Goal: Task Accomplishment & Management: Use online tool/utility

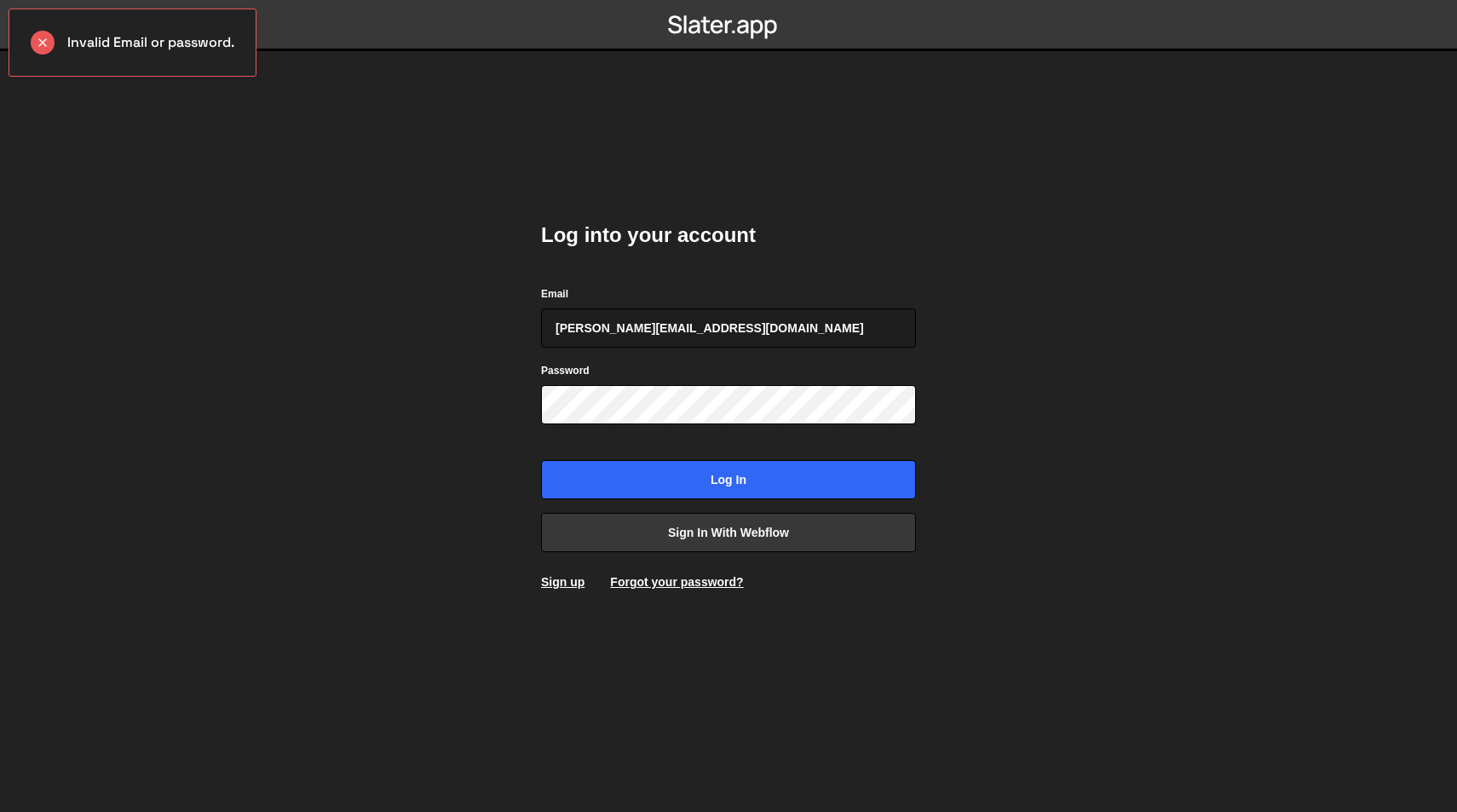
drag, startPoint x: 744, startPoint y: 330, endPoint x: 535, endPoint y: 311, distance: 209.9
click at [535, 311] on div "Log into your account Email slater.irritate837@aleeas.com Password Log in Sign …" at bounding box center [728, 406] width 426 height 812
type input "[PERSON_NAME][EMAIL_ADDRESS][PERSON_NAME][DOMAIN_NAME]"
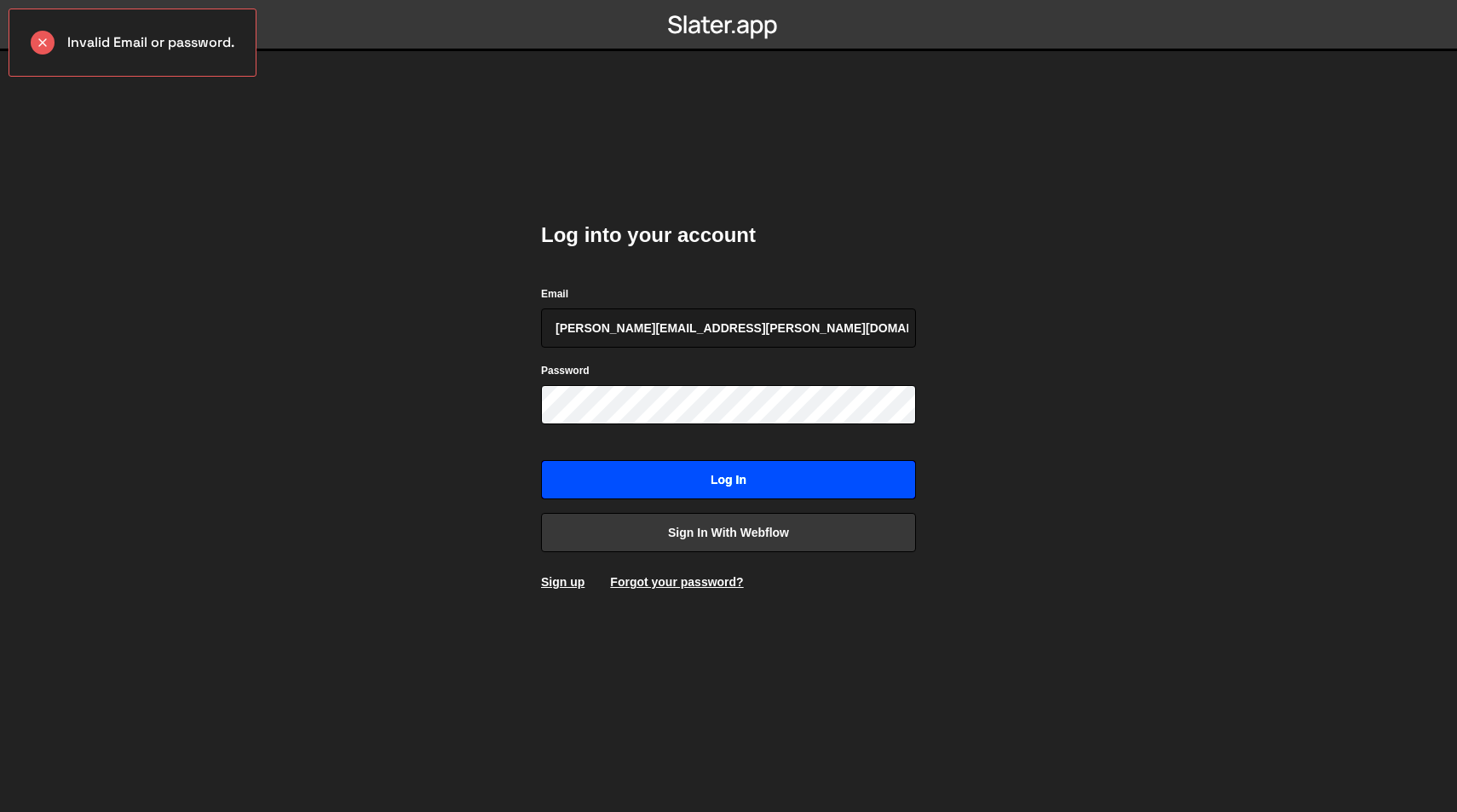
click at [695, 480] on input "Log in" at bounding box center [728, 479] width 375 height 39
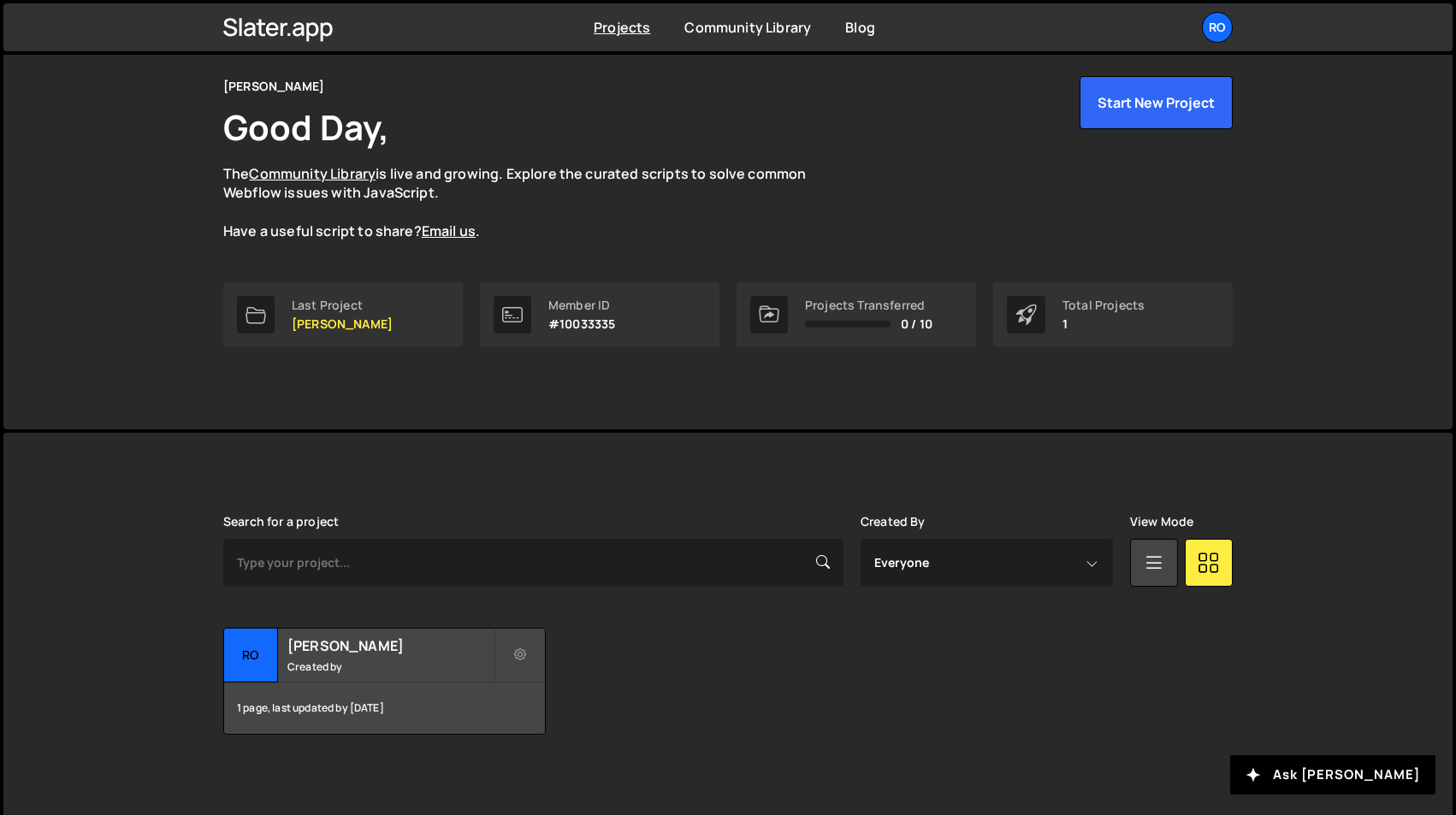
scroll to position [65, 0]
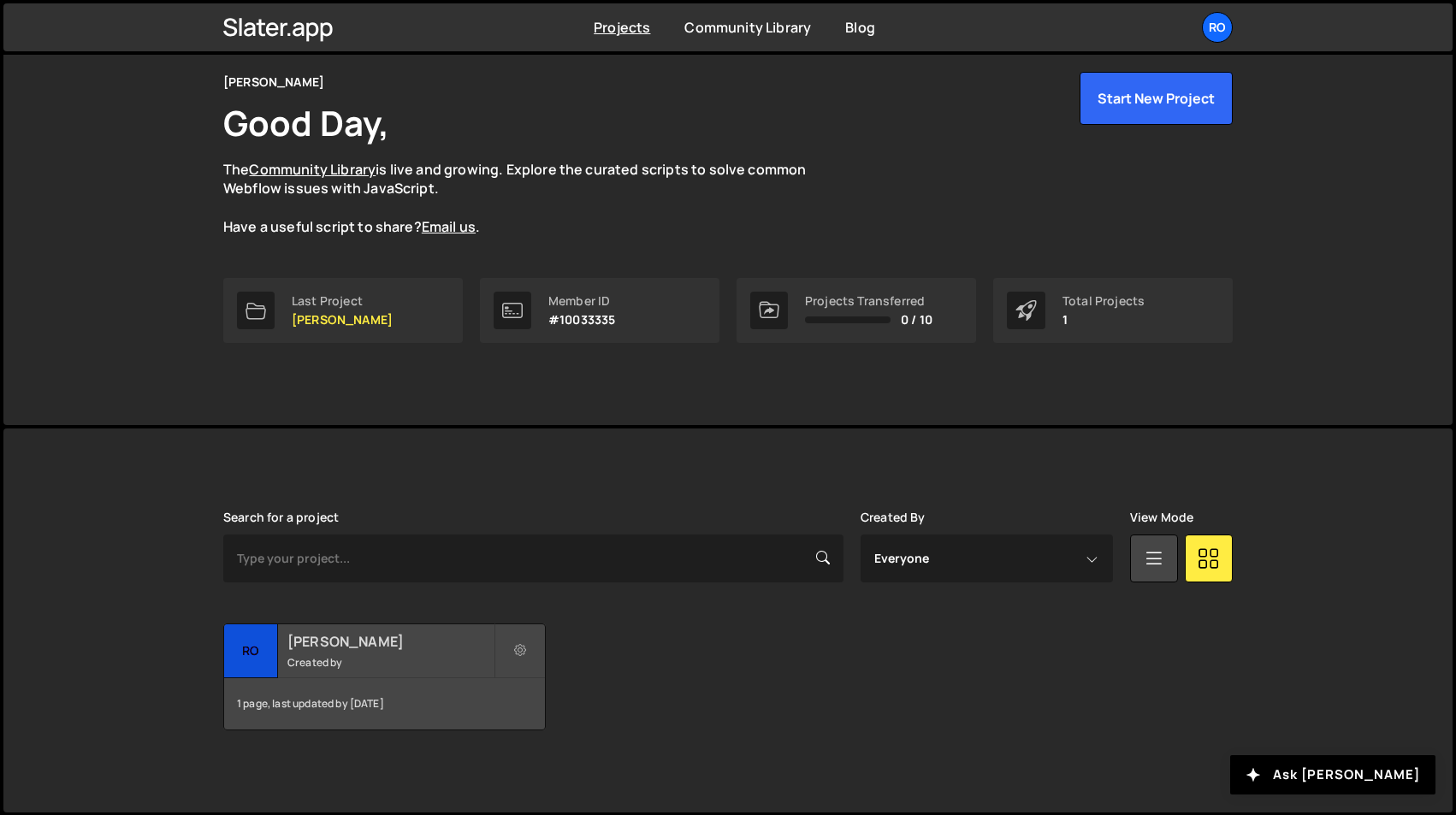
click at [414, 641] on h2 "[PERSON_NAME]" at bounding box center [390, 641] width 206 height 18
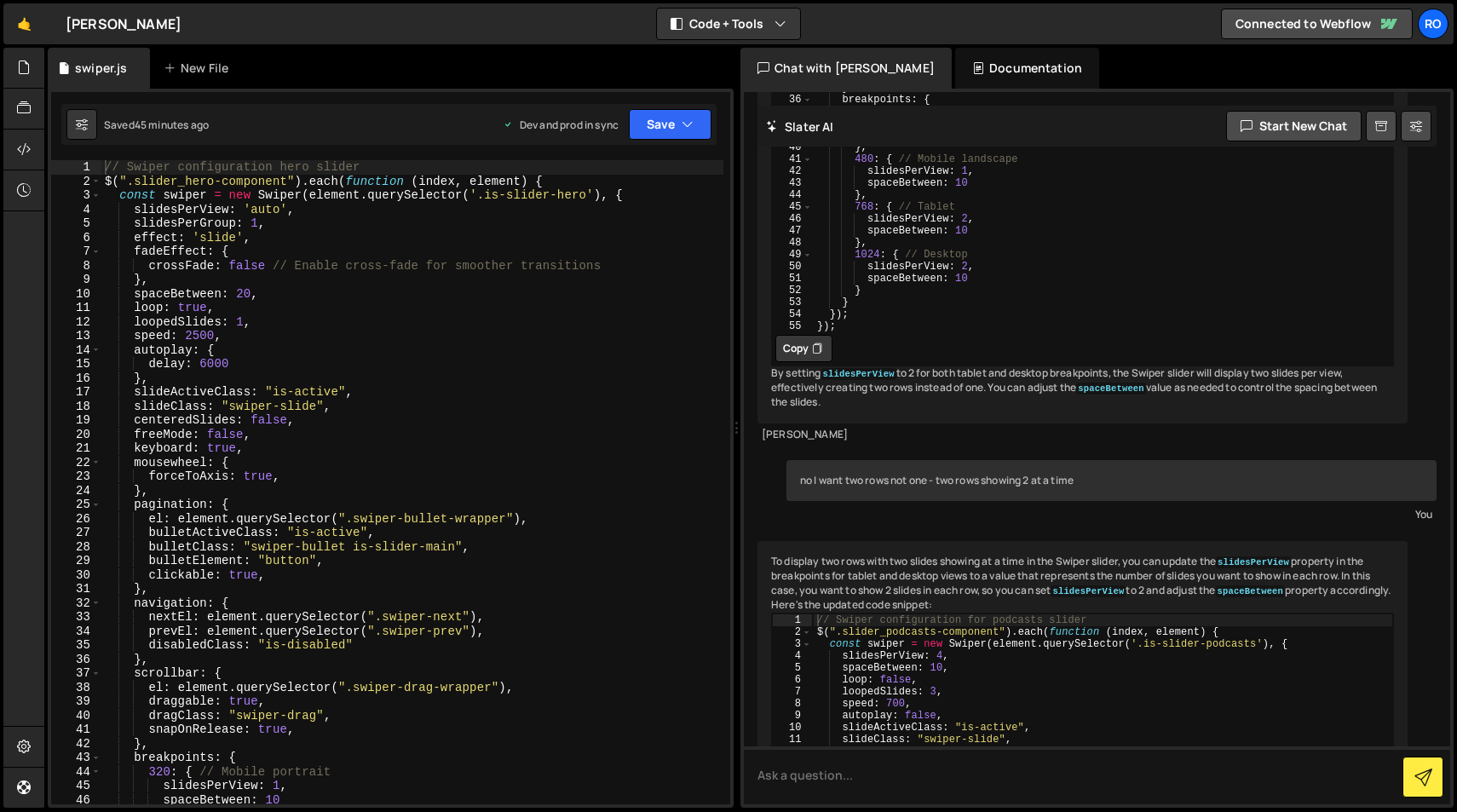
scroll to position [24173, 0]
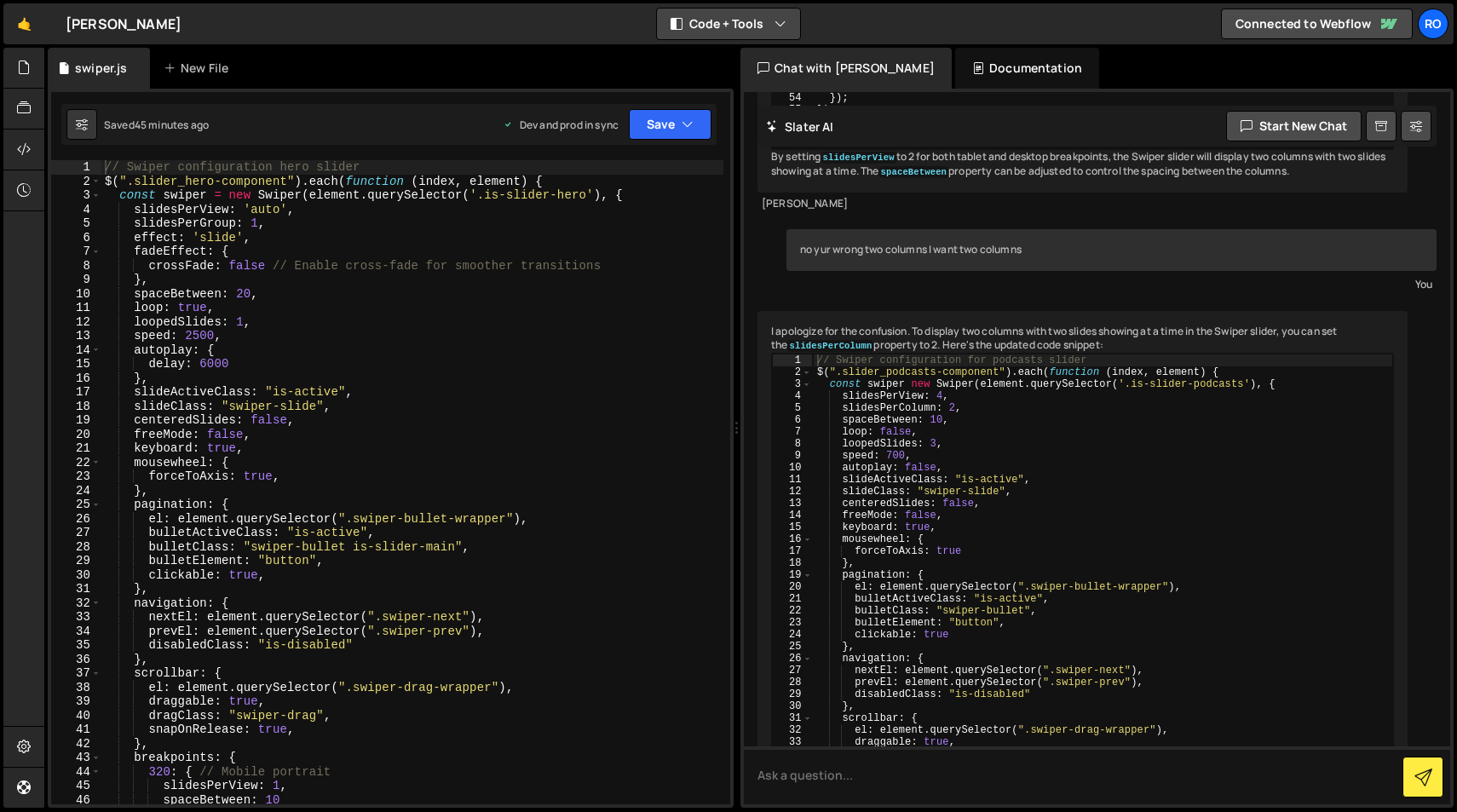
click at [781, 26] on icon "button" at bounding box center [780, 24] width 12 height 17
click at [748, 93] on button "Code + Tools" at bounding box center [729, 92] width 143 height 30
click at [756, 30] on button "Code + Tools" at bounding box center [729, 23] width 143 height 30
click at [751, 60] on button "Code Only" at bounding box center [729, 60] width 143 height 30
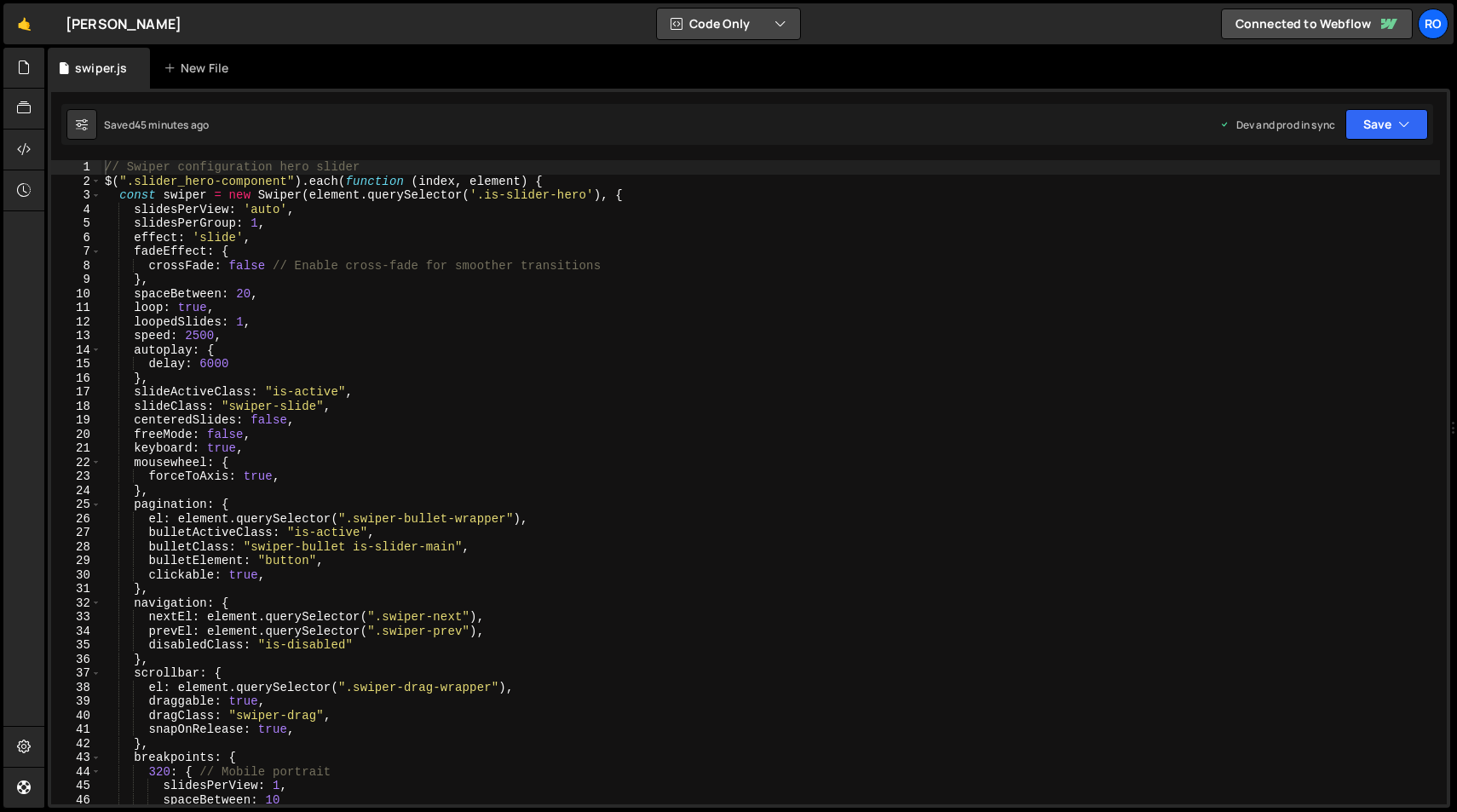
click at [749, 26] on button "Code Only" at bounding box center [729, 23] width 143 height 30
click at [748, 93] on button "Code + Tools" at bounding box center [729, 92] width 143 height 30
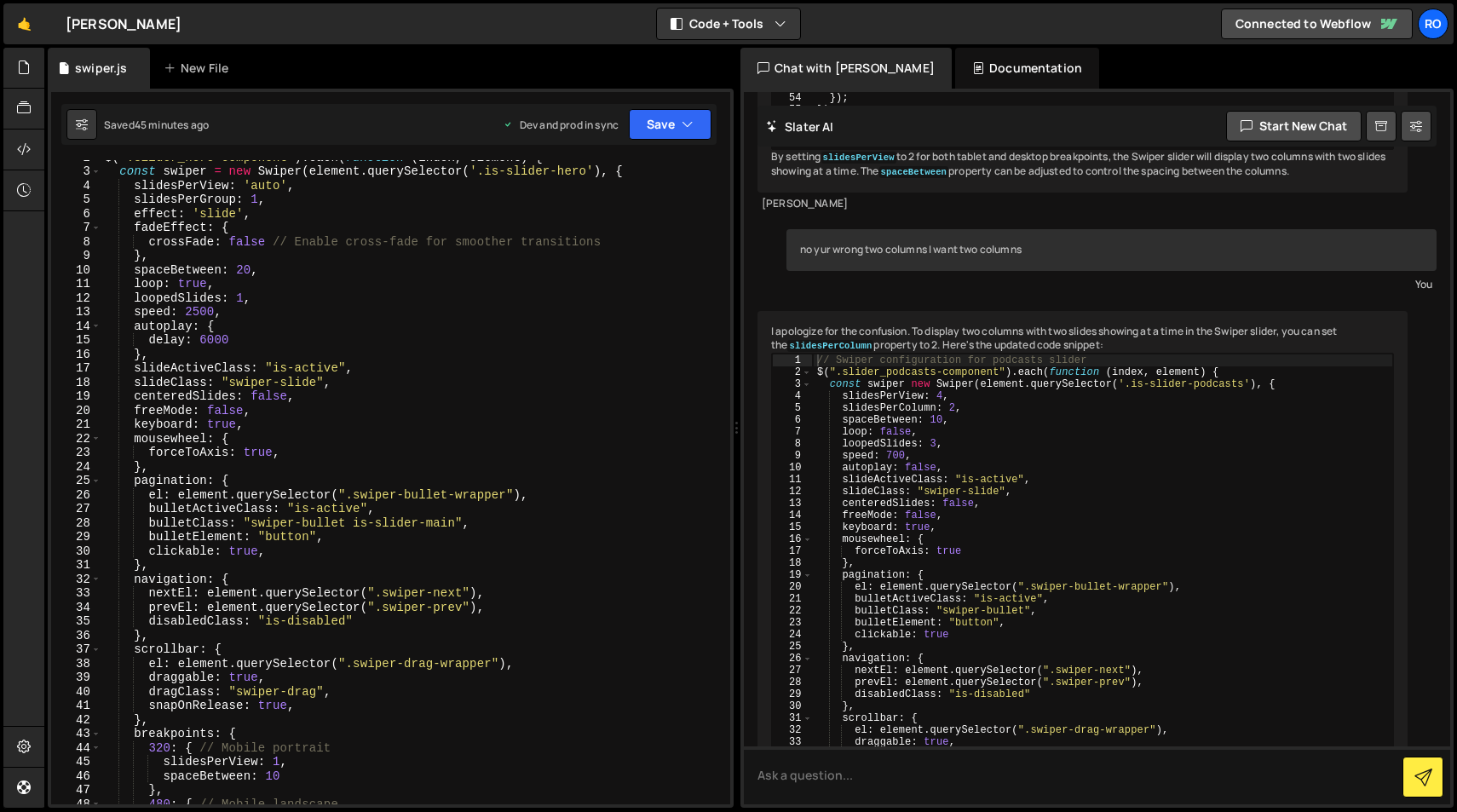
scroll to position [27, 0]
click at [667, 131] on button "Save" at bounding box center [670, 124] width 83 height 30
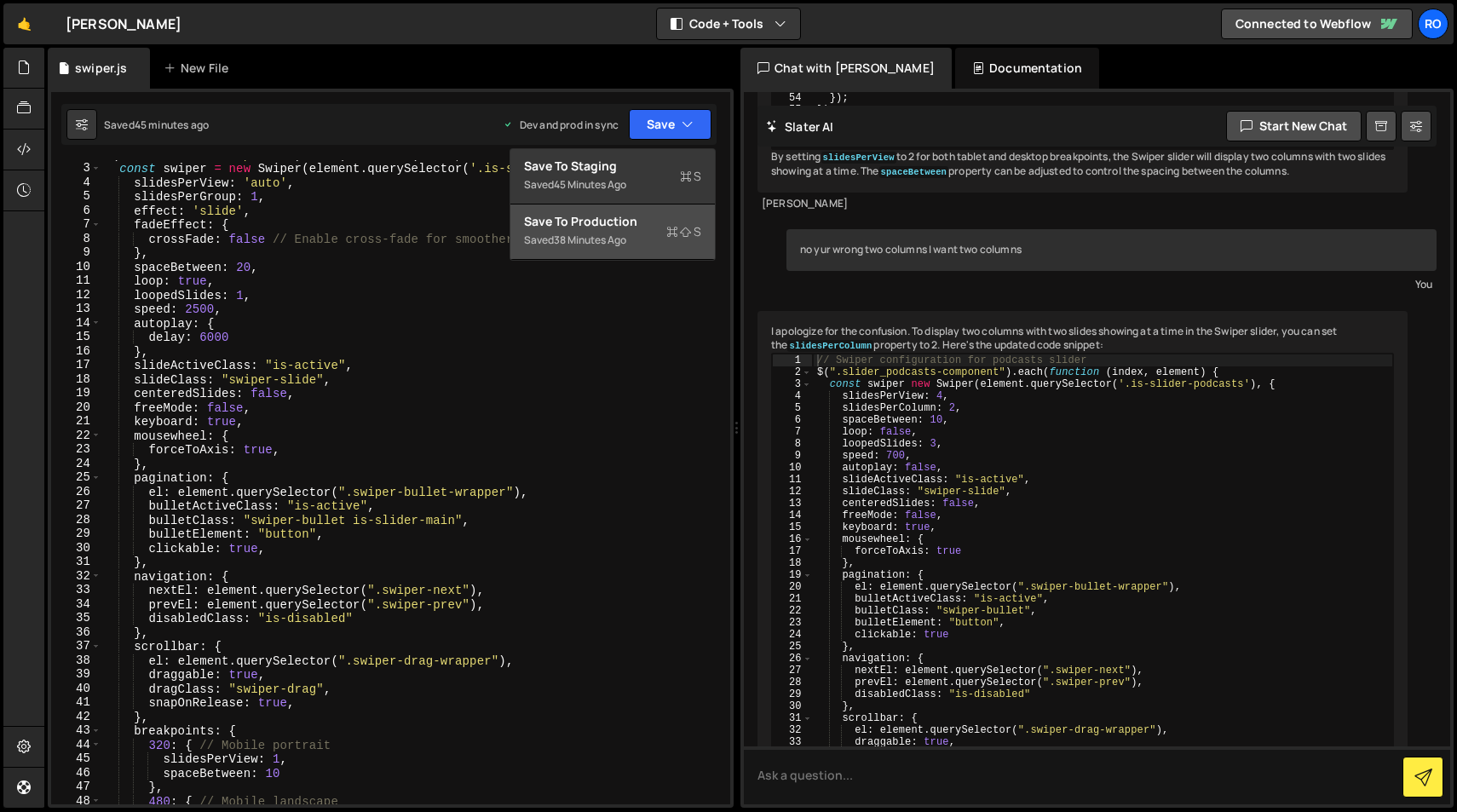
click at [667, 225] on icon at bounding box center [672, 231] width 12 height 17
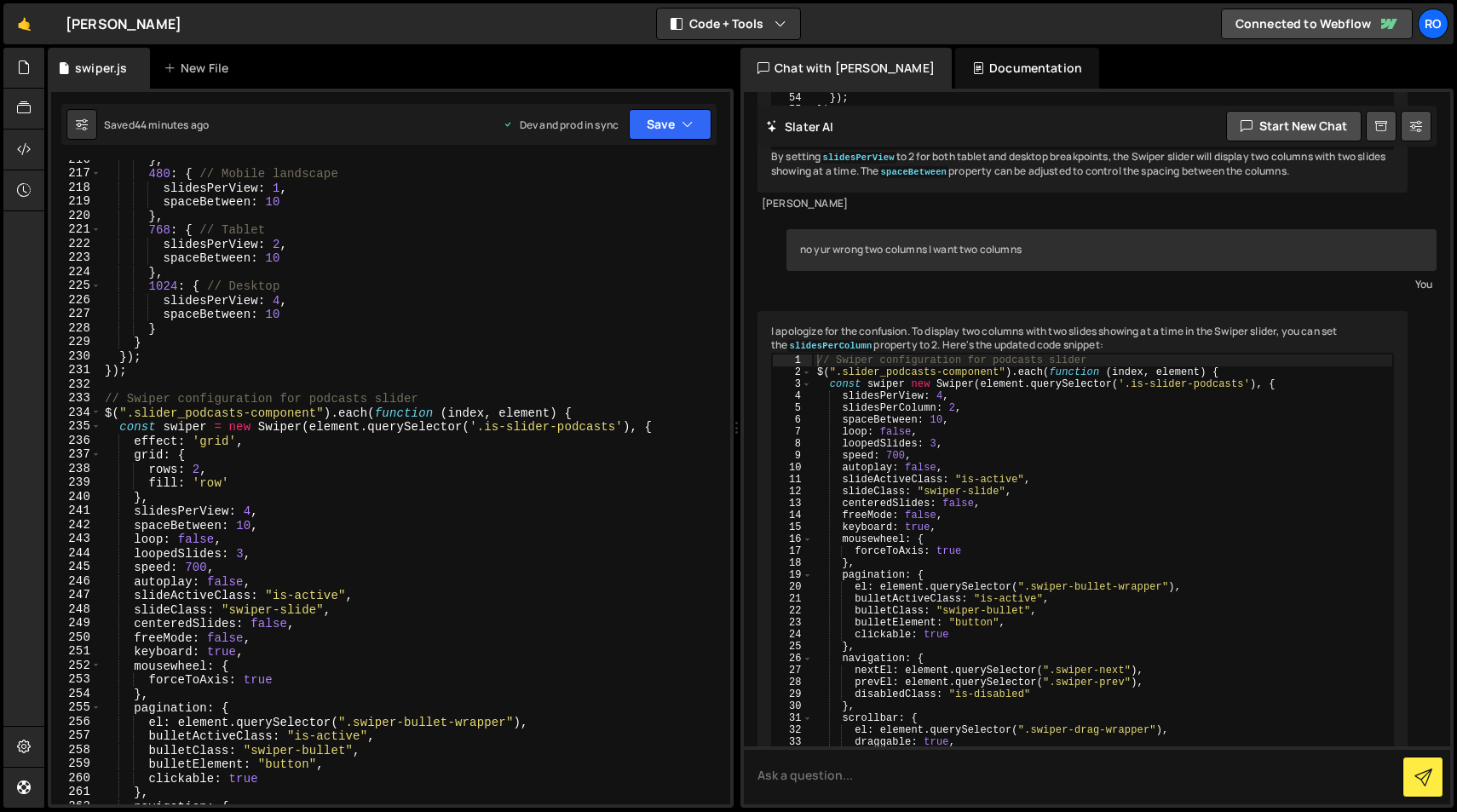
scroll to position [3030, 0]
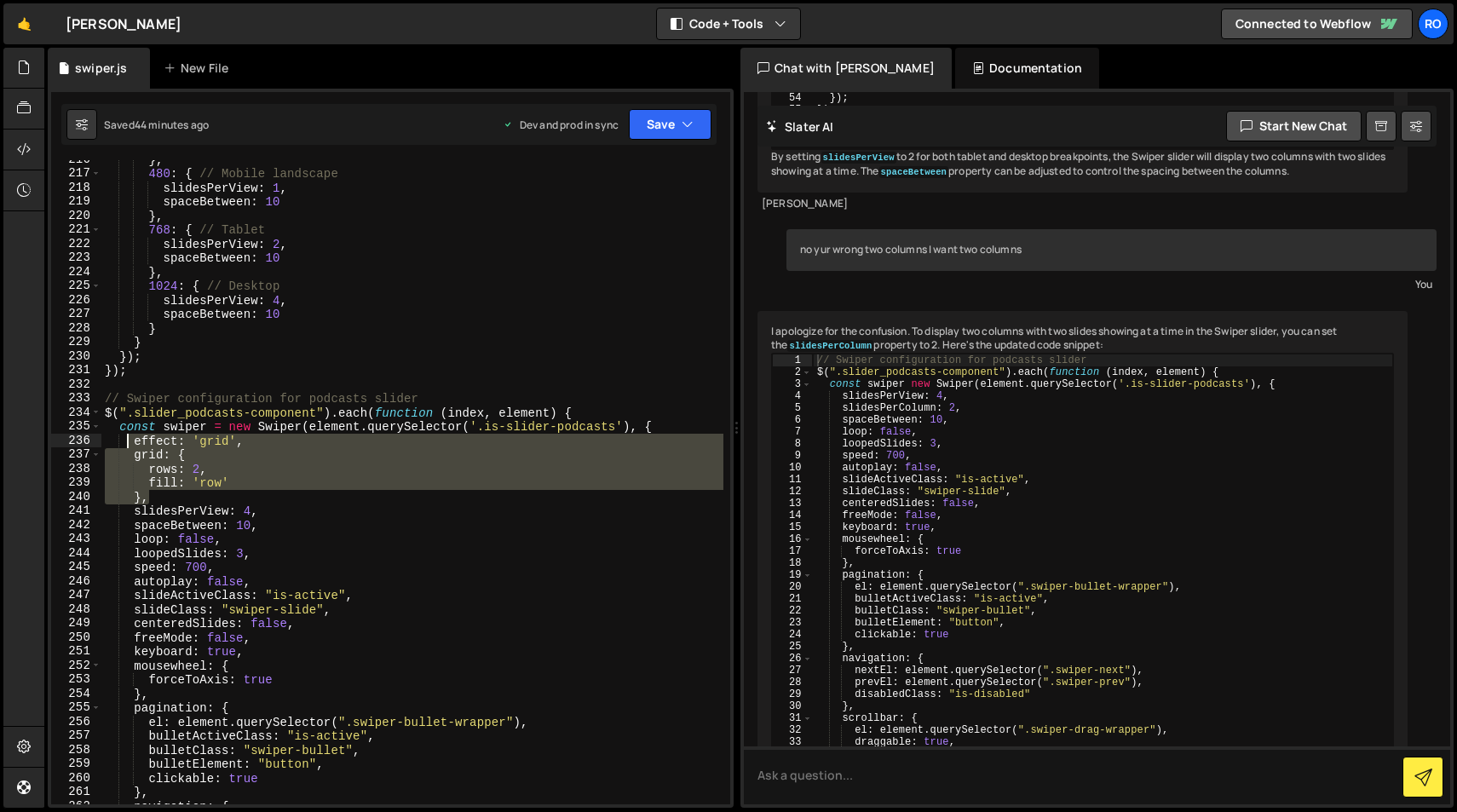
drag, startPoint x: 149, startPoint y: 499, endPoint x: 125, endPoint y: 440, distance: 63.7
click at [125, 440] on div "} , 480 : { // Mobile landscape slidesPerView : 1 , spaceBetween : 10 } , 768 :…" at bounding box center [413, 488] width 622 height 672
type textarea "effect: 'grid', grid: {"
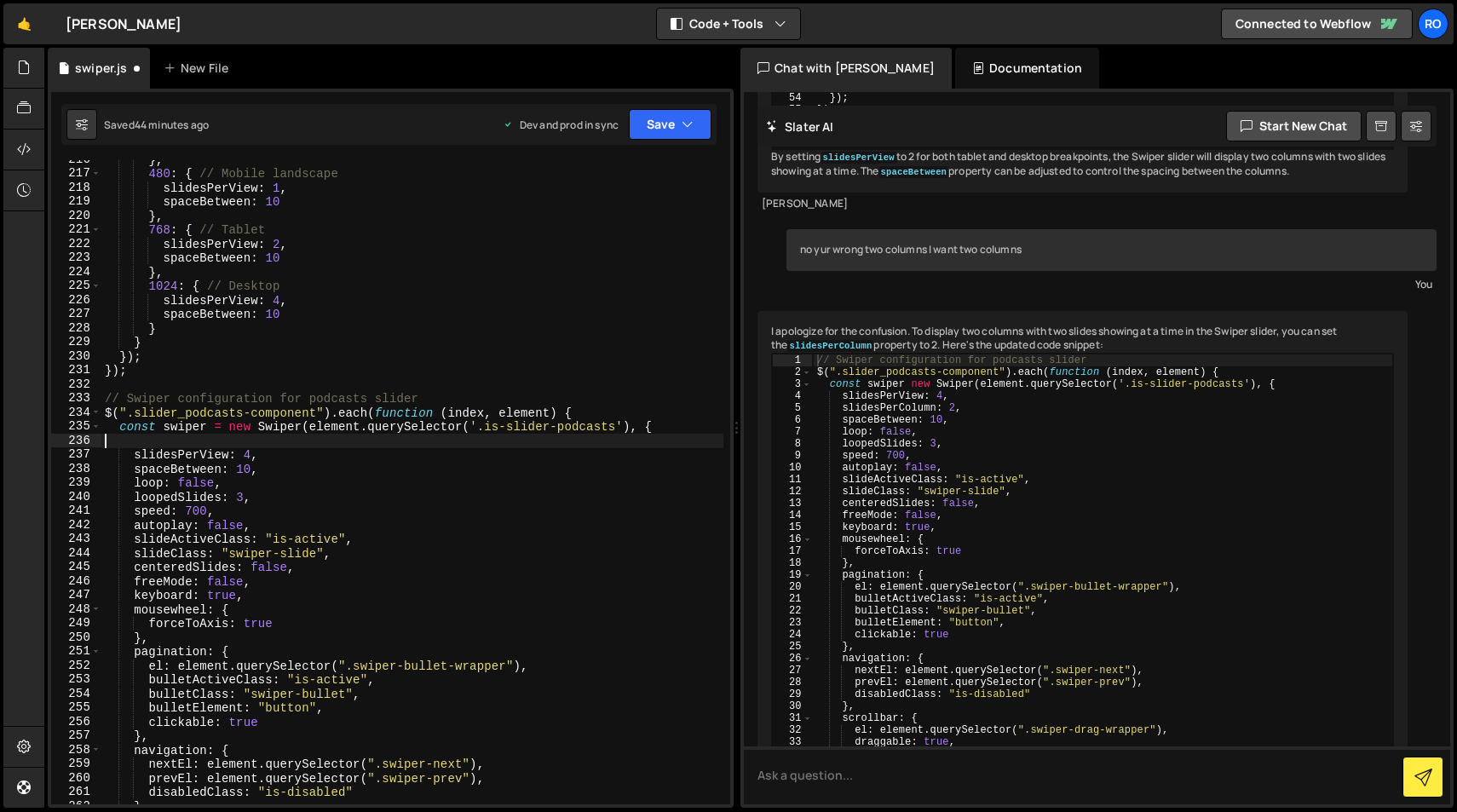
type textarea "const swiper = new Swiper(element.querySelector('.is-slider-podcasts'), {"
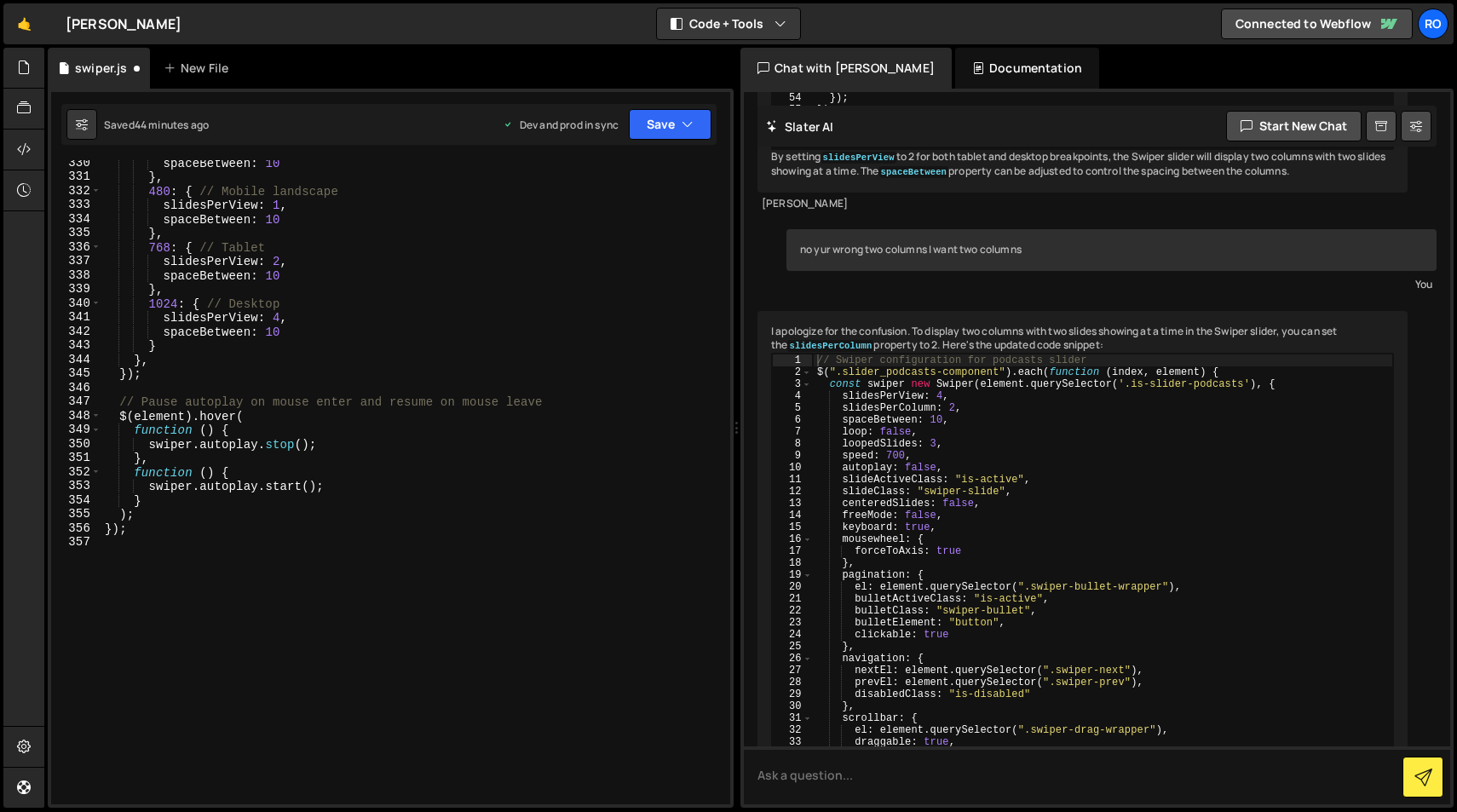
scroll to position [4631, 0]
click at [682, 125] on icon "button" at bounding box center [688, 124] width 12 height 17
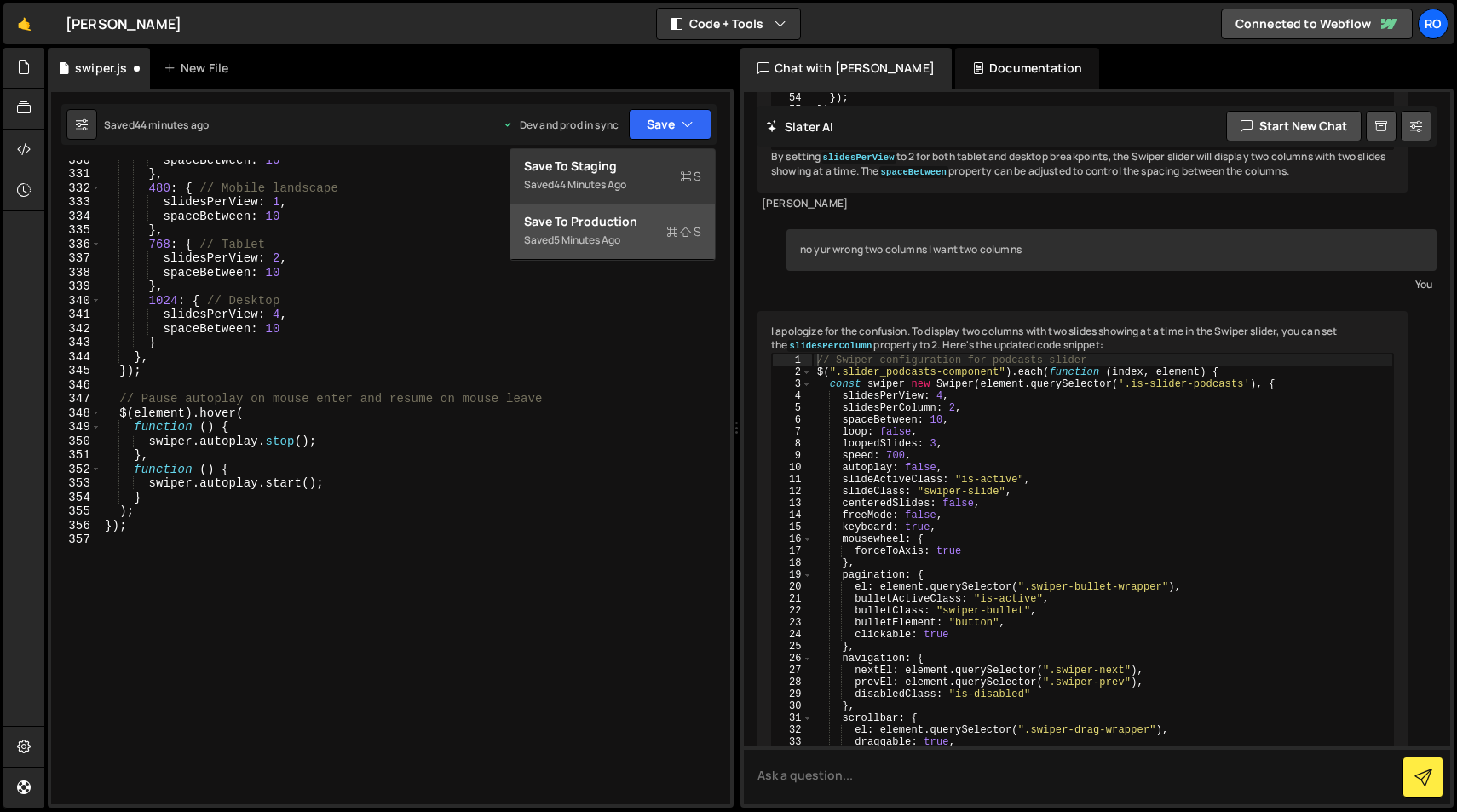
click at [679, 238] on span "S" at bounding box center [684, 231] width 35 height 17
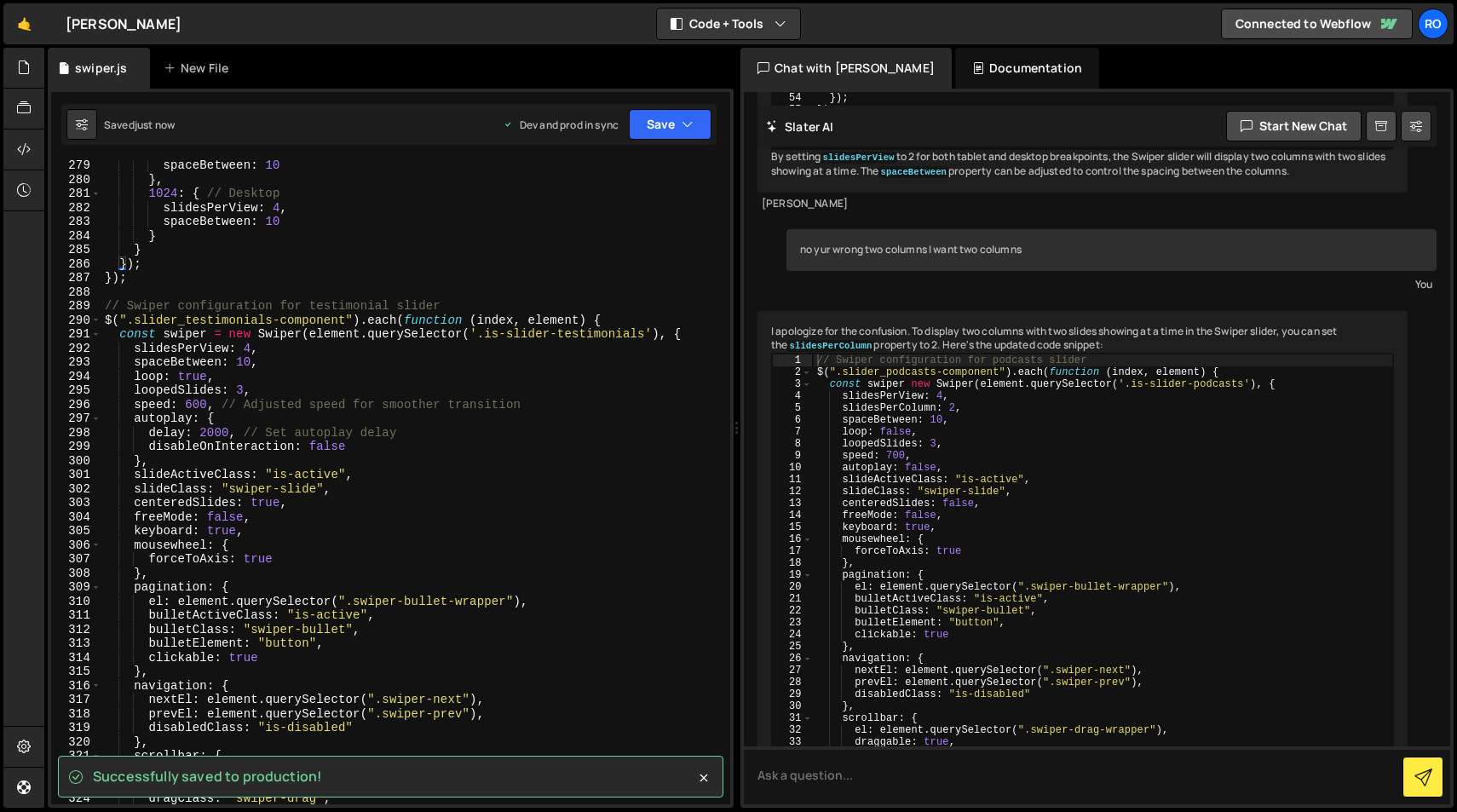
scroll to position [3909, 0]
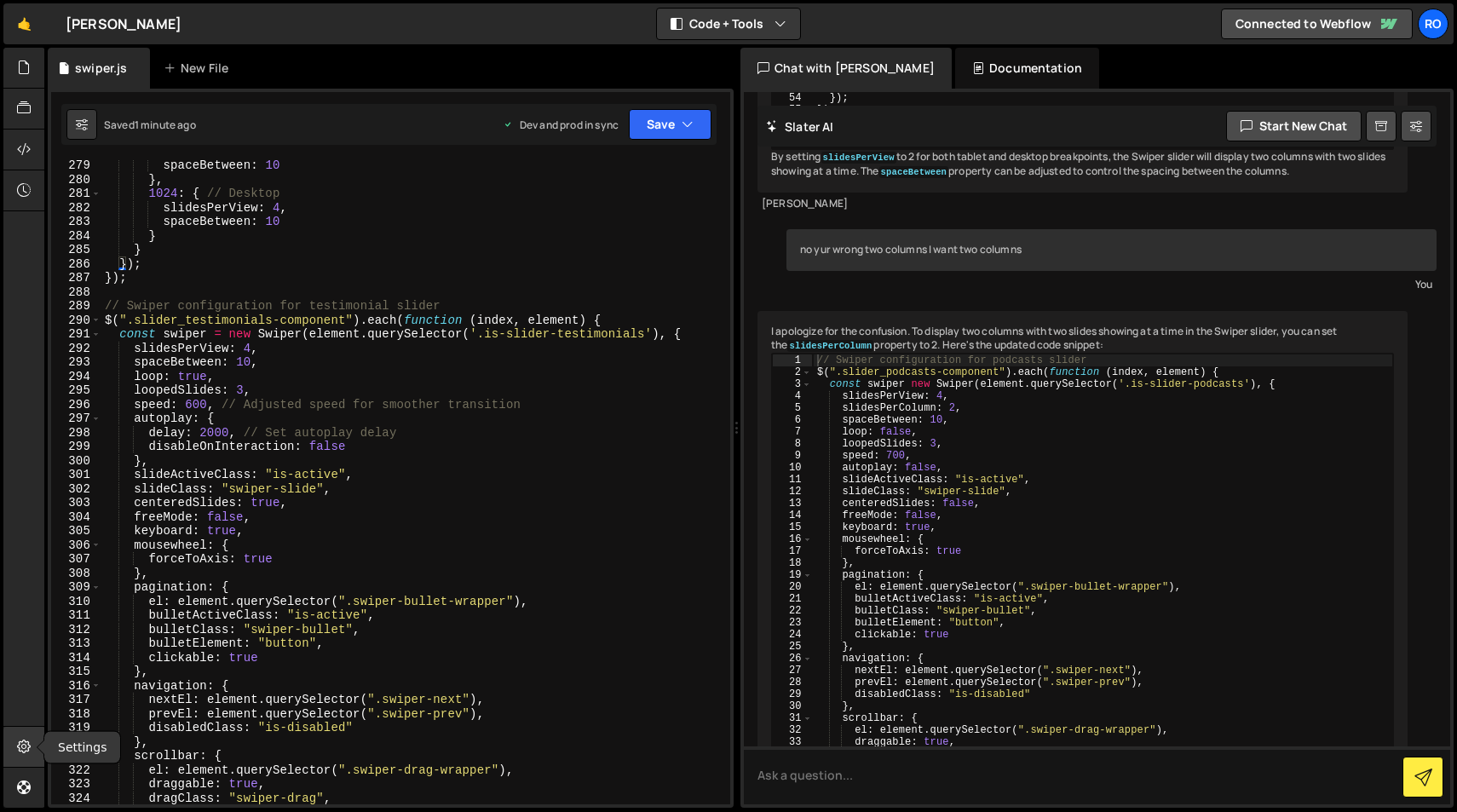
click at [32, 741] on div at bounding box center [25, 747] width 42 height 41
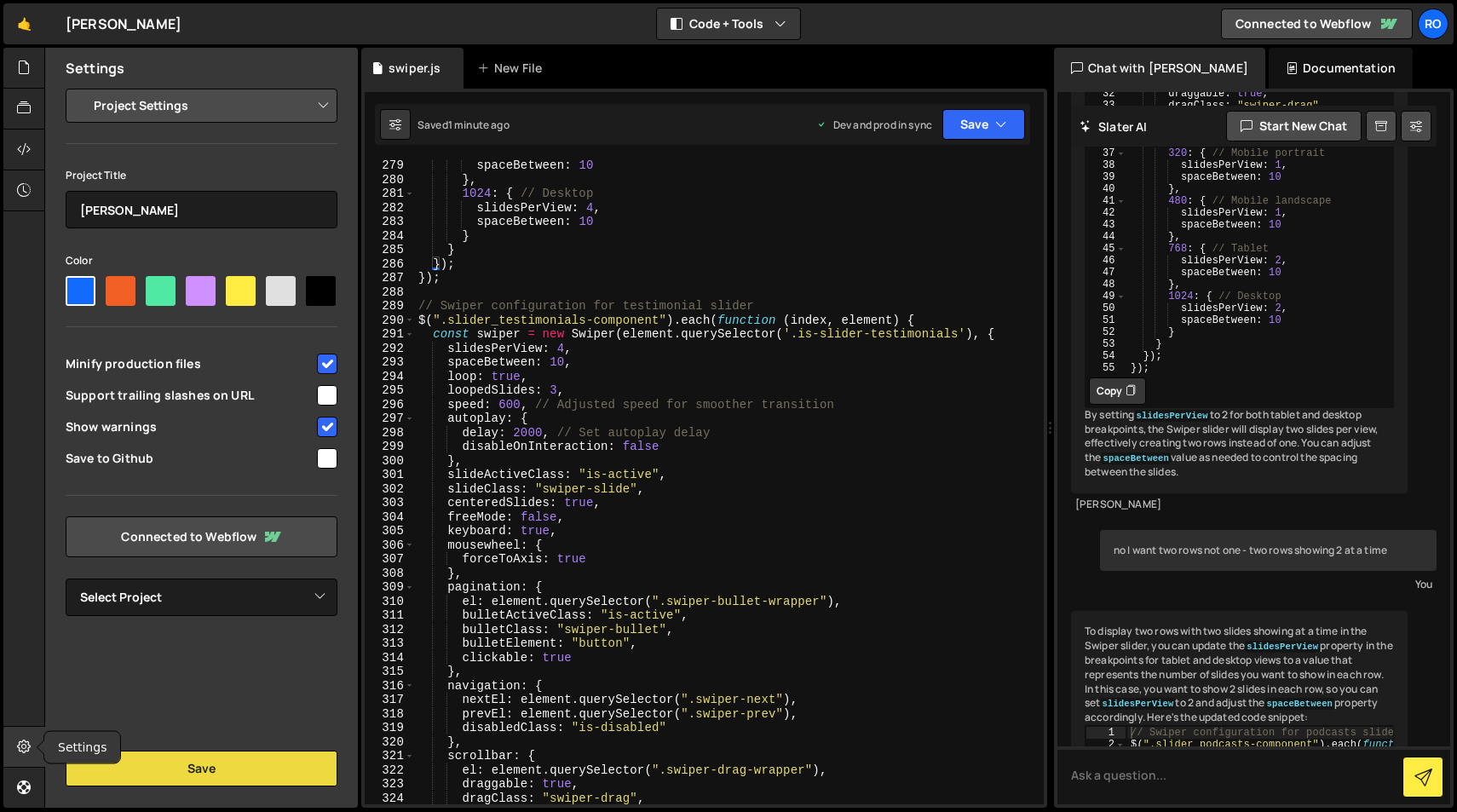
scroll to position [26350, 0]
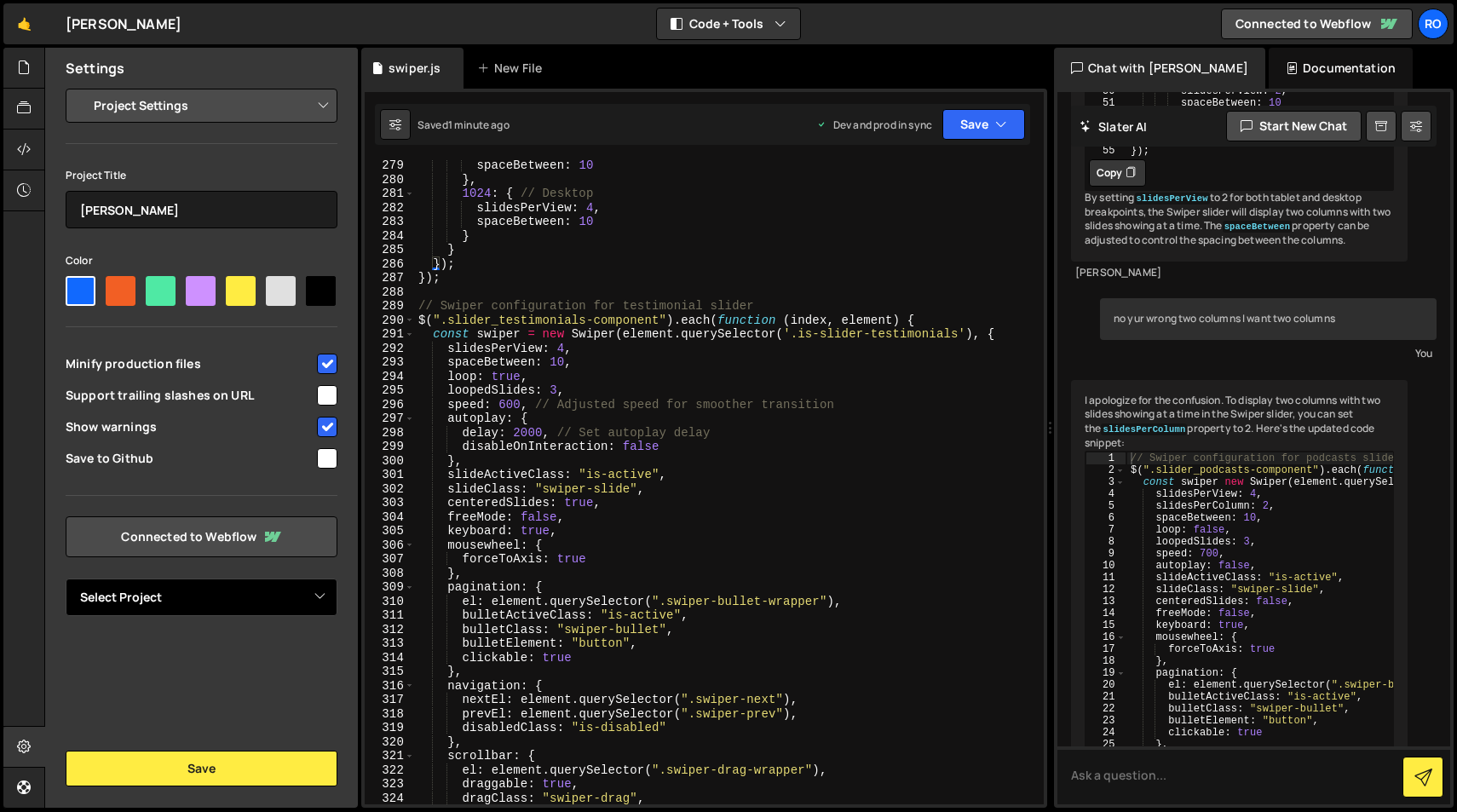
click at [228, 606] on select "Select Project Rockensock" at bounding box center [202, 597] width 271 height 38
select select "66906017f97b90b4a4b0f1db"
click at [66, 578] on select "Select Project Rockensock" at bounding box center [202, 597] width 271 height 38
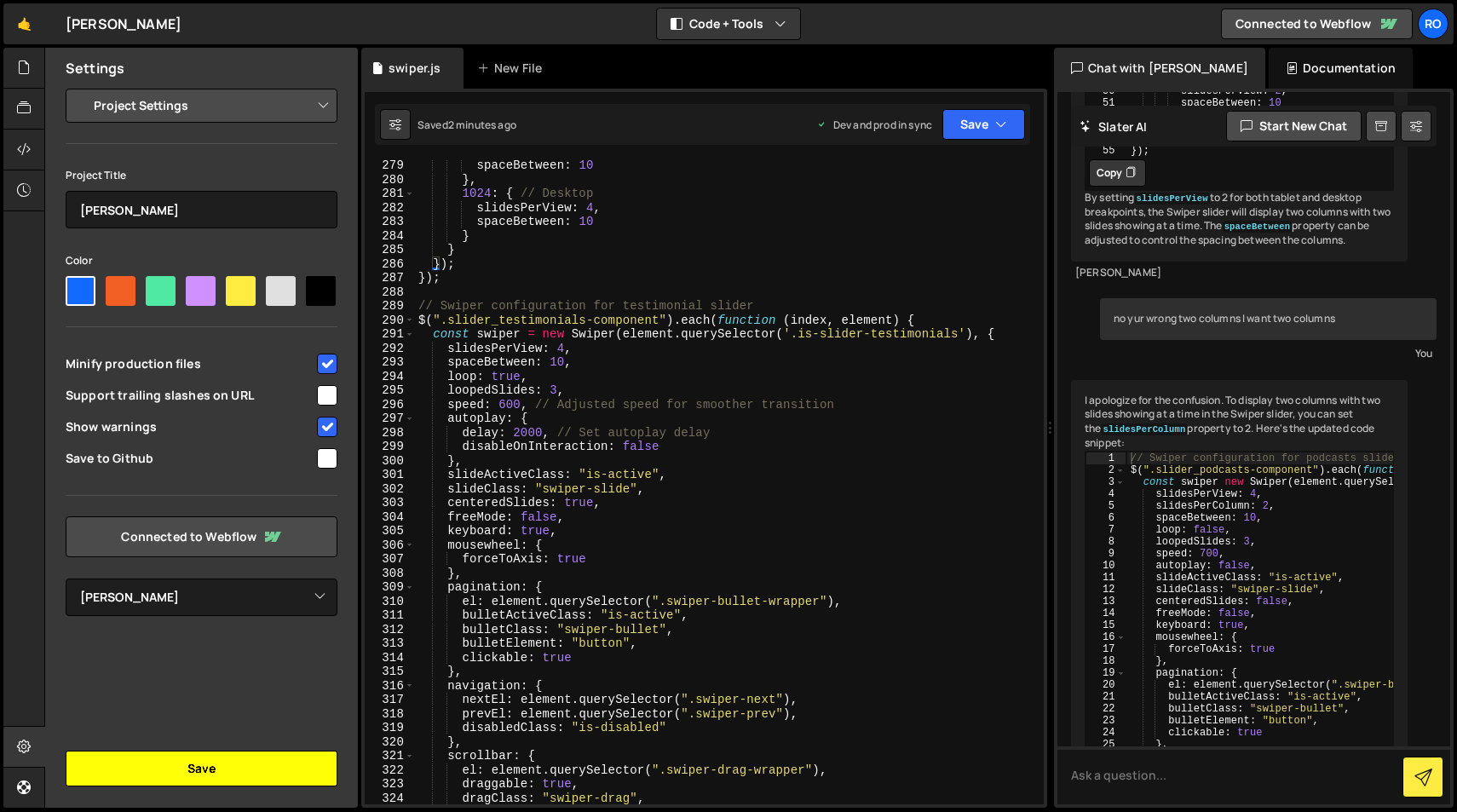
click at [227, 765] on button "Save" at bounding box center [202, 768] width 271 height 36
click at [988, 133] on button "Save" at bounding box center [984, 124] width 83 height 30
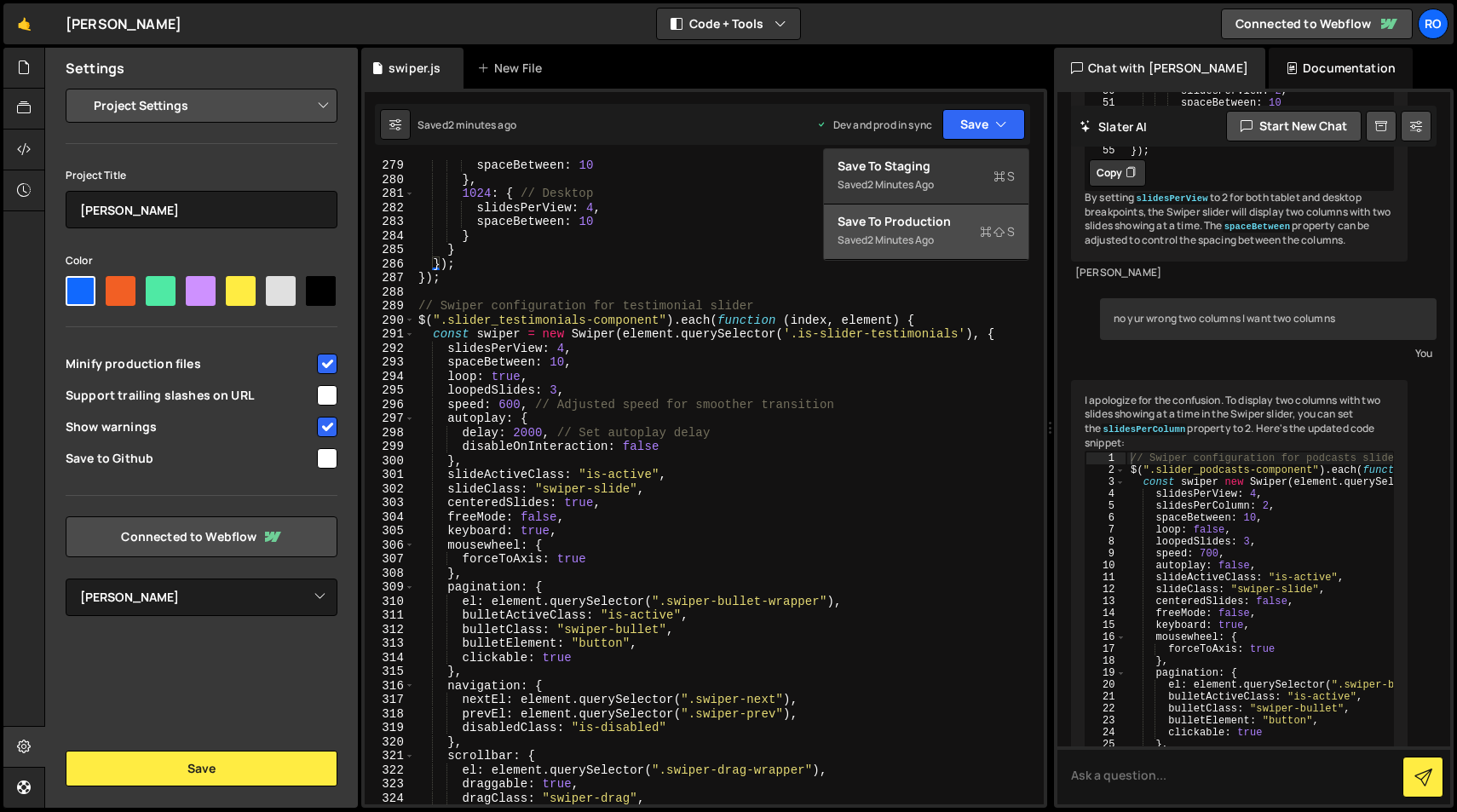
click at [967, 245] on div "Saved 2 minutes ago" at bounding box center [926, 240] width 177 height 20
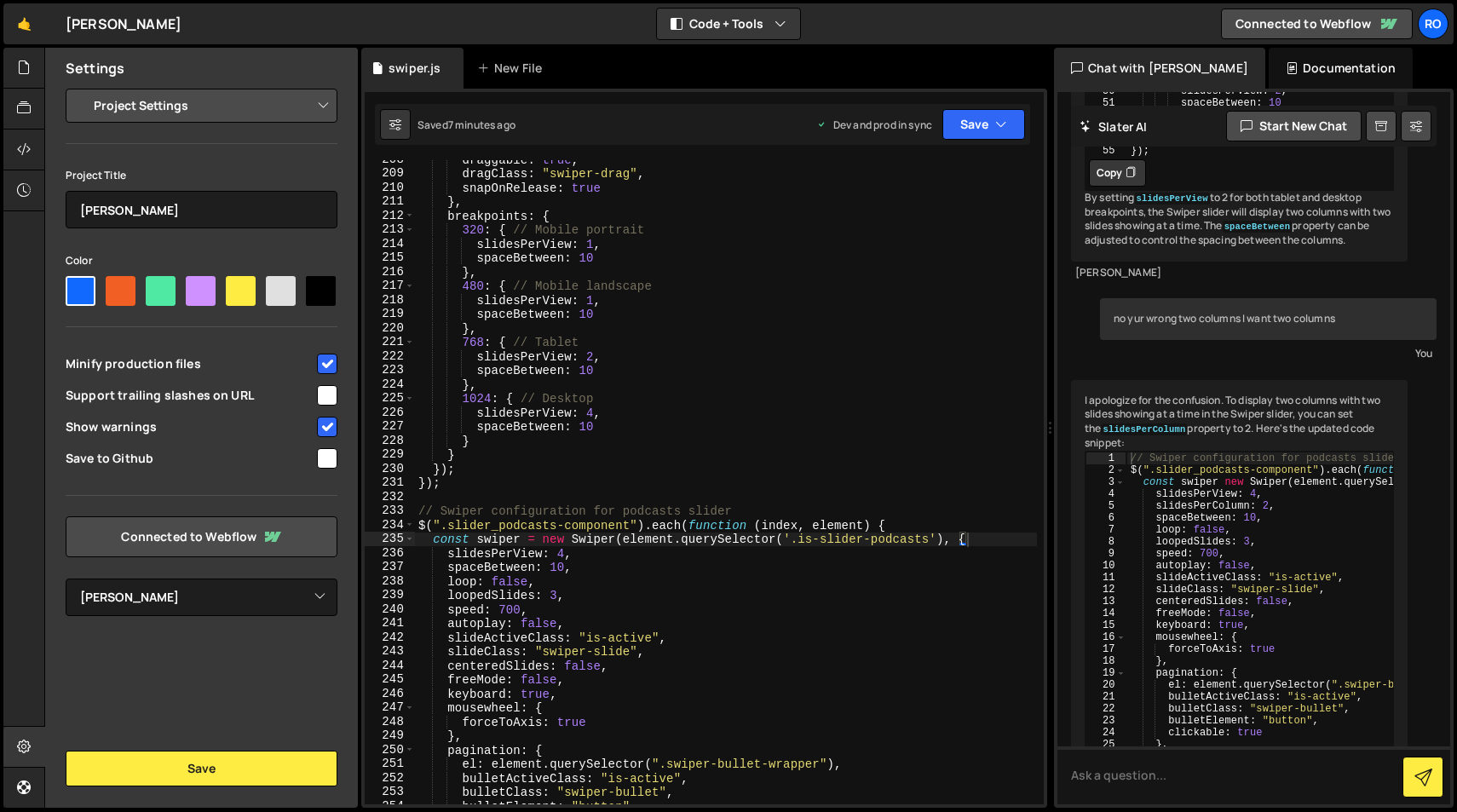
scroll to position [2914, 0]
click at [297, 587] on select "Select Project Rockensock" at bounding box center [202, 597] width 271 height 38
click at [66, 578] on select "Select Project Rockensock" at bounding box center [202, 597] width 271 height 38
click at [235, 762] on button "Save" at bounding box center [202, 768] width 271 height 36
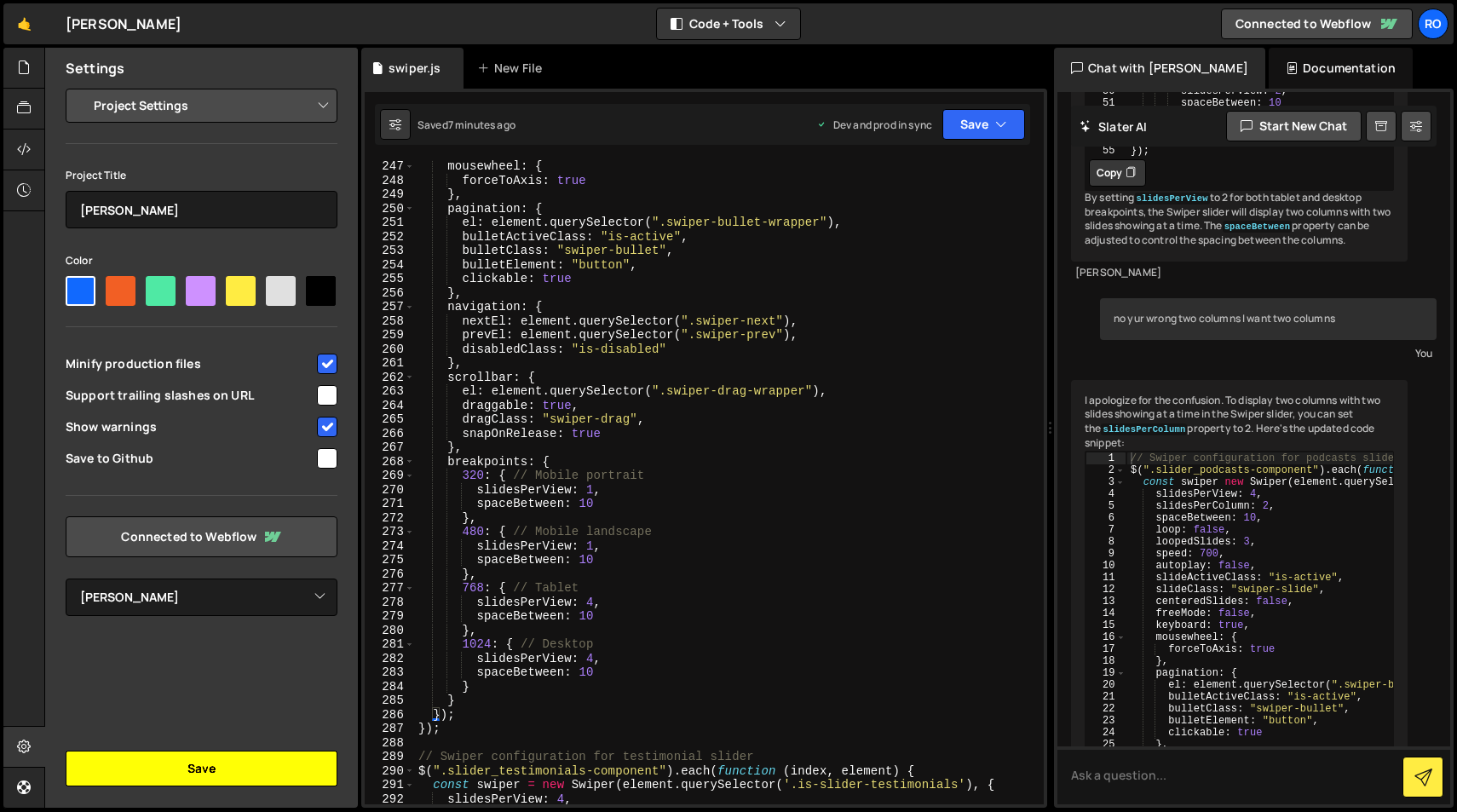
scroll to position [3457, 0]
click at [18, 140] on icon at bounding box center [24, 148] width 14 height 18
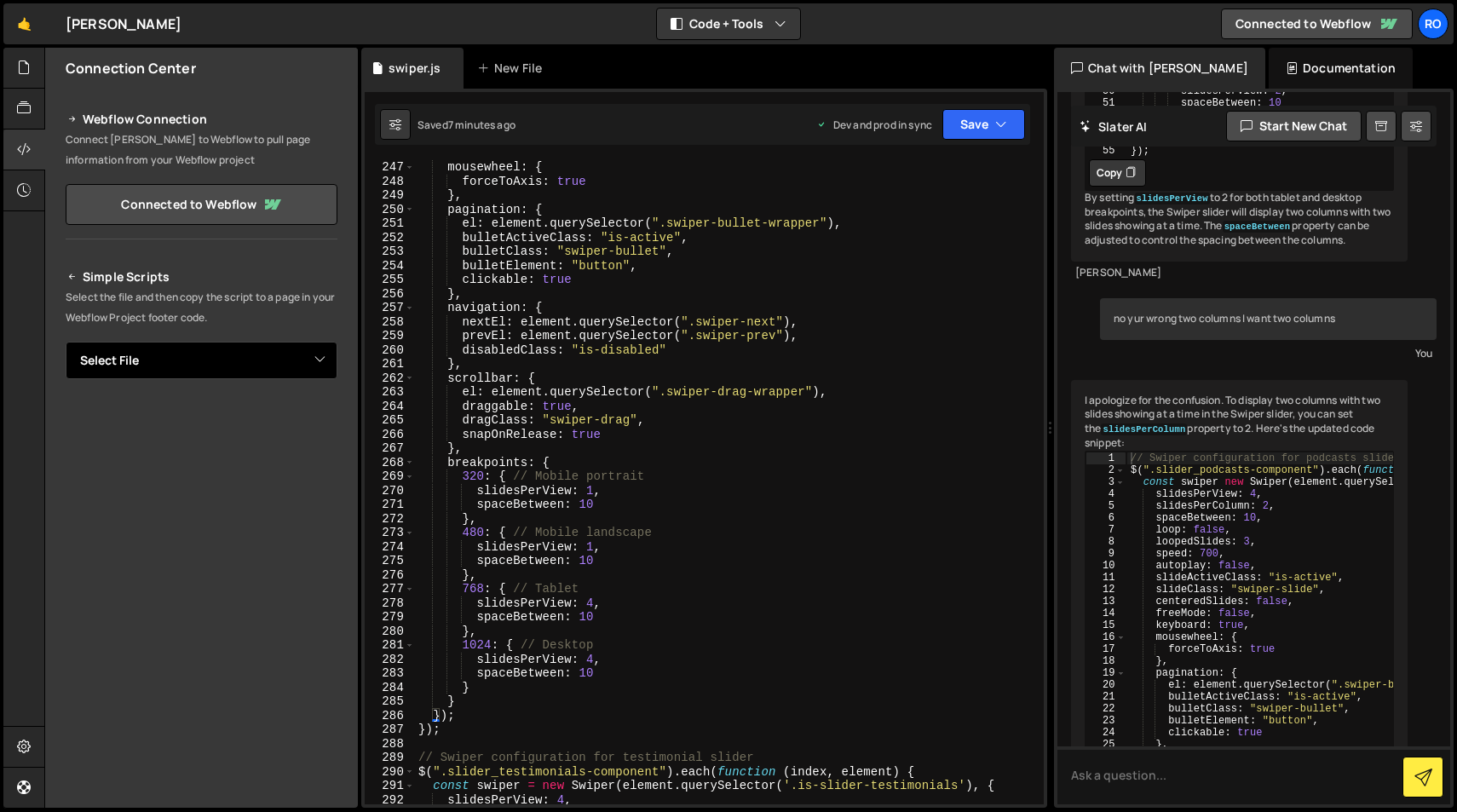
click at [240, 368] on select "Select File swiper.js" at bounding box center [202, 360] width 271 height 38
select select "36958"
click at [66, 342] on select "Select File swiper.js" at bounding box center [202, 360] width 271 height 38
click at [274, 421] on button "Copy" at bounding box center [285, 418] width 58 height 36
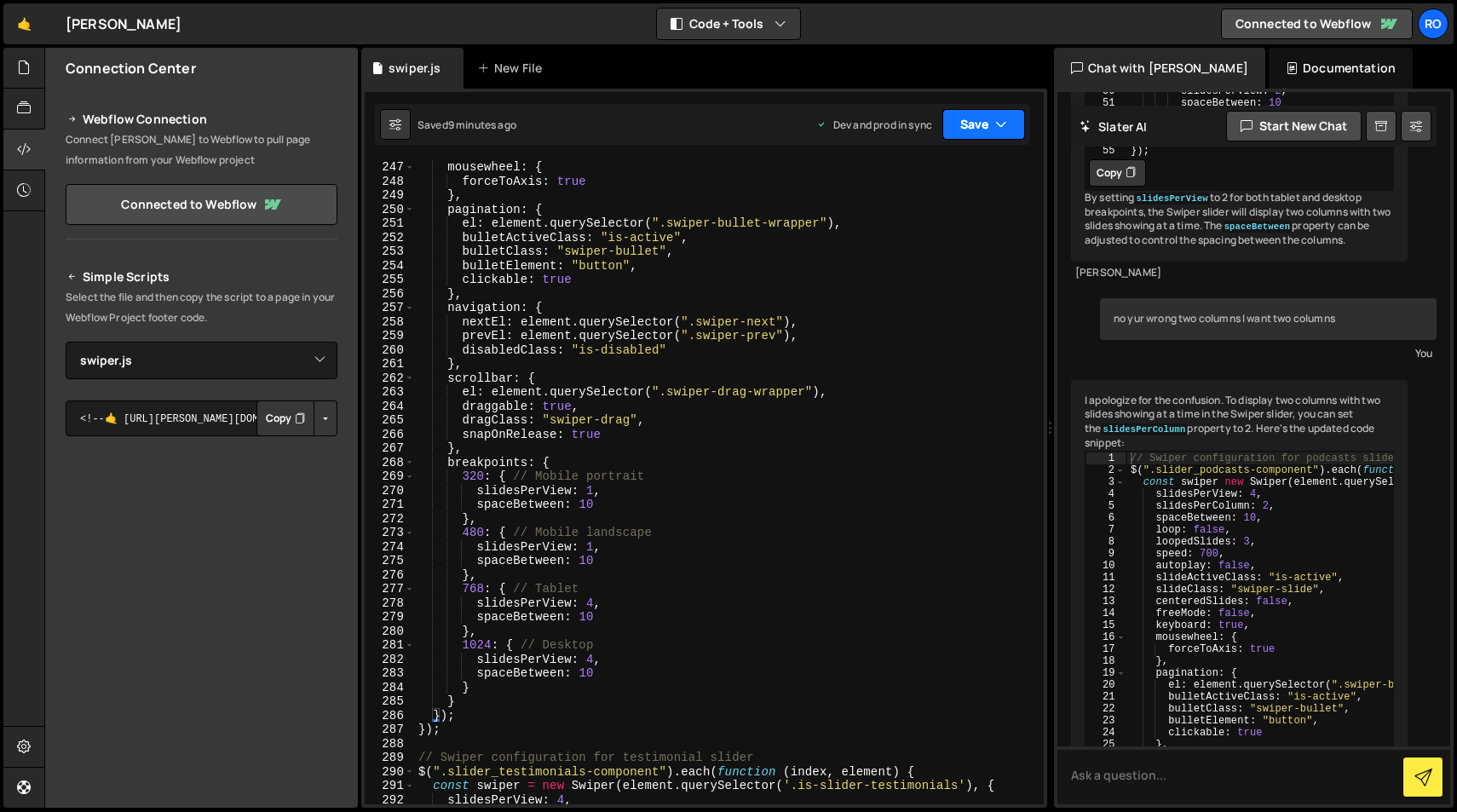
click at [986, 128] on button "Save" at bounding box center [984, 124] width 83 height 30
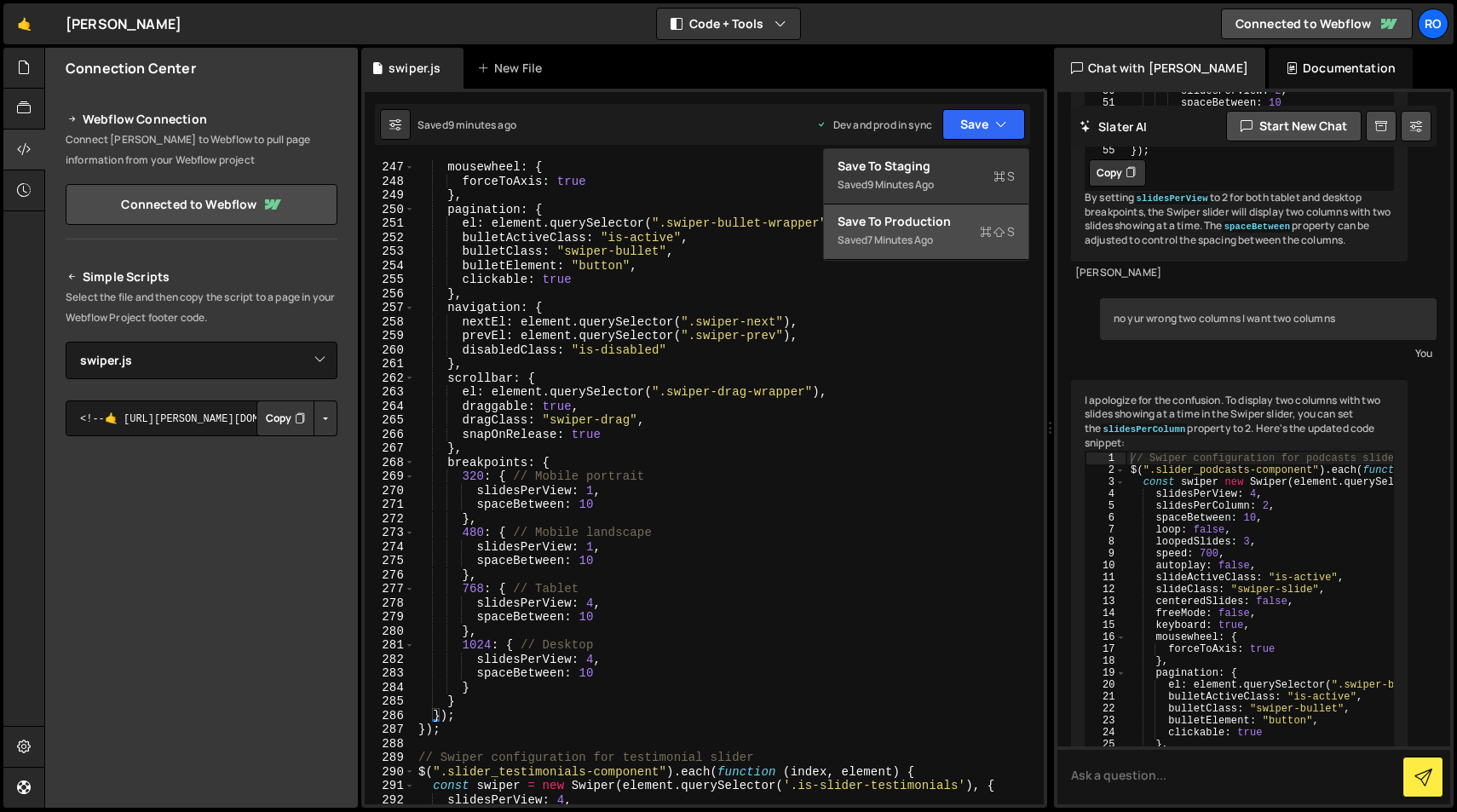
click at [933, 243] on div "7 minutes ago" at bounding box center [900, 240] width 66 height 15
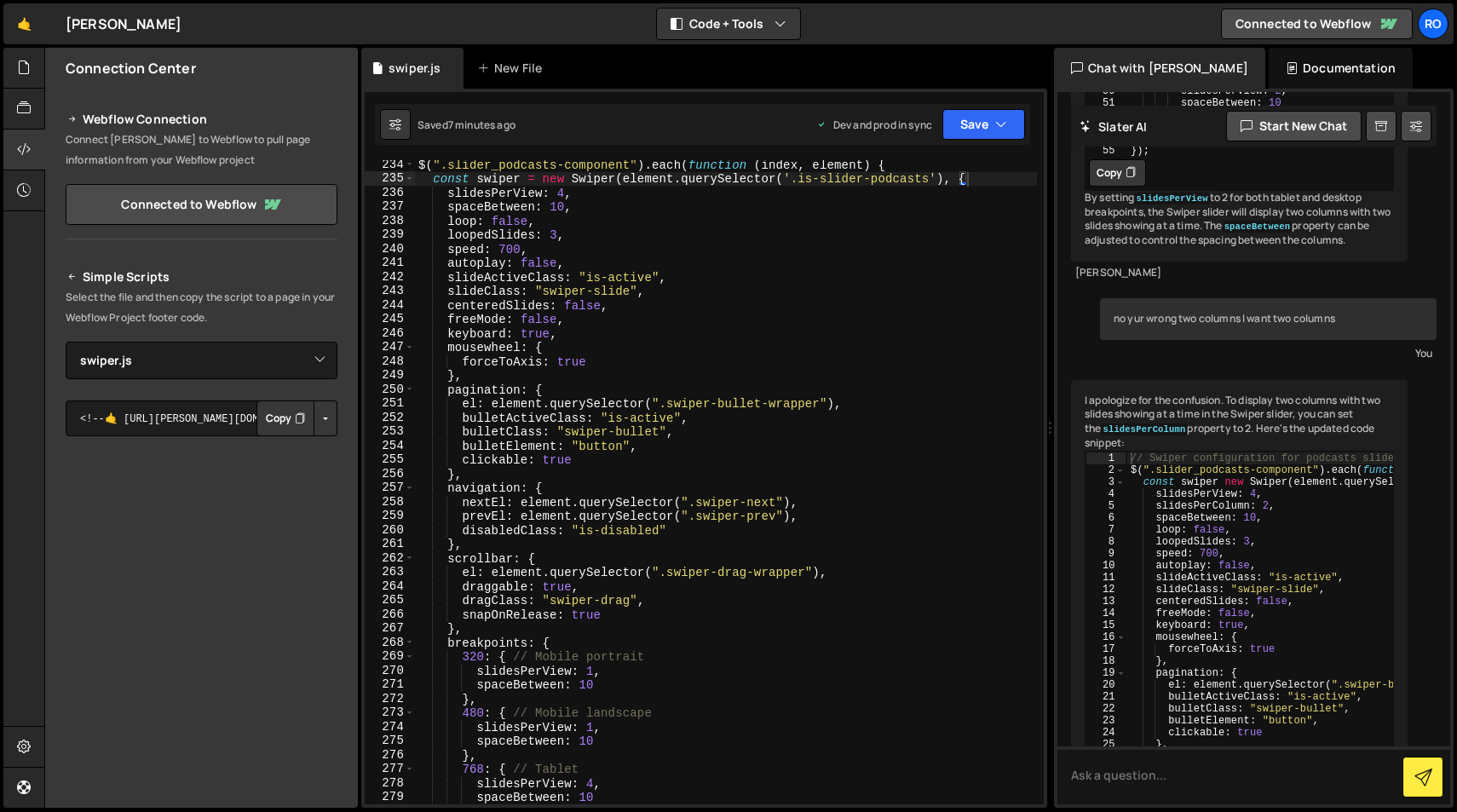
scroll to position [3294, 0]
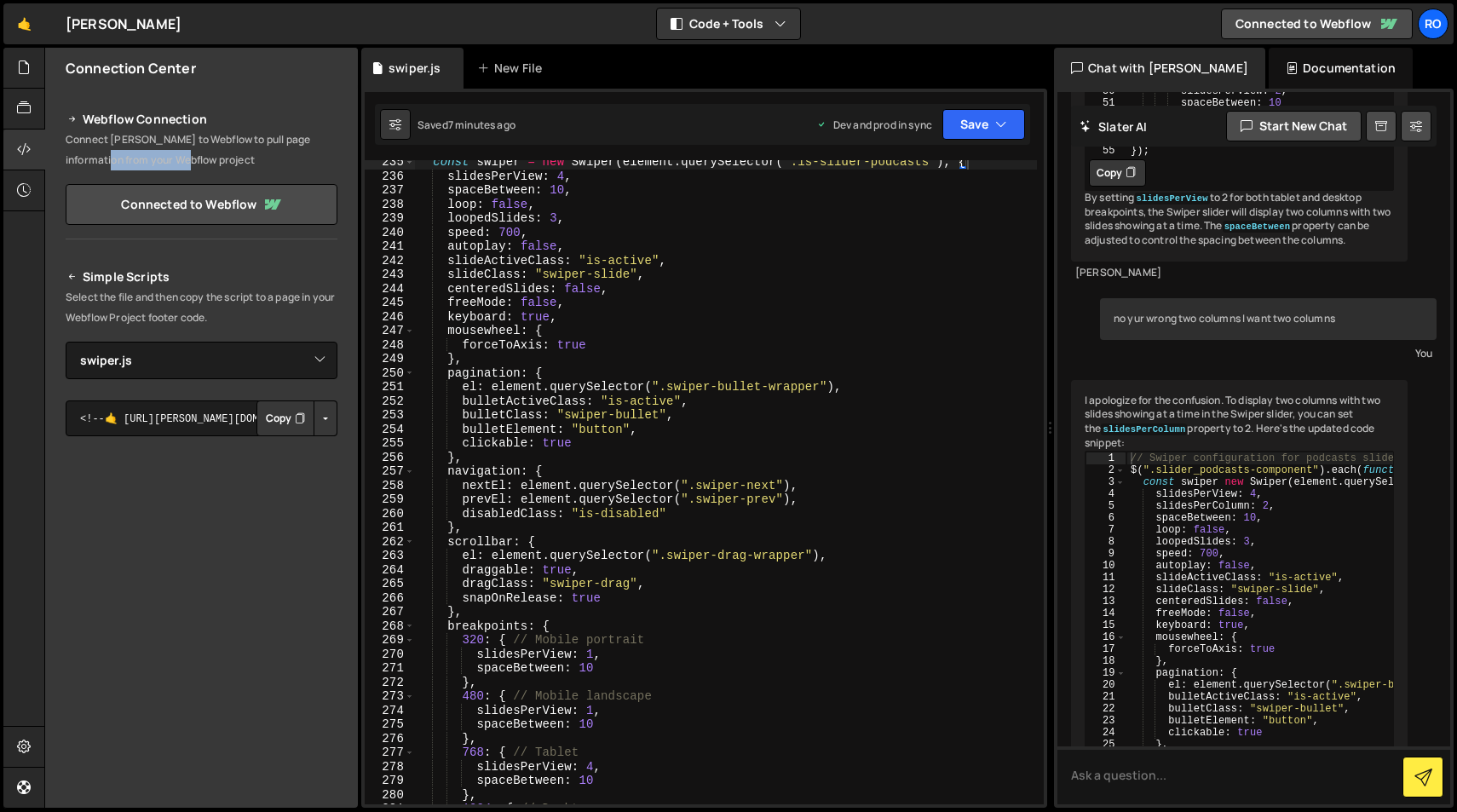
drag, startPoint x: 89, startPoint y: 159, endPoint x: 167, endPoint y: 159, distance: 78.0
click at [167, 159] on p "Connect [PERSON_NAME] to Webflow to pull page information from your Webflow pro…" at bounding box center [202, 149] width 271 height 41
click at [248, 167] on p "Connect [PERSON_NAME] to Webflow to pull page information from your Webflow pro…" at bounding box center [202, 149] width 271 height 41
click at [989, 126] on button "Save" at bounding box center [984, 124] width 83 height 30
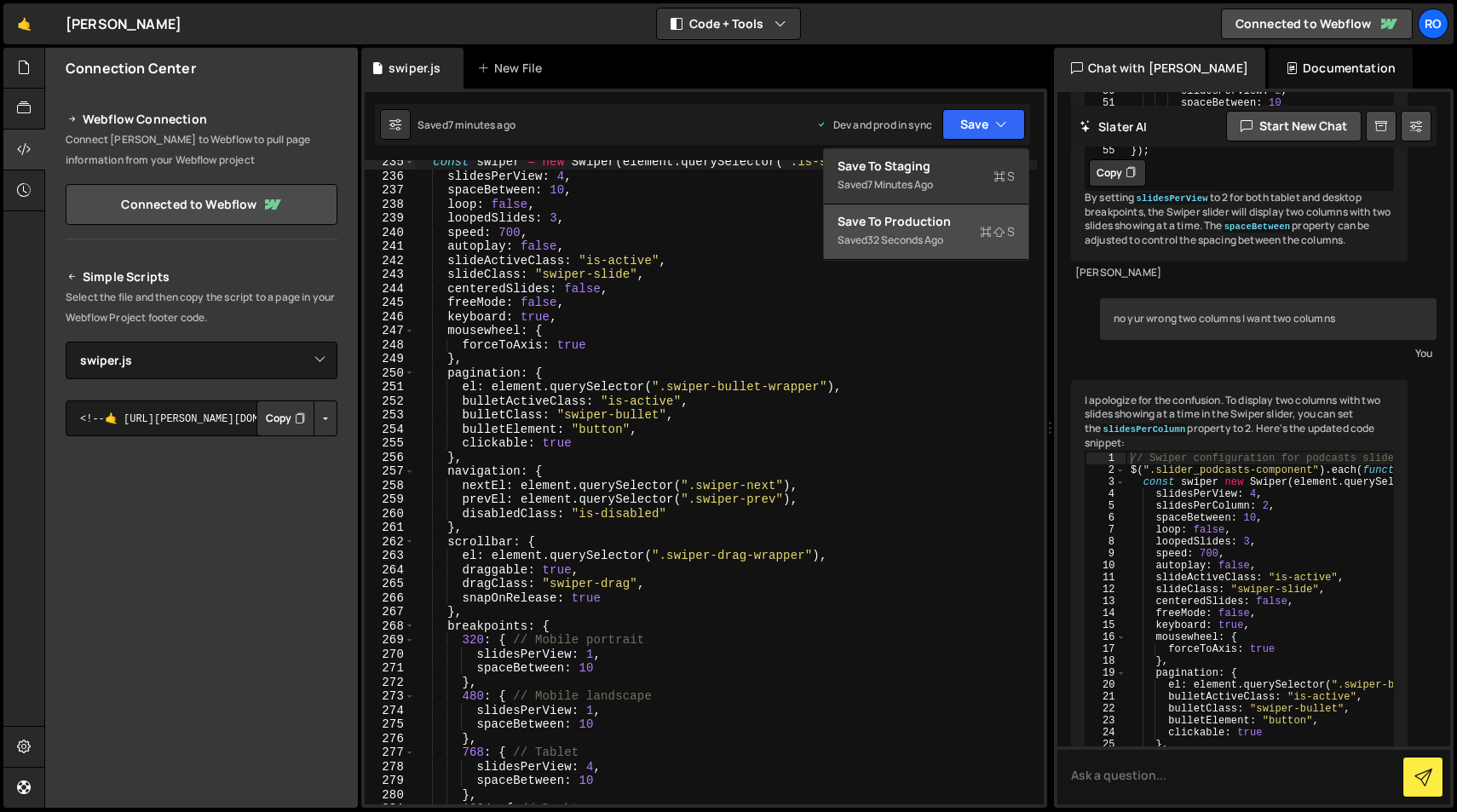
click at [960, 225] on div "Save to Production S" at bounding box center [926, 221] width 177 height 17
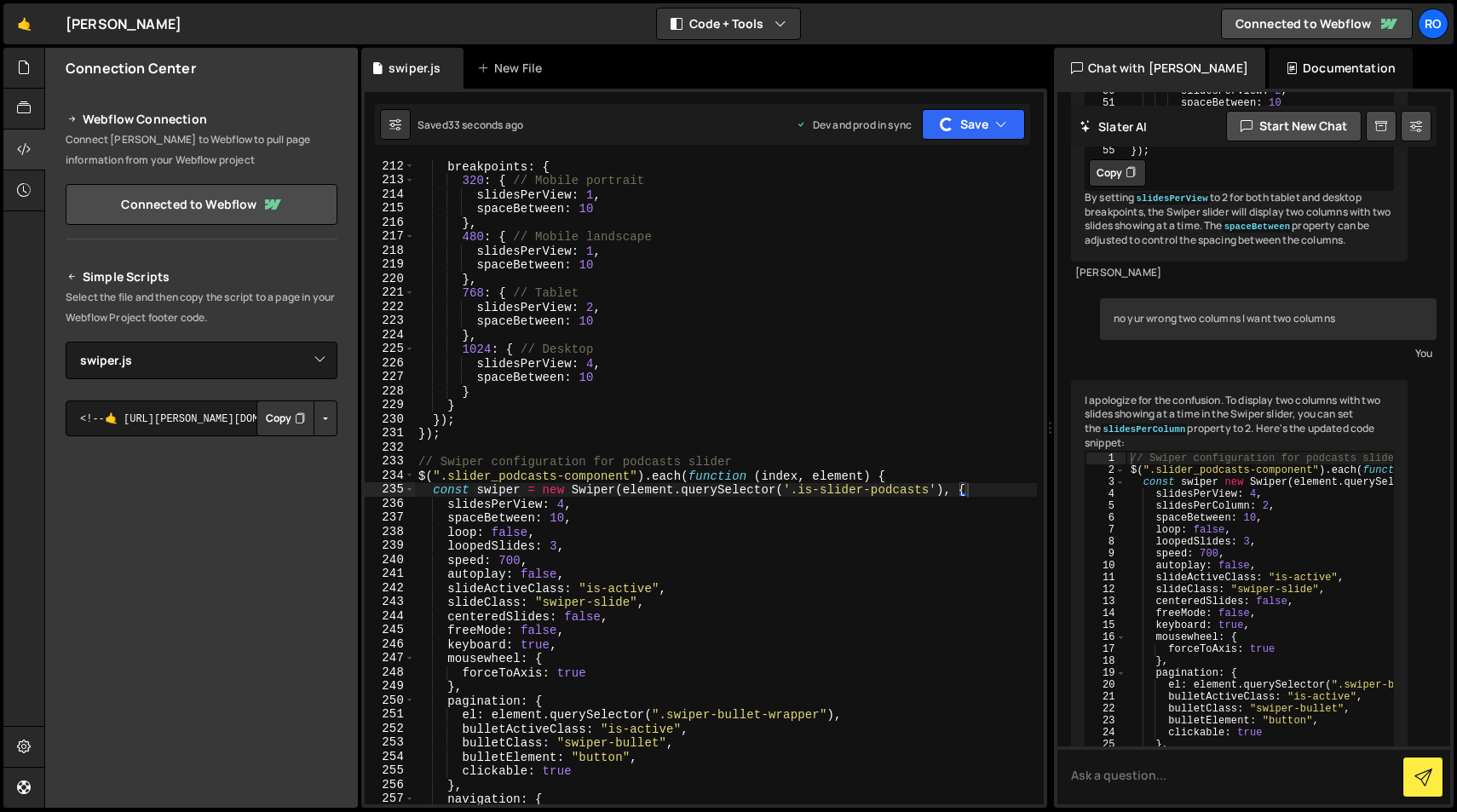
scroll to position [2967, 0]
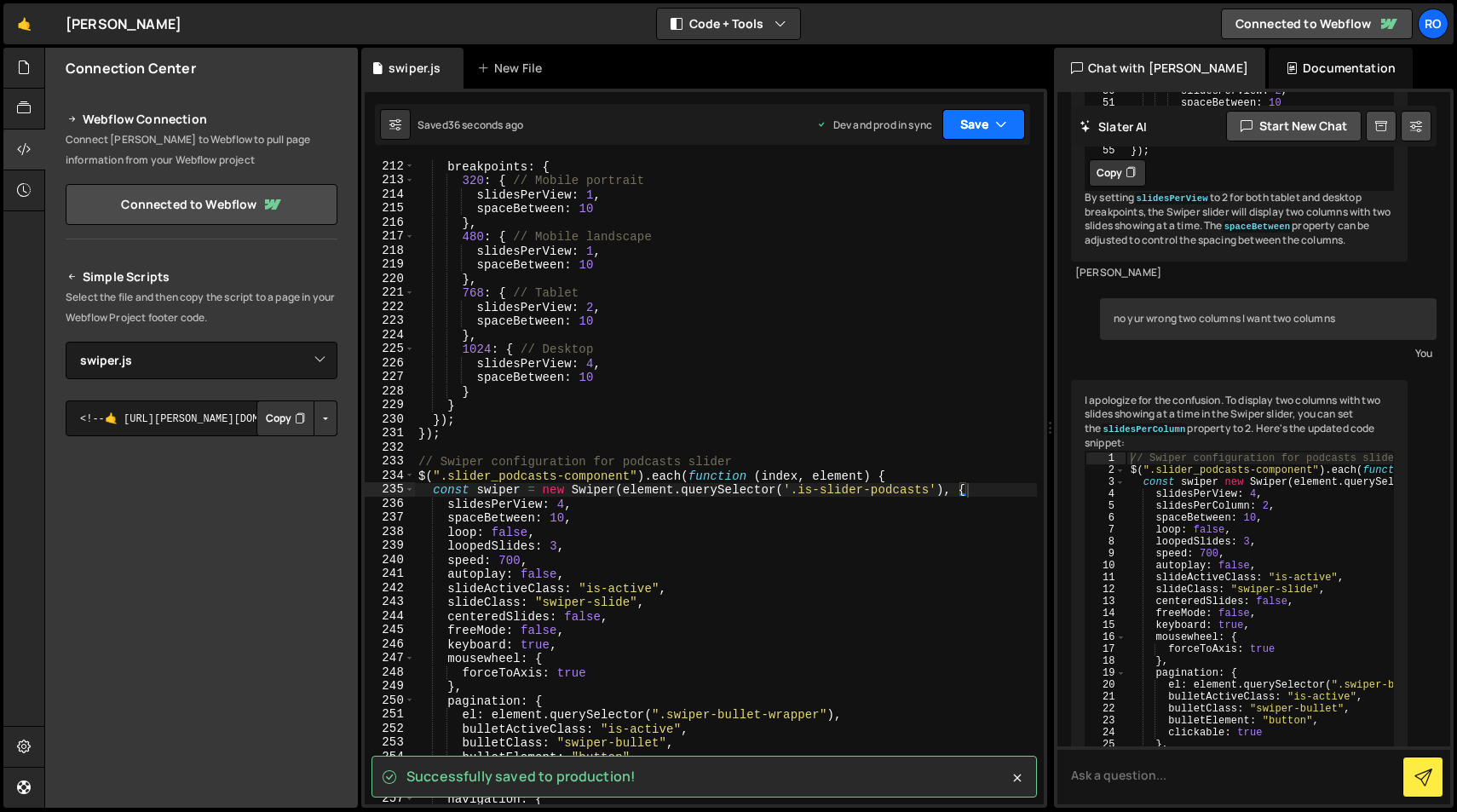
click at [980, 131] on button "Save" at bounding box center [984, 124] width 83 height 30
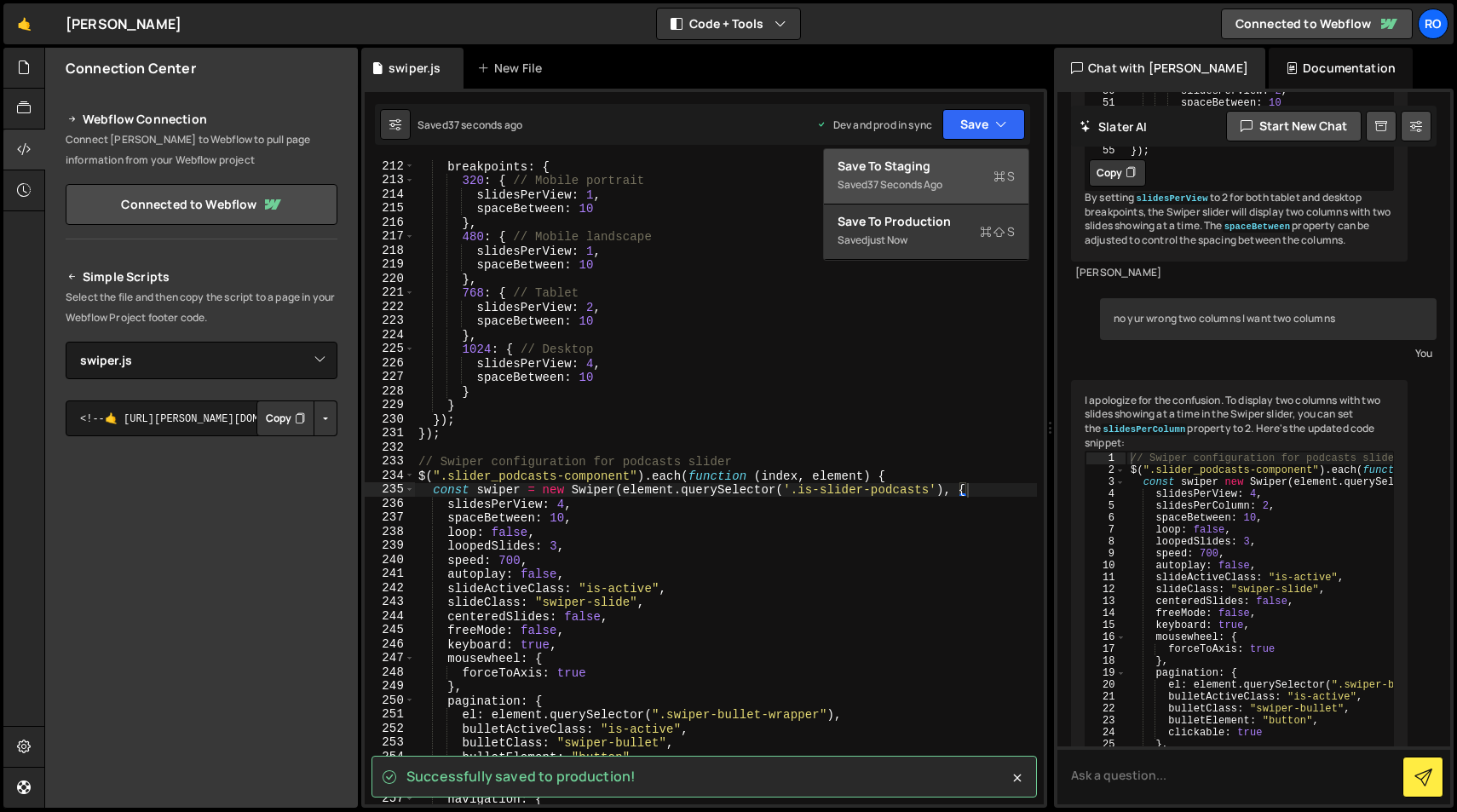
click at [971, 192] on div "Saved 37 seconds ago" at bounding box center [926, 185] width 177 height 20
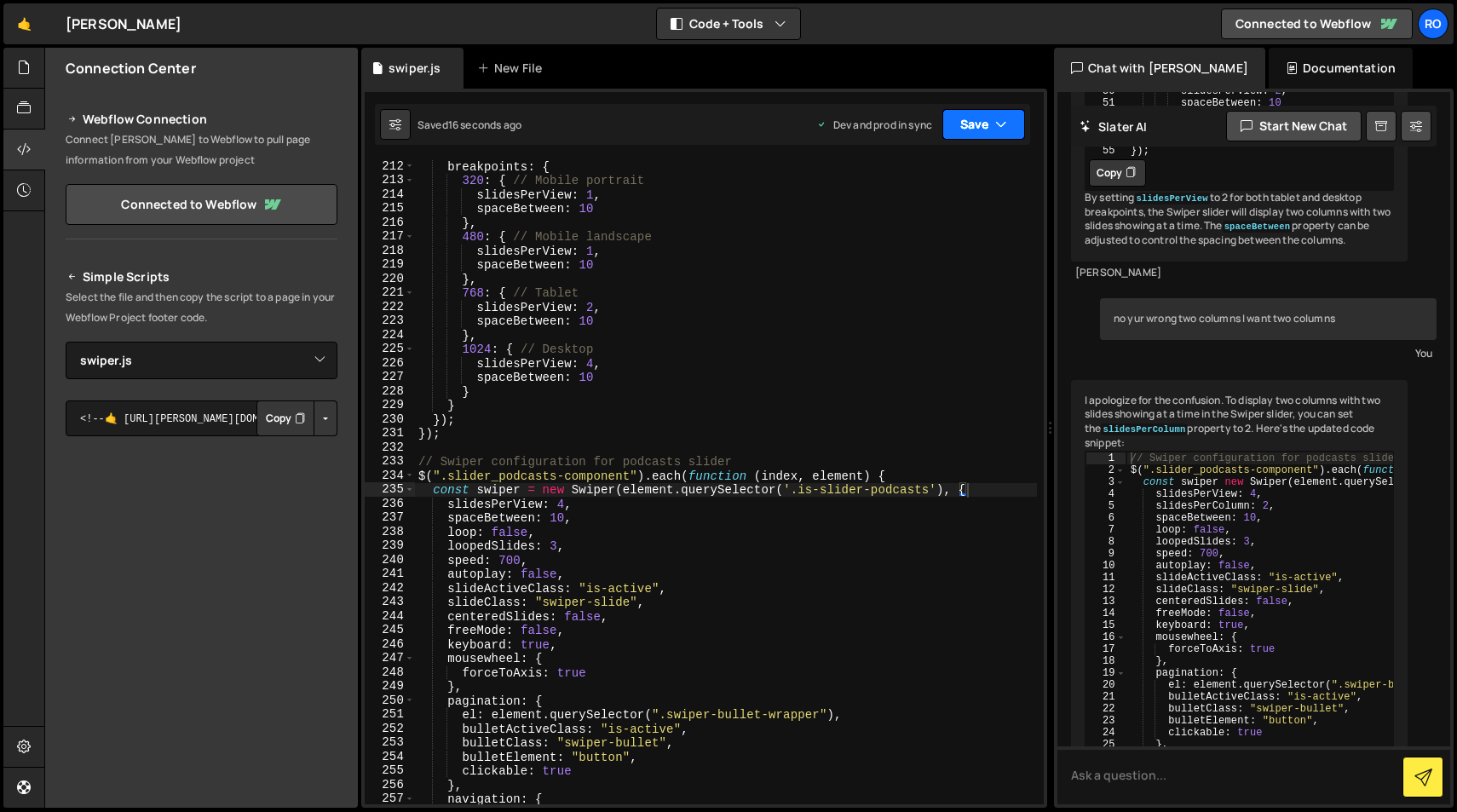
click at [988, 128] on button "Save" at bounding box center [984, 124] width 83 height 30
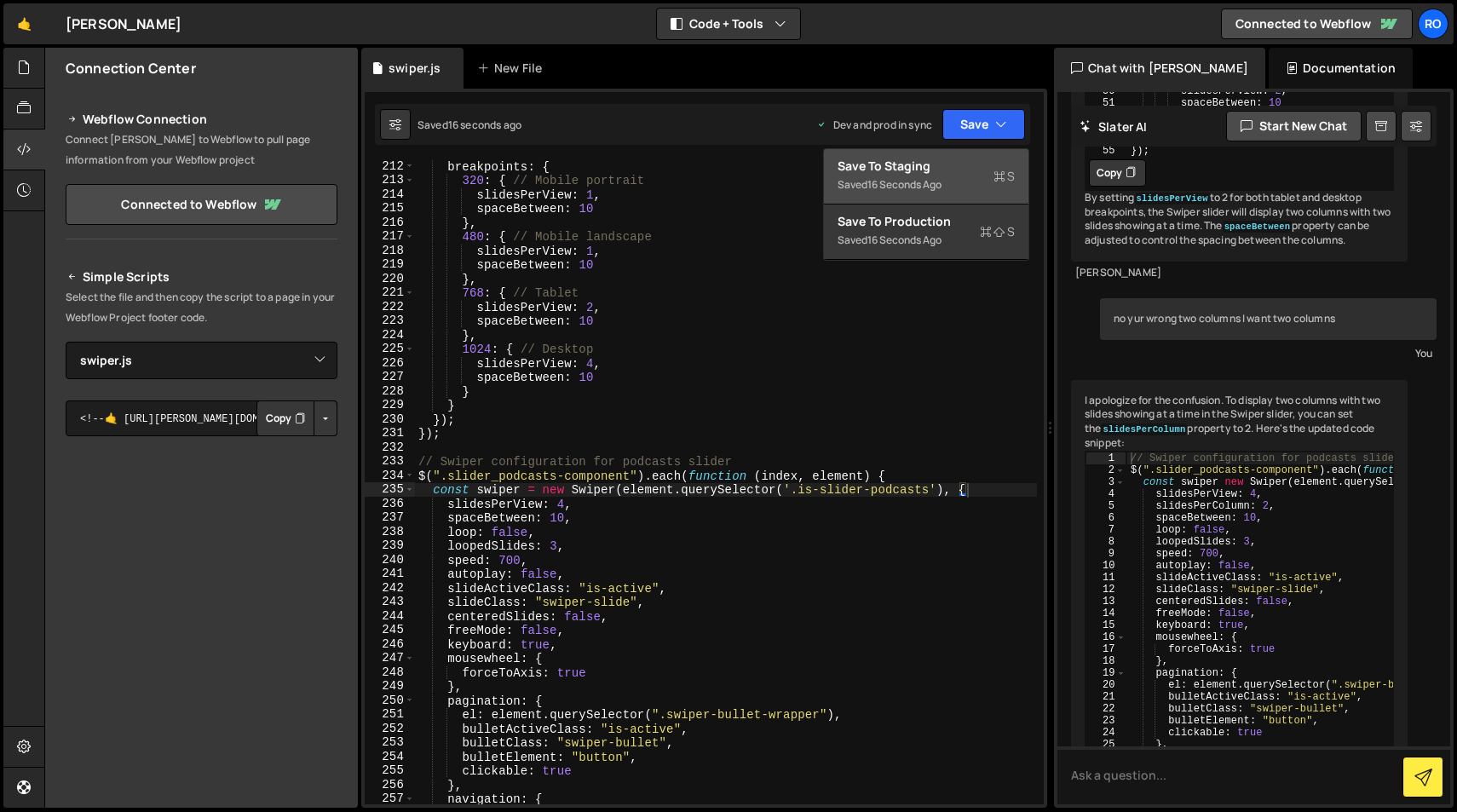
click at [942, 183] on div "16 seconds ago" at bounding box center [904, 184] width 74 height 15
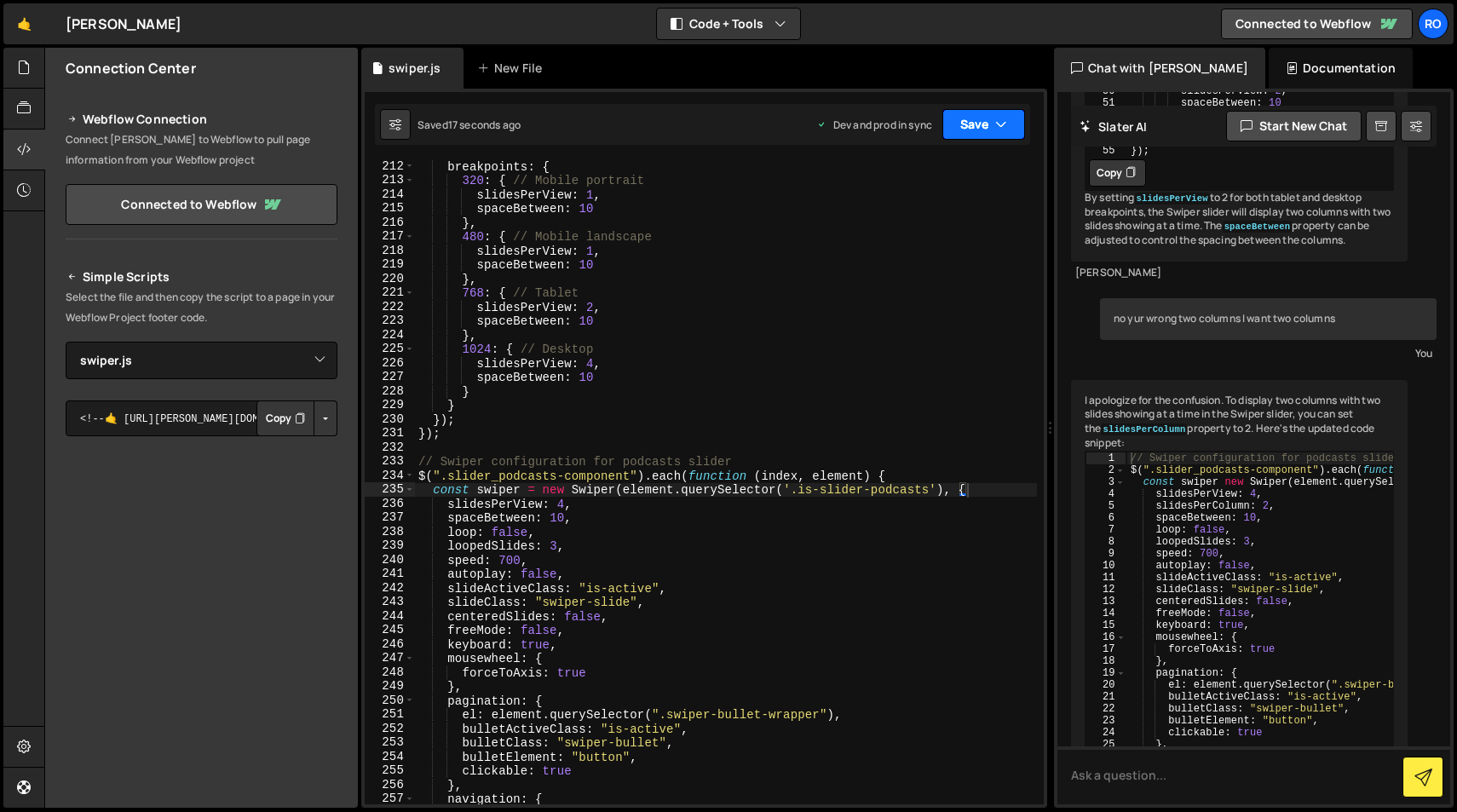
click at [984, 127] on button "Save" at bounding box center [984, 124] width 83 height 30
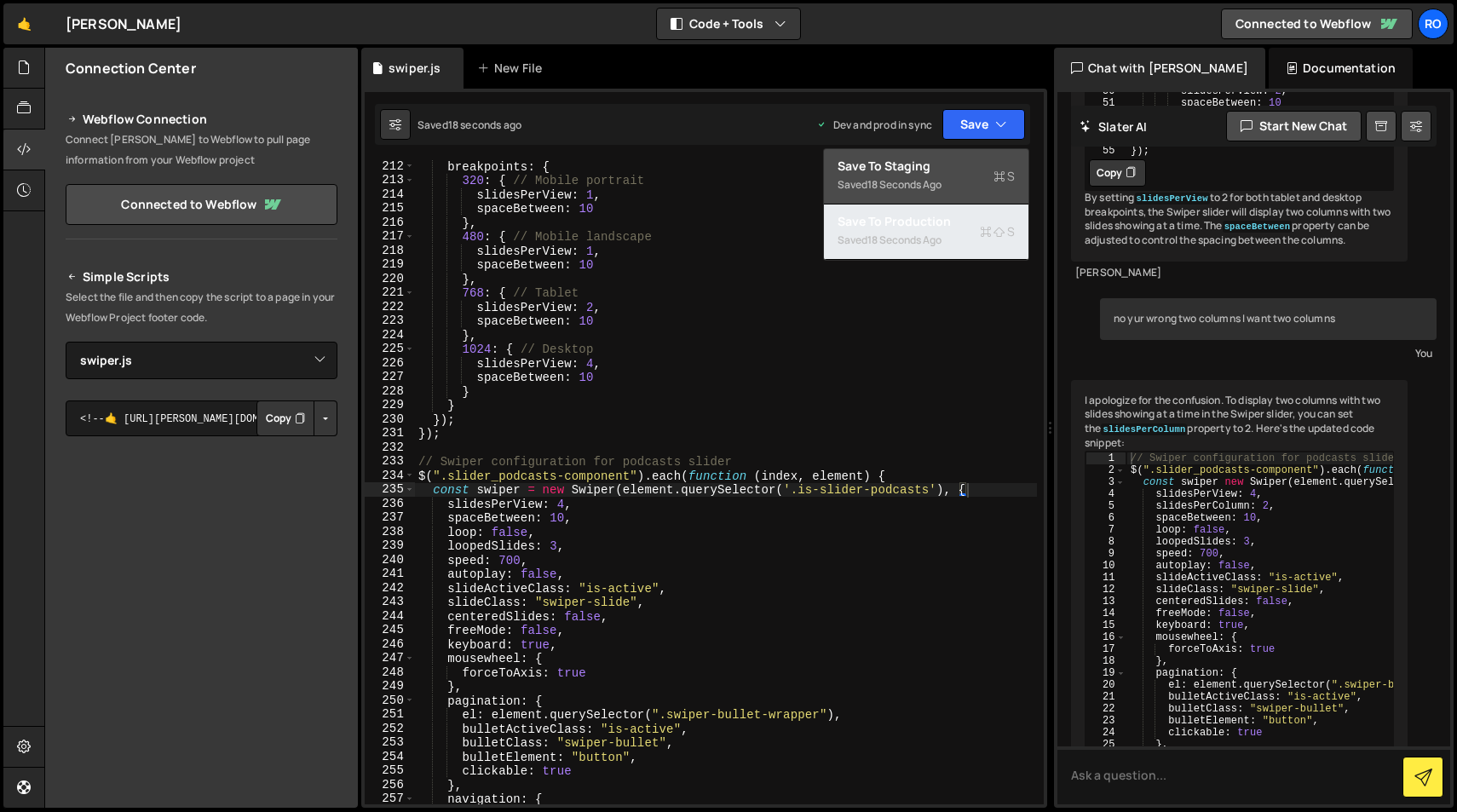
click at [949, 233] on div "Saved 18 seconds ago" at bounding box center [926, 240] width 177 height 20
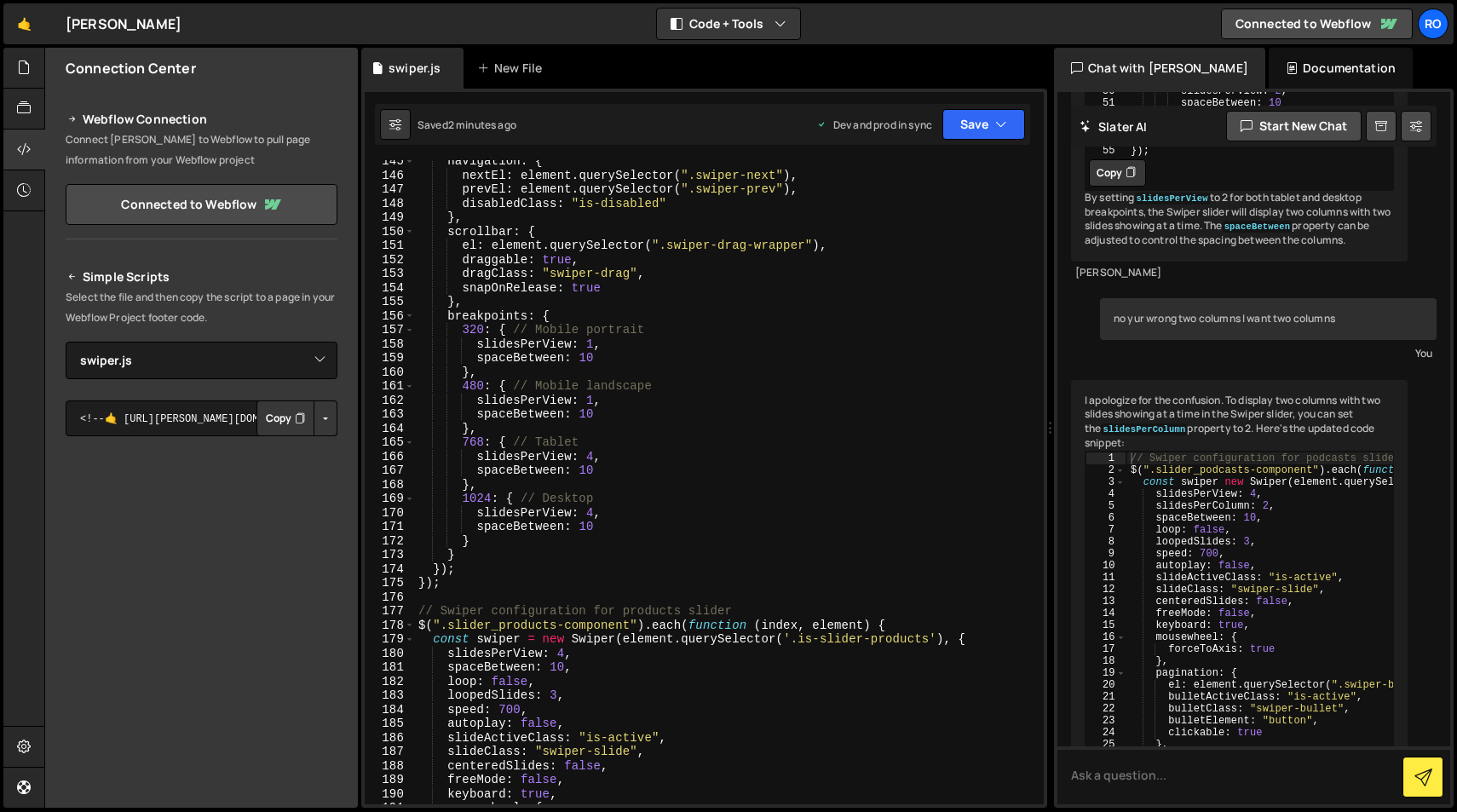
scroll to position [1924, 0]
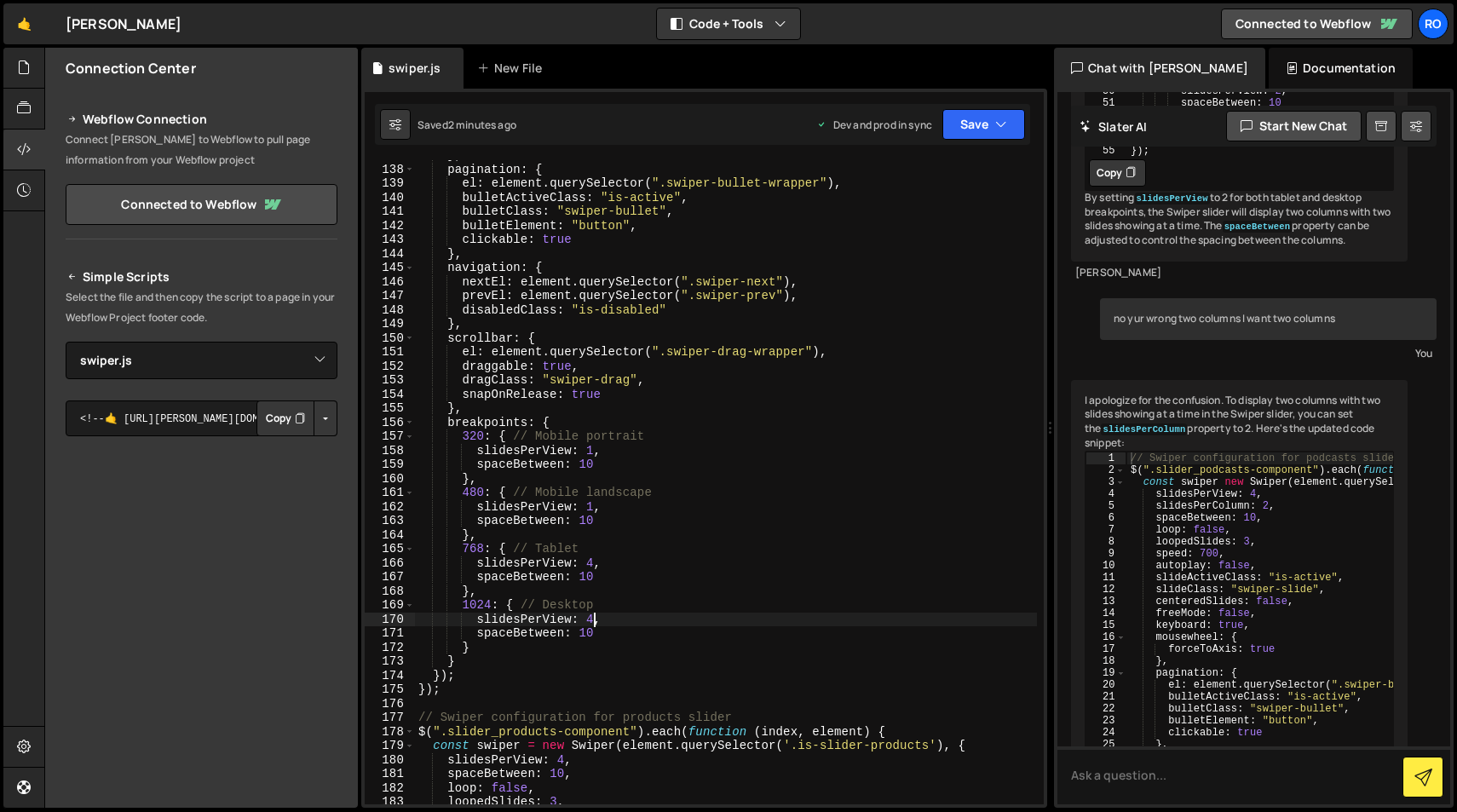
click at [592, 621] on div "} , pagination : { el : element . querySelector ( ".swiper-bullet-wrapper" ) , …" at bounding box center [726, 484] width 622 height 672
click at [746, 444] on div "} , pagination : { el : element . querySelector ( ".swiper-bullet-wrapper" ) , …" at bounding box center [726, 484] width 622 height 672
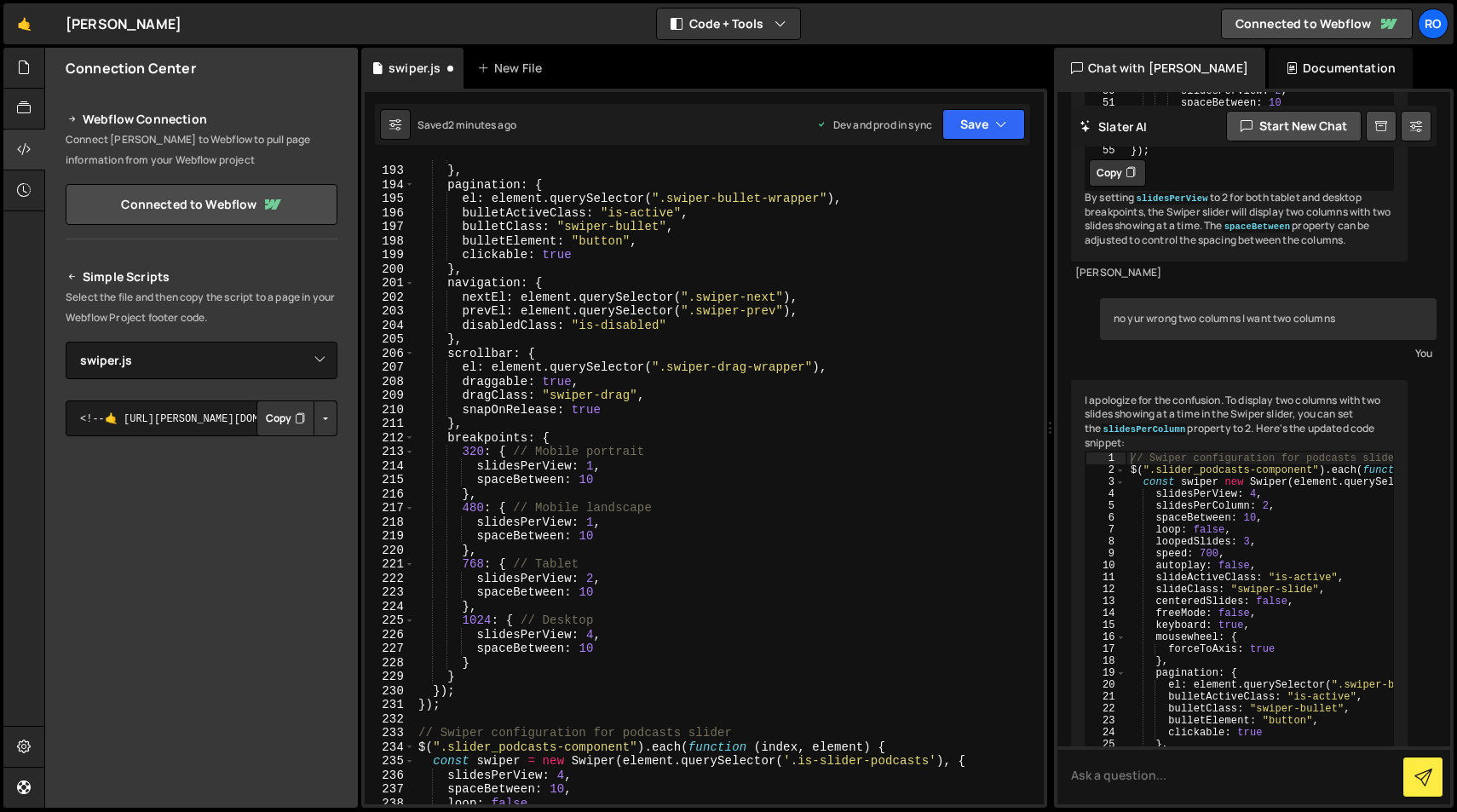
scroll to position [2695, 0]
click at [591, 637] on div "forceToAxis : true } , pagination : { el : element . querySelector ( ".swiper-b…" at bounding box center [726, 485] width 622 height 672
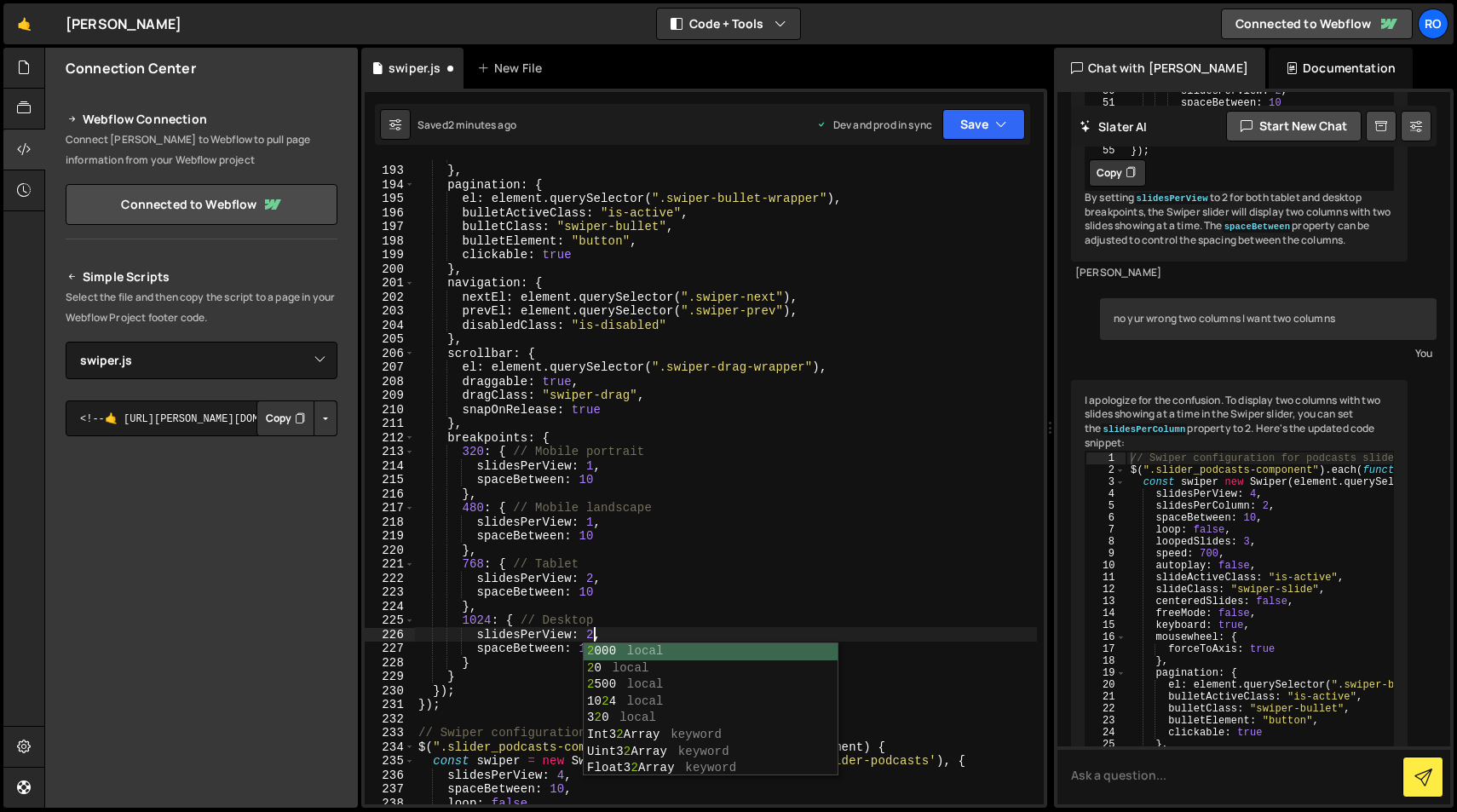
click at [526, 660] on div "forceToAxis : true } , pagination : { el : element . querySelector ( ".swiper-b…" at bounding box center [726, 485] width 622 height 672
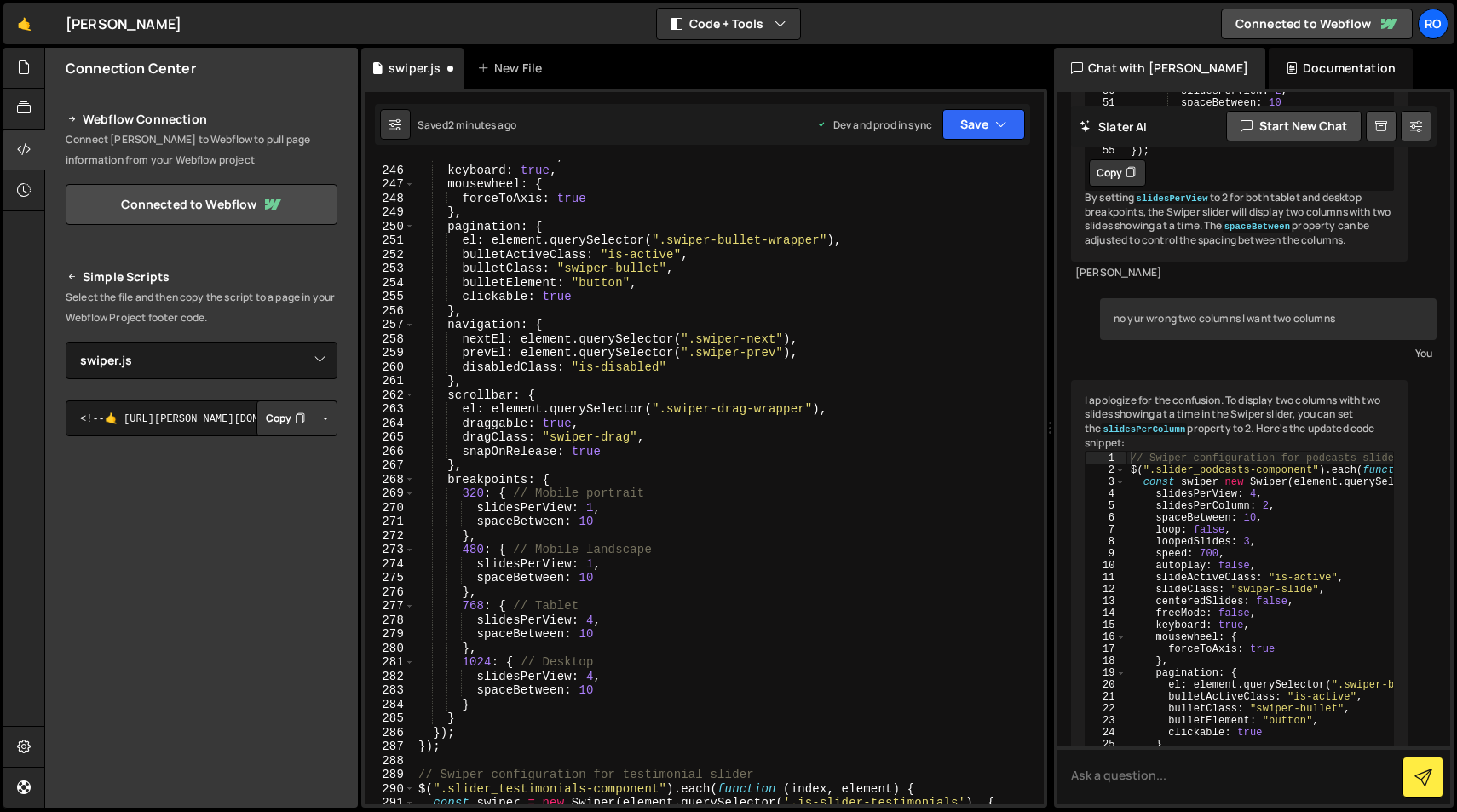
scroll to position [3451, 0]
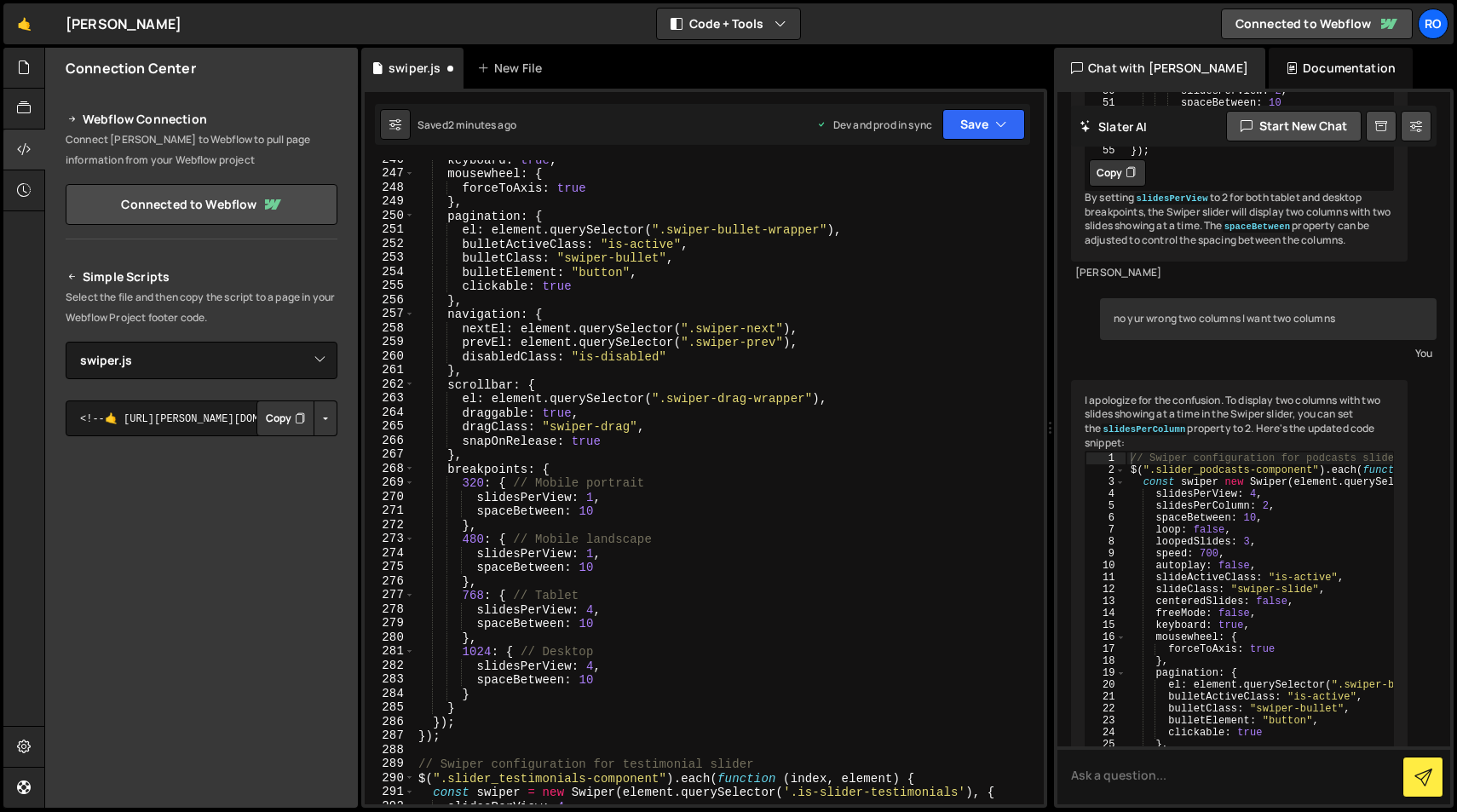
click at [595, 664] on div "keyboard : true , mousewheel : { forceToAxis : true } , pagination : { el : ele…" at bounding box center [726, 488] width 622 height 672
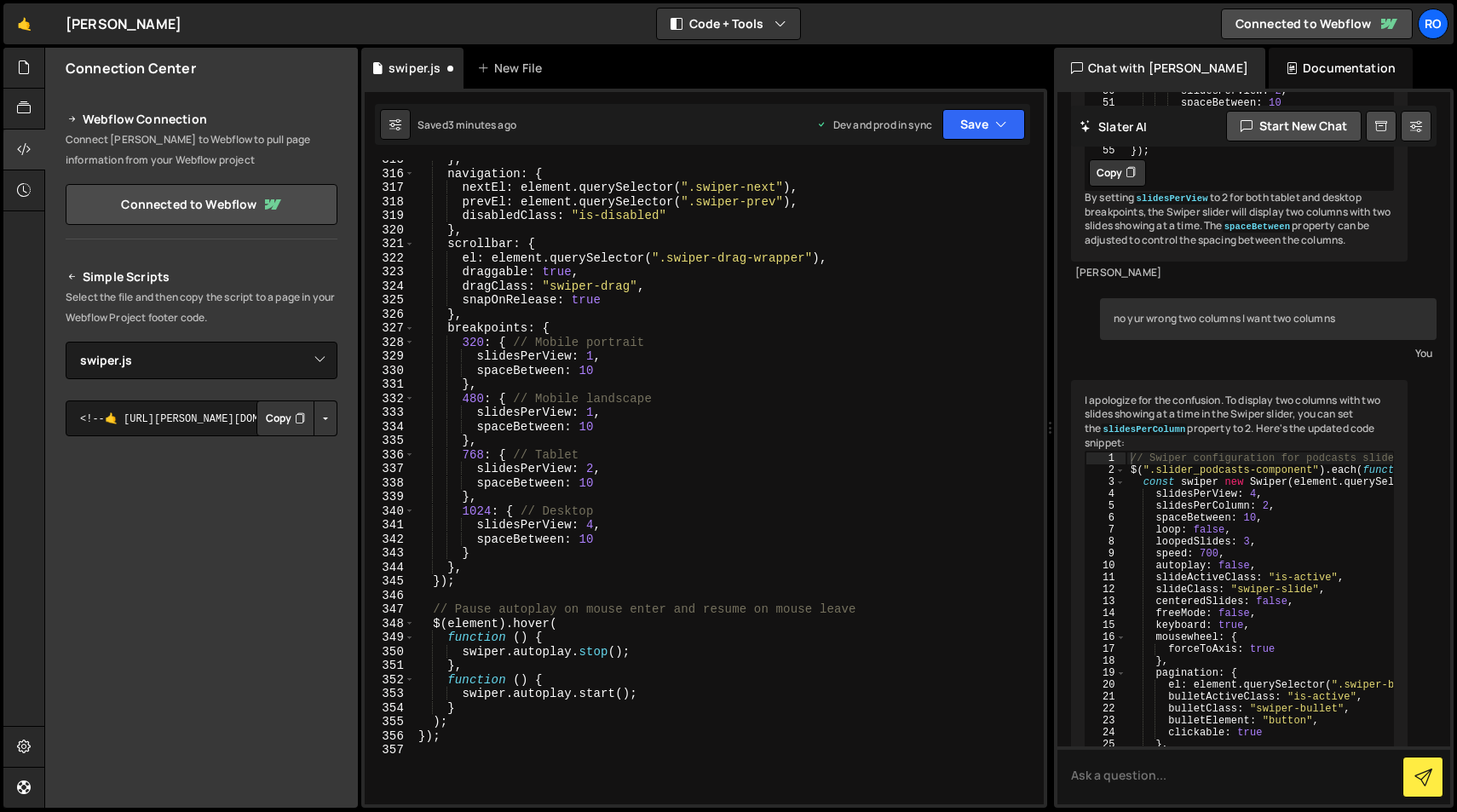
scroll to position [4421, 0]
click at [990, 129] on button "Save" at bounding box center [984, 124] width 83 height 30
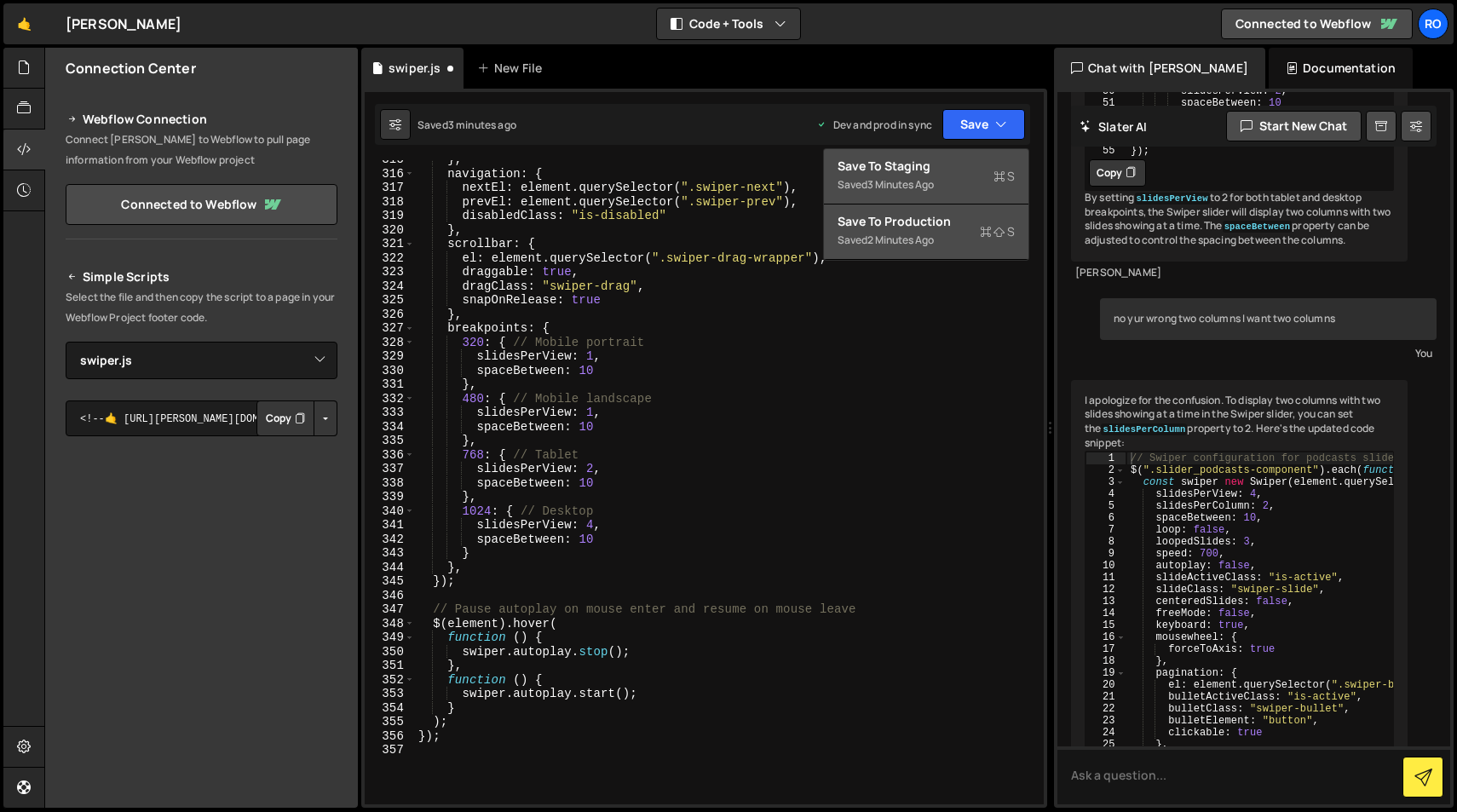
click at [947, 243] on div "Saved 2 minutes ago" at bounding box center [926, 240] width 177 height 20
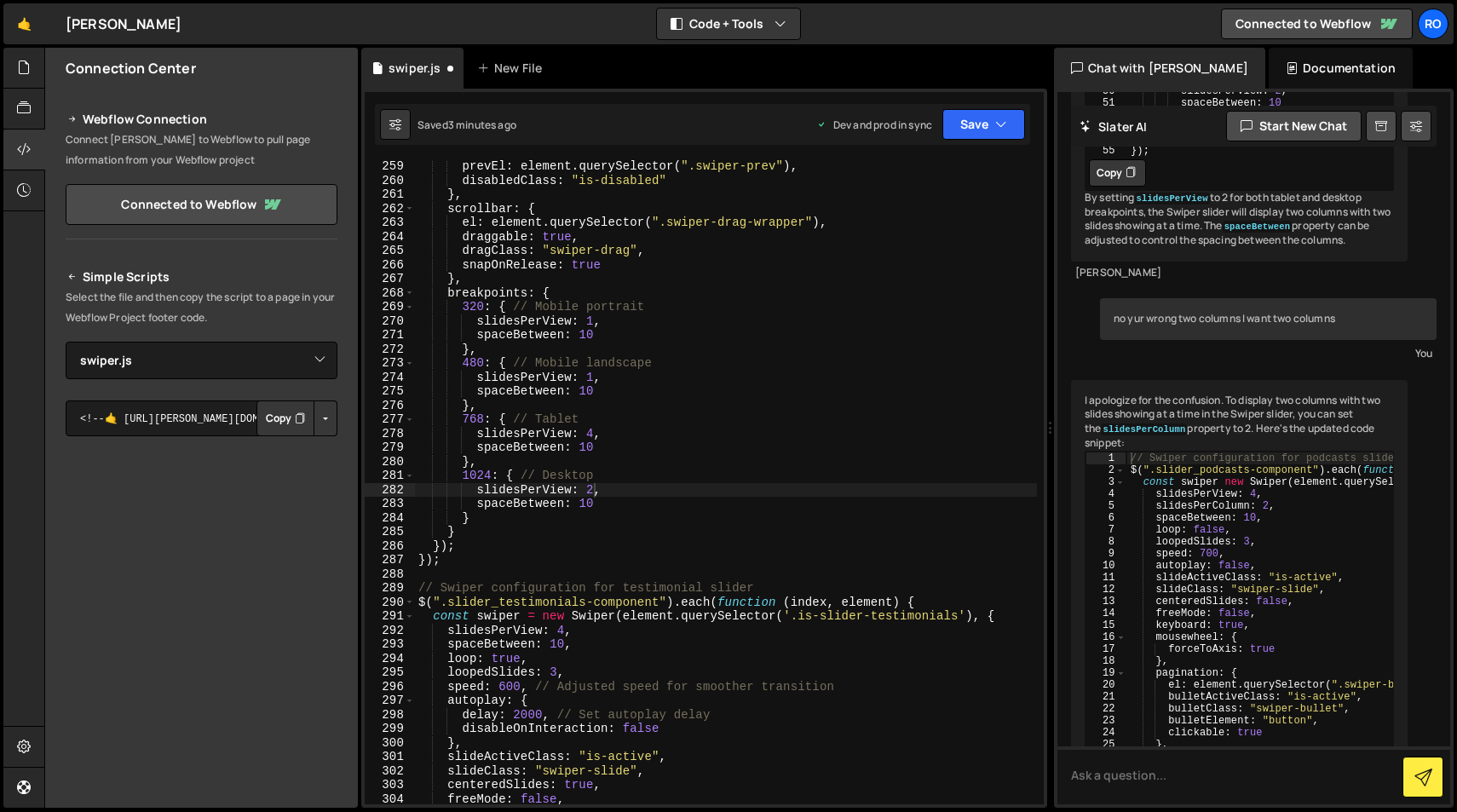
scroll to position [3627, 0]
click at [998, 133] on button "Save" at bounding box center [974, 124] width 103 height 30
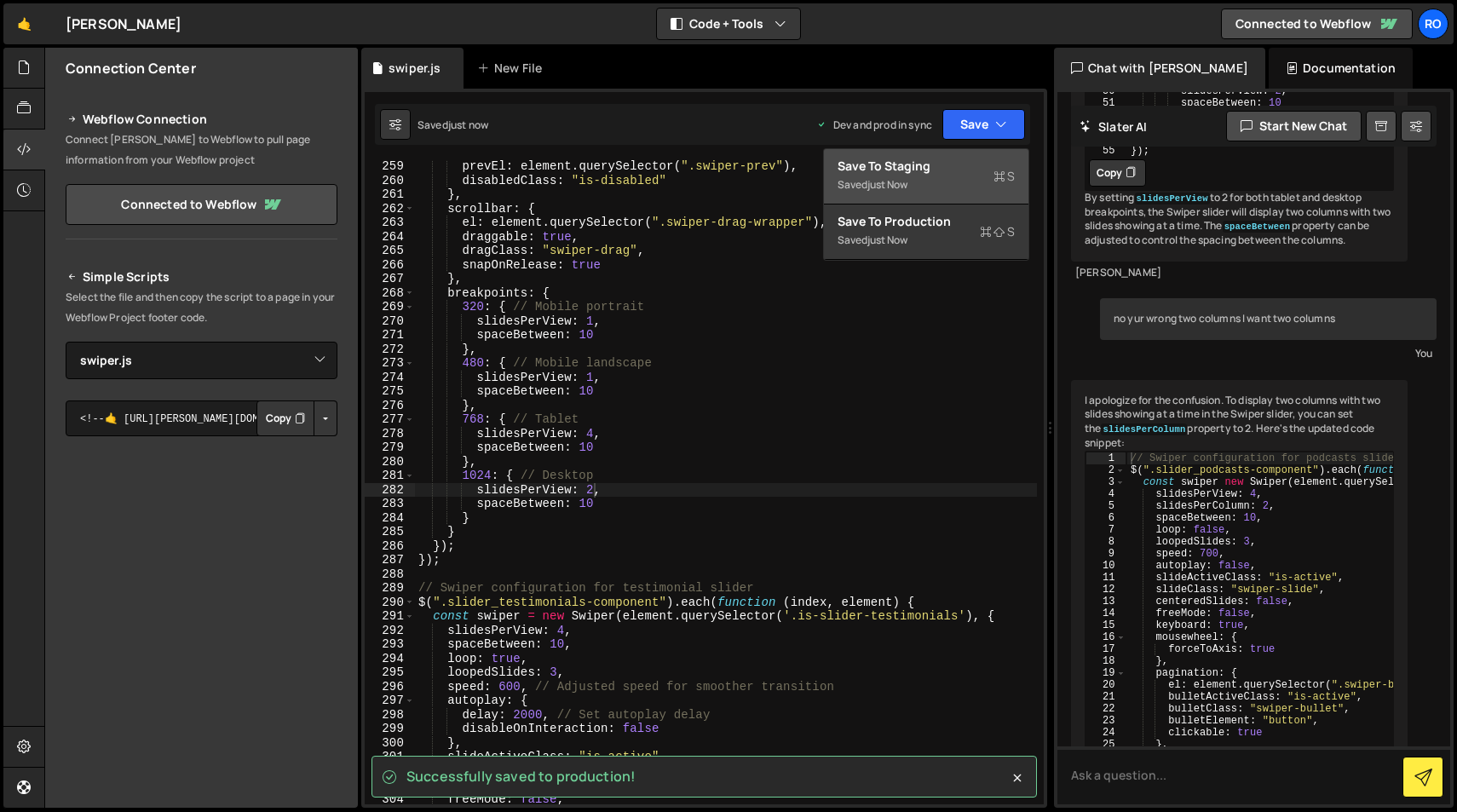
click at [947, 167] on div "Save to Staging S" at bounding box center [926, 166] width 177 height 17
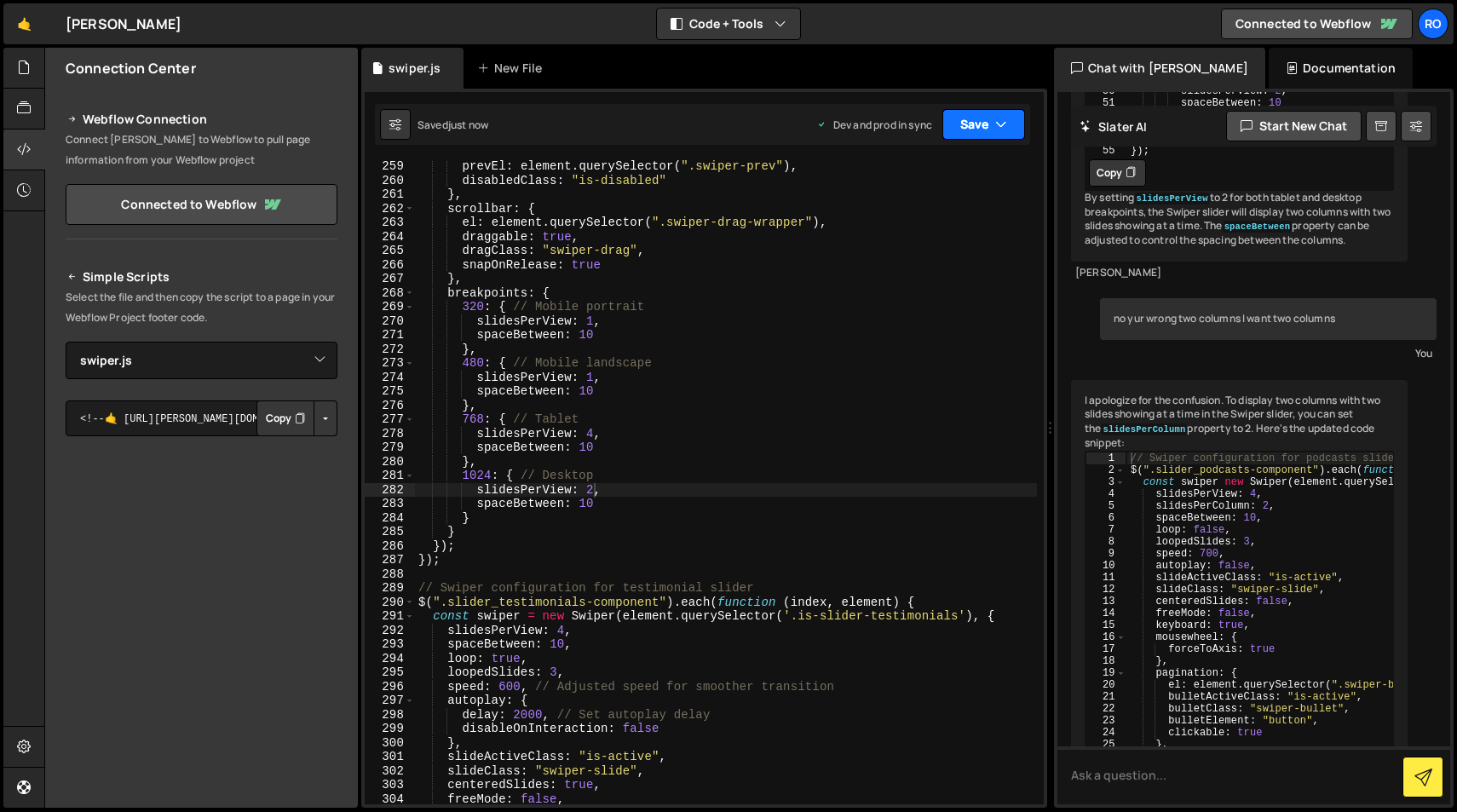
click at [984, 131] on button "Save" at bounding box center [984, 124] width 83 height 30
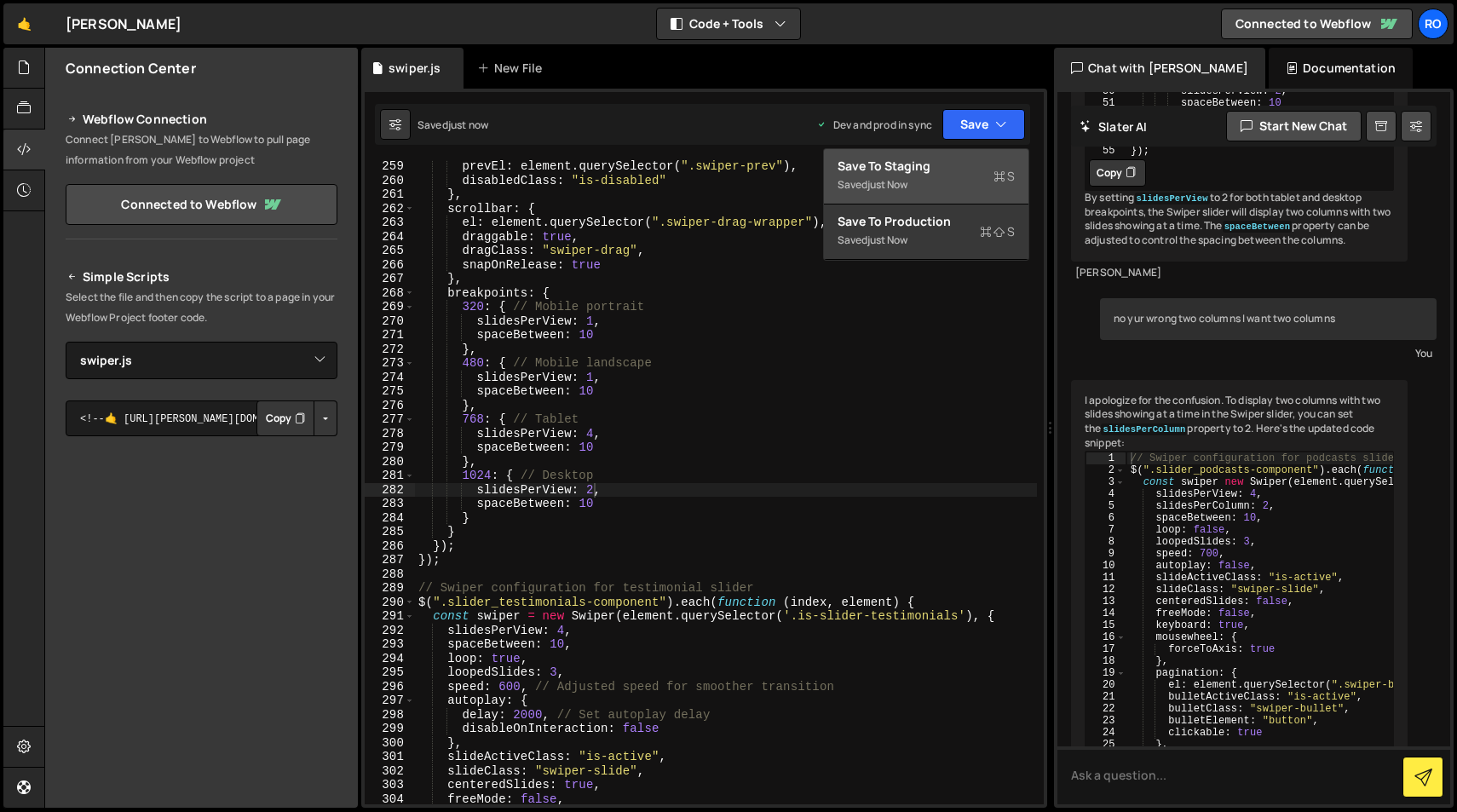
click at [938, 170] on div "Save to Staging S" at bounding box center [926, 166] width 177 height 17
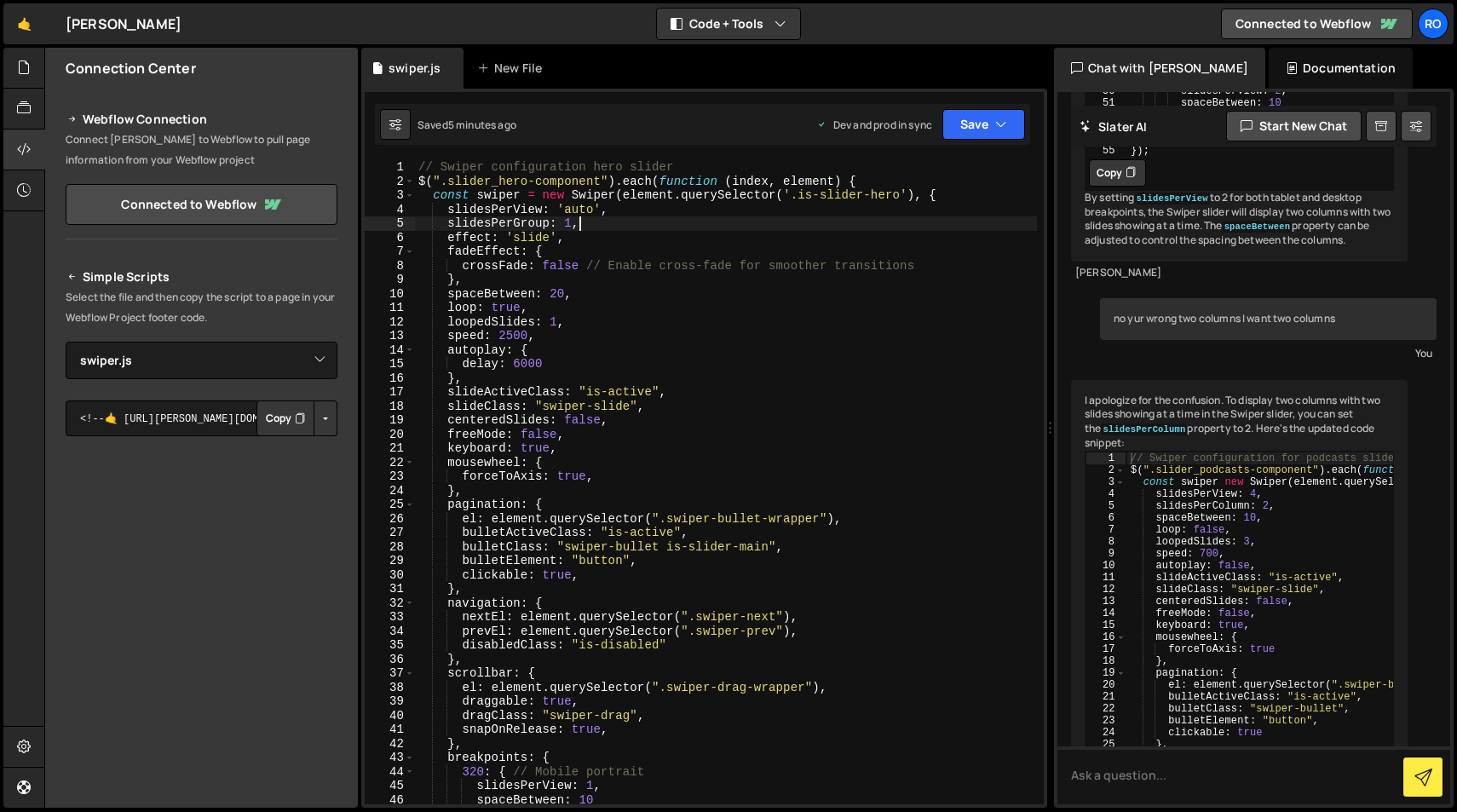
scroll to position [0, 10]
click at [665, 218] on div "// Swiper configuration hero slider $ ( ".slider_hero-component" ) . each ( fun…" at bounding box center [726, 496] width 622 height 672
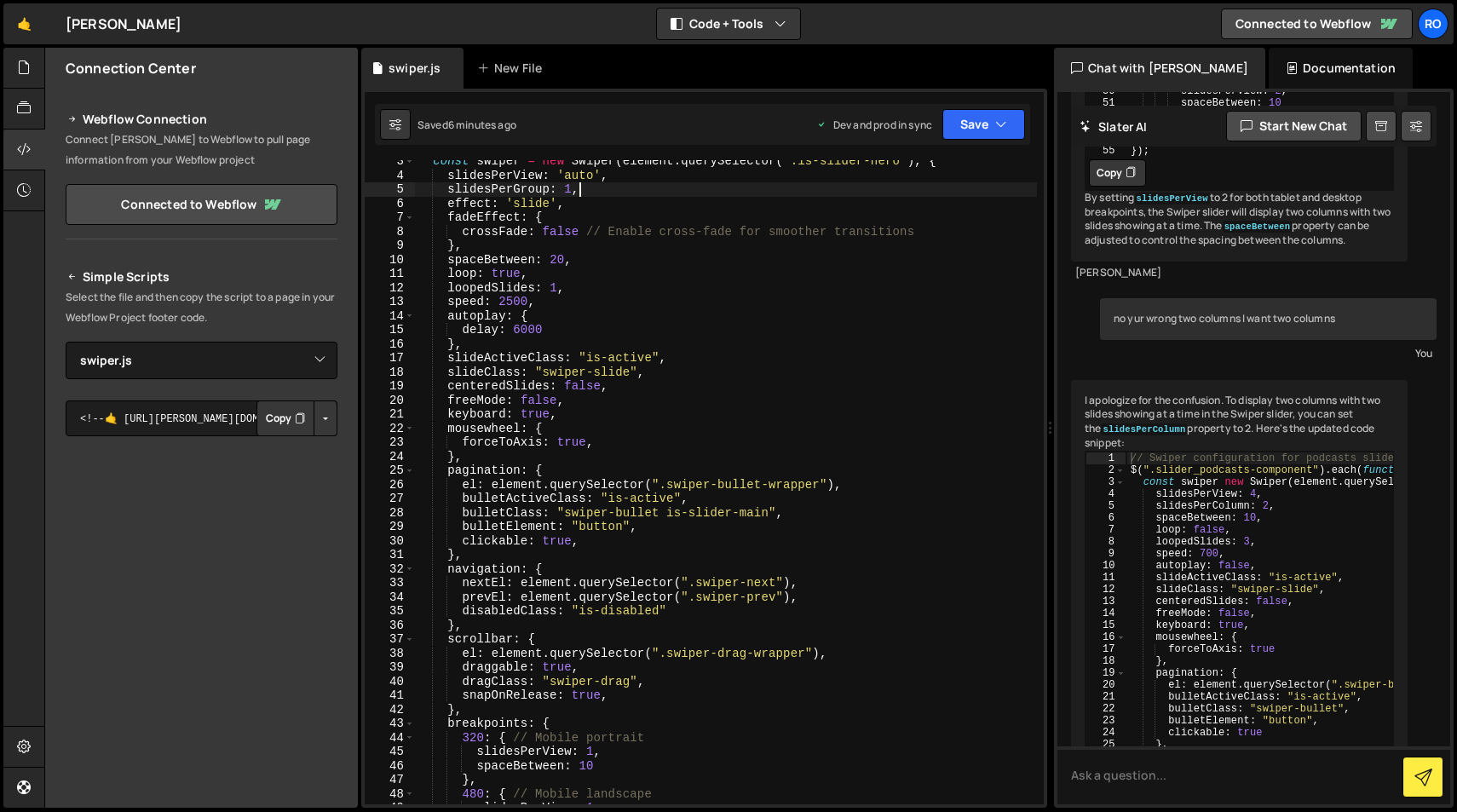
scroll to position [0, 0]
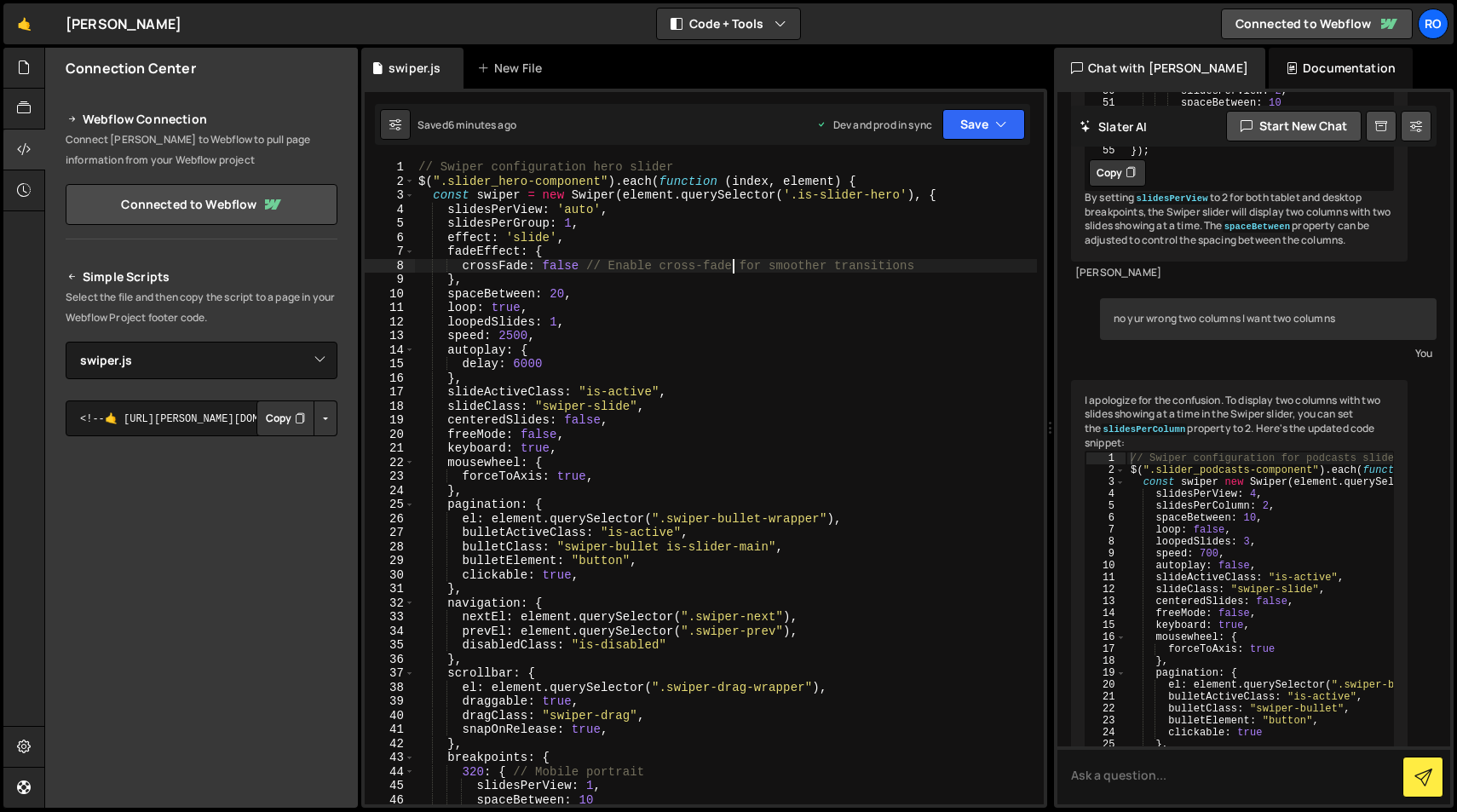
click at [732, 269] on div "// Swiper configuration hero slider $ ( ".slider_hero-component" ) . each ( fun…" at bounding box center [726, 496] width 622 height 672
drag, startPoint x: 732, startPoint y: 269, endPoint x: 660, endPoint y: 271, distance: 72.0
click at [660, 271] on div "// Swiper configuration hero slider $ ( ".slider_hero-component" ) . each ( fun…" at bounding box center [726, 496] width 622 height 672
drag, startPoint x: 588, startPoint y: 266, endPoint x: 915, endPoint y: 270, distance: 327.0
click at [915, 270] on div "// Swiper configuration hero slider $ ( ".slider_hero-component" ) . each ( fun…" at bounding box center [726, 496] width 622 height 672
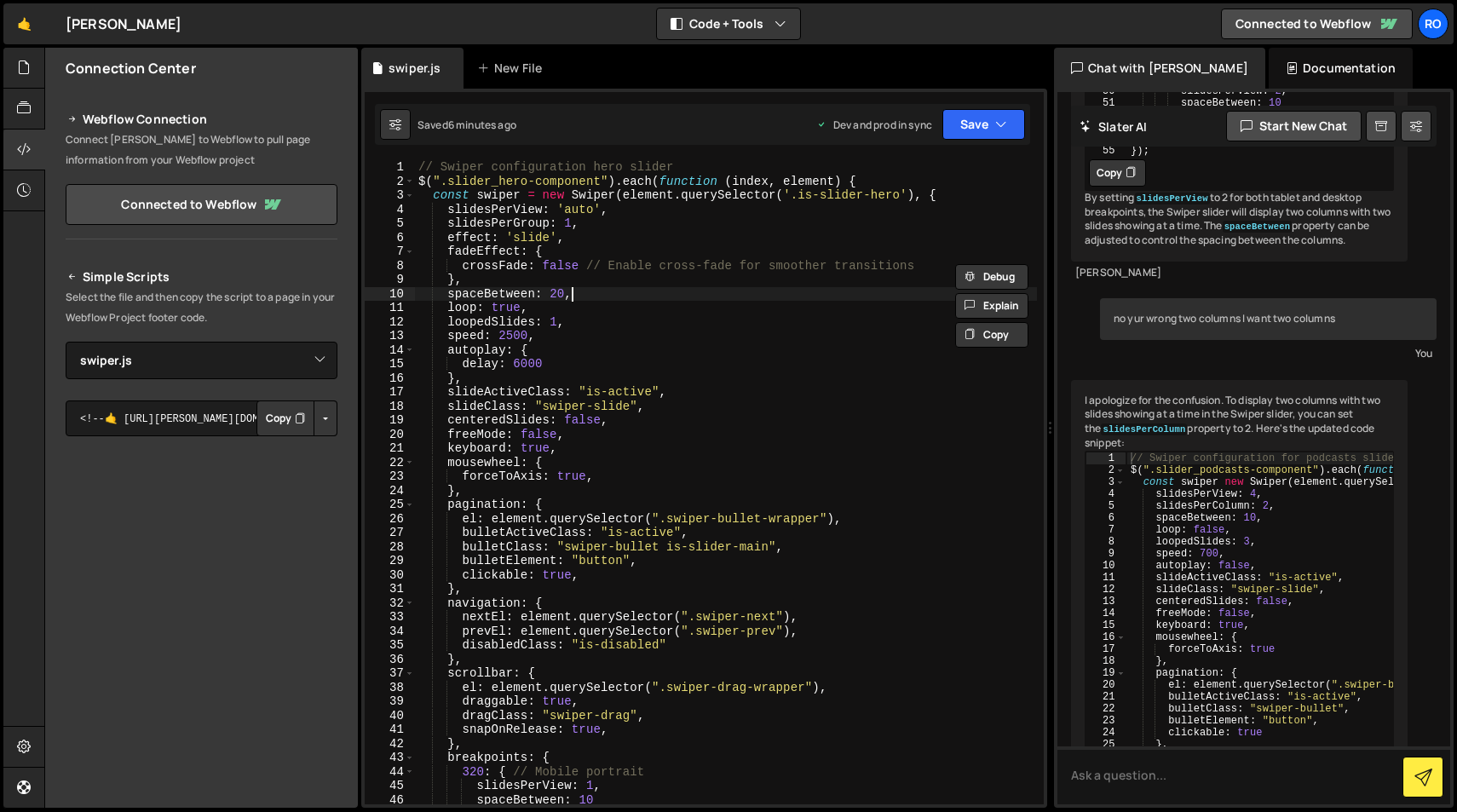
click at [605, 297] on div "// Swiper configuration hero slider $ ( ".slider_hero-component" ) . each ( fun…" at bounding box center [726, 496] width 622 height 672
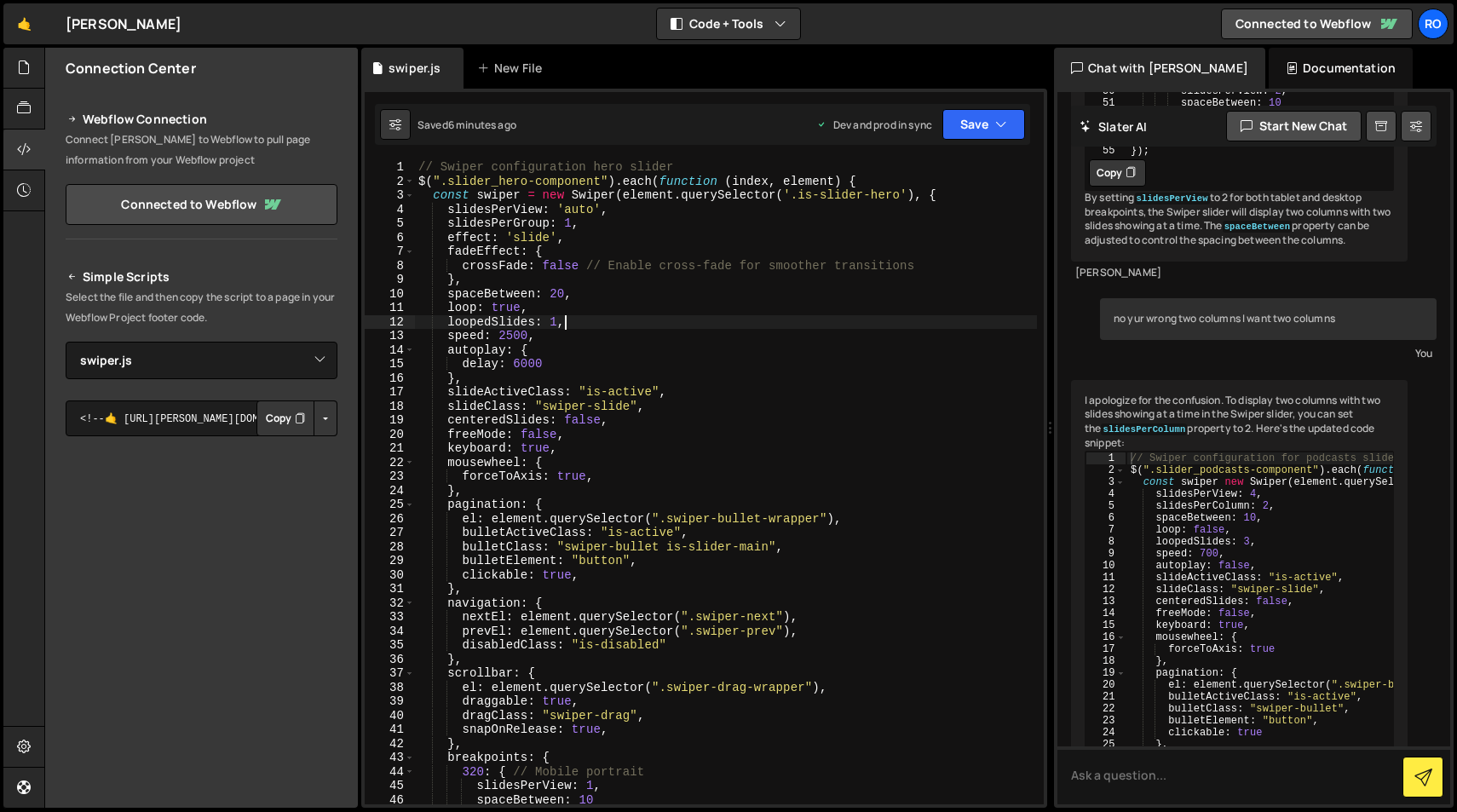
click at [596, 316] on div "// Swiper configuration hero slider $ ( ".slider_hero-component" ) . each ( fun…" at bounding box center [726, 496] width 622 height 672
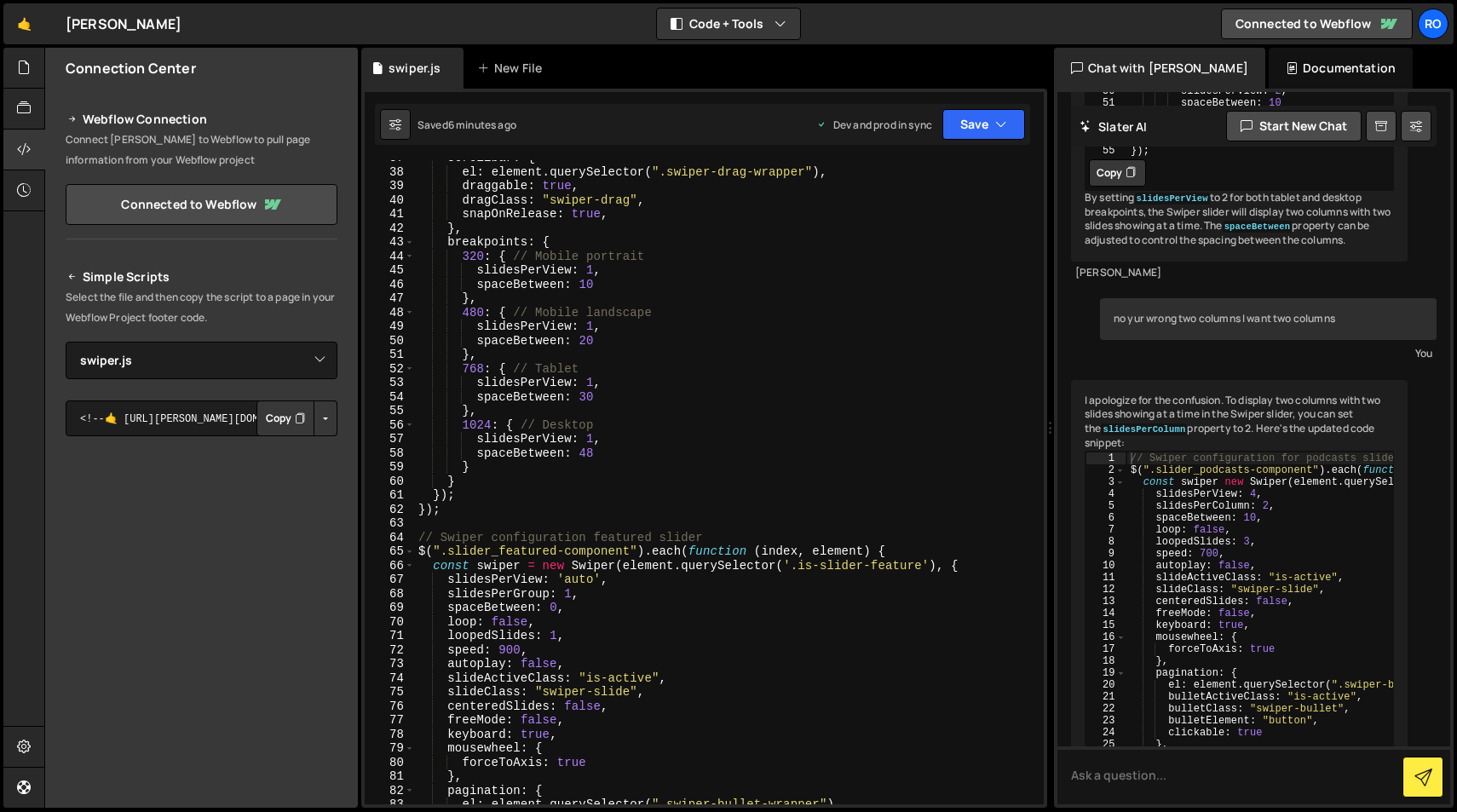
scroll to position [531, 0]
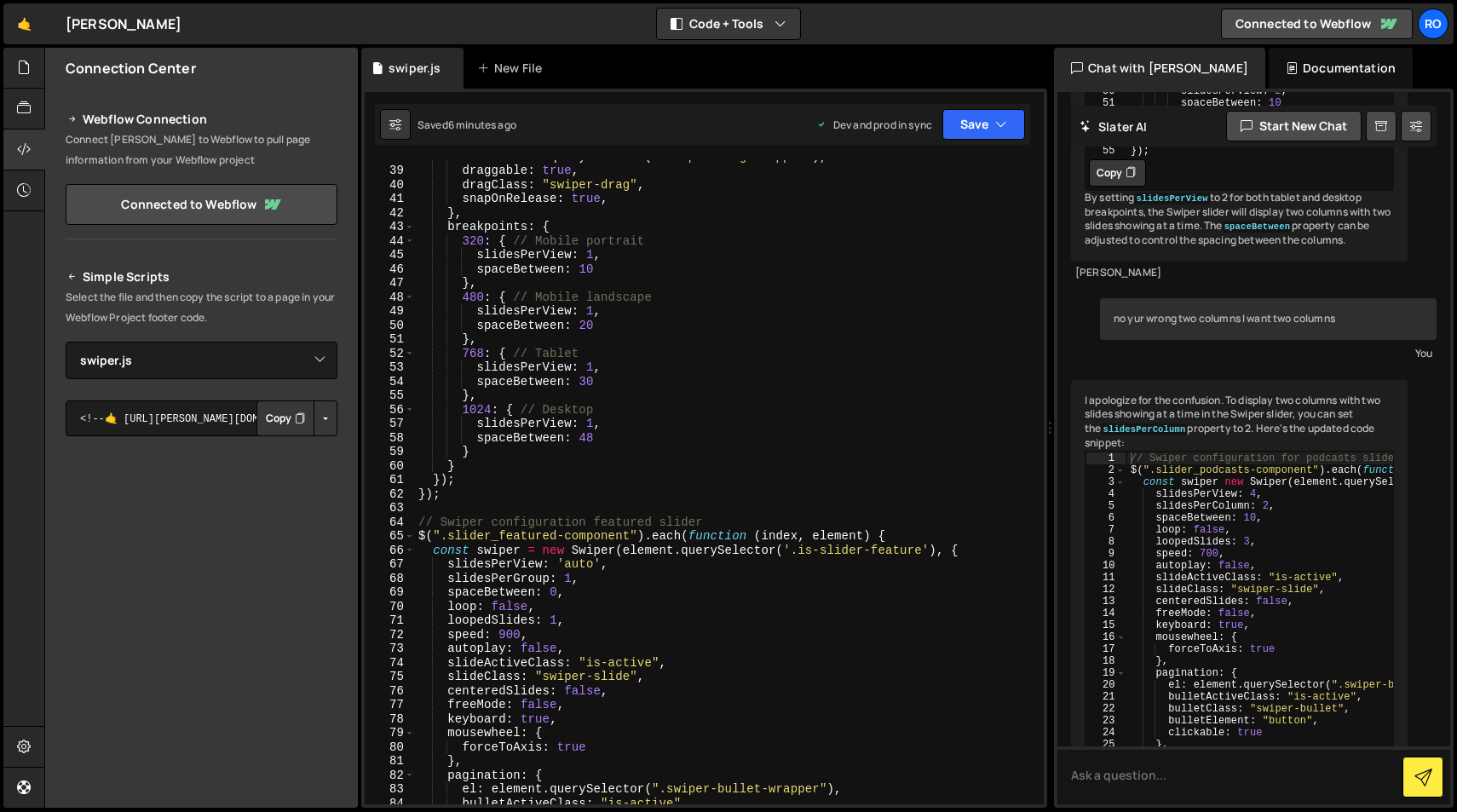
click at [594, 427] on div "el : element . querySelector ( ".swiper-drag-wrapper" ) , draggable : true , dr…" at bounding box center [726, 485] width 622 height 672
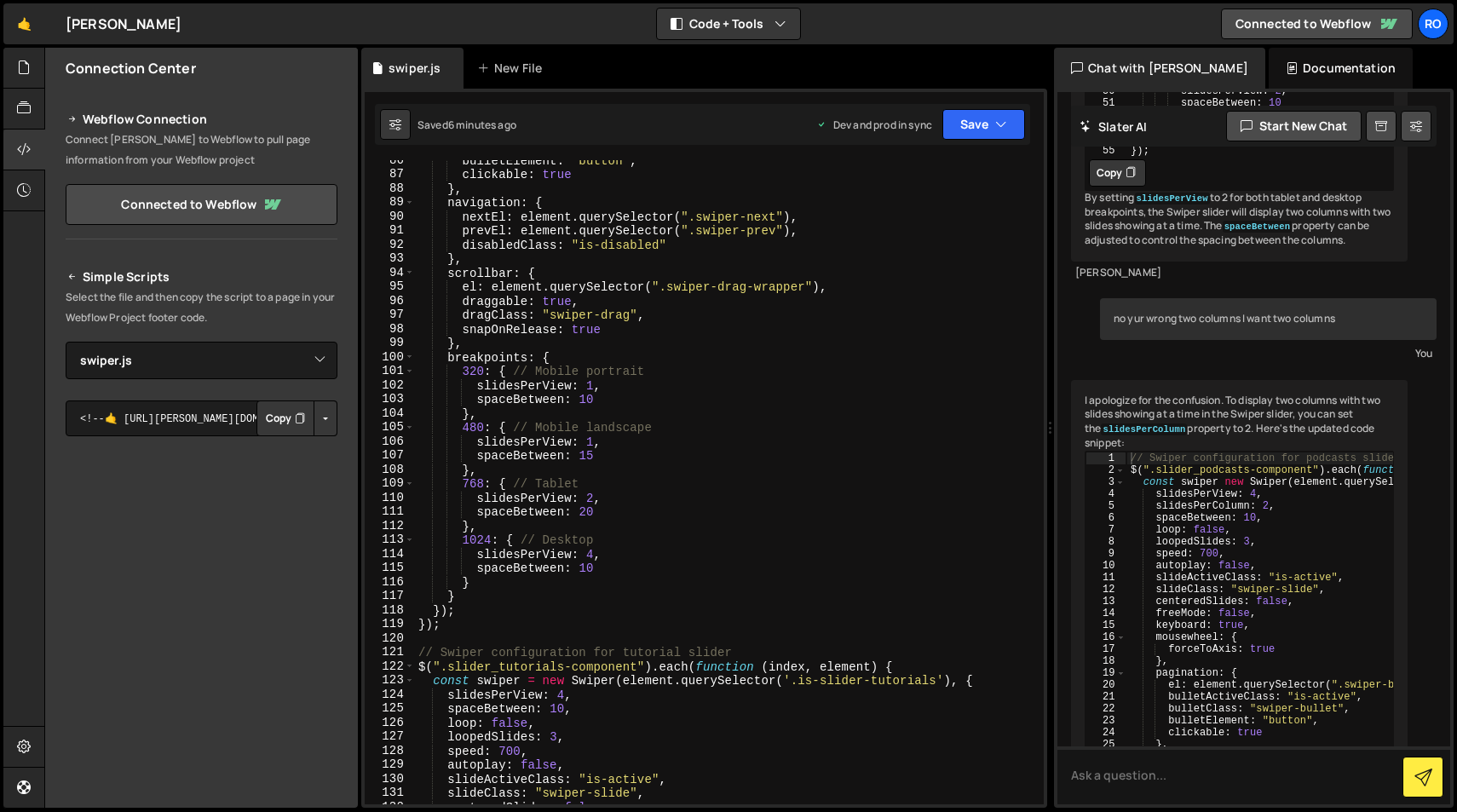
scroll to position [1202, 0]
click at [591, 556] on div "bulletElement : "button" , clickable : true } , navigation : { nextEl : element…" at bounding box center [726, 488] width 622 height 672
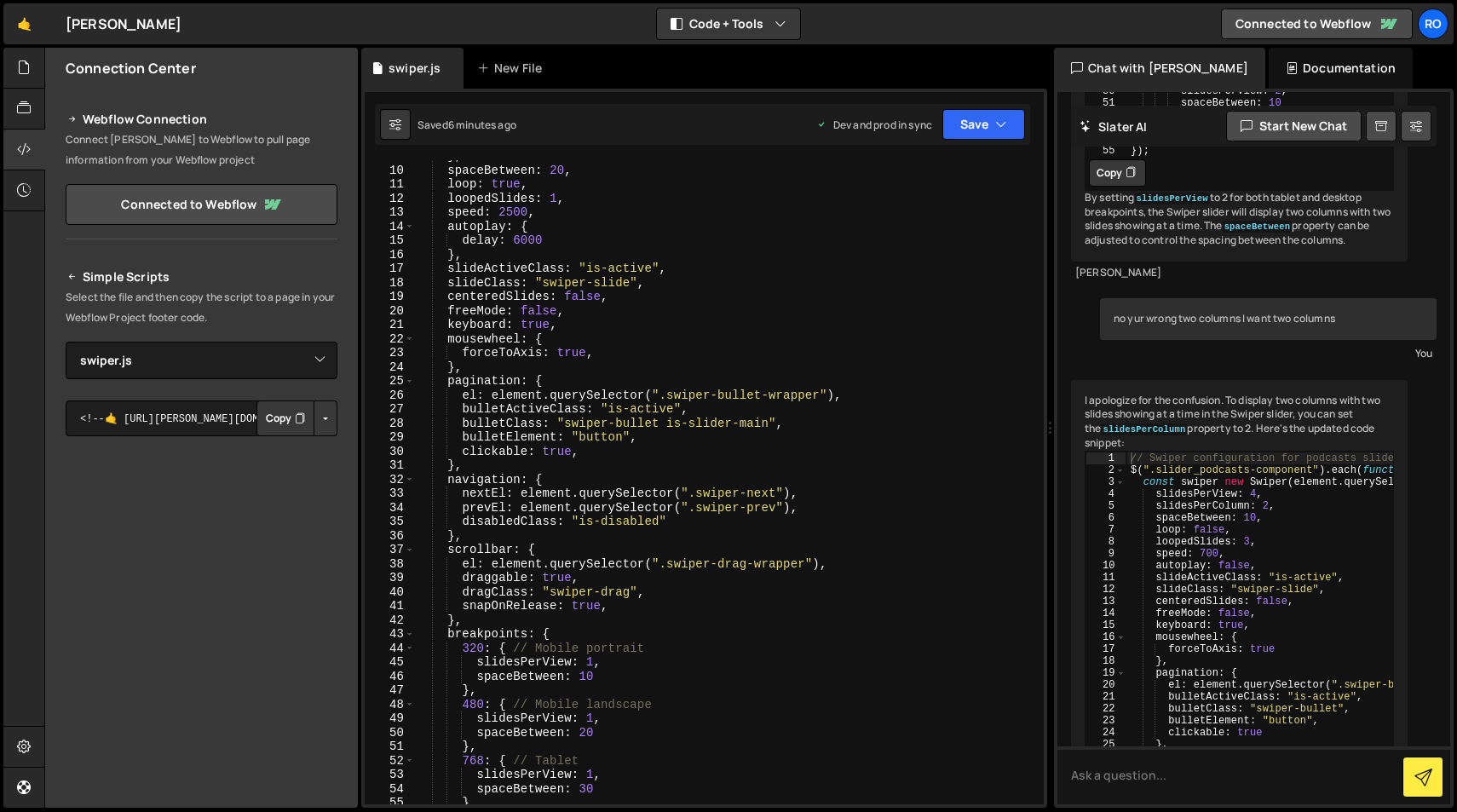
scroll to position [0, 0]
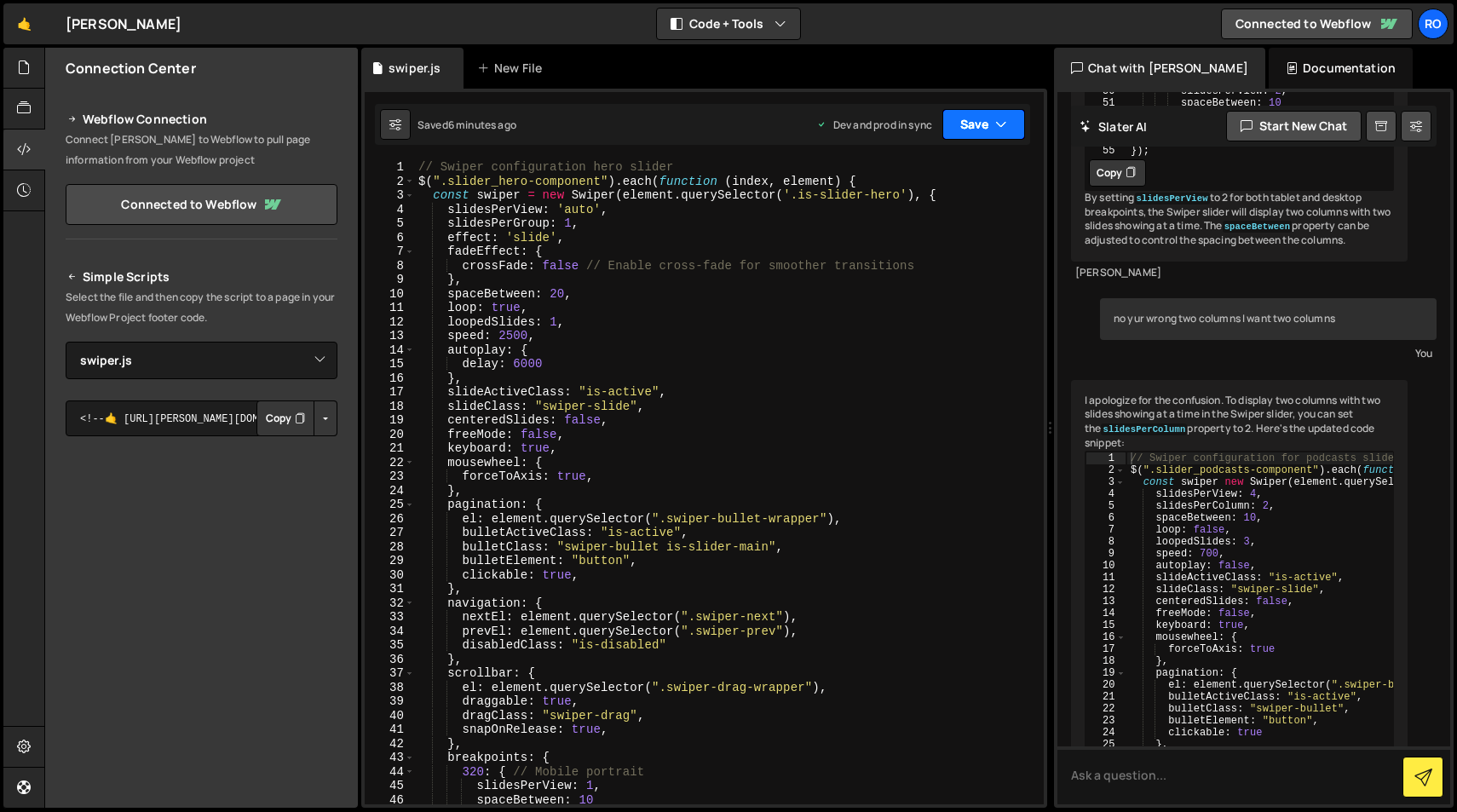
click at [997, 126] on icon "button" at bounding box center [1001, 124] width 12 height 17
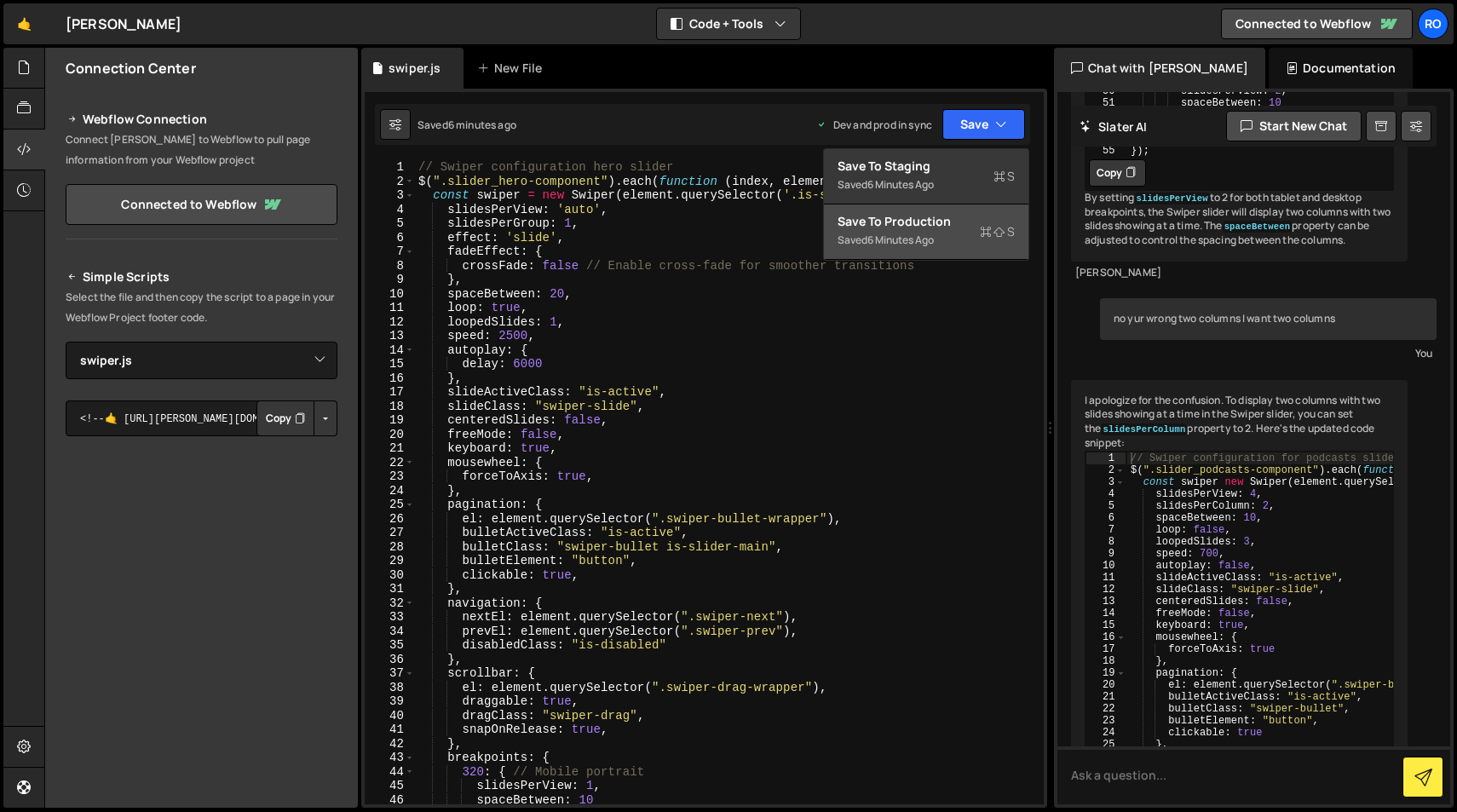
click at [957, 232] on div "Saved 6 minutes ago" at bounding box center [926, 240] width 177 height 20
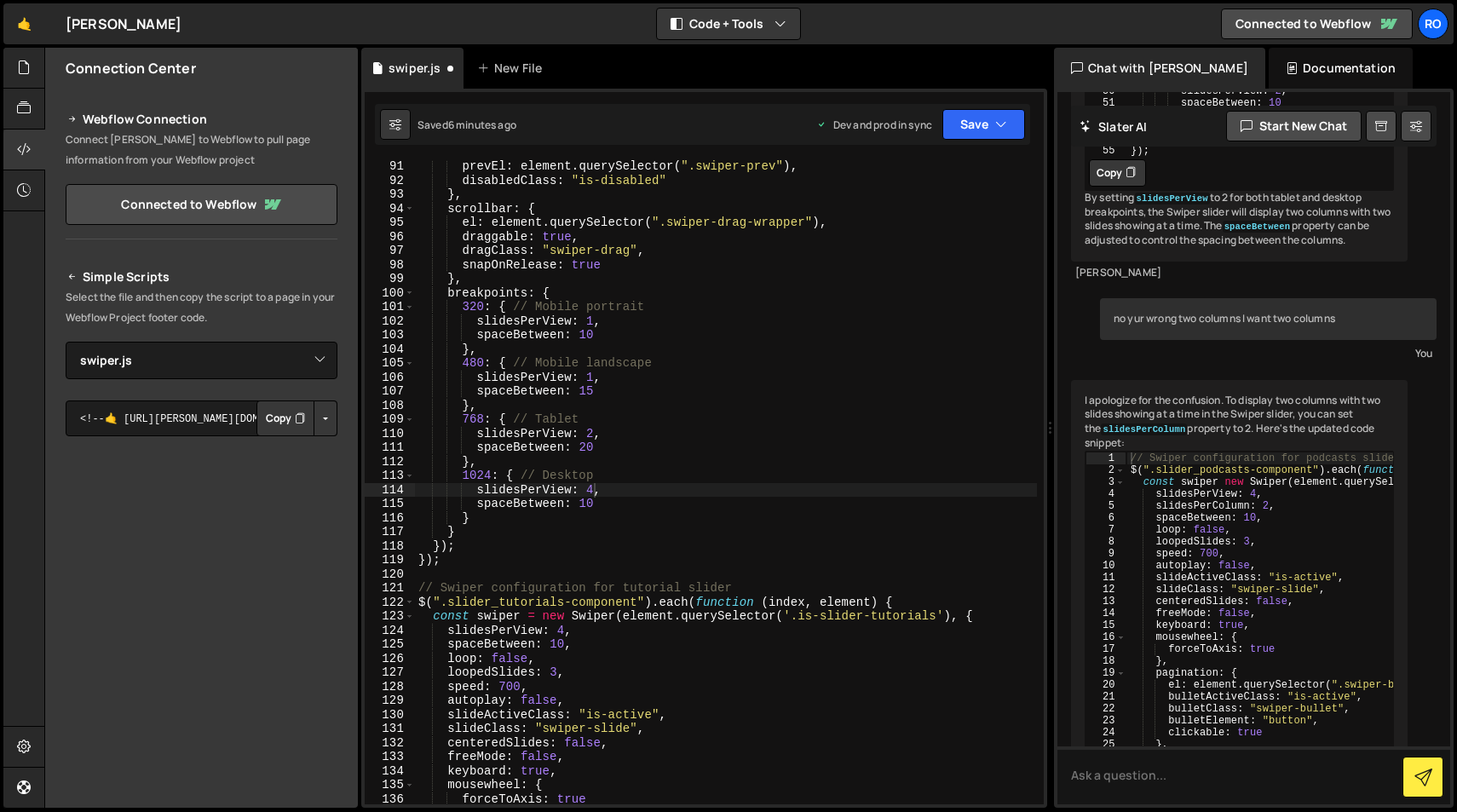
scroll to position [1266, 0]
click at [998, 124] on icon "button" at bounding box center [1001, 124] width 12 height 17
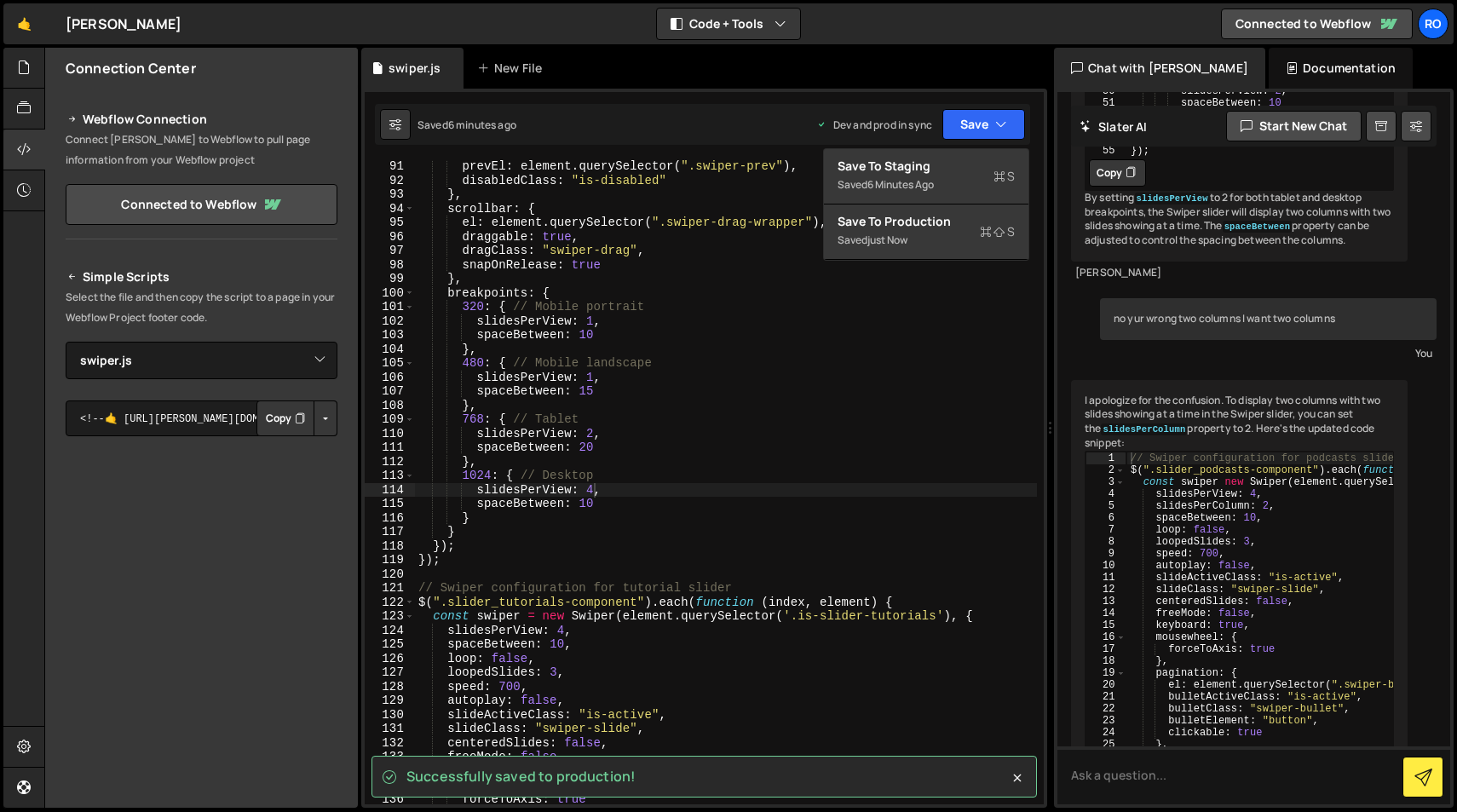
click at [753, 132] on div "Saved 6 minutes ago Dev and prod in sync Upgrade to Edit Save Save to Staging S…" at bounding box center [702, 124] width 656 height 41
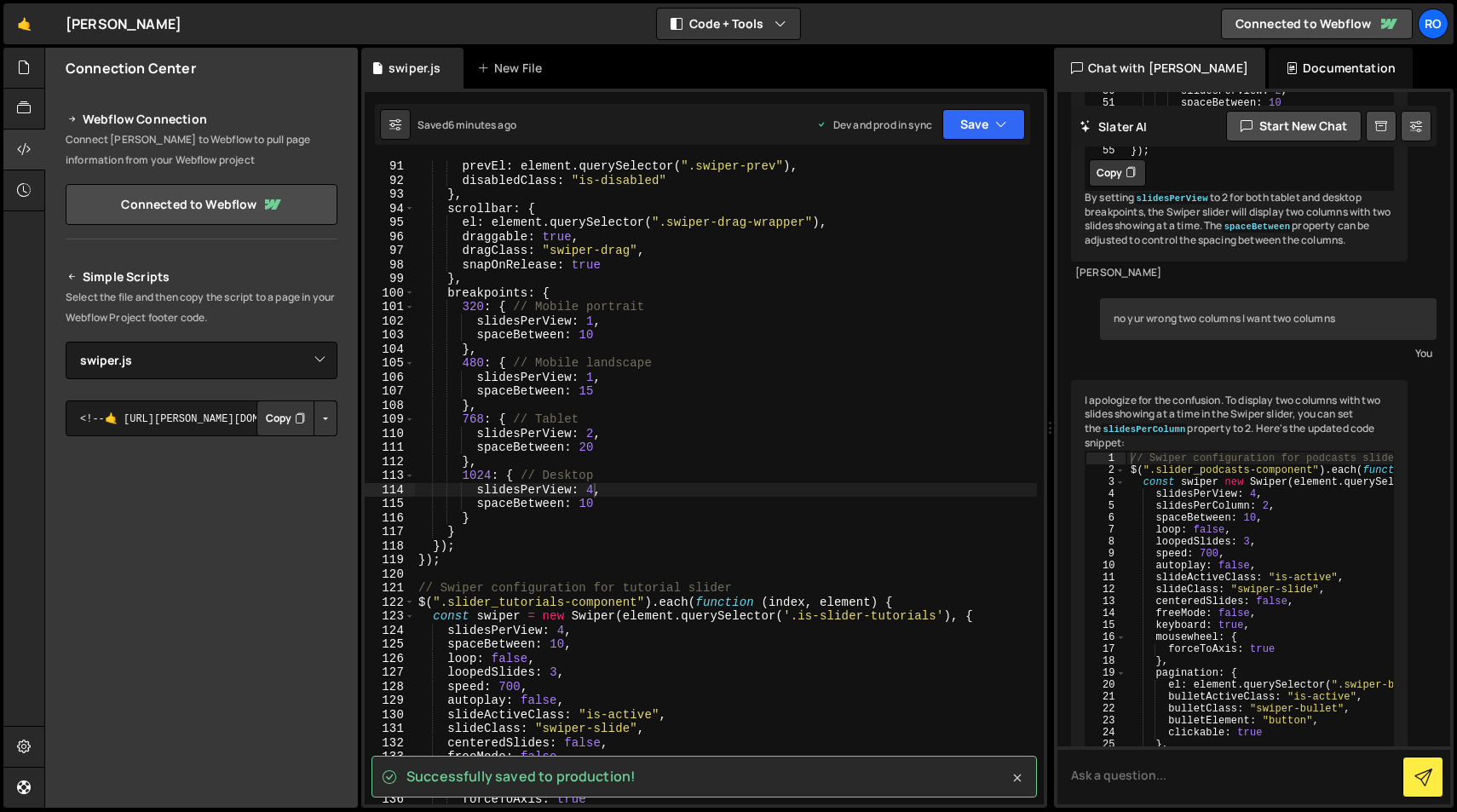
type textarea "mousewheel: {"
click at [1017, 778] on div "prevEl : element . querySelector ( ".swiper-prev" ) , disabledClass : "is-disab…" at bounding box center [726, 495] width 622 height 672
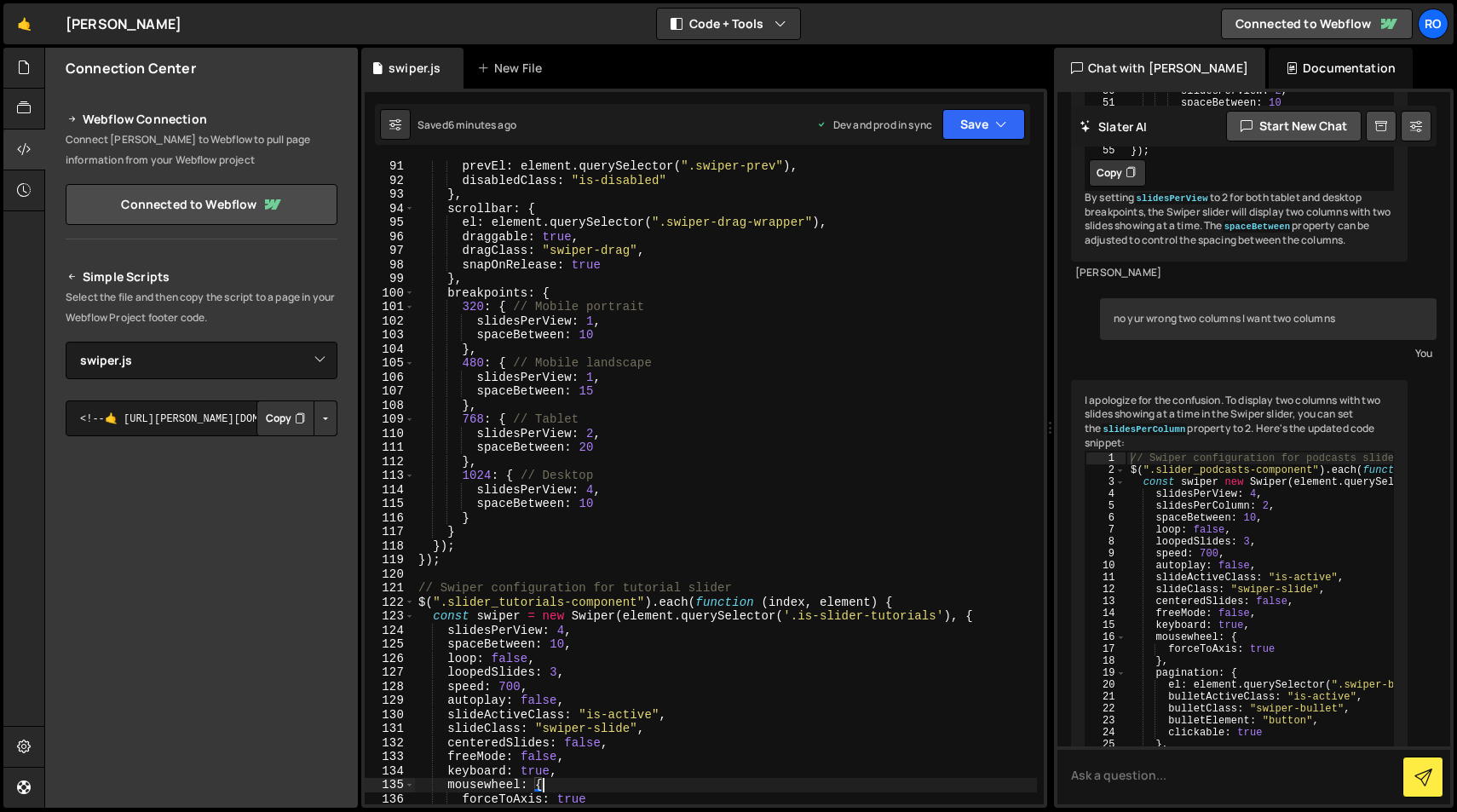
scroll to position [0, 7]
click at [1005, 128] on icon "button" at bounding box center [1001, 124] width 12 height 17
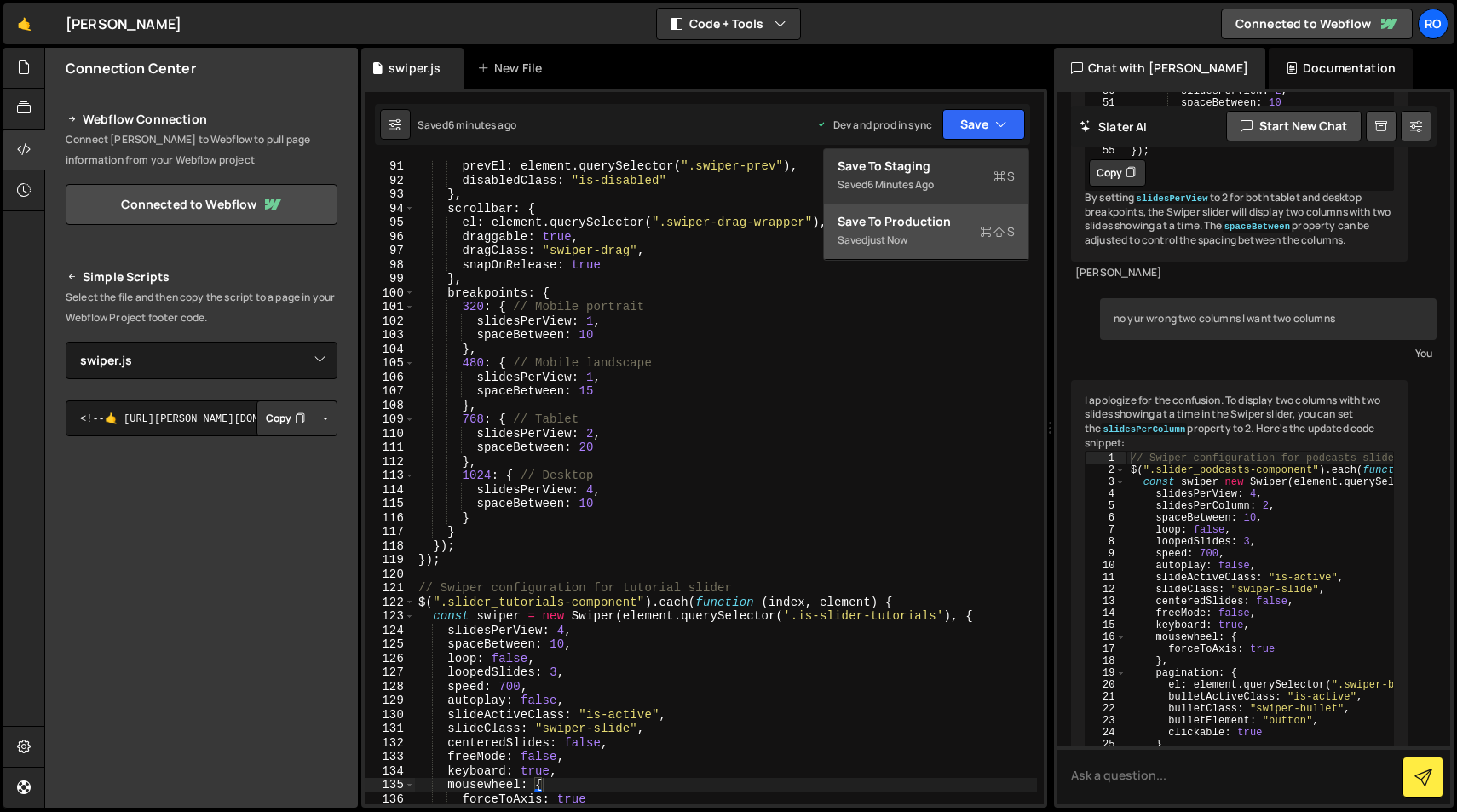
click at [974, 247] on div "Saved just now" at bounding box center [926, 240] width 177 height 20
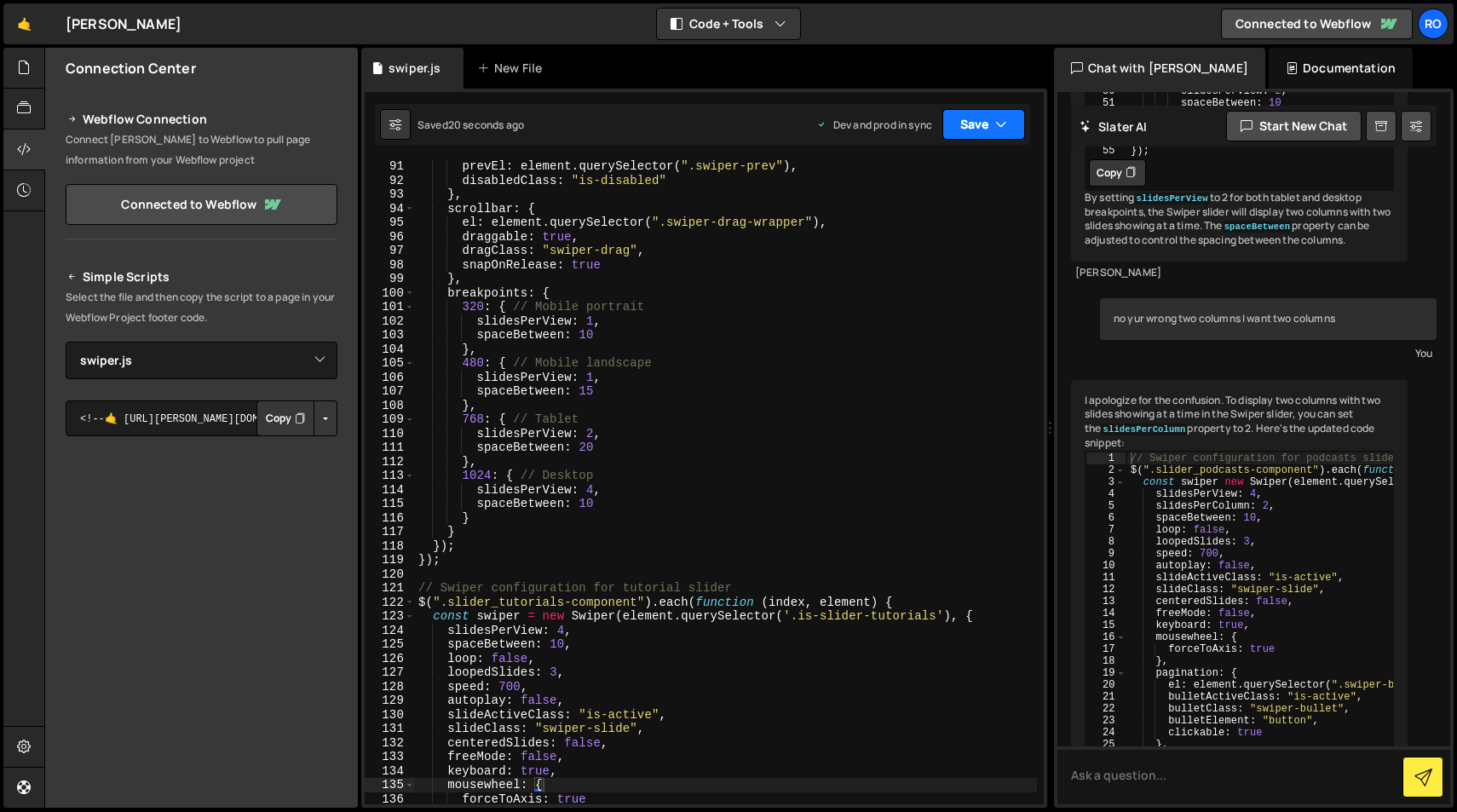
click at [1003, 124] on icon "button" at bounding box center [1001, 124] width 12 height 17
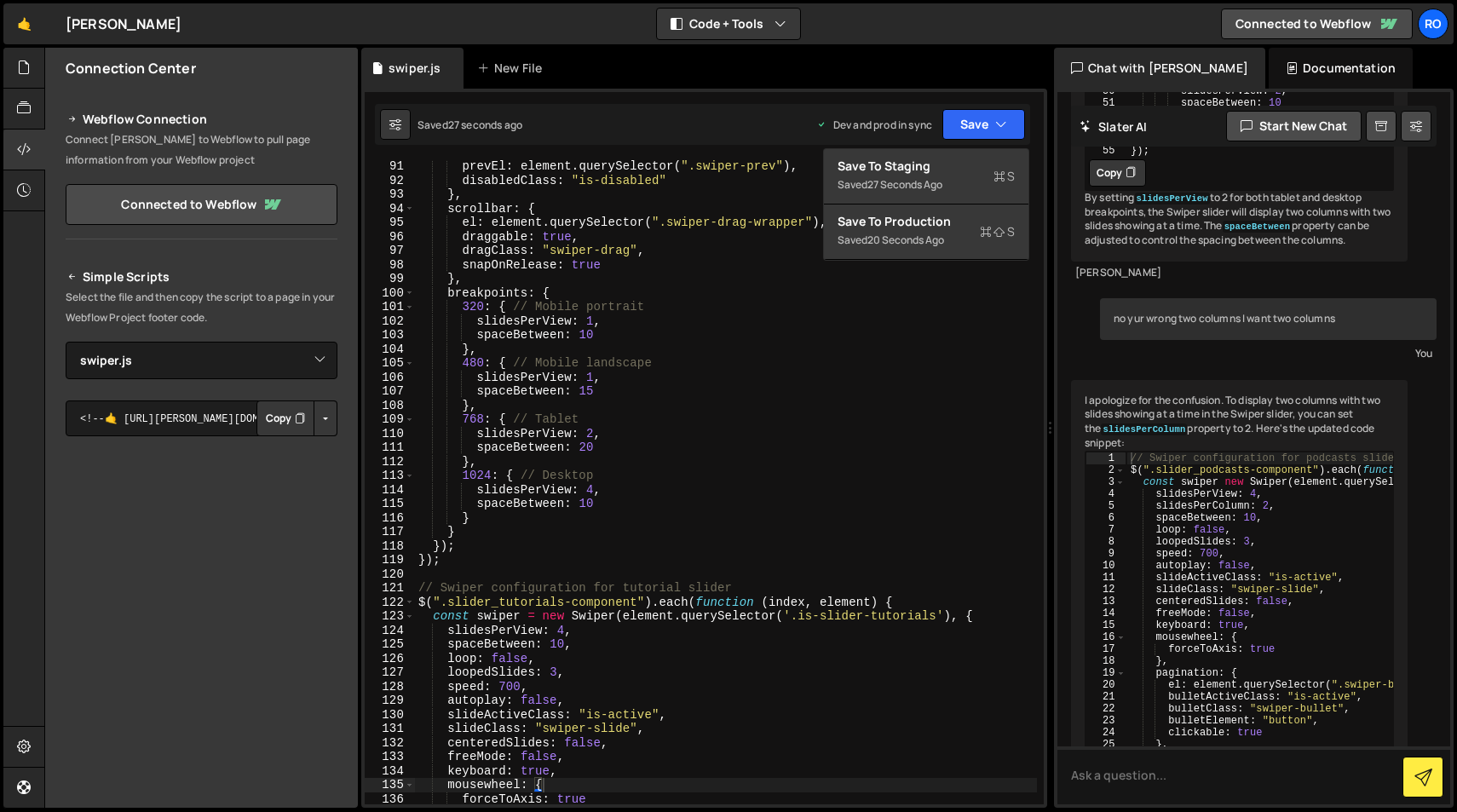
click at [765, 124] on div "Saved 27 seconds ago Dev and prod in sync Upgrade to Edit Save Save to Staging …" at bounding box center [702, 124] width 656 height 41
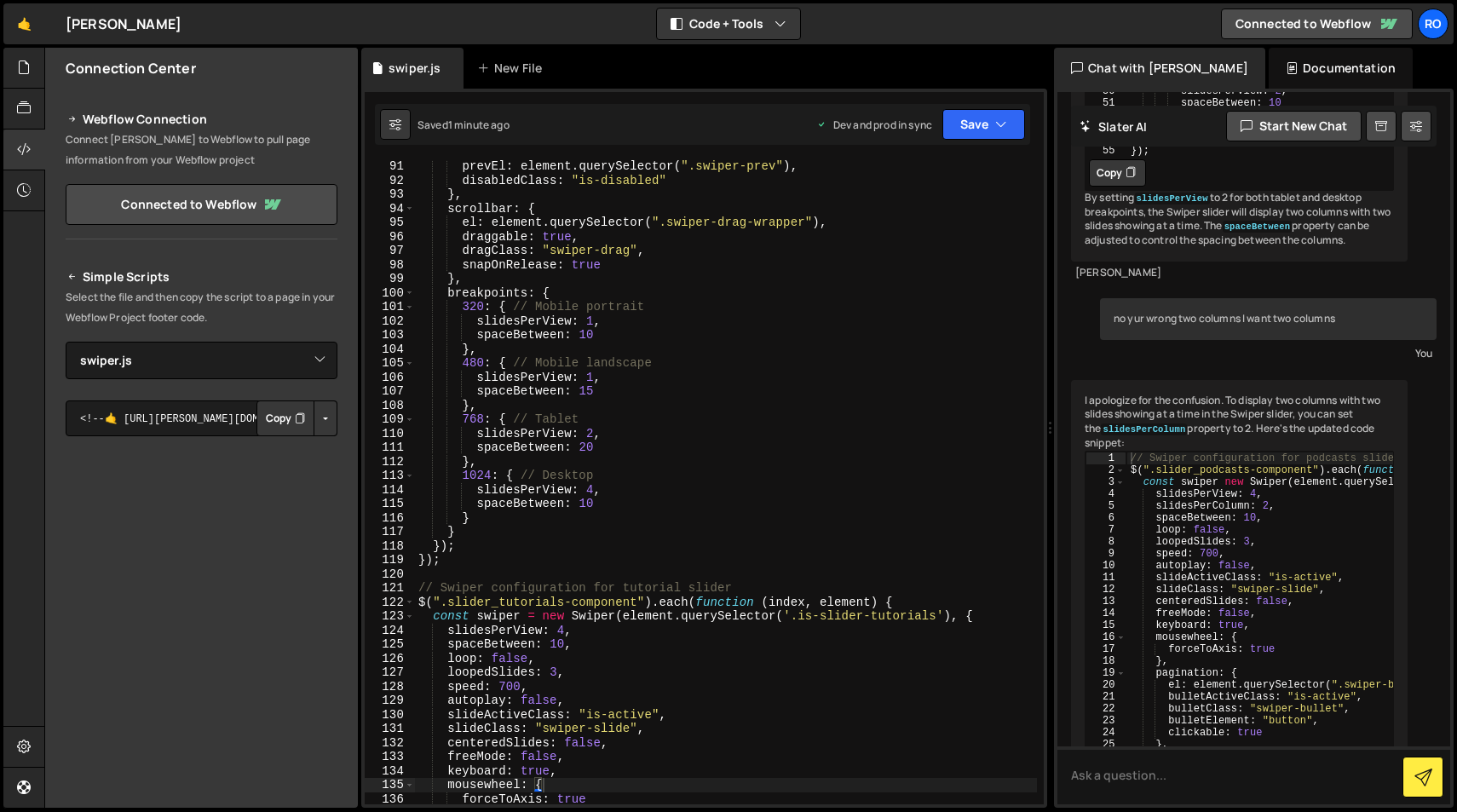
click at [318, 418] on button "Button group with nested dropdown" at bounding box center [326, 418] width 24 height 36
click at [285, 466] on link "Copy Production Script" at bounding box center [253, 475] width 167 height 24
click at [321, 420] on button "Button group with nested dropdown" at bounding box center [326, 418] width 24 height 36
click at [269, 453] on link "Copy Staging Script" at bounding box center [253, 451] width 167 height 24
click at [318, 424] on button "Button group with nested dropdown" at bounding box center [326, 418] width 24 height 36
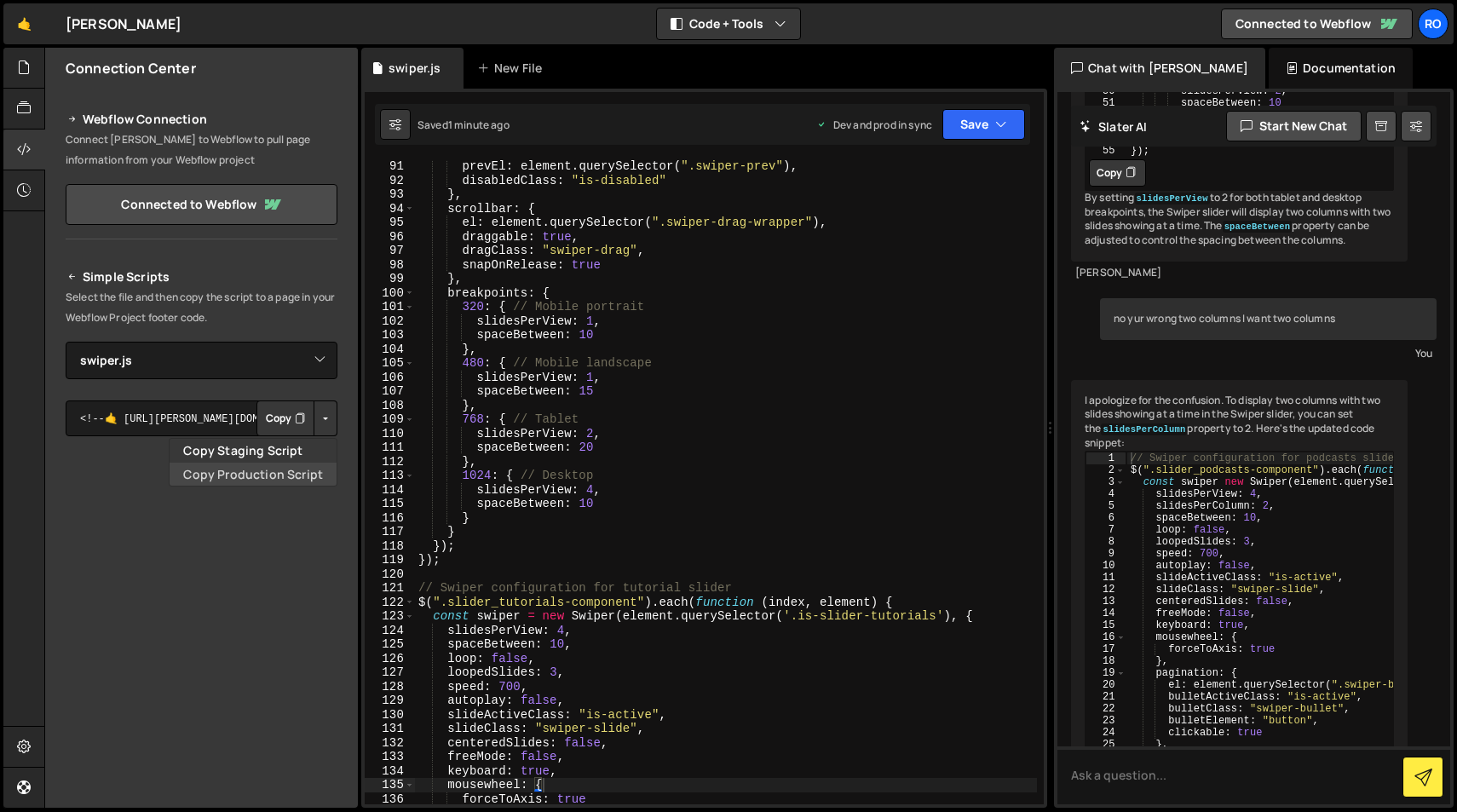
click at [293, 468] on link "Copy Production Script" at bounding box center [253, 475] width 167 height 24
click at [314, 418] on button "Button group with nested dropdown" at bounding box center [326, 418] width 24 height 36
click at [304, 473] on link "Copy Production Script" at bounding box center [253, 475] width 167 height 24
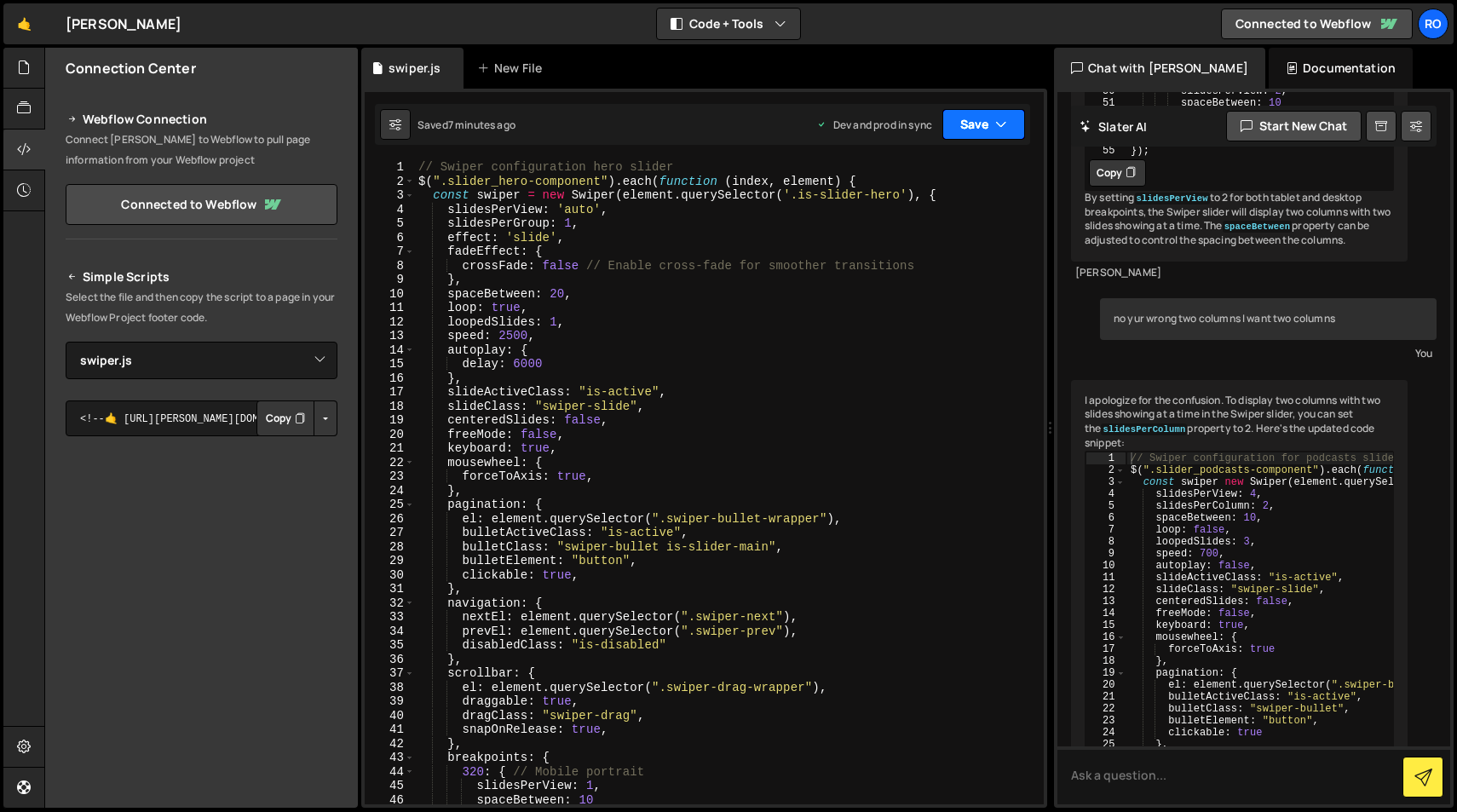
click at [972, 126] on button "Save" at bounding box center [984, 124] width 83 height 30
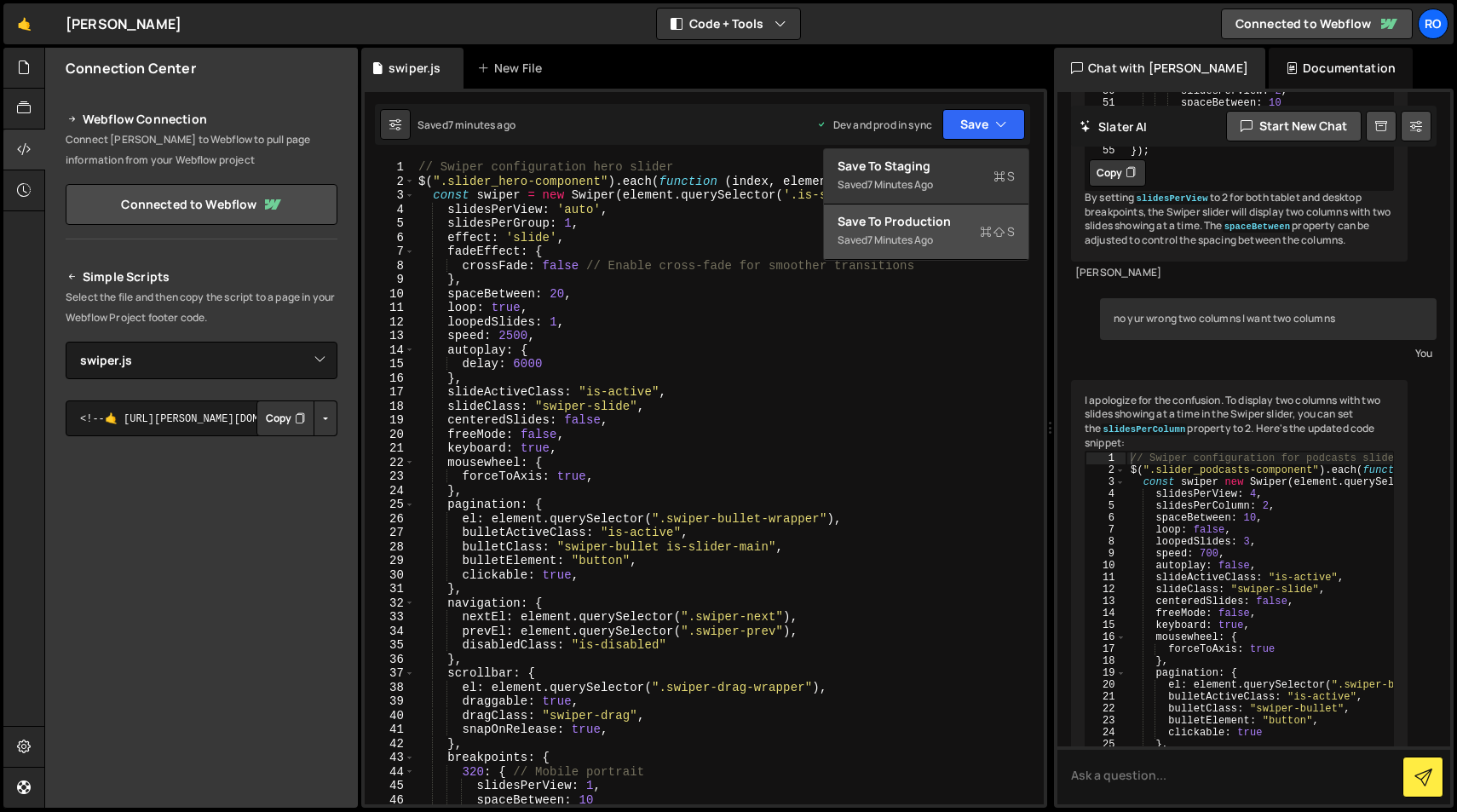
click at [959, 247] on div "Saved 7 minutes ago" at bounding box center [926, 240] width 177 height 20
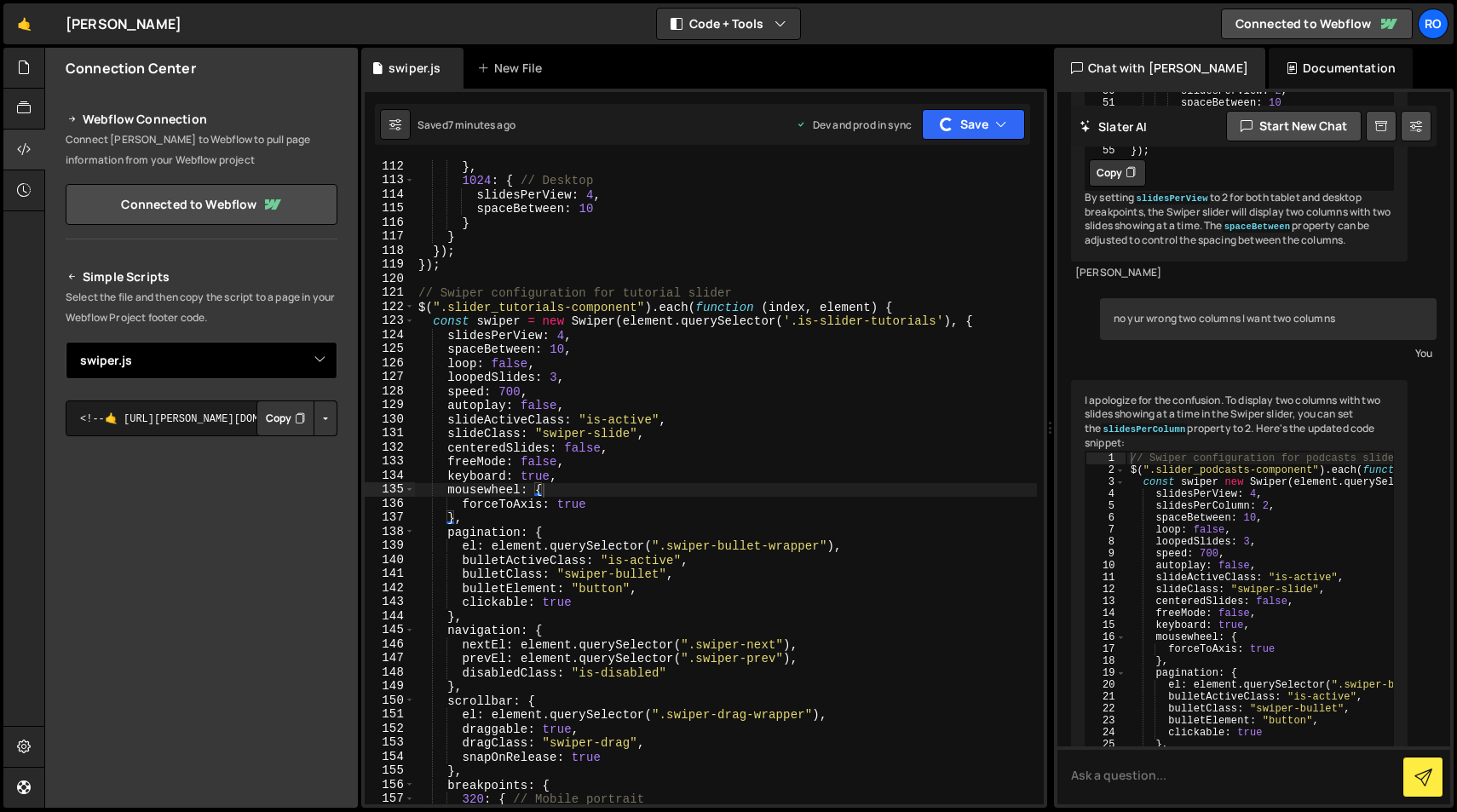
click at [259, 368] on select "Select File swiper.js" at bounding box center [202, 360] width 271 height 38
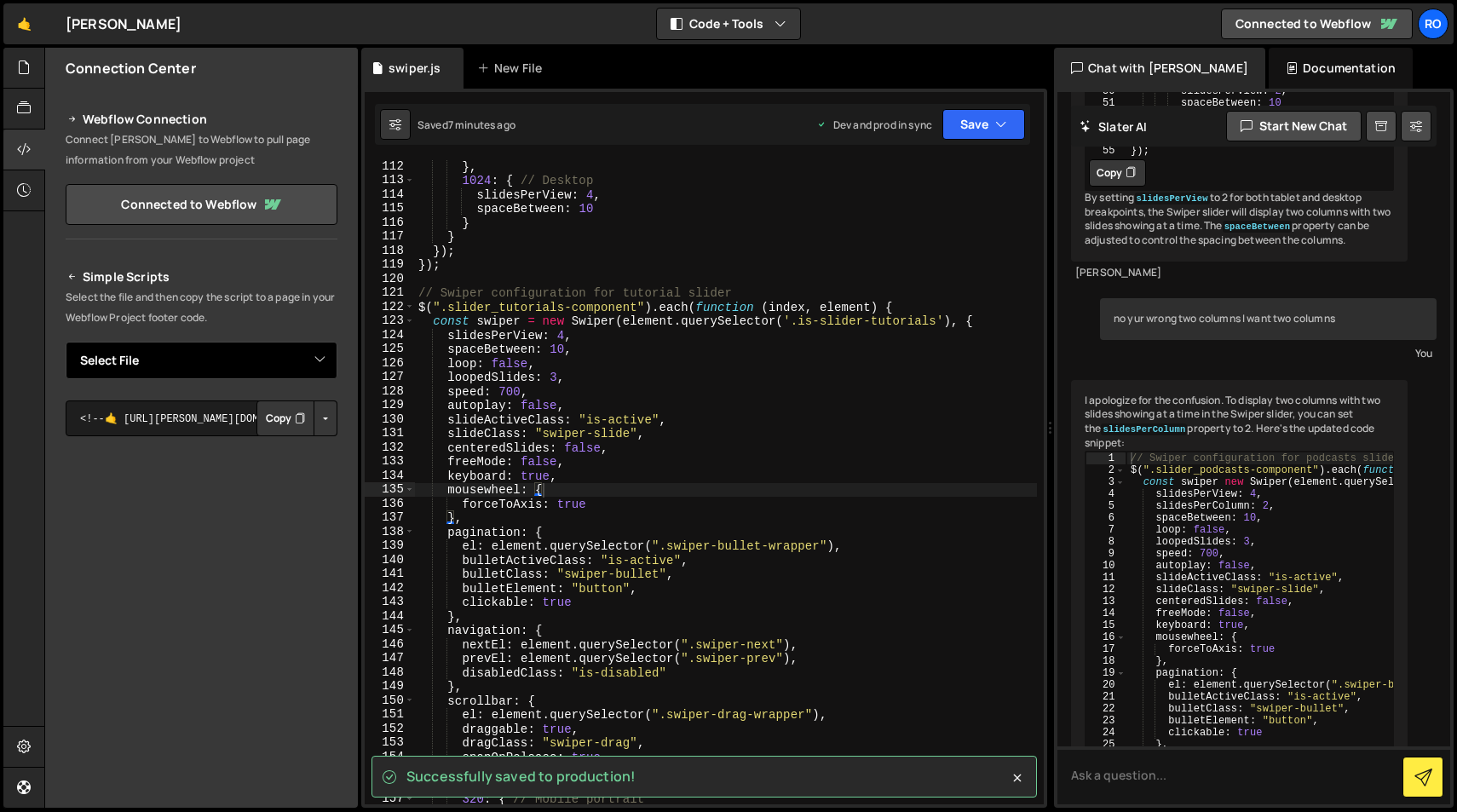
click at [66, 342] on select "Select File swiper.js" at bounding box center [202, 360] width 271 height 38
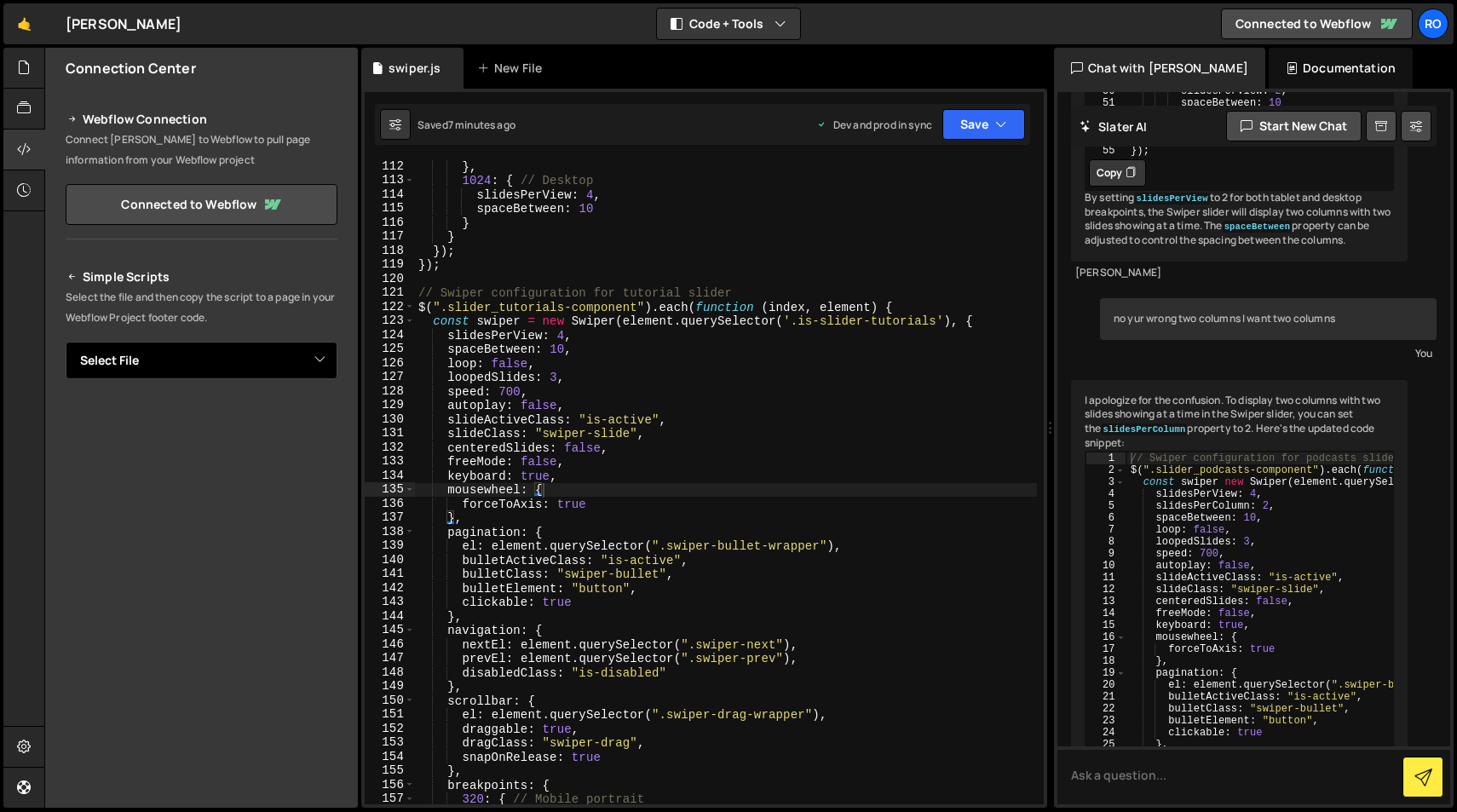
click at [259, 367] on select "Select File swiper.js" at bounding box center [202, 360] width 271 height 38
select select "36958"
click at [66, 342] on select "Select File swiper.js" at bounding box center [202, 360] width 271 height 38
click at [314, 418] on button "Button group with nested dropdown" at bounding box center [326, 418] width 24 height 36
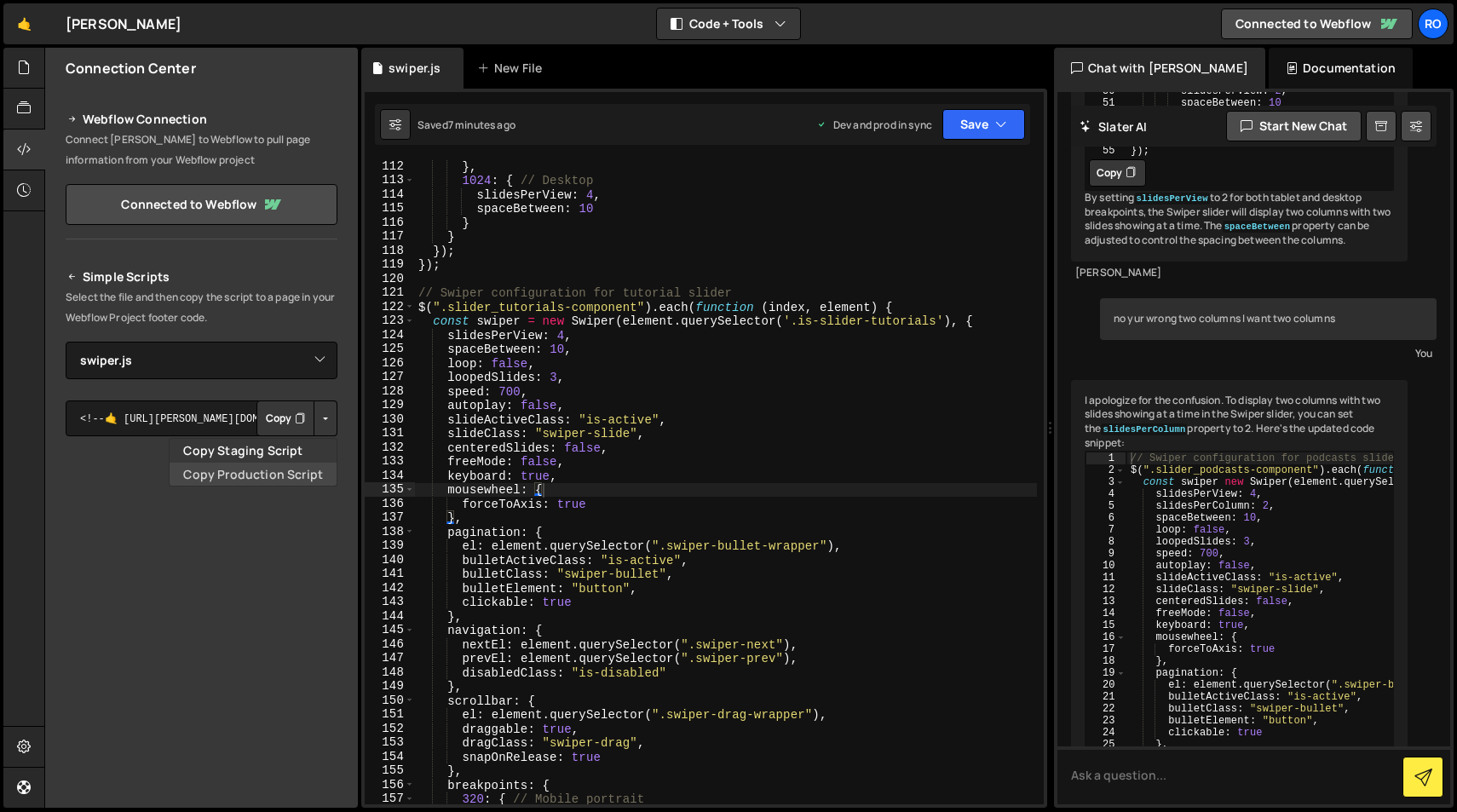
click at [281, 468] on link "Copy Production Script" at bounding box center [253, 475] width 167 height 24
click at [324, 428] on button "Button group with nested dropdown" at bounding box center [326, 418] width 24 height 36
click at [294, 454] on link "Copy Staging Script" at bounding box center [253, 451] width 167 height 24
click at [999, 132] on button "Save" at bounding box center [984, 124] width 83 height 30
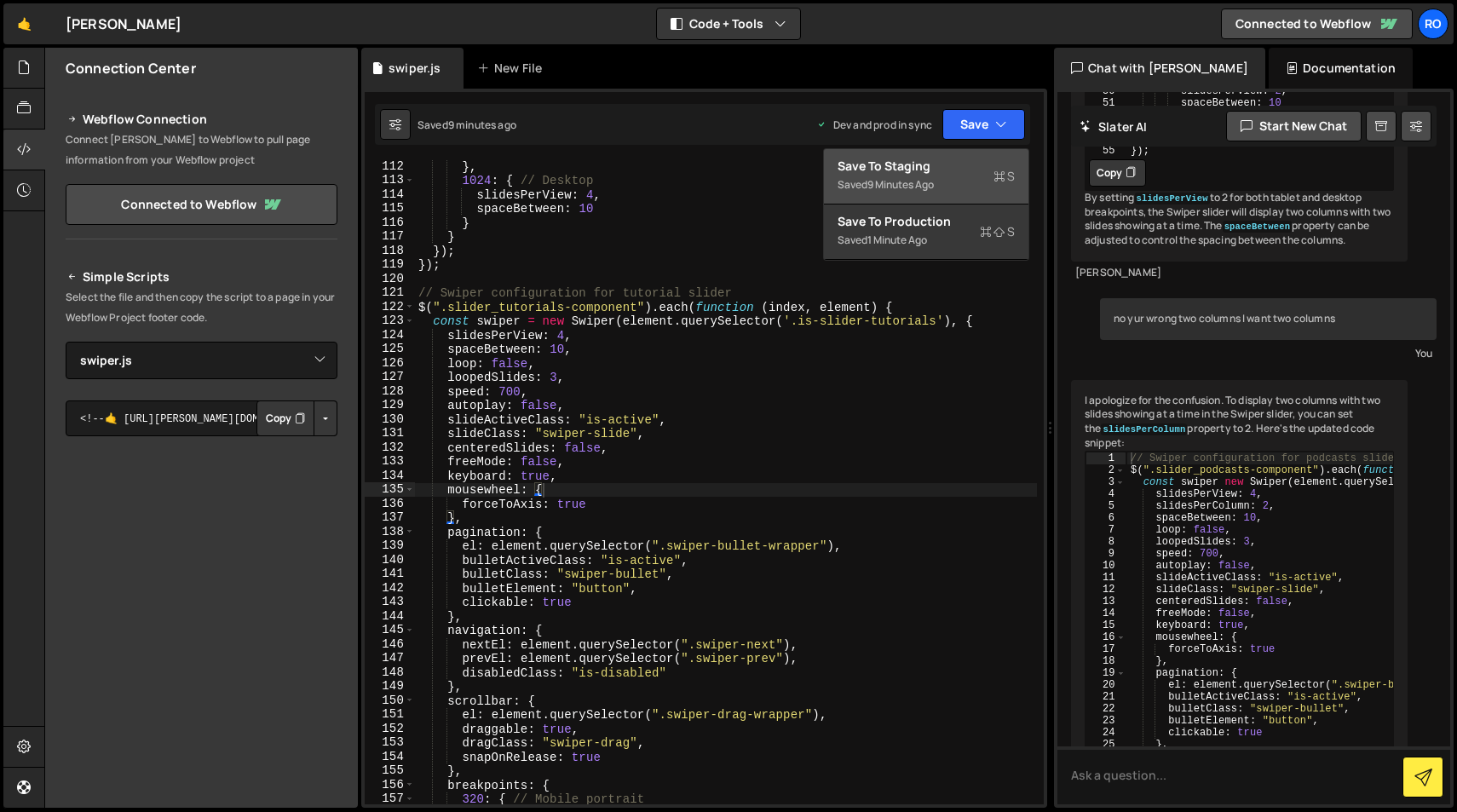
click at [974, 170] on div "Save to Staging S" at bounding box center [926, 166] width 177 height 17
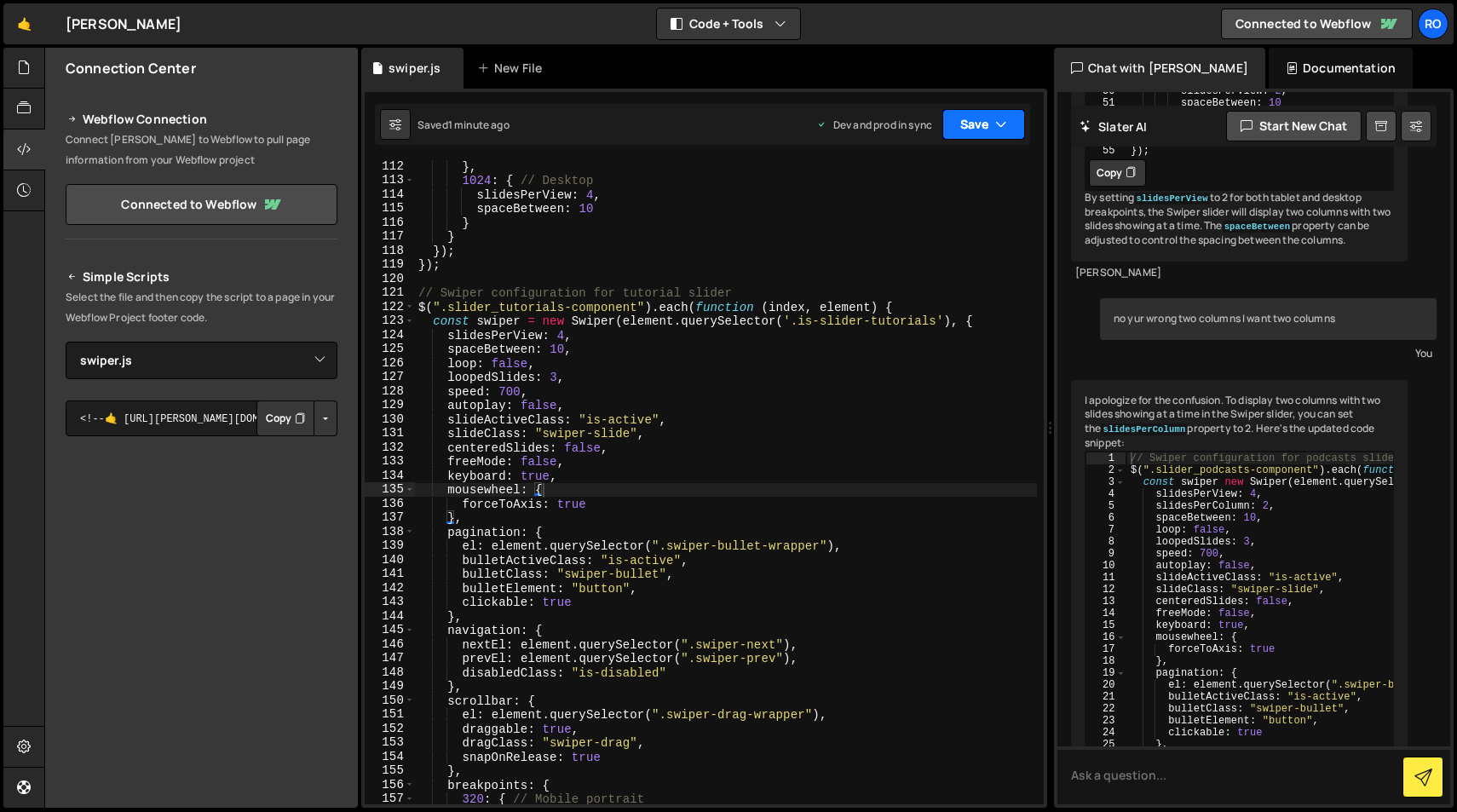
click at [988, 125] on button "Save" at bounding box center [984, 124] width 83 height 30
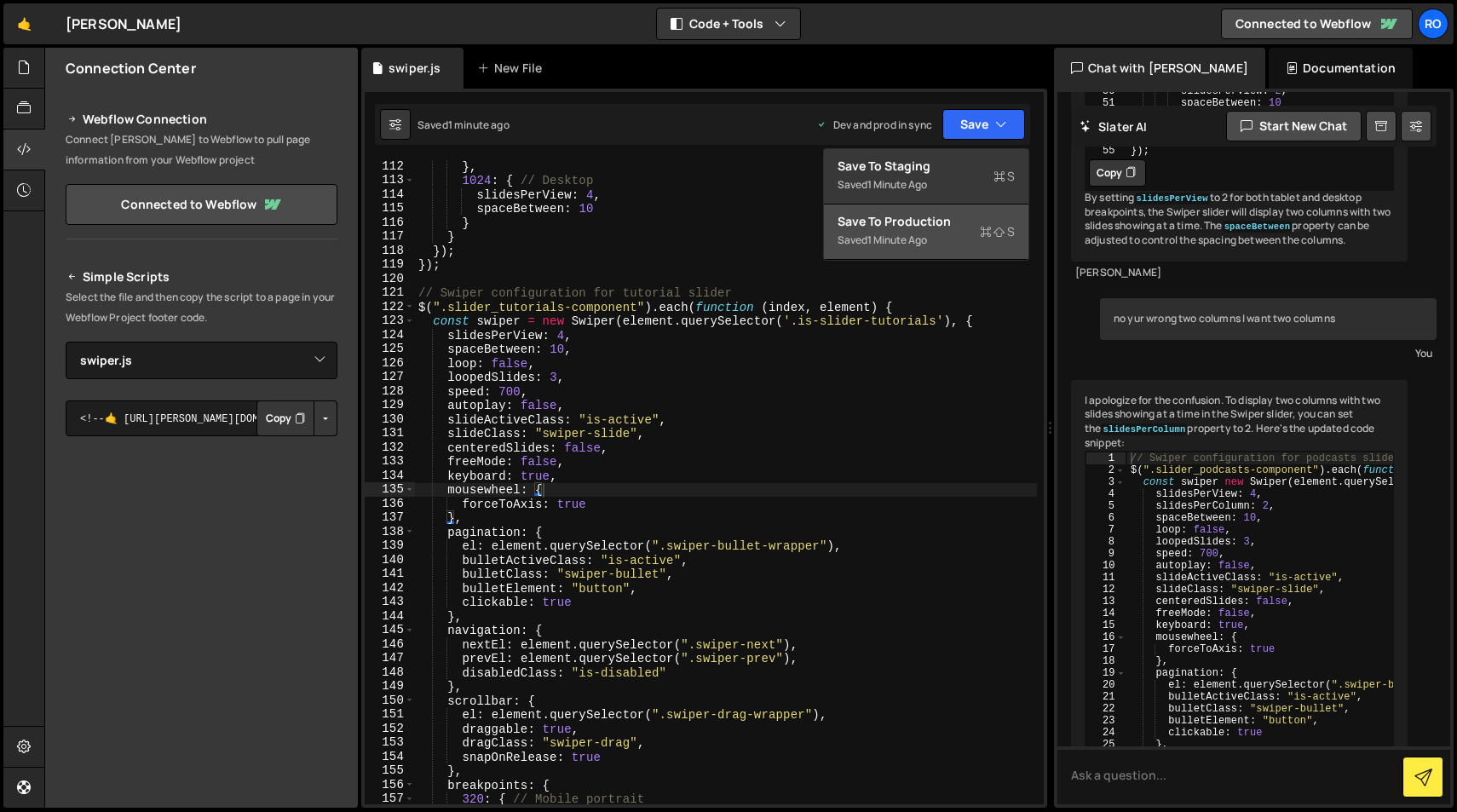
click at [947, 239] on div "Saved 1 minute ago" at bounding box center [926, 240] width 177 height 20
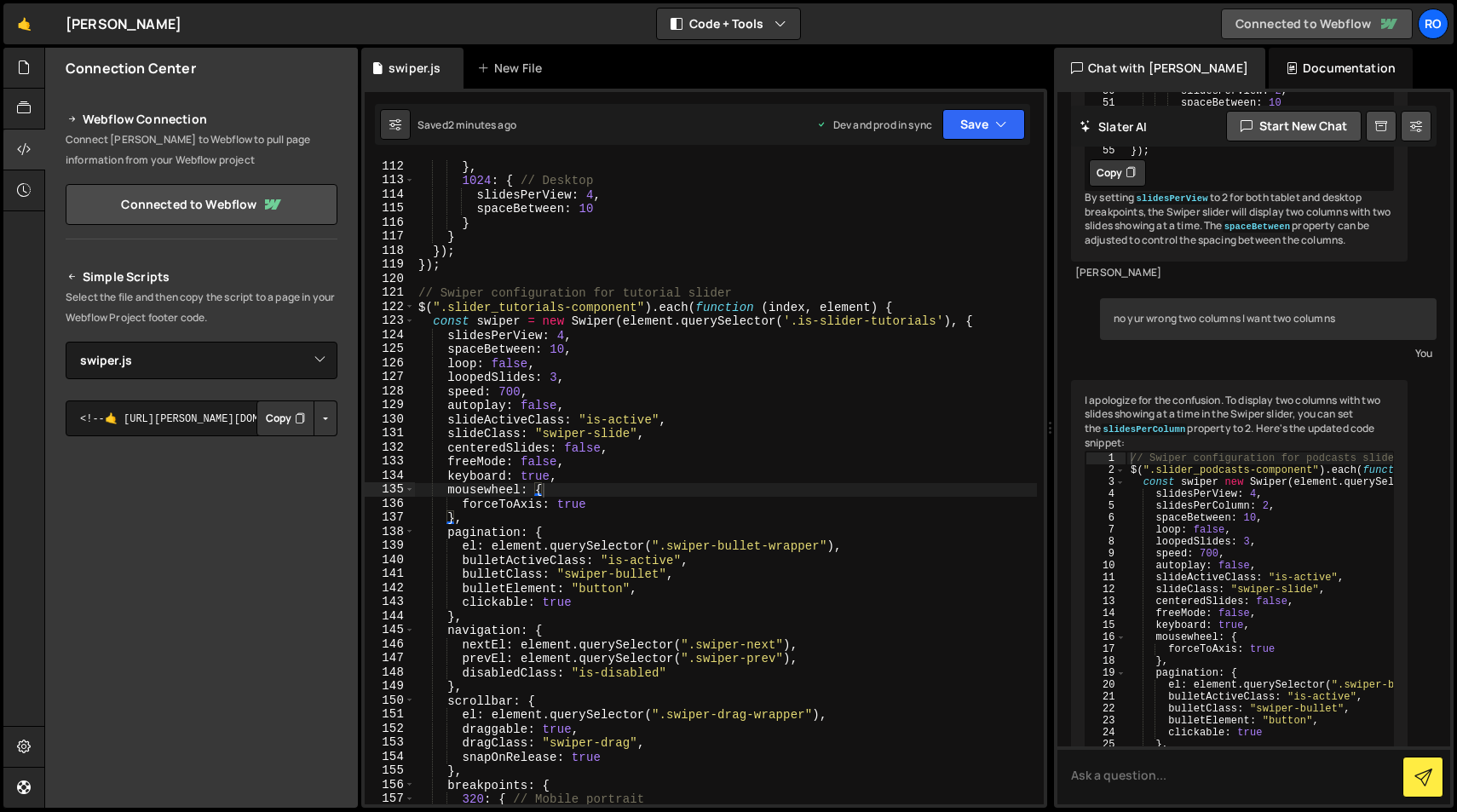
click at [1345, 25] on link "Connected to Webflow" at bounding box center [1317, 23] width 192 height 30
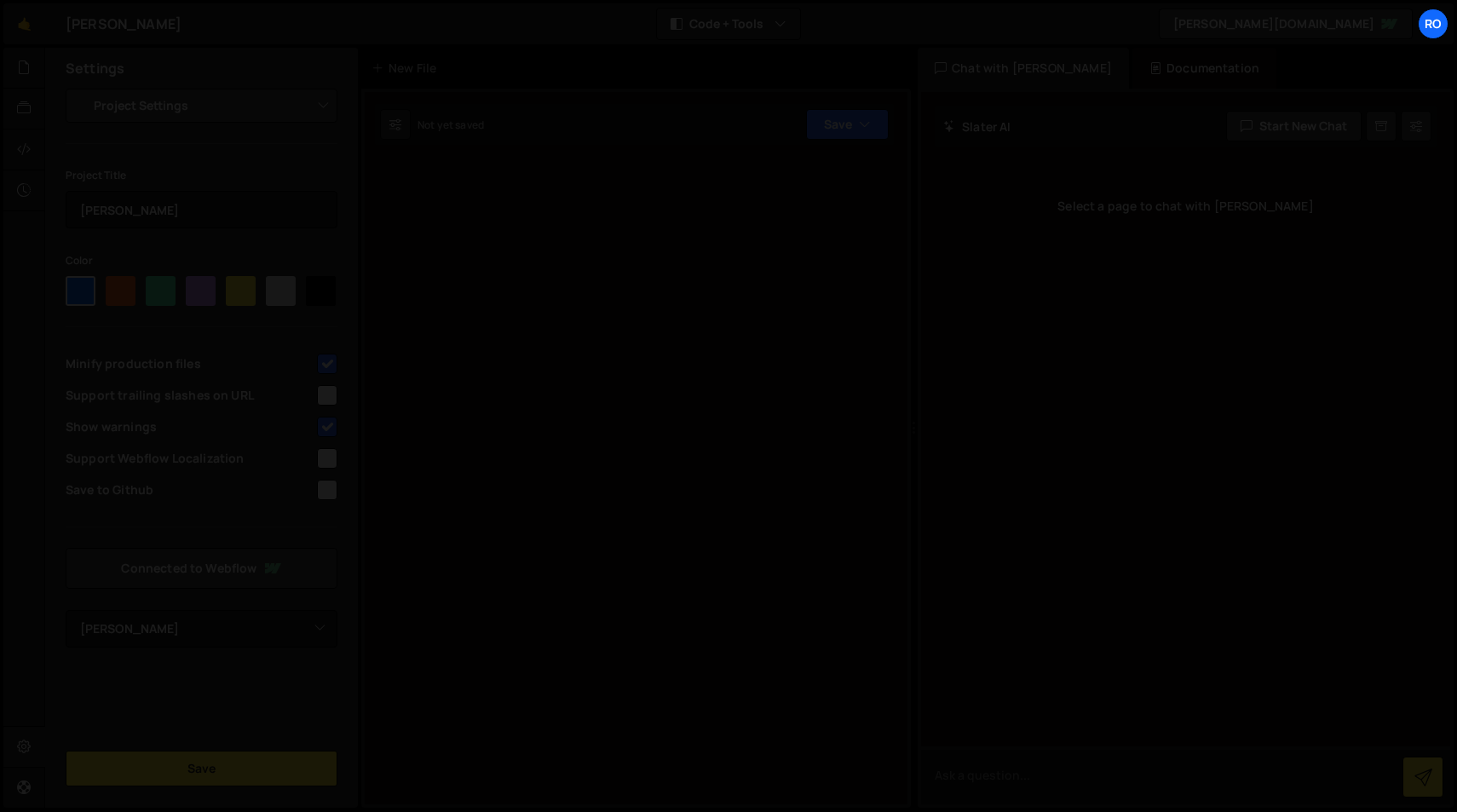
select select "66906017f97b90b4a4b0f1db"
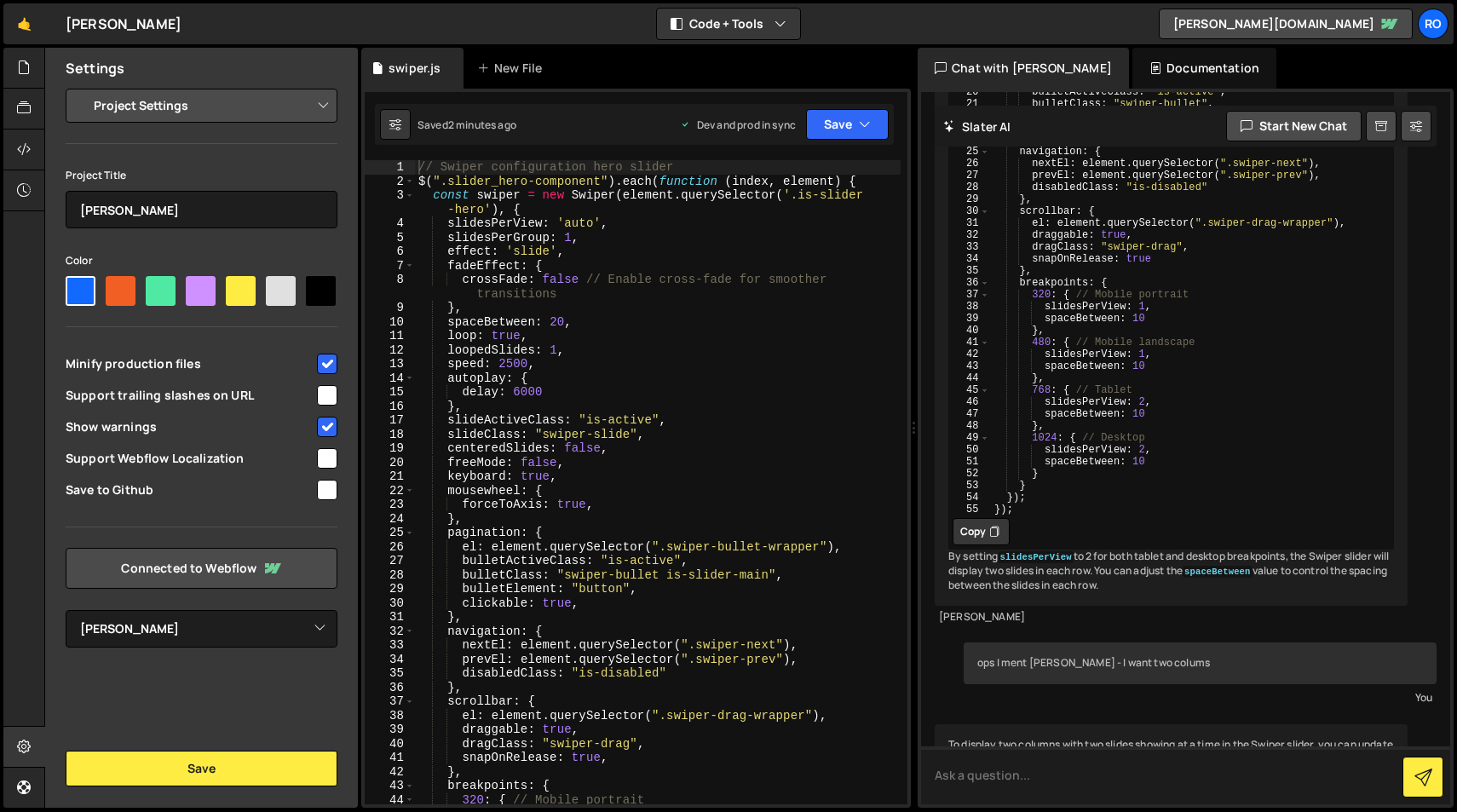
scroll to position [25162, 0]
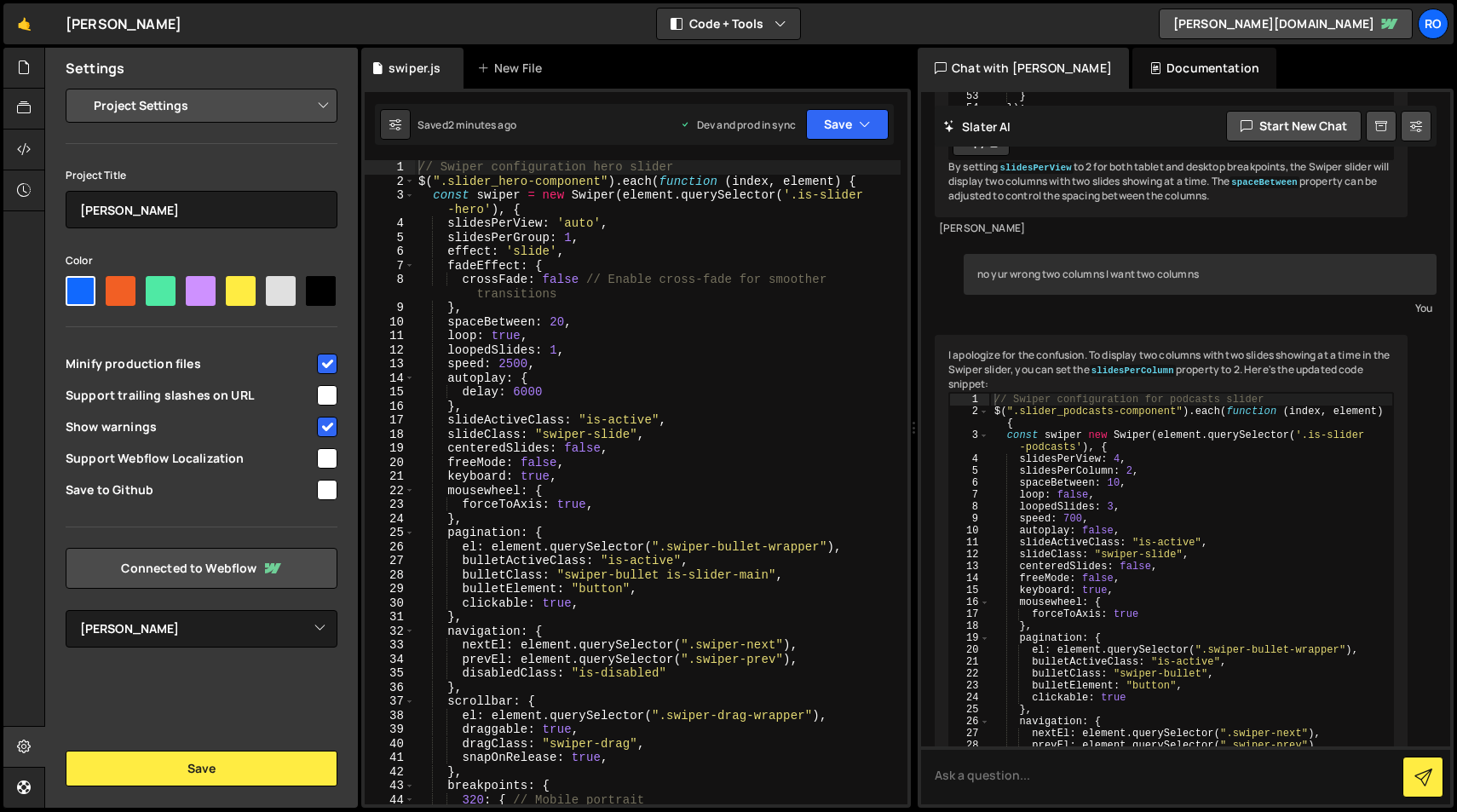
click at [324, 394] on input "checkbox" at bounding box center [327, 395] width 20 height 20
checkbox input "true"
click at [329, 460] on input "checkbox" at bounding box center [327, 458] width 20 height 20
checkbox input "true"
click at [185, 764] on button "Save" at bounding box center [202, 768] width 271 height 36
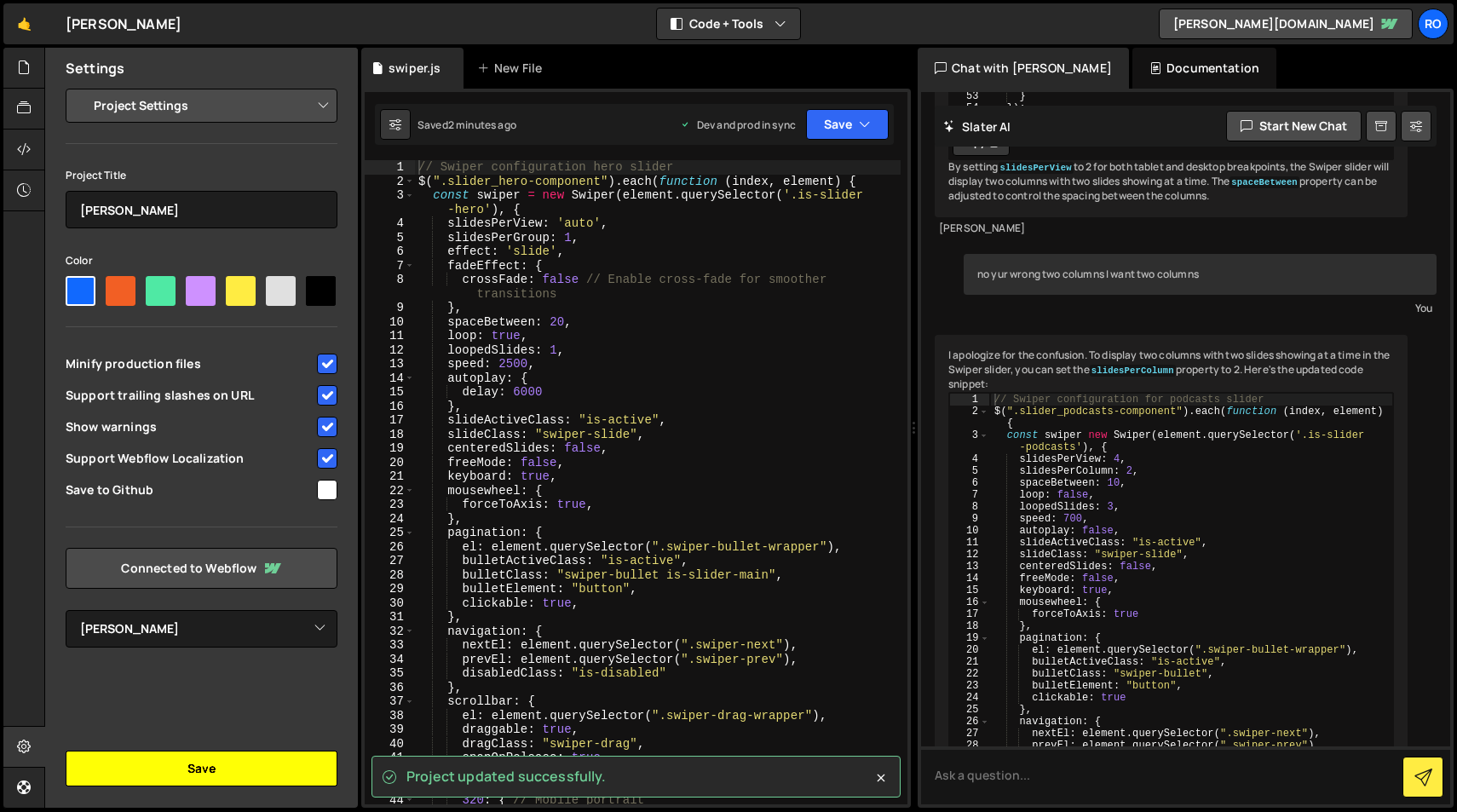
click at [185, 764] on button "Save" at bounding box center [202, 768] width 271 height 36
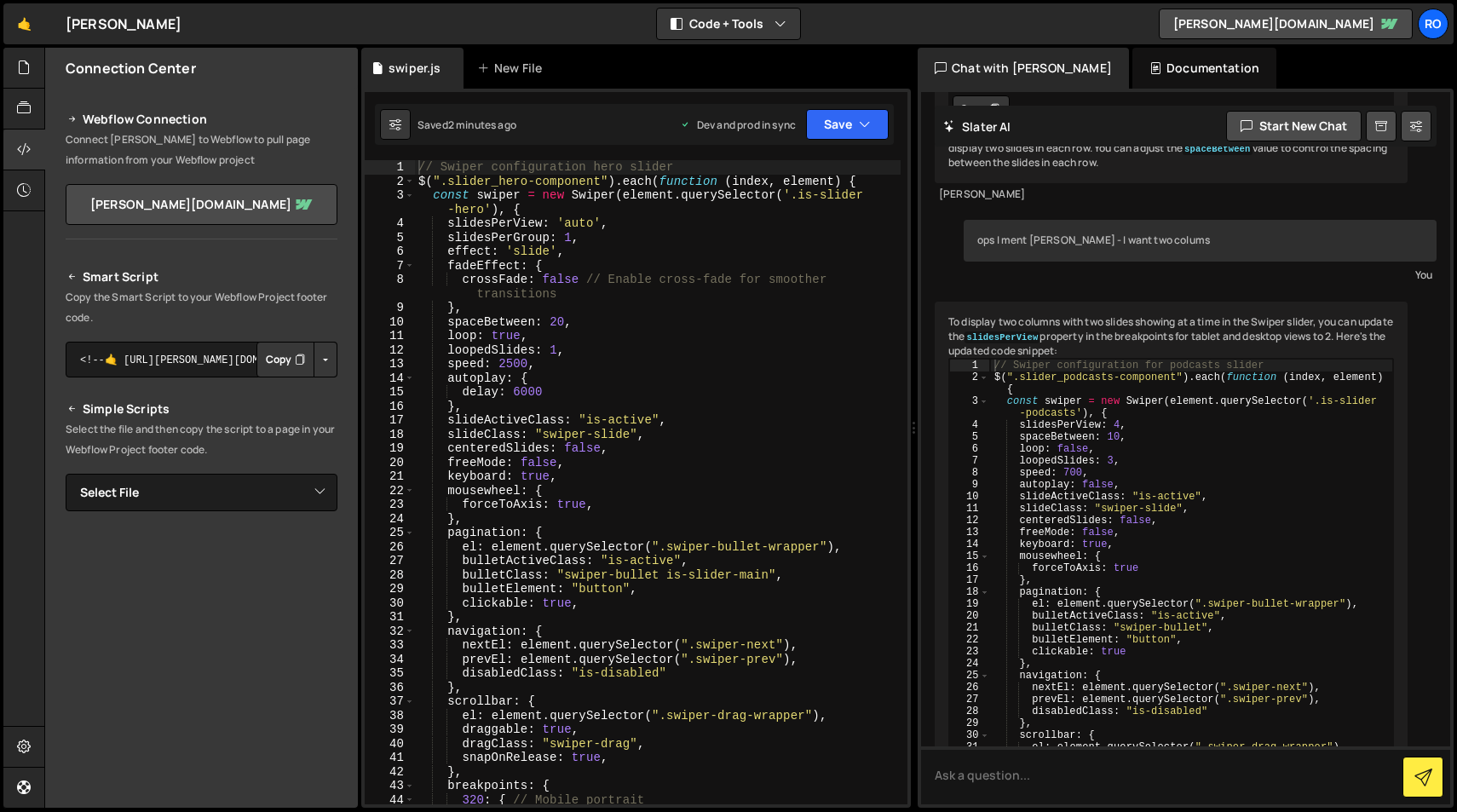
scroll to position [25162, 0]
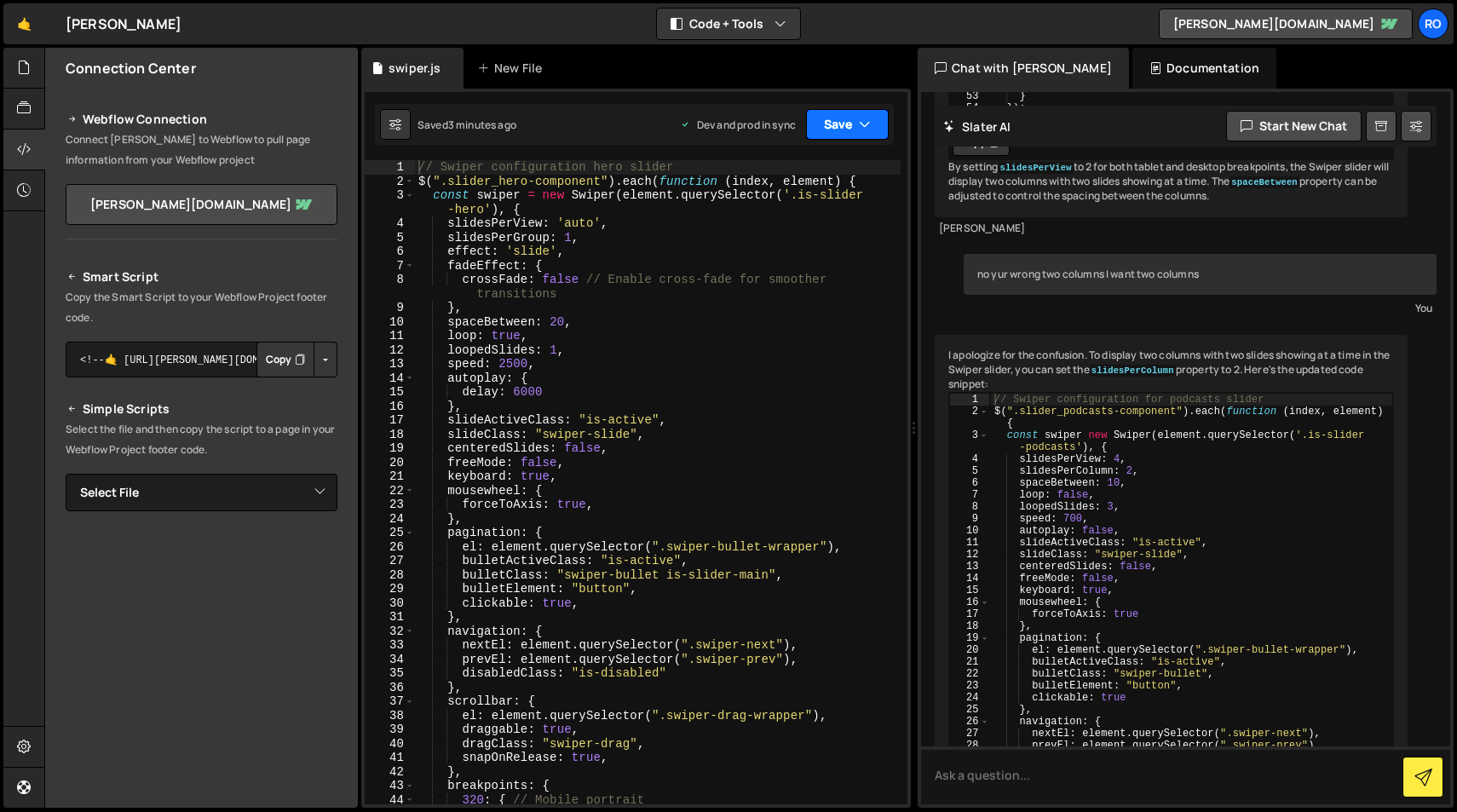
click at [847, 126] on button "Save" at bounding box center [847, 124] width 83 height 30
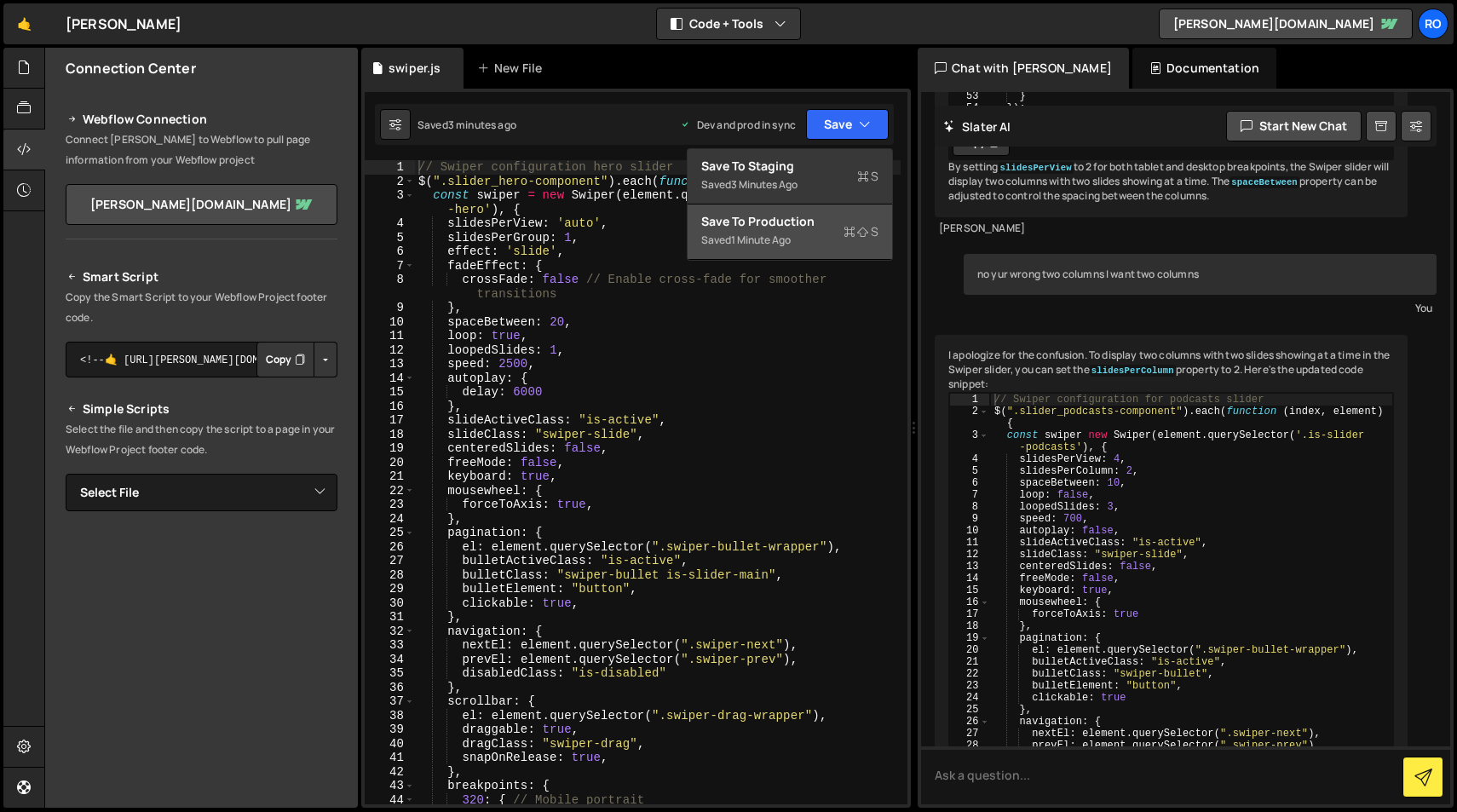
click at [830, 229] on div "Save to Production S" at bounding box center [789, 221] width 177 height 17
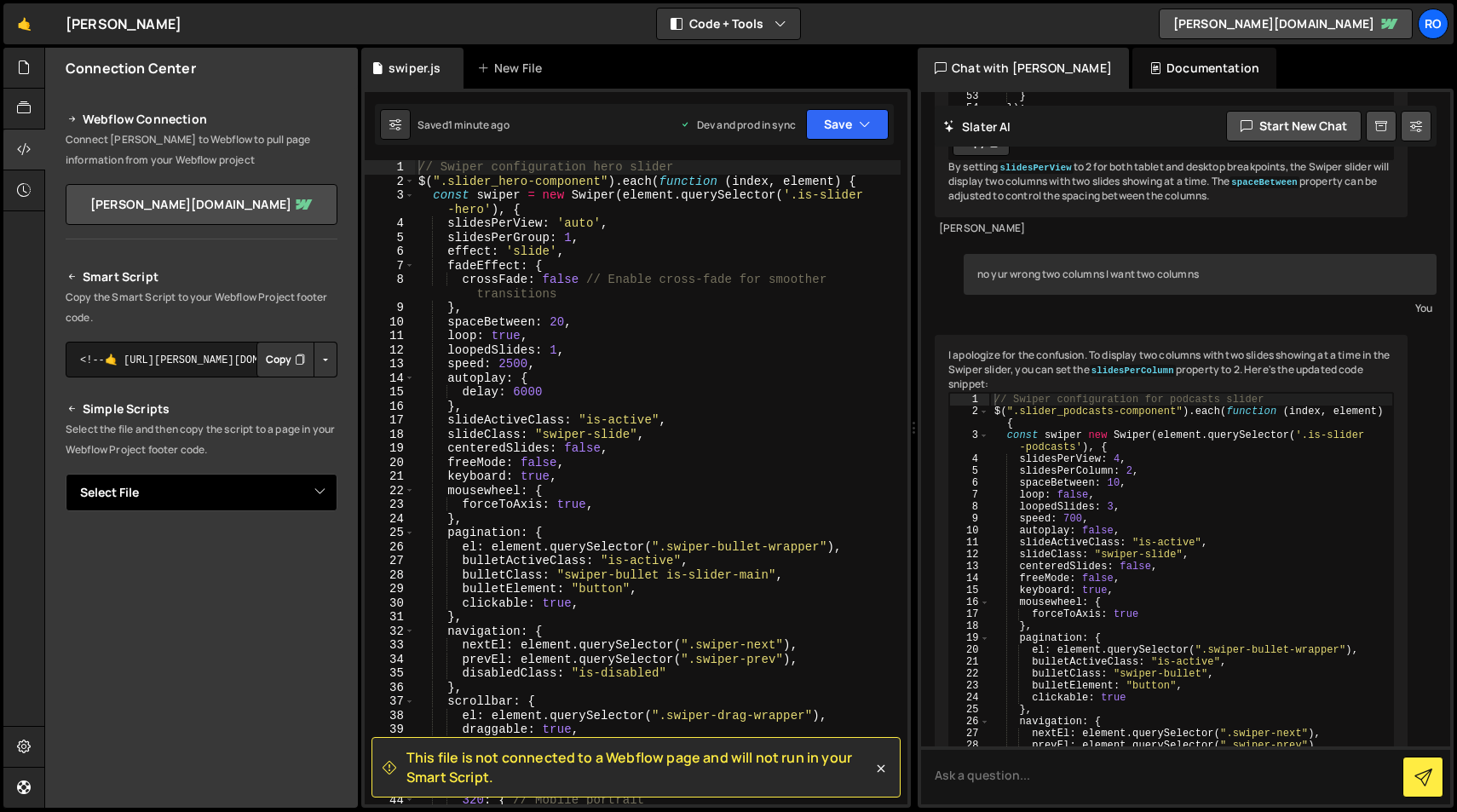
click at [315, 488] on select "Select File swiper.js" at bounding box center [202, 492] width 271 height 38
select select "36958"
click at [66, 474] on select "Select File swiper.js" at bounding box center [202, 492] width 271 height 38
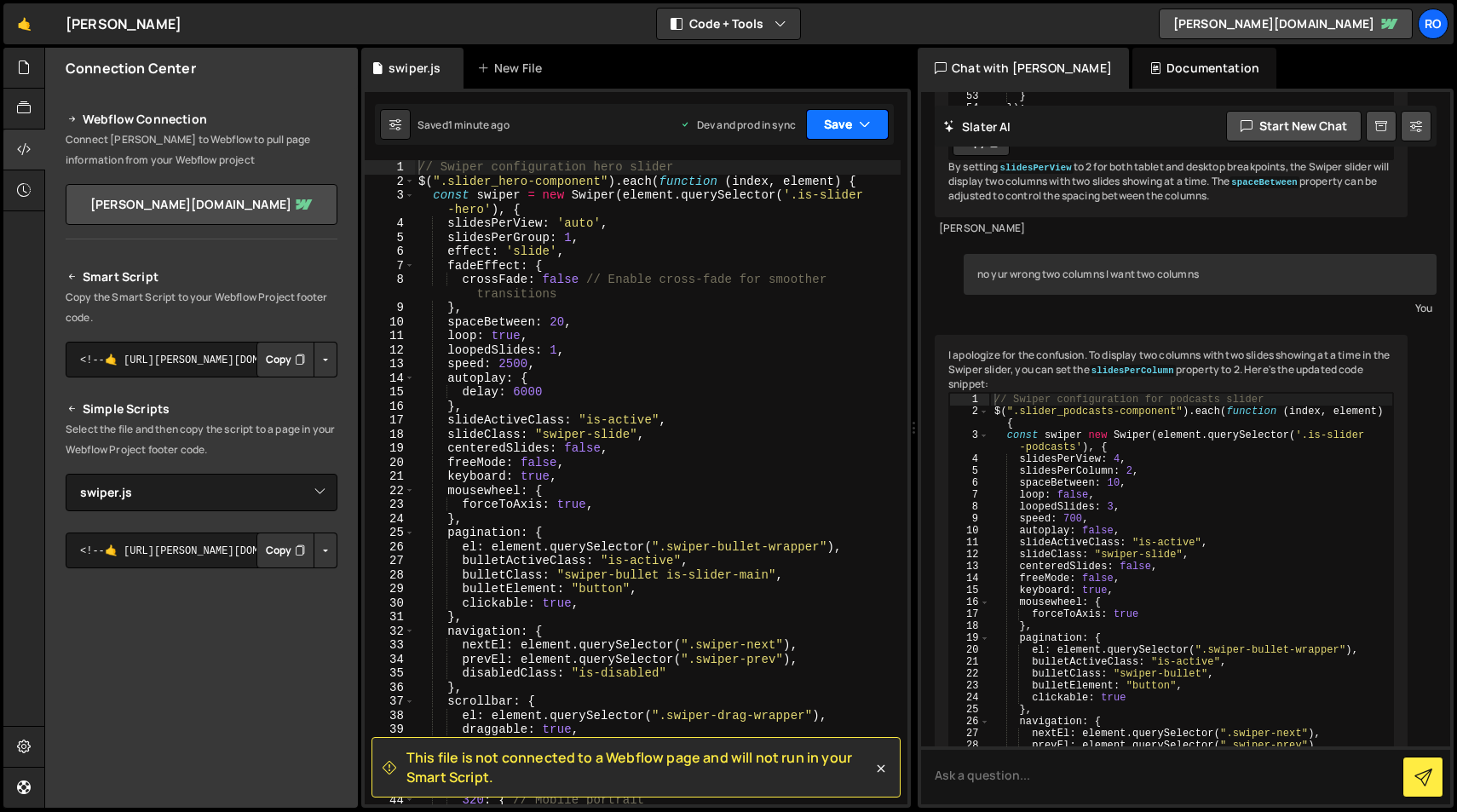
click at [837, 115] on button "Save" at bounding box center [847, 124] width 83 height 30
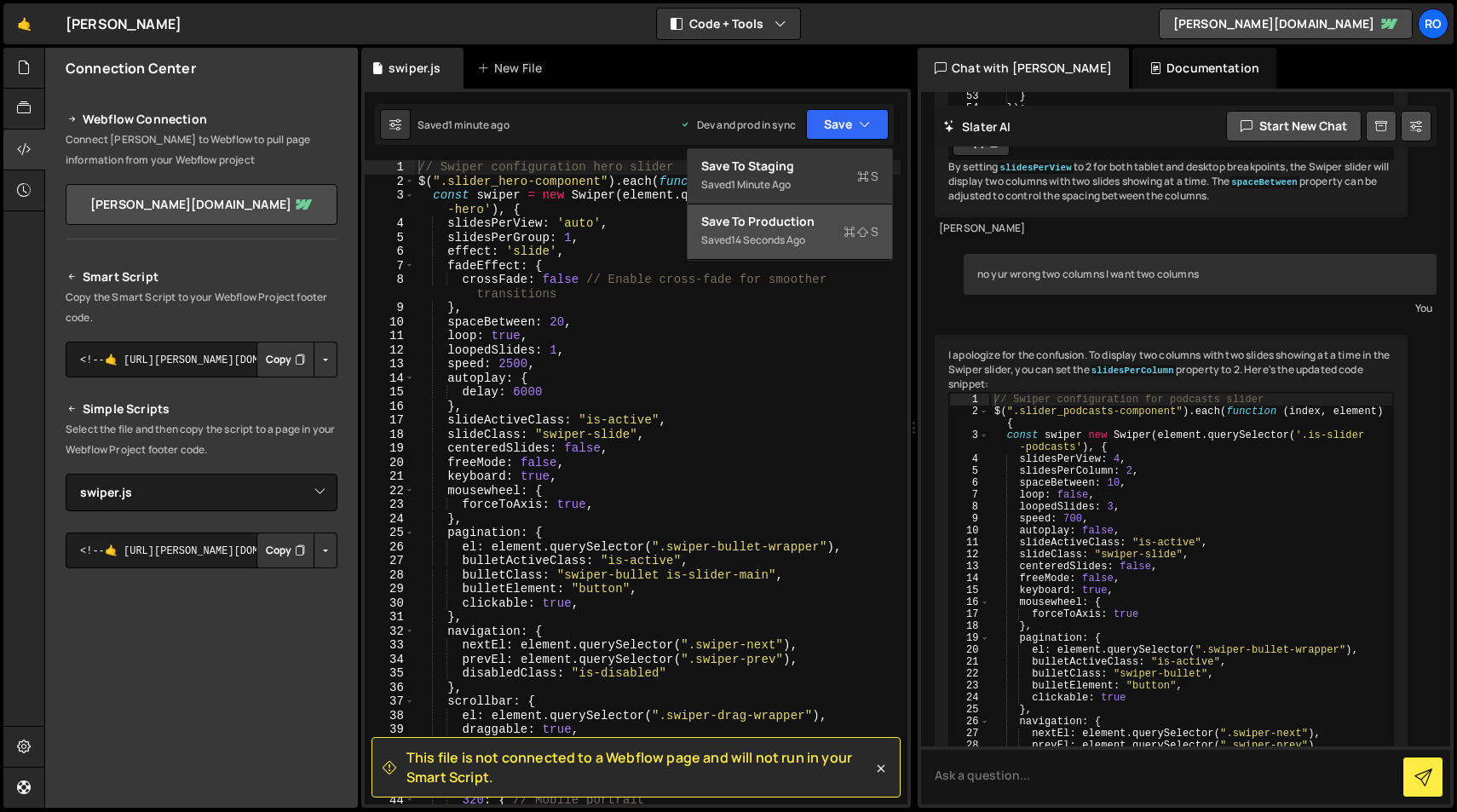
click at [830, 246] on div "Saved 14 seconds ago" at bounding box center [789, 240] width 177 height 20
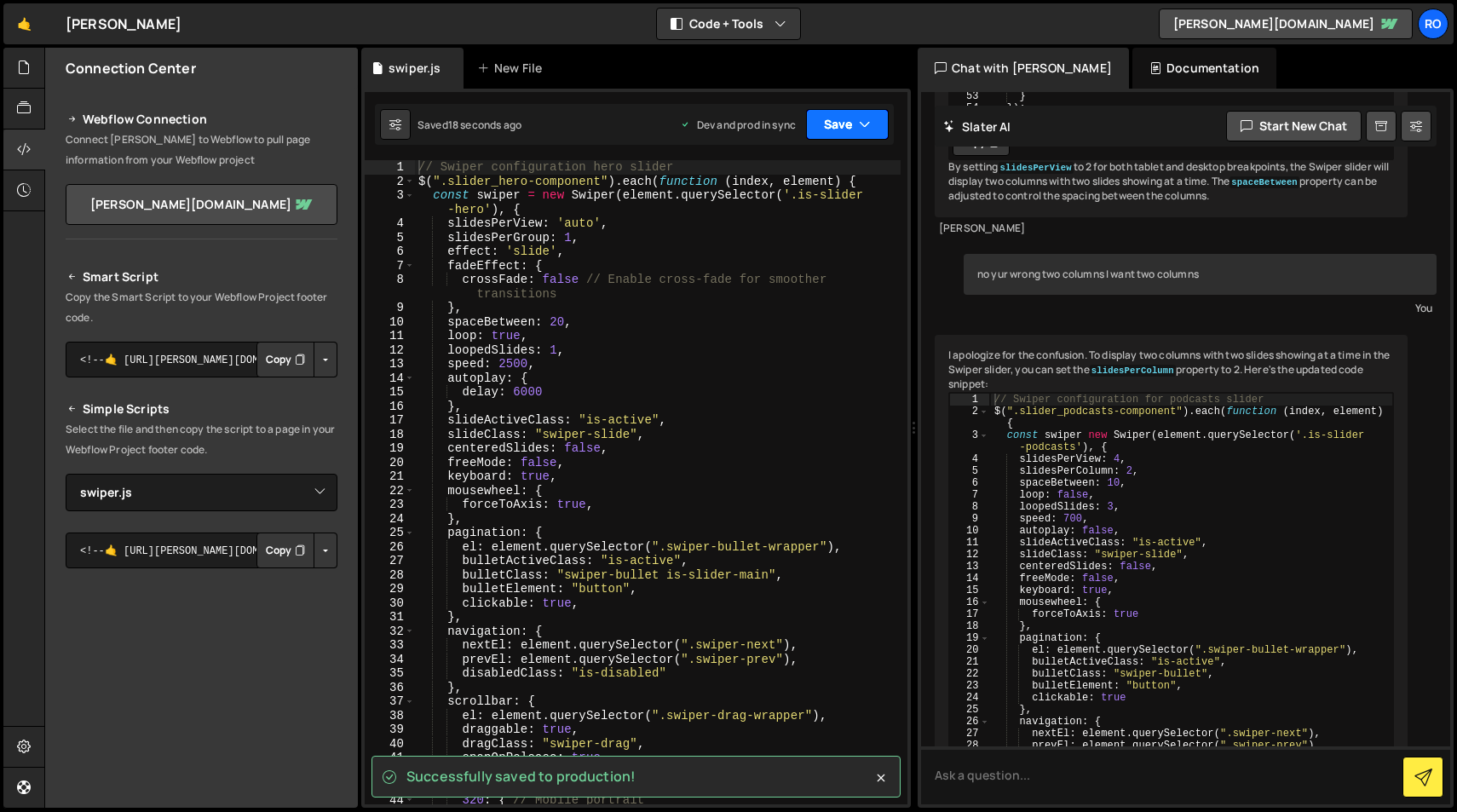
click at [844, 129] on button "Save" at bounding box center [847, 124] width 83 height 30
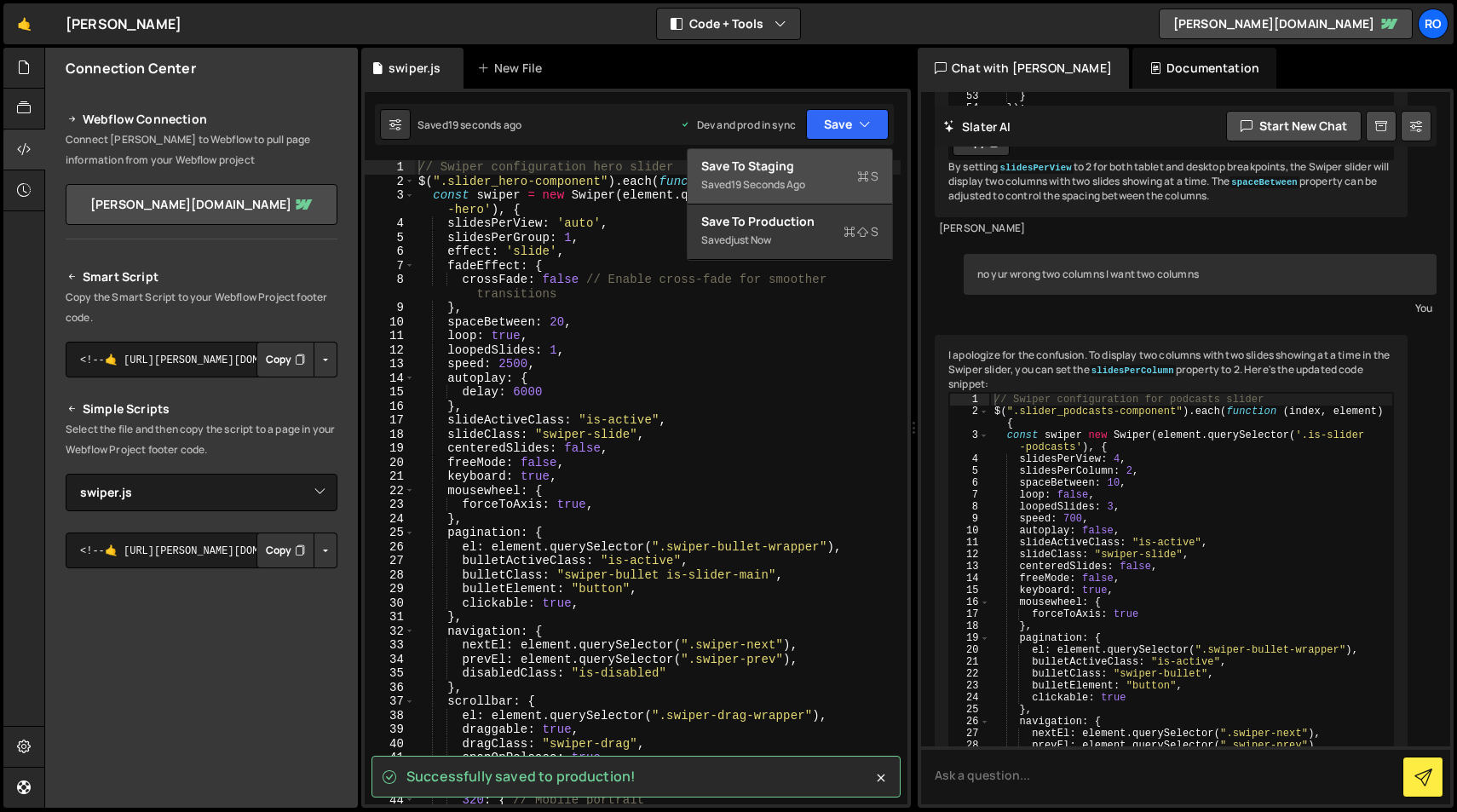
click at [832, 172] on div "Save to Staging S" at bounding box center [789, 166] width 177 height 17
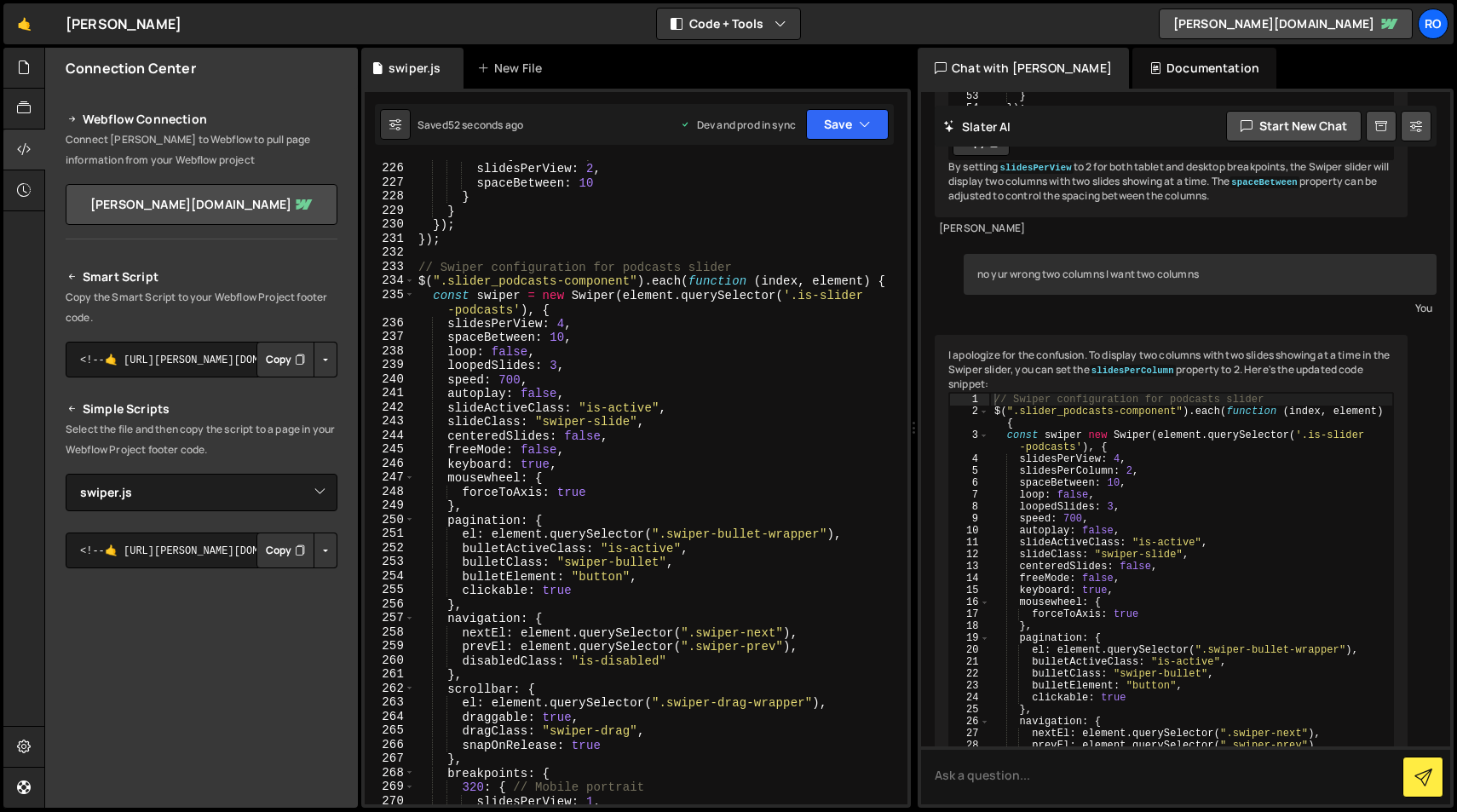
scroll to position [3232, 0]
click at [273, 364] on button "Copy" at bounding box center [285, 359] width 58 height 36
click at [205, 201] on link "[PERSON_NAME][DOMAIN_NAME]" at bounding box center [202, 204] width 271 height 41
click at [281, 363] on button "Copy" at bounding box center [285, 359] width 58 height 36
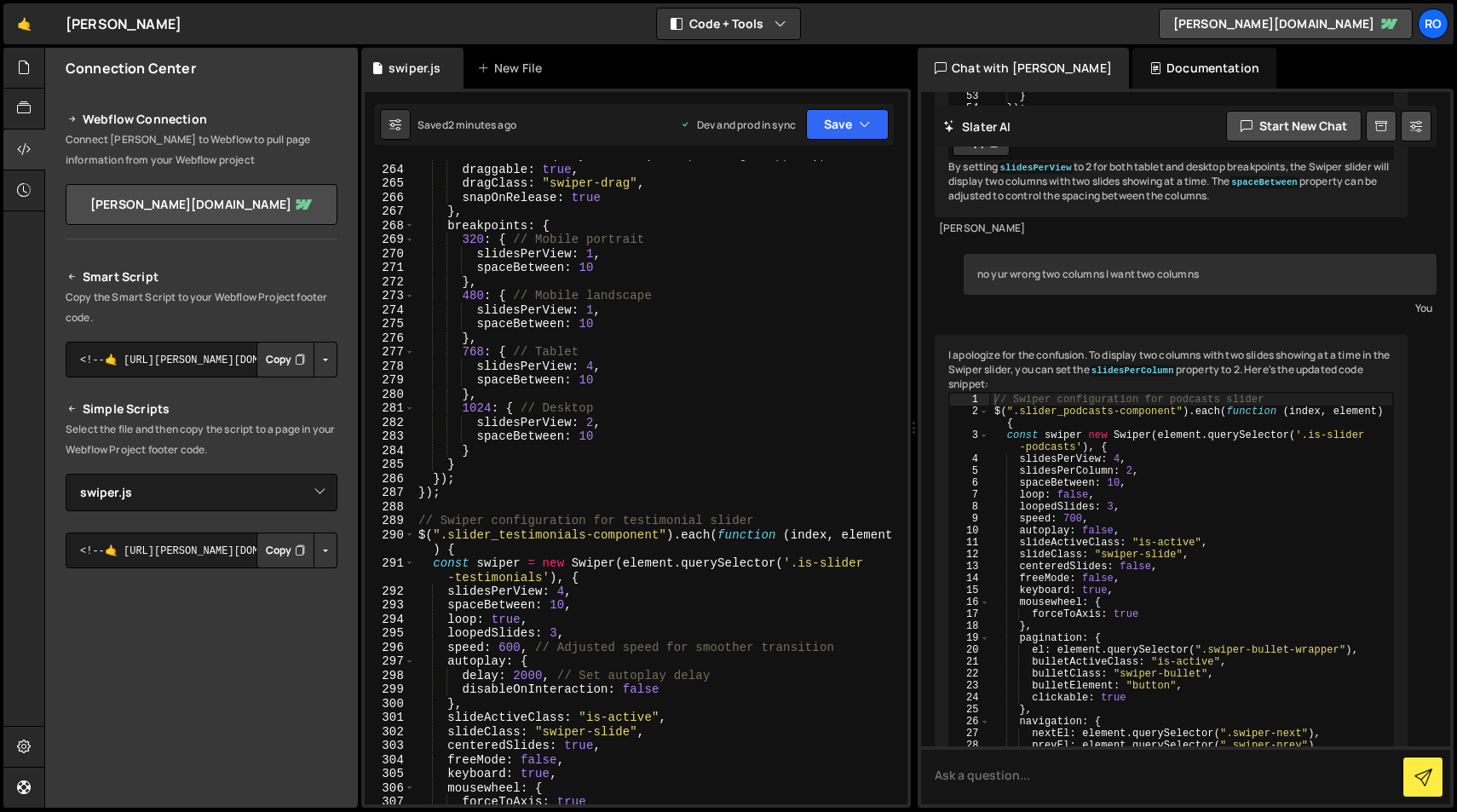
scroll to position [3780, 0]
click at [592, 420] on div "el : element . querySelector ( ".swiper-drag-wrapper" ) , draggable : true , dr…" at bounding box center [658, 482] width 486 height 672
click at [546, 420] on div "el : element . querySelector ( ".swiper-drag-wrapper" ) , draggable : true , dr…" at bounding box center [658, 482] width 486 height 672
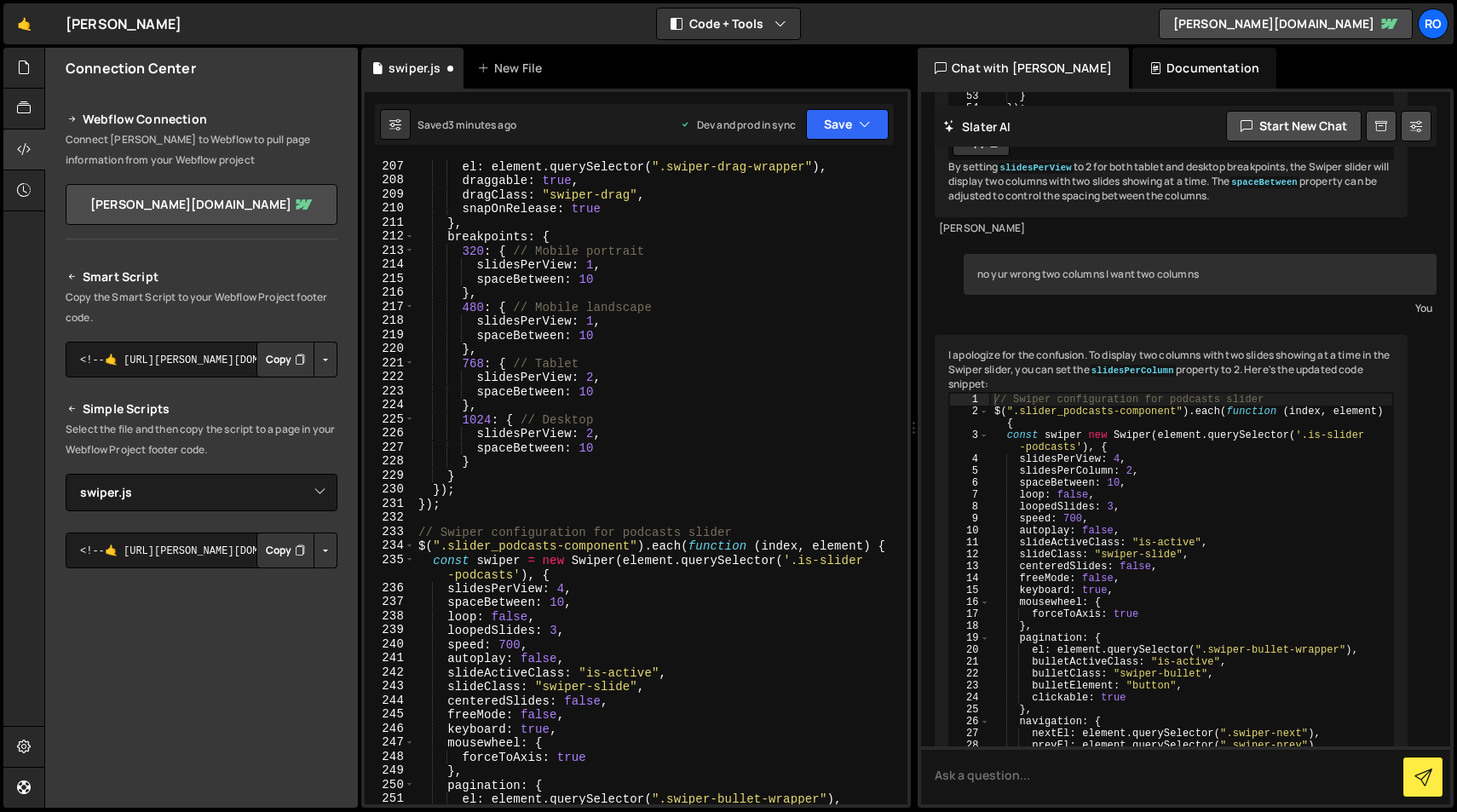
scroll to position [2890, 0]
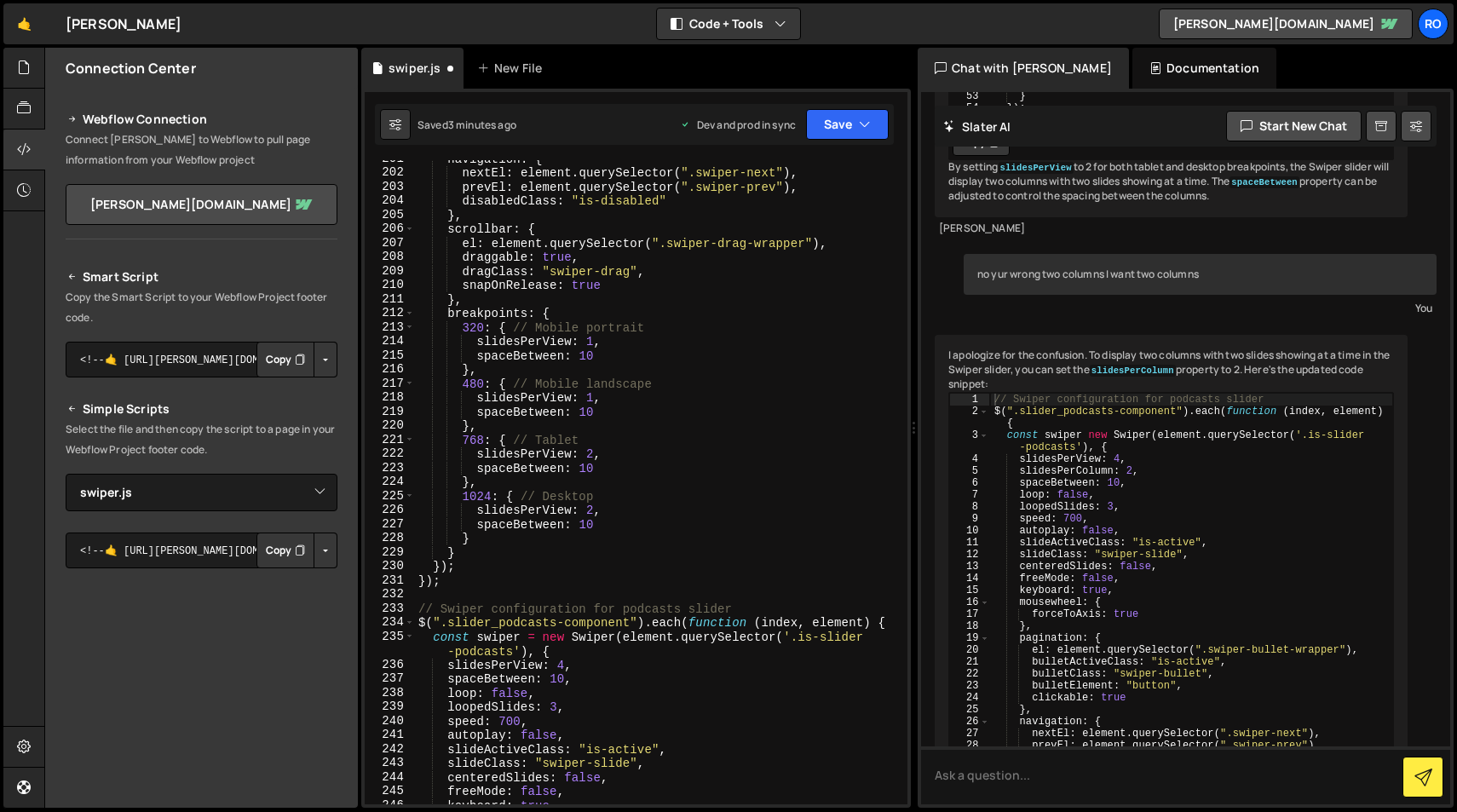
click at [591, 512] on div "navigation : { nextEl : element . querySelector ( ".swiper-next" ) , prevEl : e…" at bounding box center [658, 487] width 486 height 672
click at [649, 333] on div "navigation : { nextEl : element . querySelector ( ".swiper-next" ) , prevEl : e…" at bounding box center [658, 487] width 486 height 672
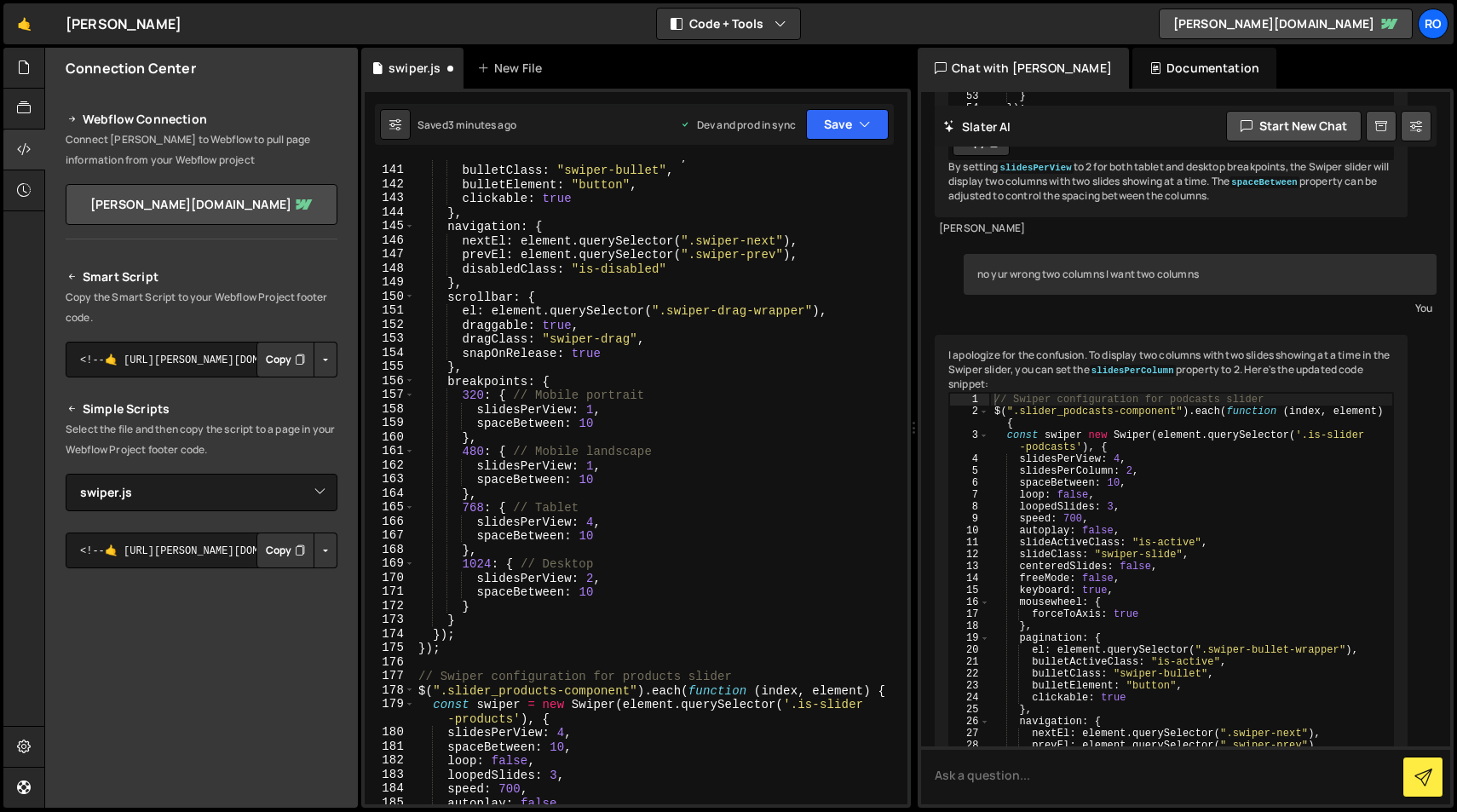
scroll to position [2021, 0]
click at [592, 578] on div "bulletActiveClass : "is-active" , bulletClass : "swiper-bullet" , bulletElement…" at bounding box center [658, 484] width 486 height 672
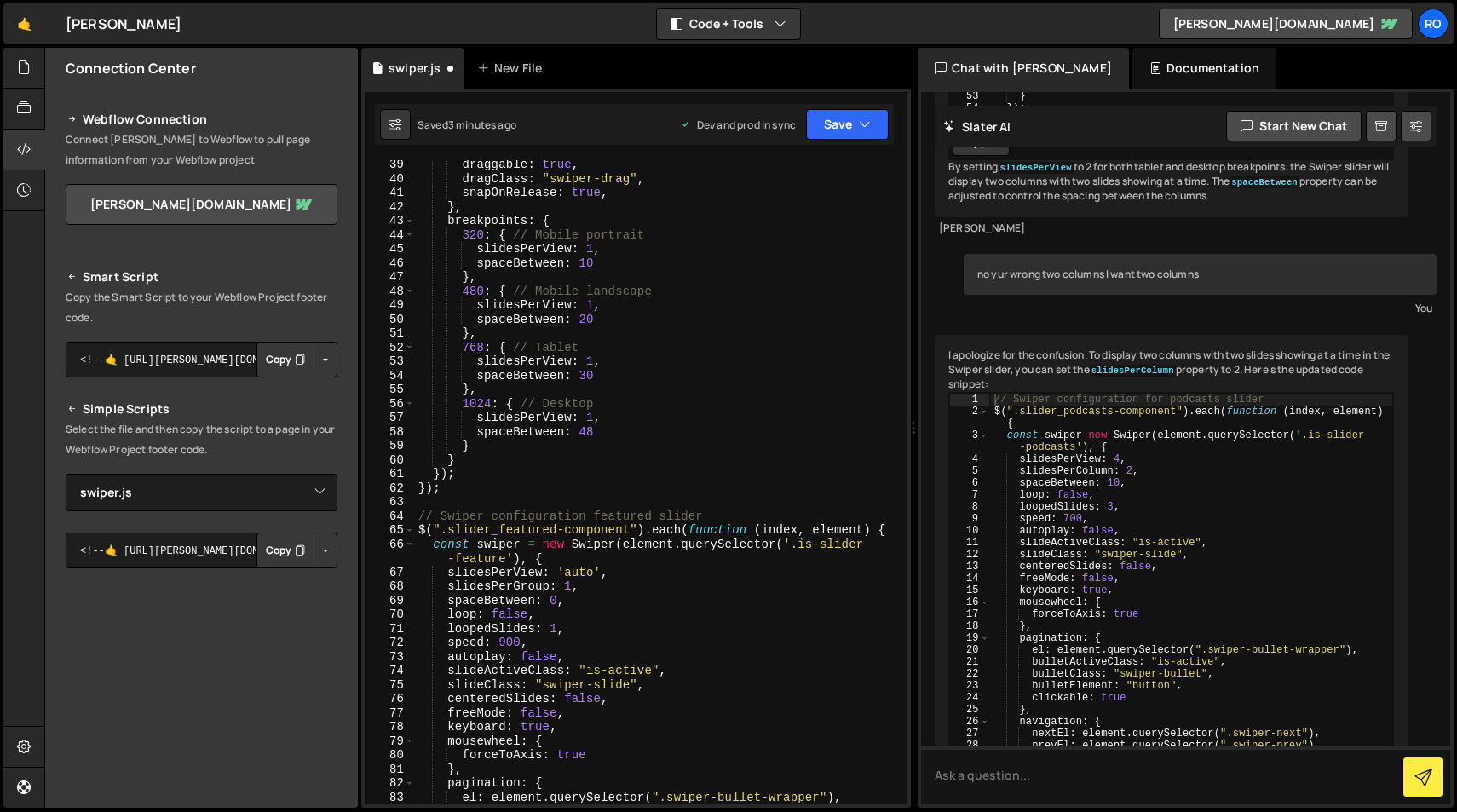
scroll to position [565, 0]
click at [856, 126] on button "Save" at bounding box center [847, 124] width 83 height 30
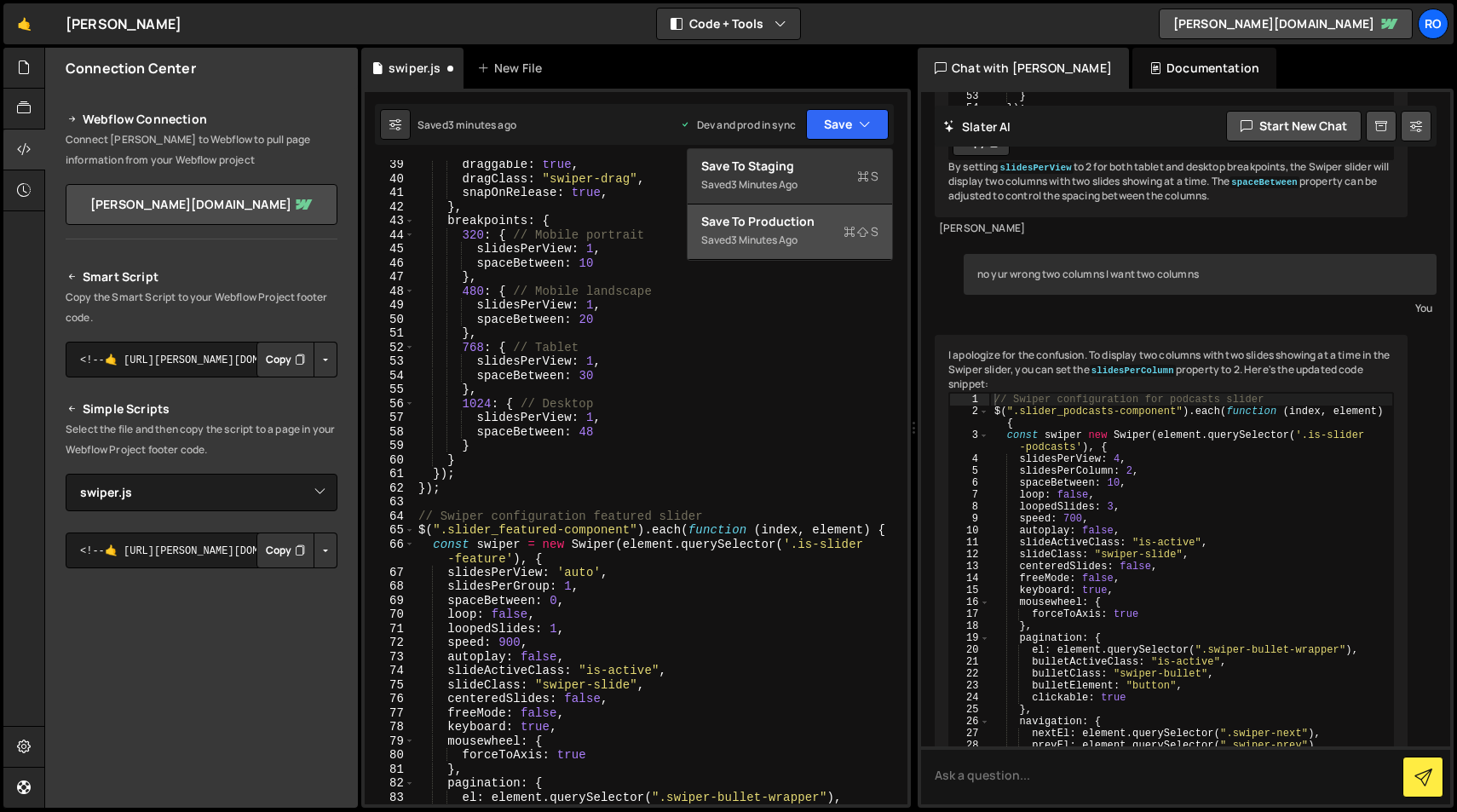
click at [834, 245] on div "Saved 3 minutes ago" at bounding box center [789, 240] width 177 height 20
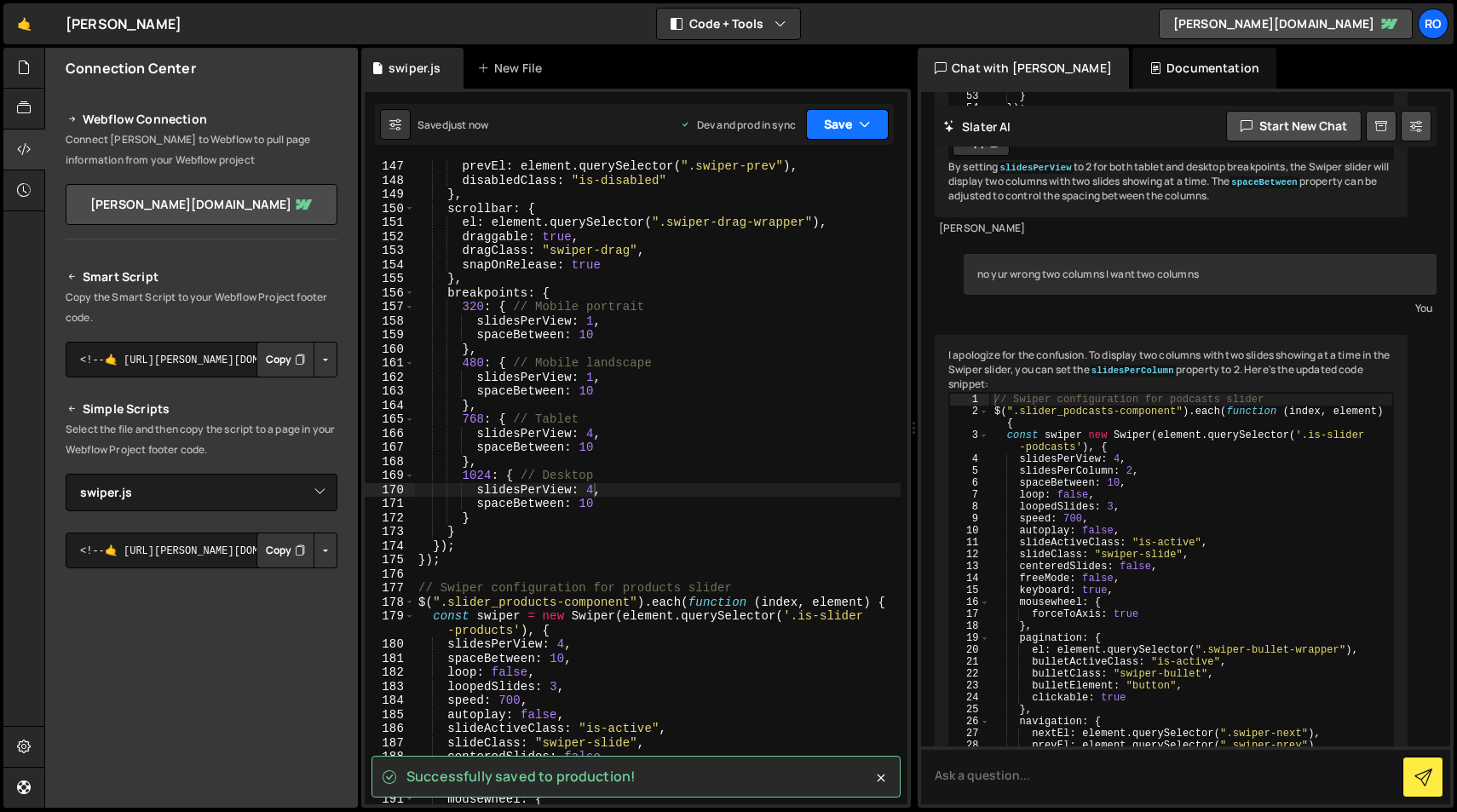
click at [863, 124] on icon "button" at bounding box center [865, 124] width 12 height 17
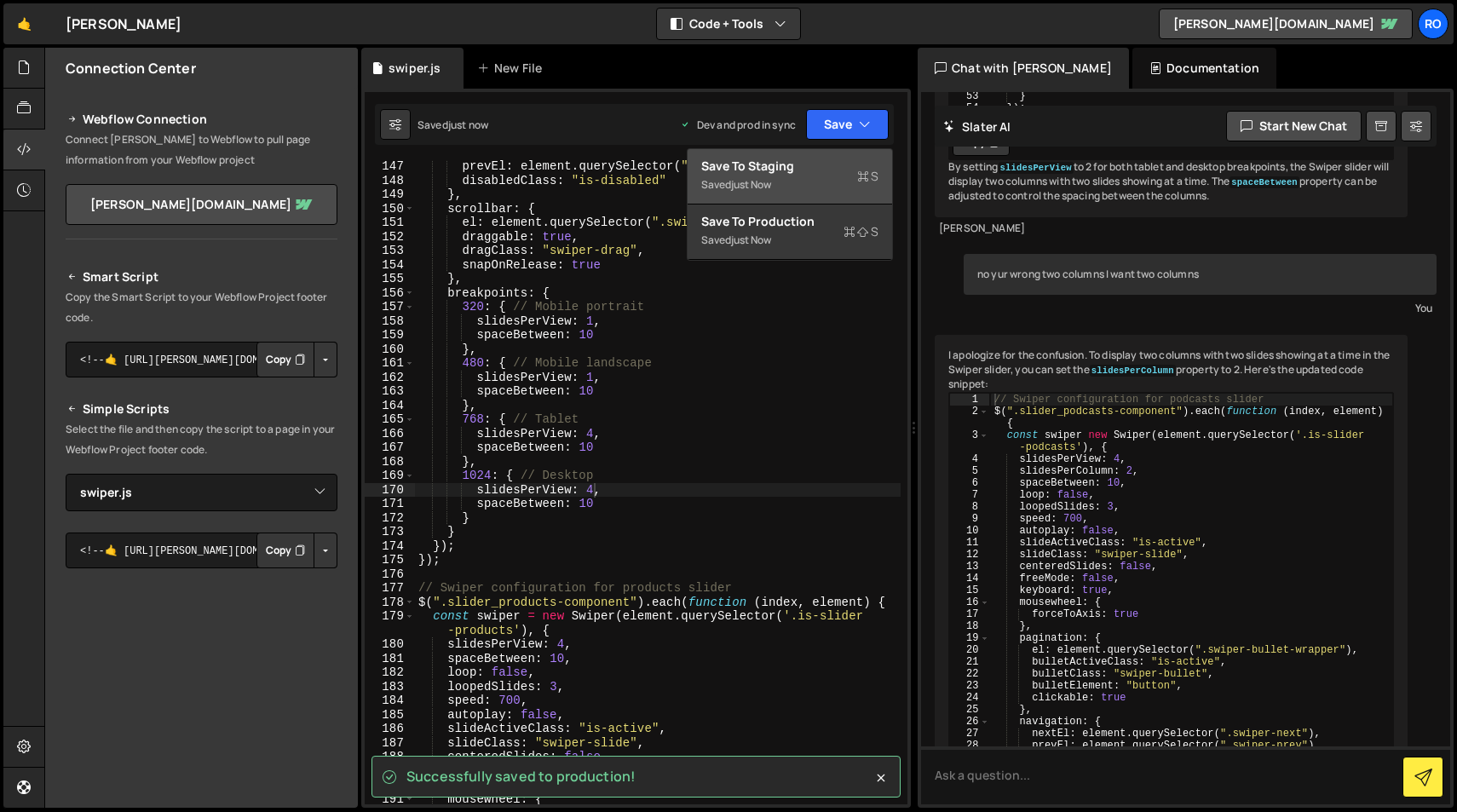
click at [831, 176] on div "Saved just now" at bounding box center [789, 185] width 177 height 20
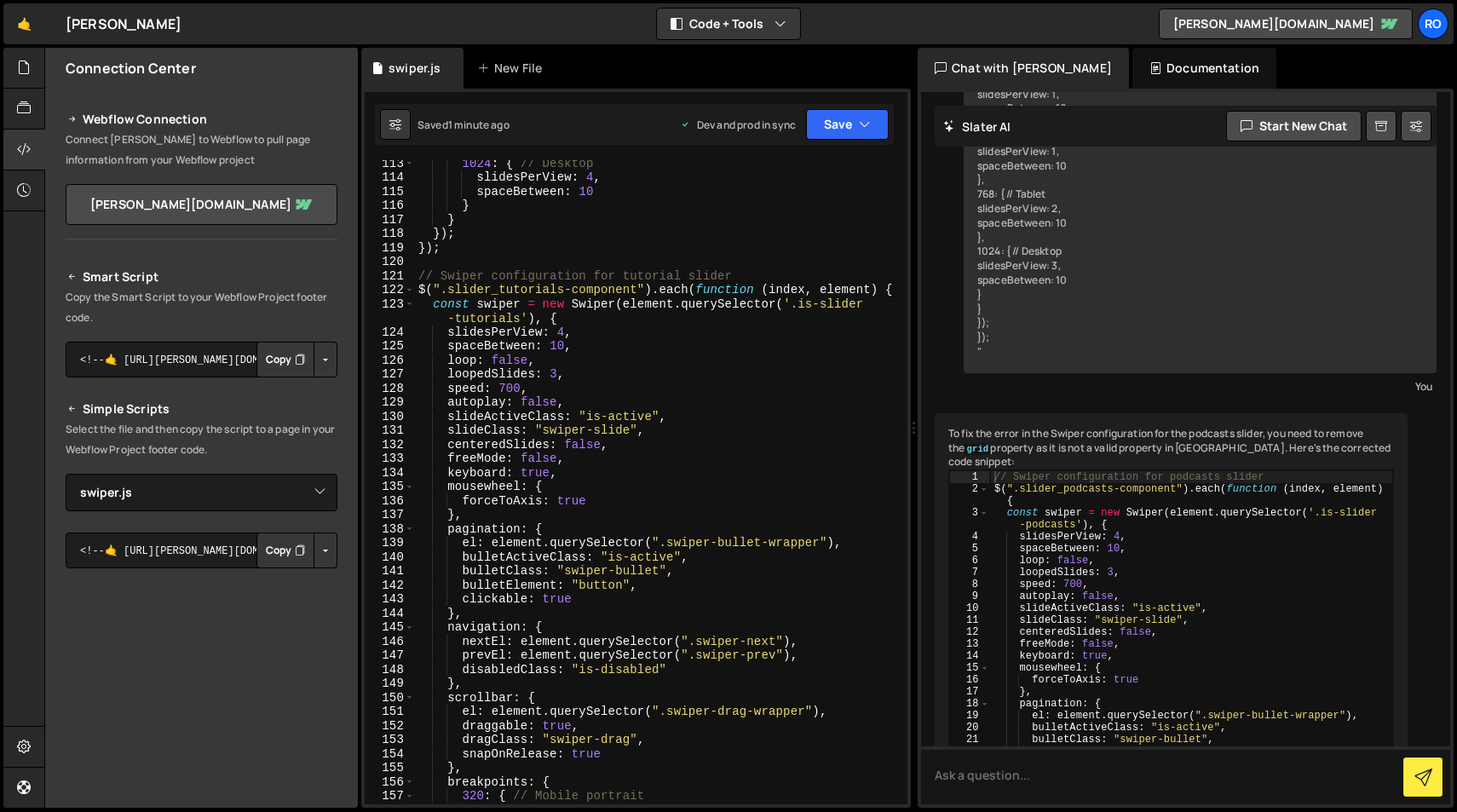
scroll to position [26937, 0]
drag, startPoint x: 982, startPoint y: 471, endPoint x: 977, endPoint y: 424, distance: 47.3
copy div "grid: { row: 2, fill: "row" }"
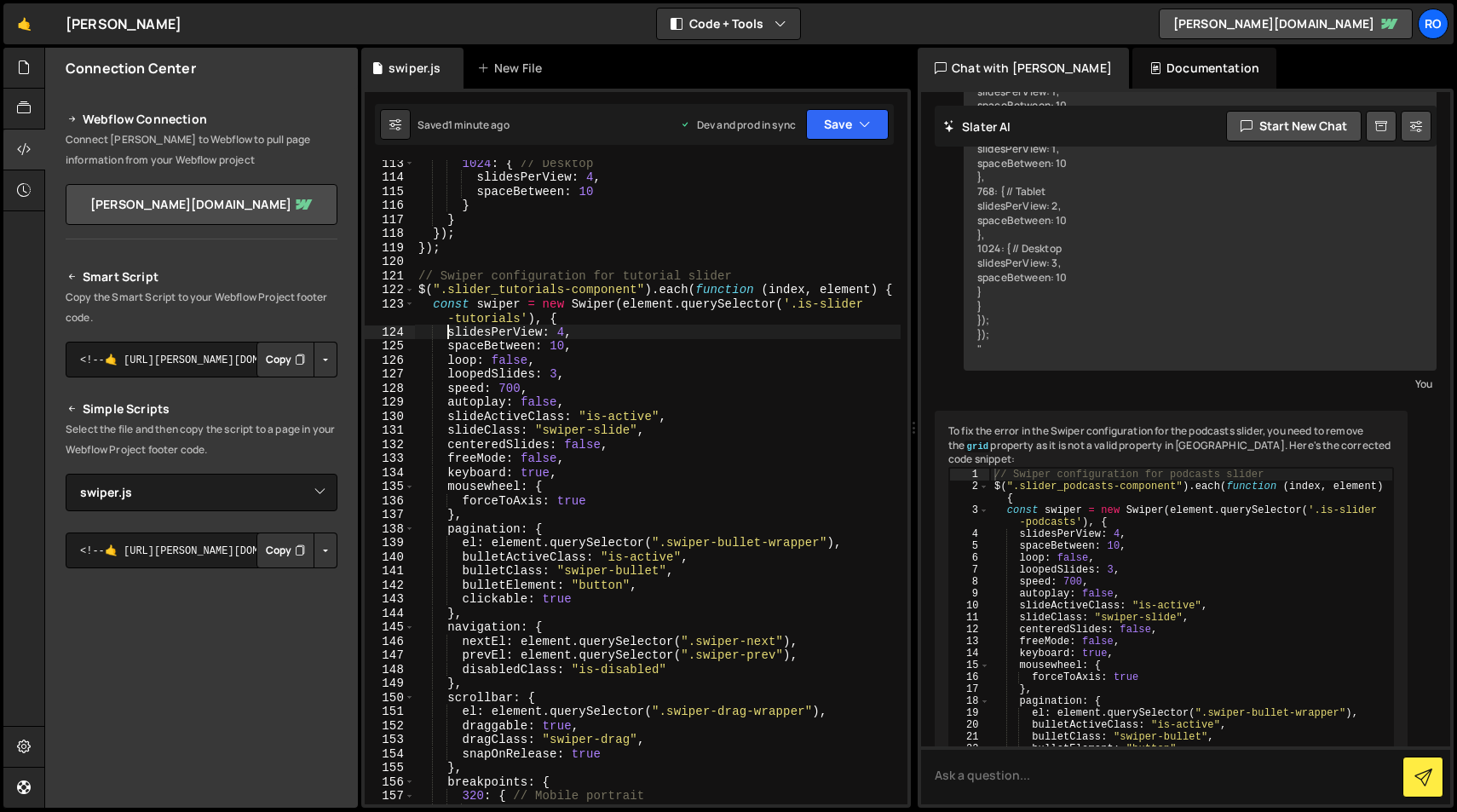
click at [450, 334] on div "1024 : { // Desktop slidesPerView : 4 , spaceBetween : 10 } } }) ; }) ; // Swip…" at bounding box center [658, 491] width 486 height 672
type textarea "slidesPerView: 4,"
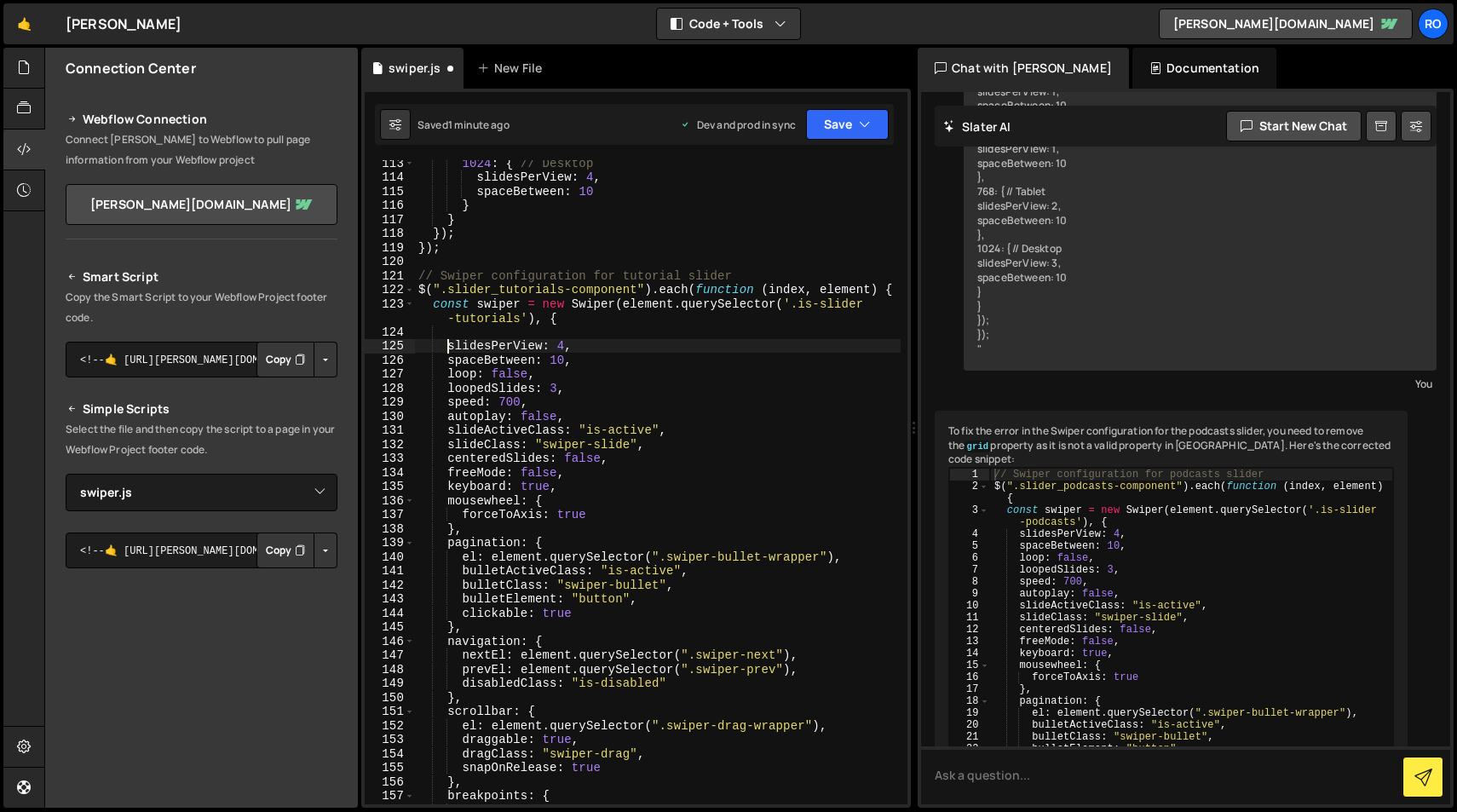
click at [465, 325] on div "1024 : { // Desktop slidesPerView : 4 , spaceBetween : 10 } } }) ; }) ; // Swip…" at bounding box center [658, 491] width 486 height 672
paste textarea "}"
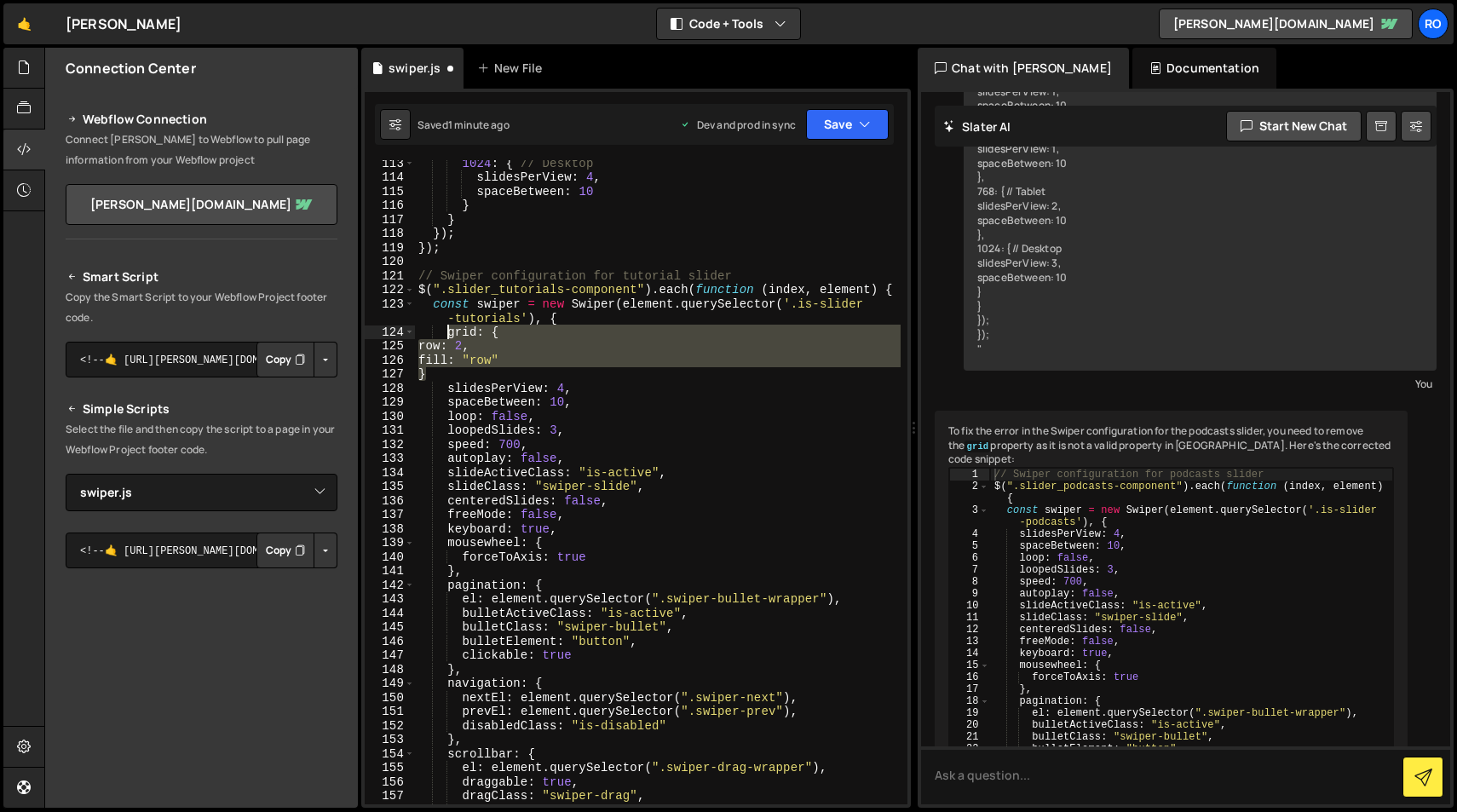
drag, startPoint x: 474, startPoint y: 373, endPoint x: 446, endPoint y: 331, distance: 50.5
click at [446, 331] on div "1024 : { // Desktop slidesPerView : 4 , spaceBetween : 10 } } }) ; }) ; // Swip…" at bounding box center [658, 491] width 486 height 672
type textarea "grid: { row: 2,"
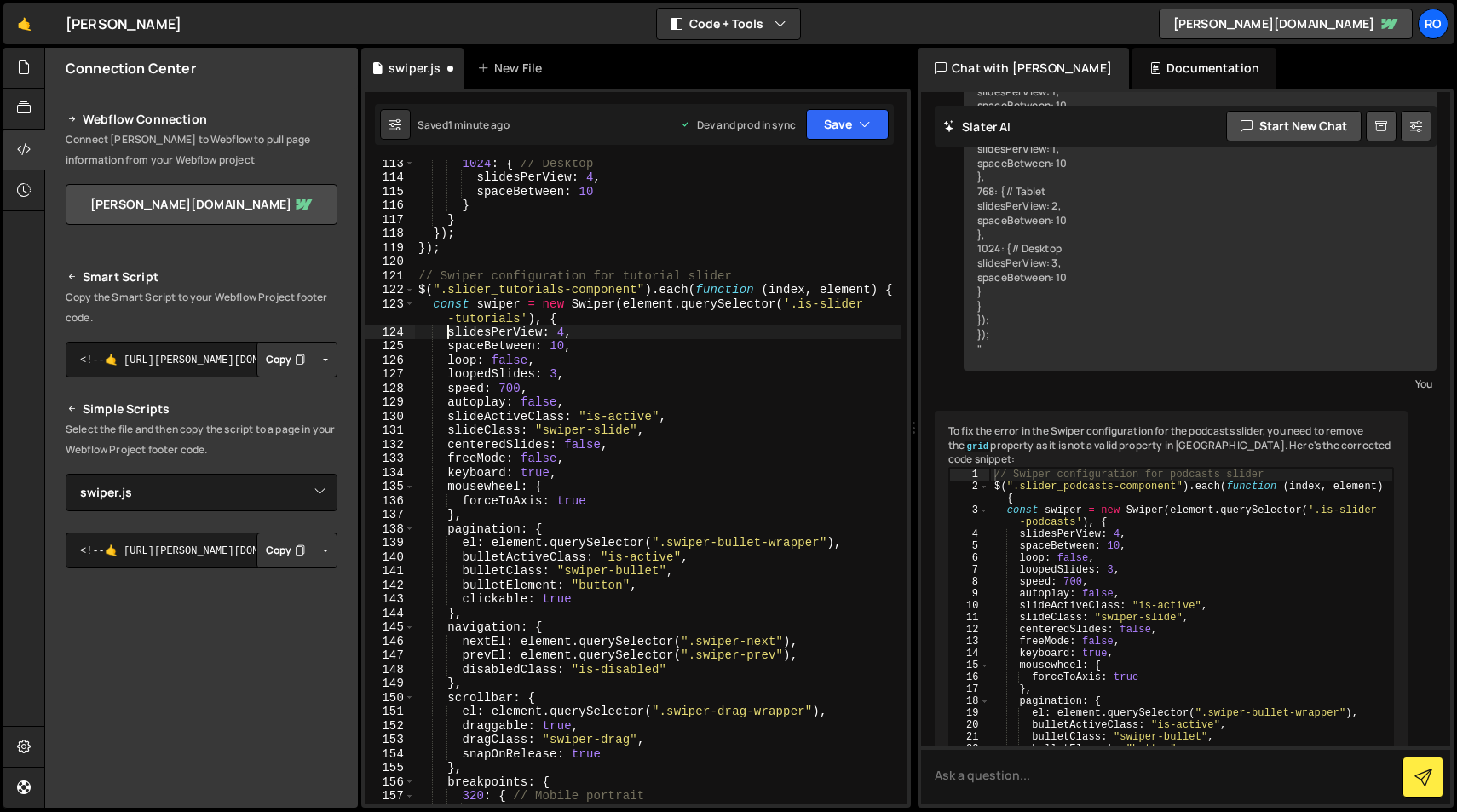
click at [562, 320] on div "1024 : { // Desktop slidesPerView : 4 , spaceBetween : 10 } } }) ; }) ; // Swip…" at bounding box center [658, 491] width 486 height 672
type textarea "const swiper = new Swiper(element.querySelector('.is-slider-tutorials'), {"
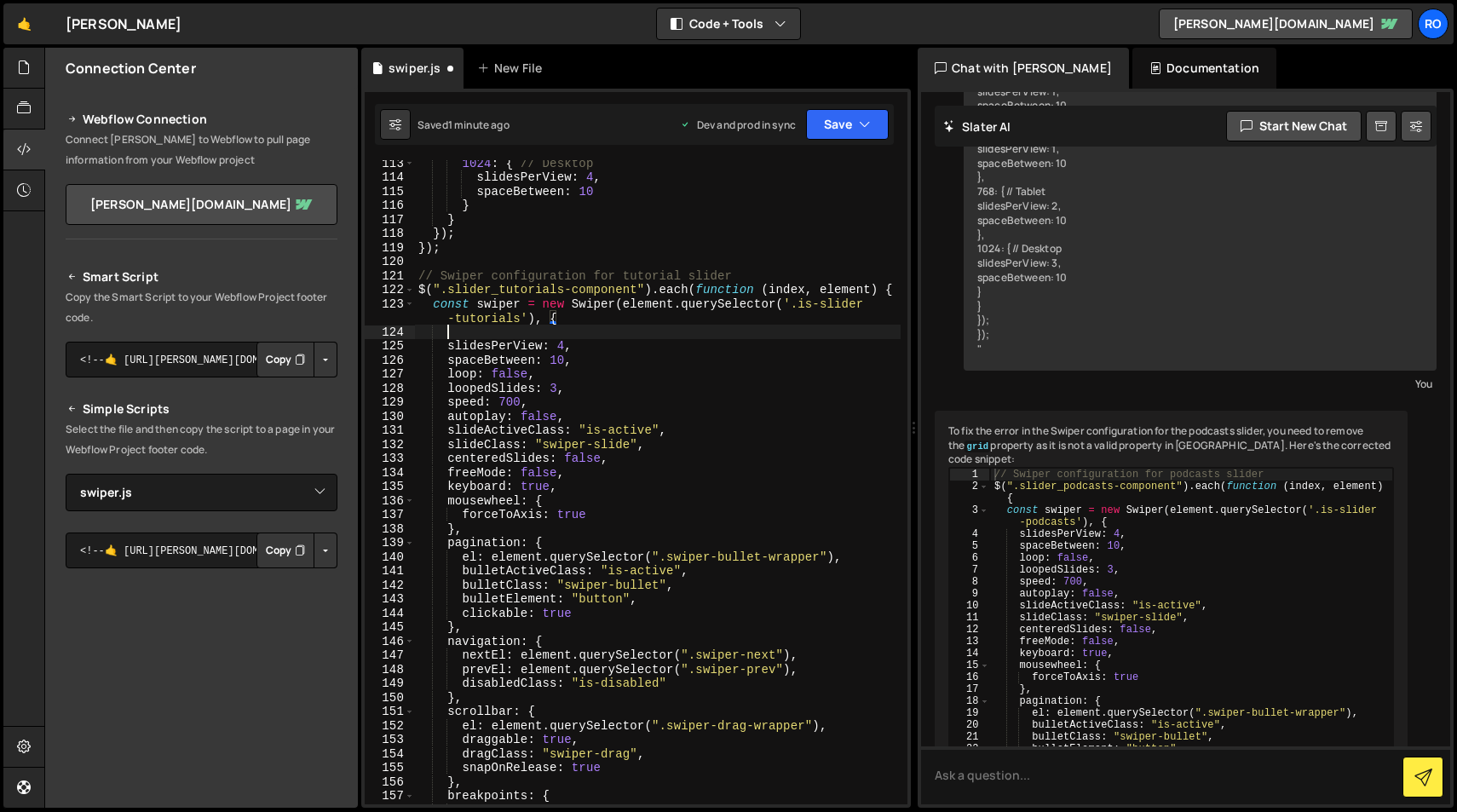
scroll to position [0, 1]
paste textarea "}"
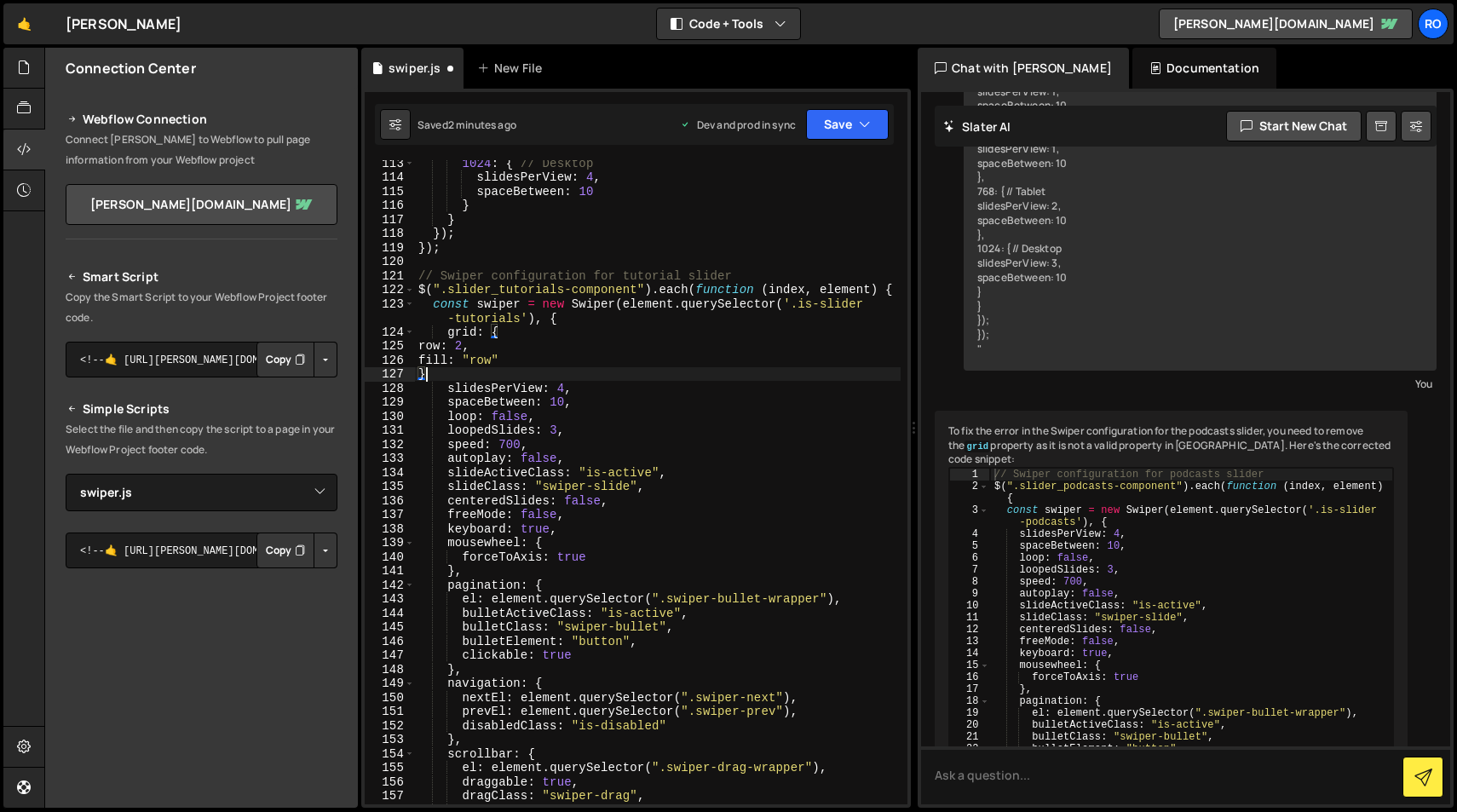
click at [414, 345] on div "125" at bounding box center [390, 346] width 50 height 15
click at [419, 347] on div "1024 : { // Desktop slidesPerView : 4 , spaceBetween : 10 } } }) ; }) ; // Swip…" at bounding box center [658, 491] width 486 height 672
click at [422, 359] on div "1024 : { // Desktop slidesPerView : 4 , spaceBetween : 10 } } }) ; }) ; // Swip…" at bounding box center [658, 491] width 486 height 672
click at [416, 374] on div "1024 : { // Desktop slidesPerView : 4 , spaceBetween : 10 } } }) ; }) ; // Swip…" at bounding box center [658, 491] width 486 height 672
click at [632, 337] on div "1024 : { // Desktop slidesPerView : 4 , spaceBetween : 10 } } }) ; }) ; // Swip…" at bounding box center [658, 491] width 486 height 672
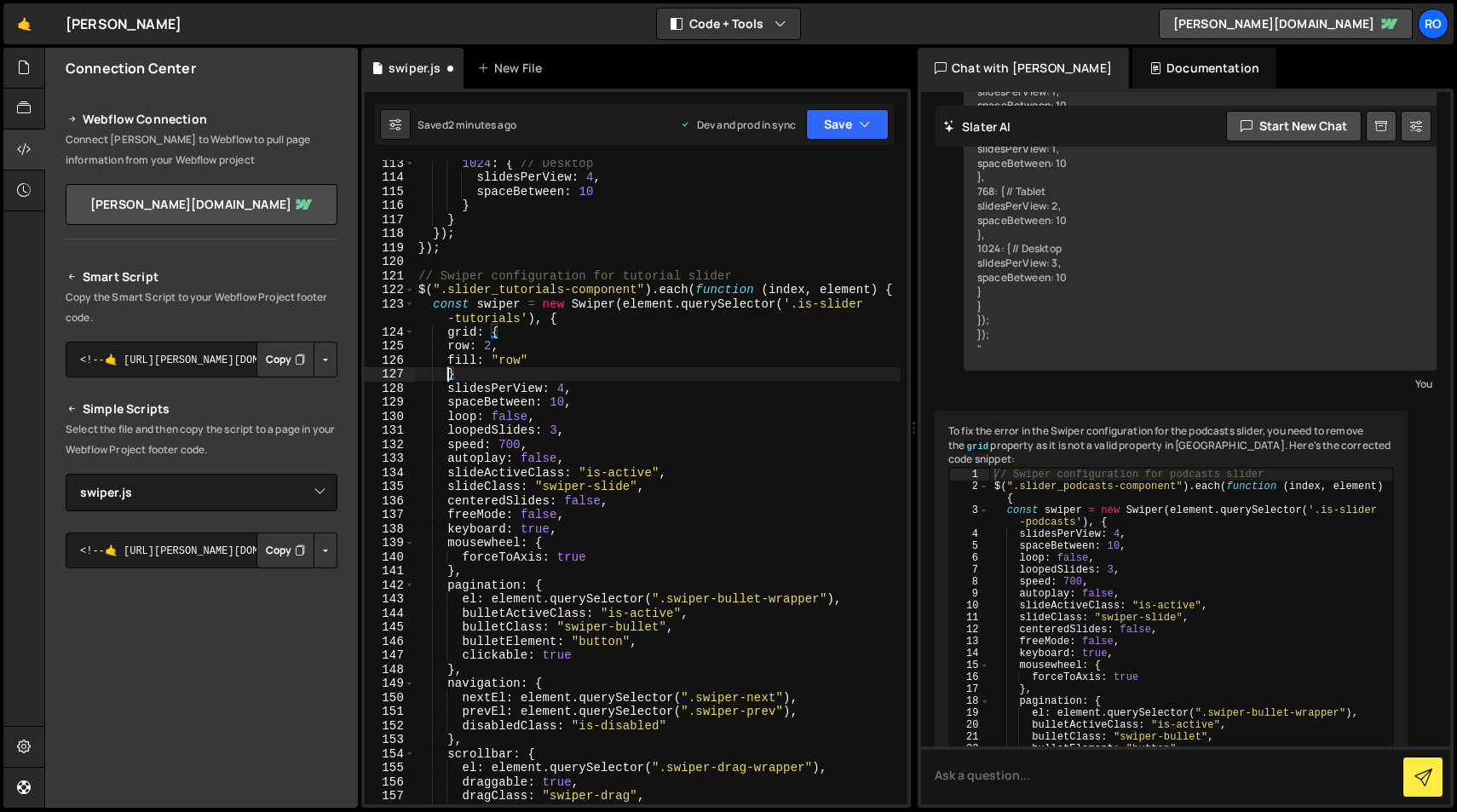
type textarea "grid: {"
click at [867, 121] on icon "button" at bounding box center [865, 124] width 12 height 17
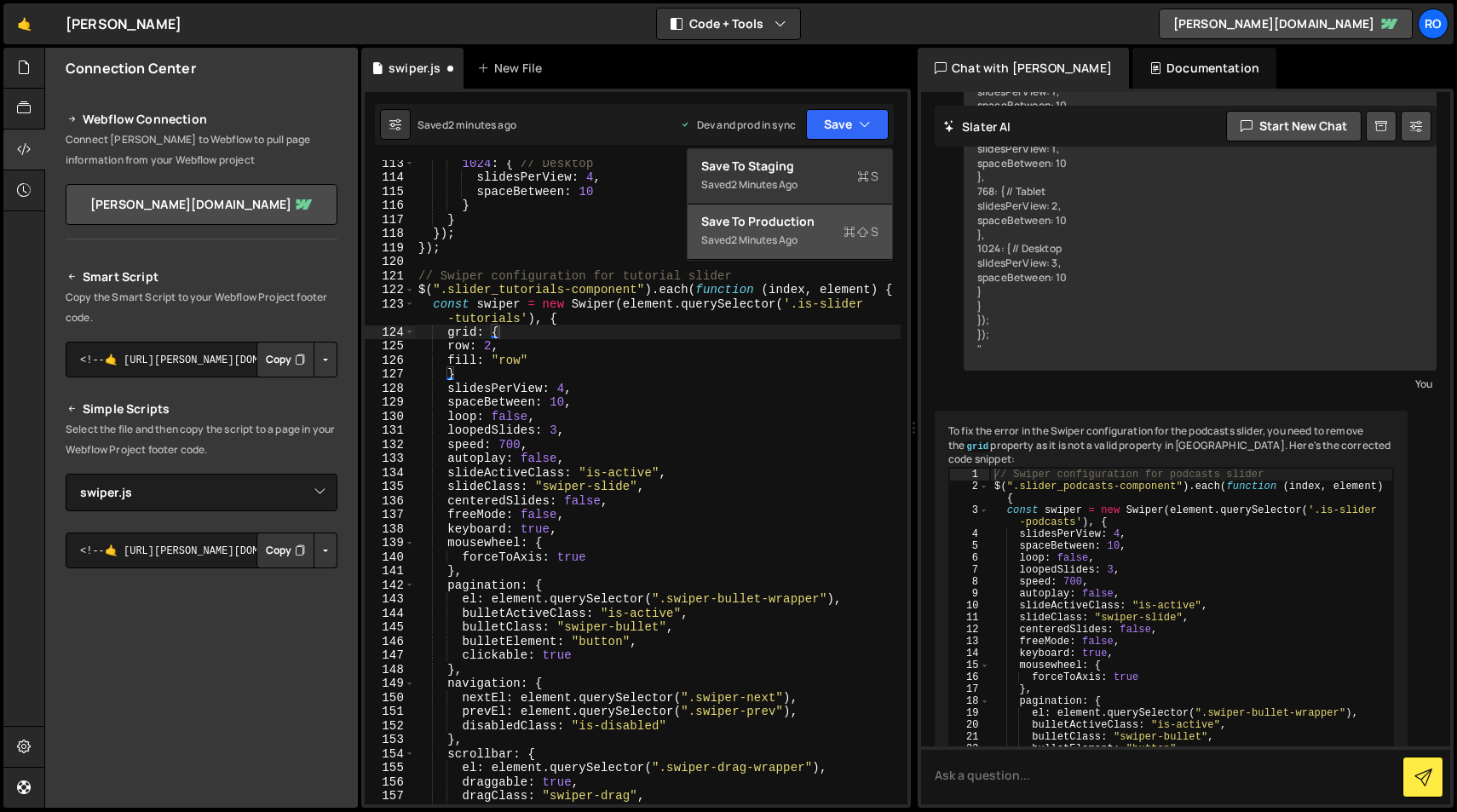
click at [853, 237] on icon at bounding box center [849, 231] width 12 height 17
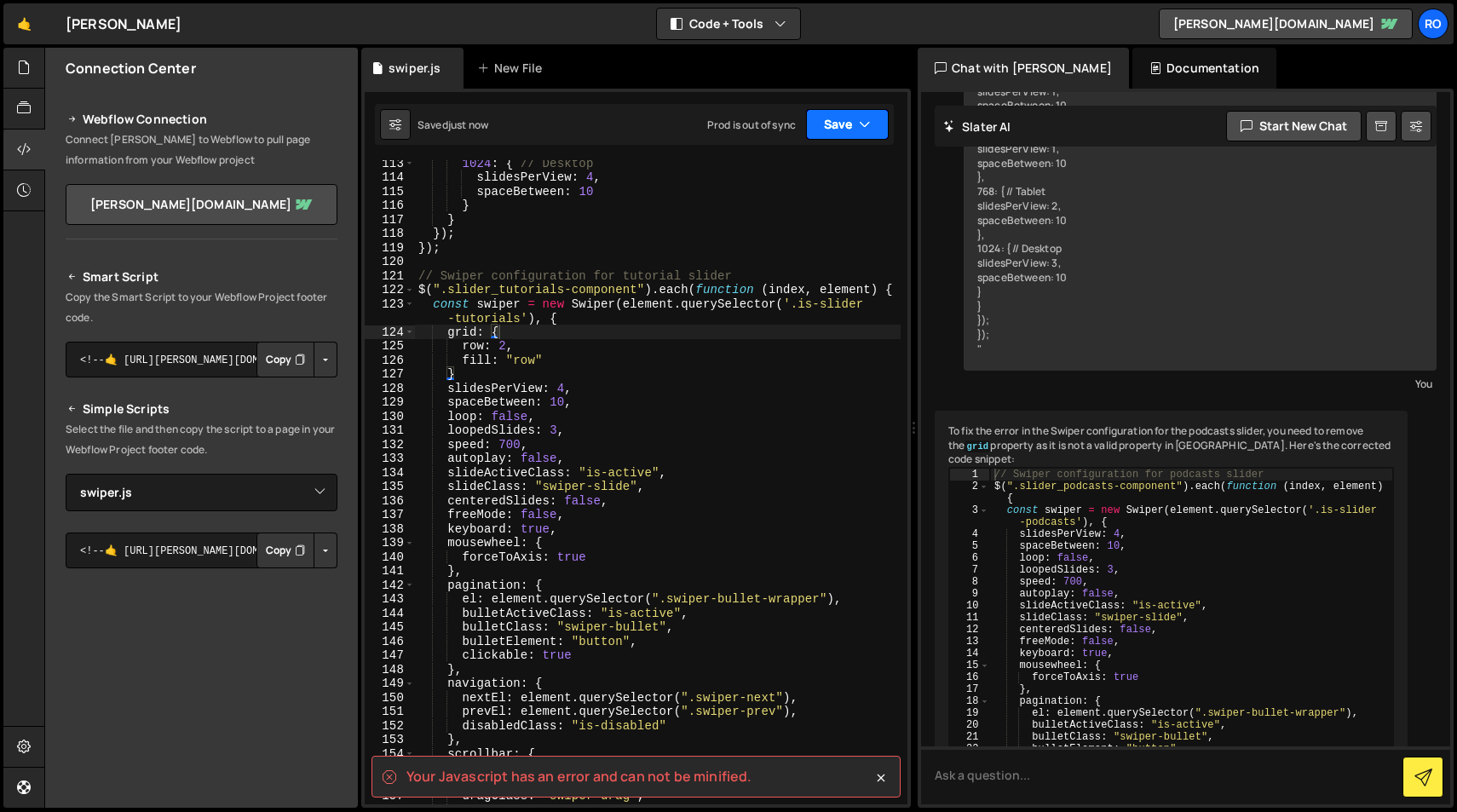
click at [847, 131] on button "Save" at bounding box center [847, 124] width 83 height 30
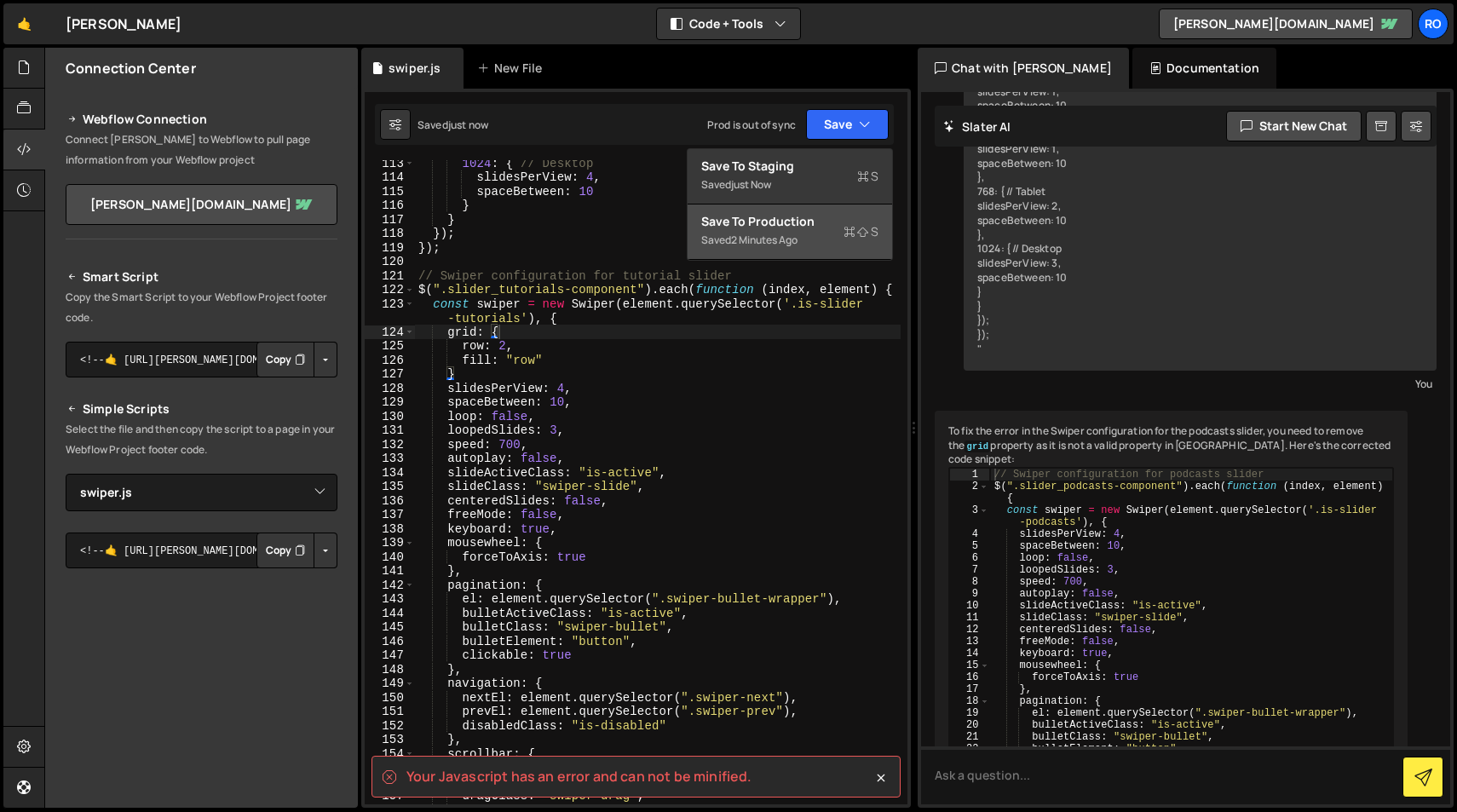
click at [851, 233] on icon at bounding box center [849, 231] width 12 height 17
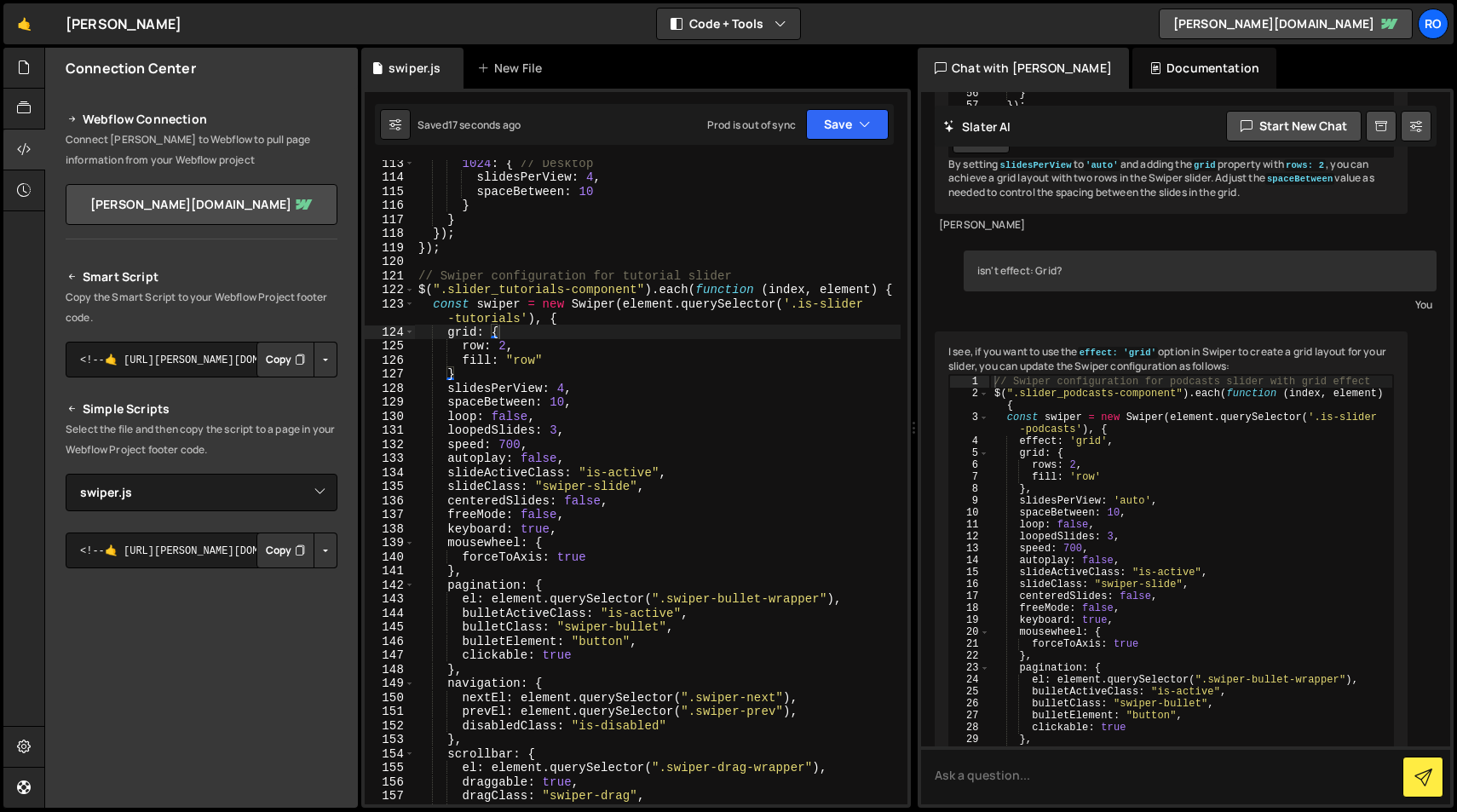
scroll to position [29922, 0]
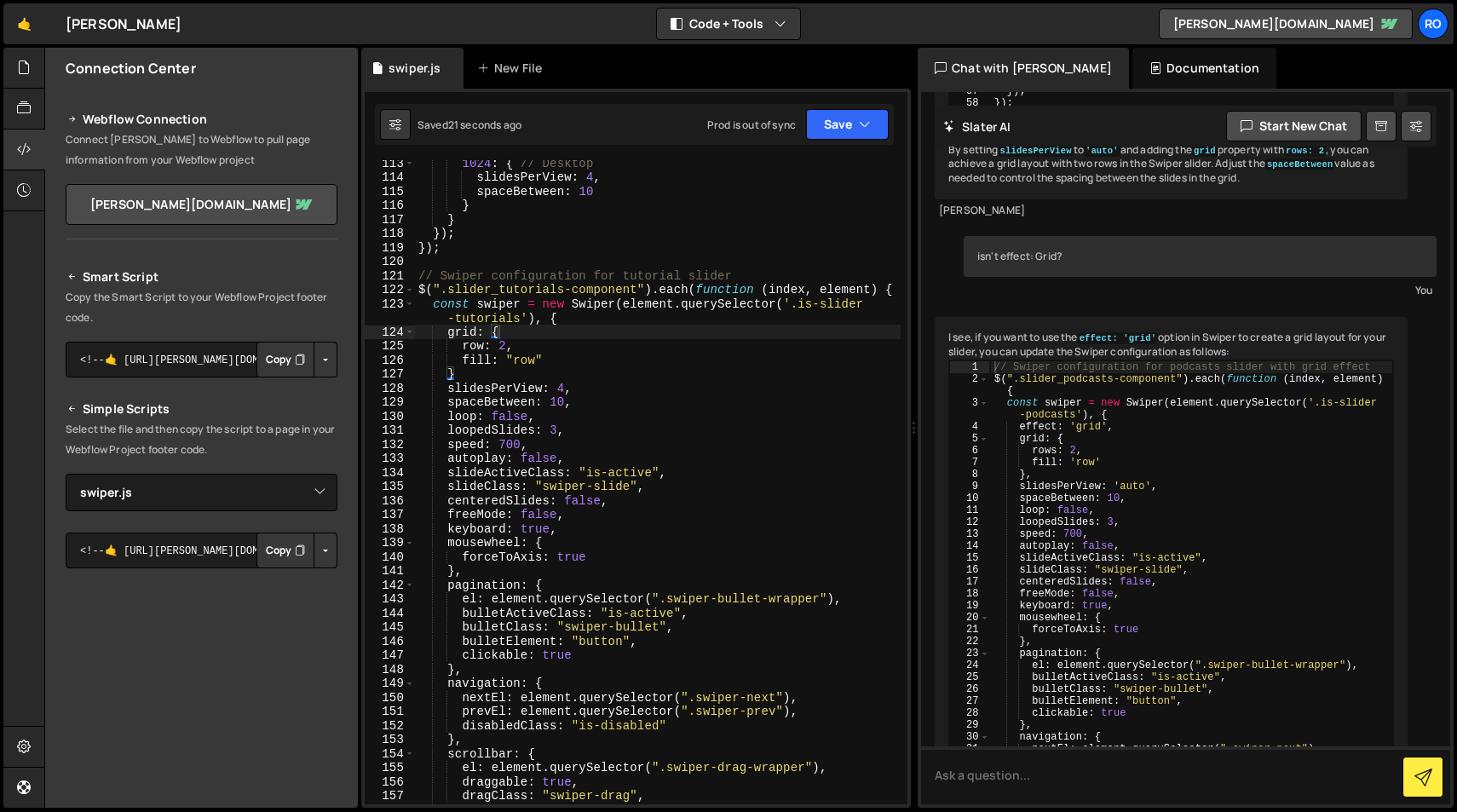
drag, startPoint x: 1036, startPoint y: 465, endPoint x: 1019, endPoint y: 440, distance: 30.2
type textarea "grid: { rows: 2"
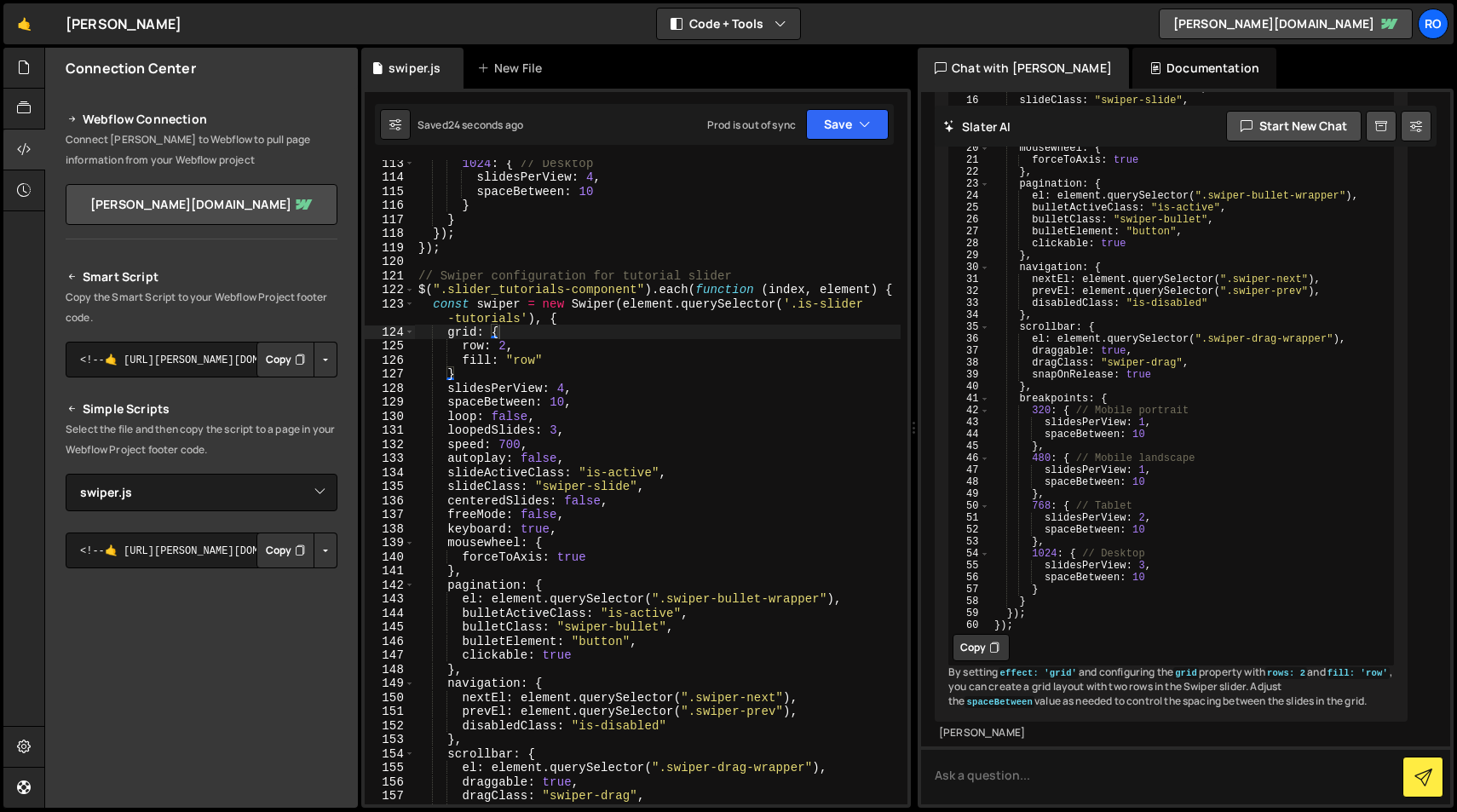
scroll to position [30877, 0]
drag, startPoint x: 1035, startPoint y: 532, endPoint x: 1020, endPoint y: 499, distance: 36.2
click at [1020, 499] on div "// Swiper configuration for podcasts slider with grid effect $ ( ".slider_podca…" at bounding box center [1192, 272] width 403 height 763
type textarea "grid: { rows: 2,"
click at [637, 388] on div "1024 : { // Desktop slidesPerView : 4 , spaceBetween : 10 } } }) ; }) ; // Swip…" at bounding box center [658, 491] width 486 height 672
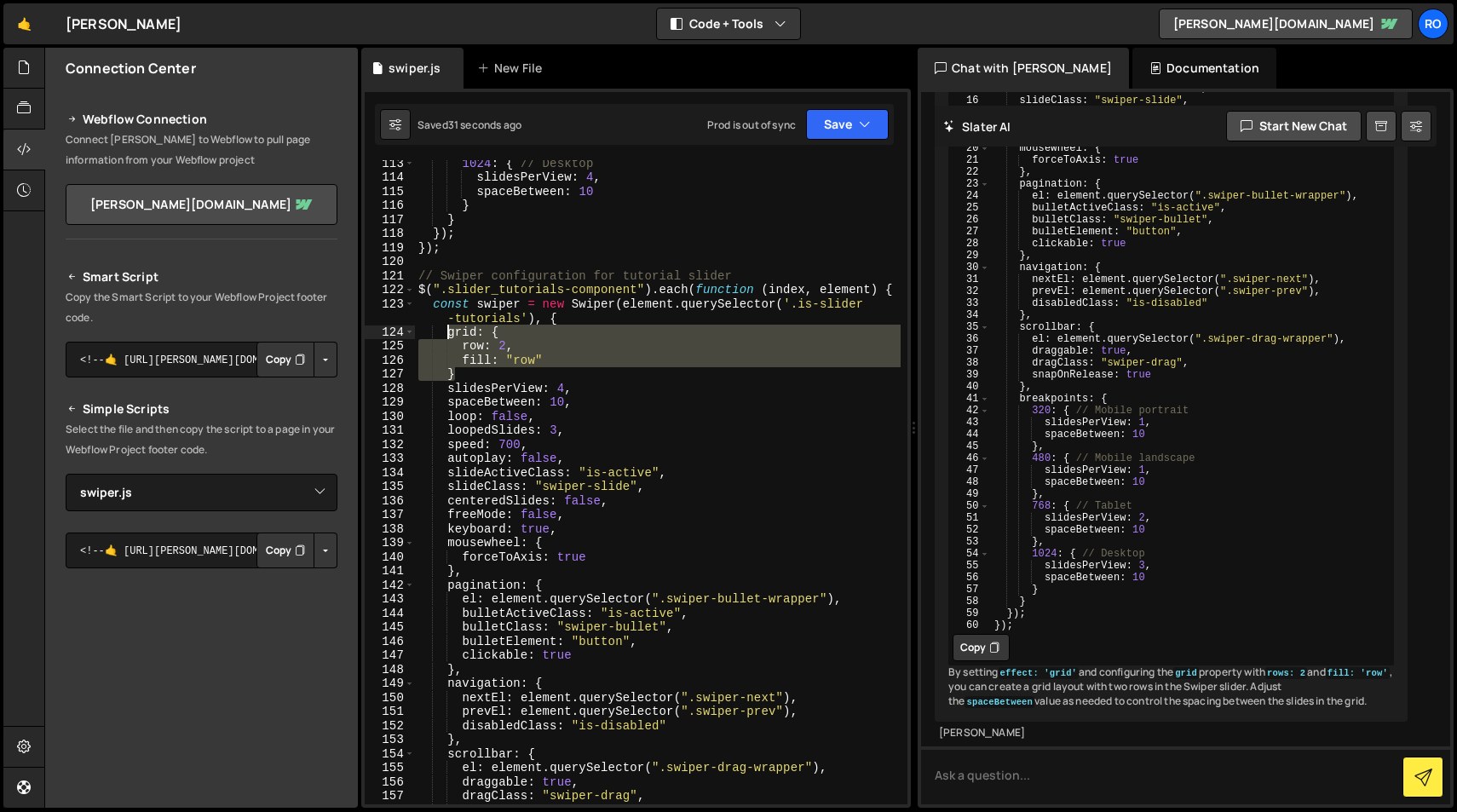
drag, startPoint x: 477, startPoint y: 374, endPoint x: 446, endPoint y: 335, distance: 49.8
click at [446, 335] on div "1024 : { // Desktop slidesPerView : 4 , spaceBetween : 10 } } }) ; }) ; // Swip…" at bounding box center [658, 491] width 486 height 672
paste textarea "}"
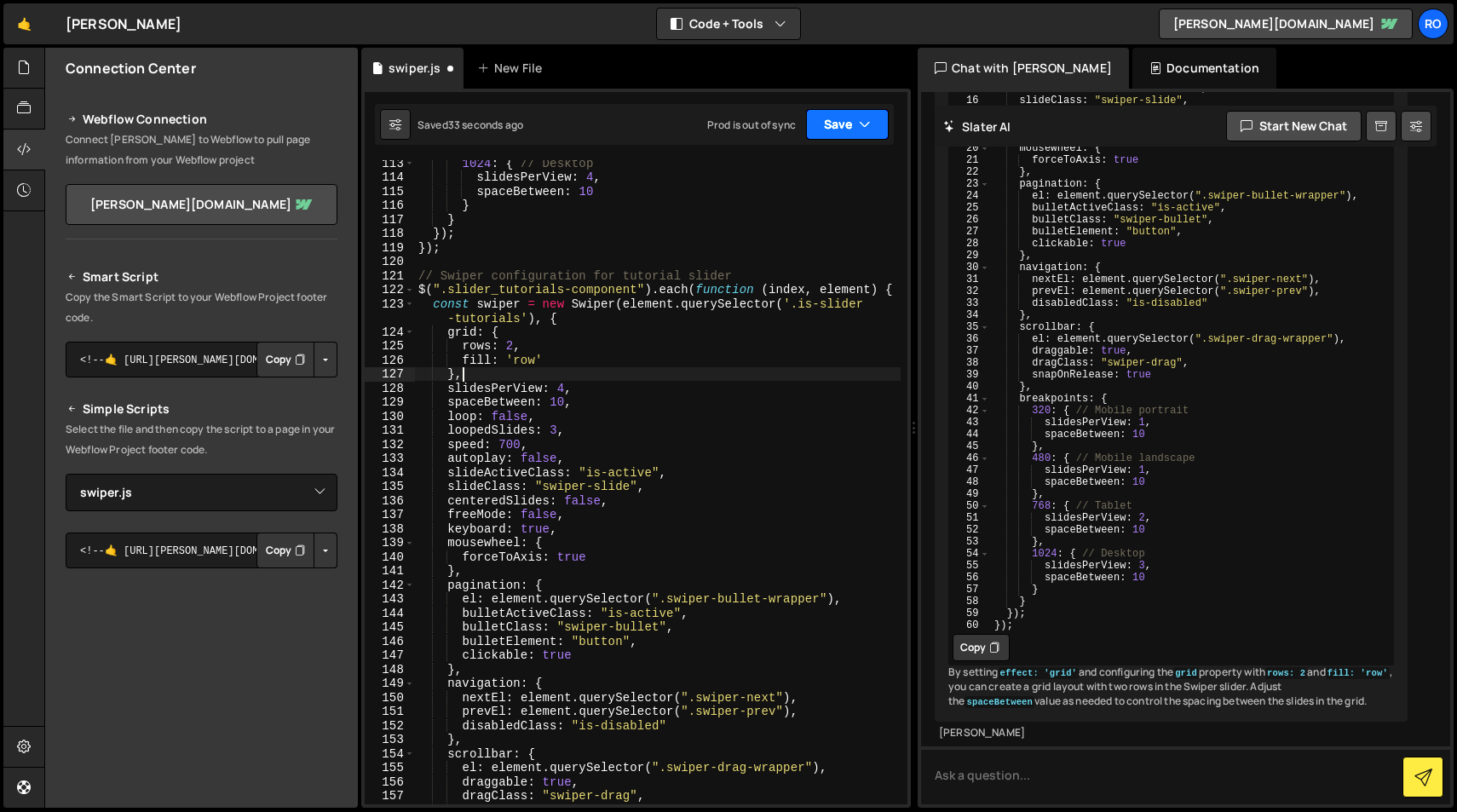
click at [851, 126] on button "Save" at bounding box center [847, 124] width 83 height 30
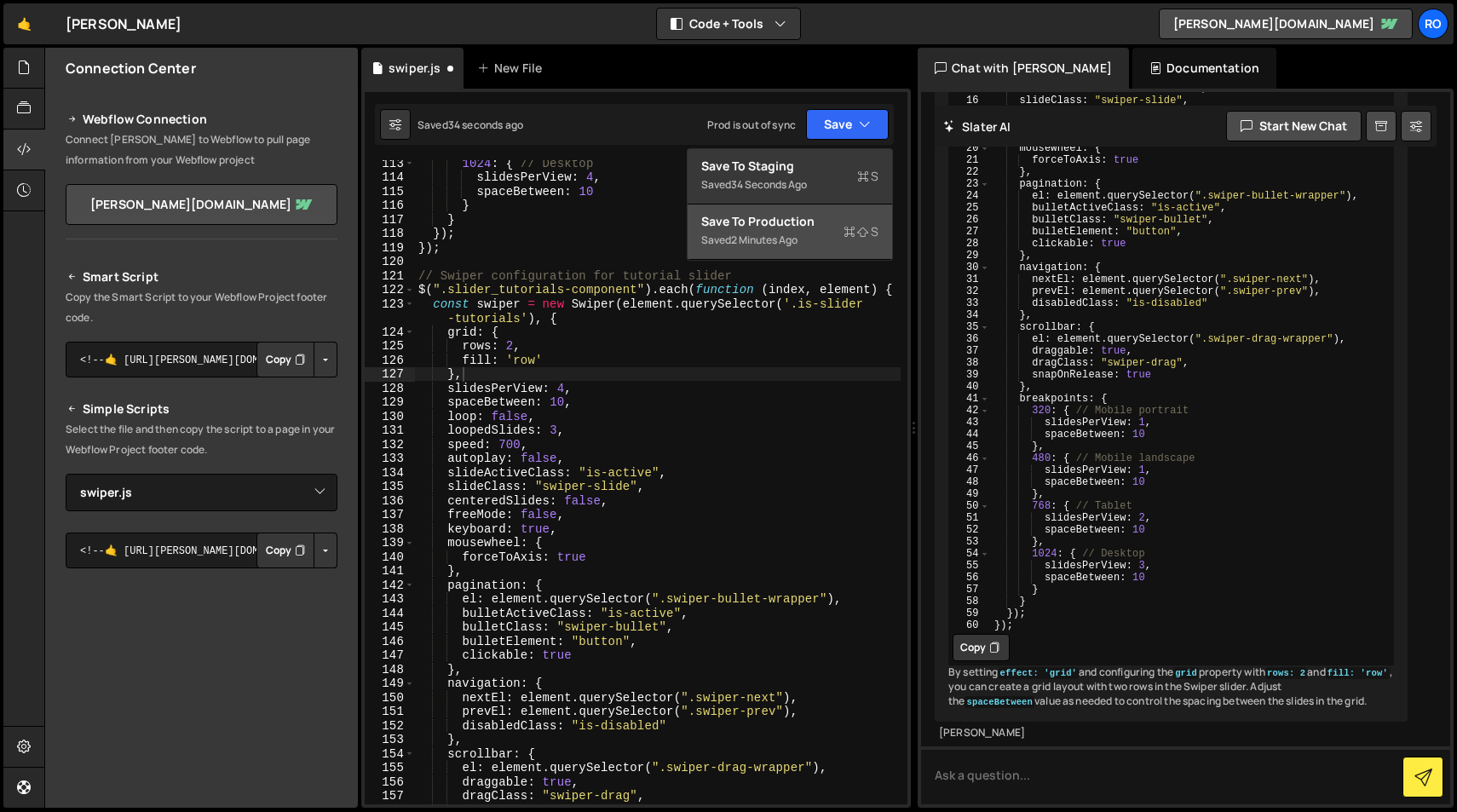
click at [836, 236] on div "Saved 2 minutes ago" at bounding box center [789, 240] width 177 height 20
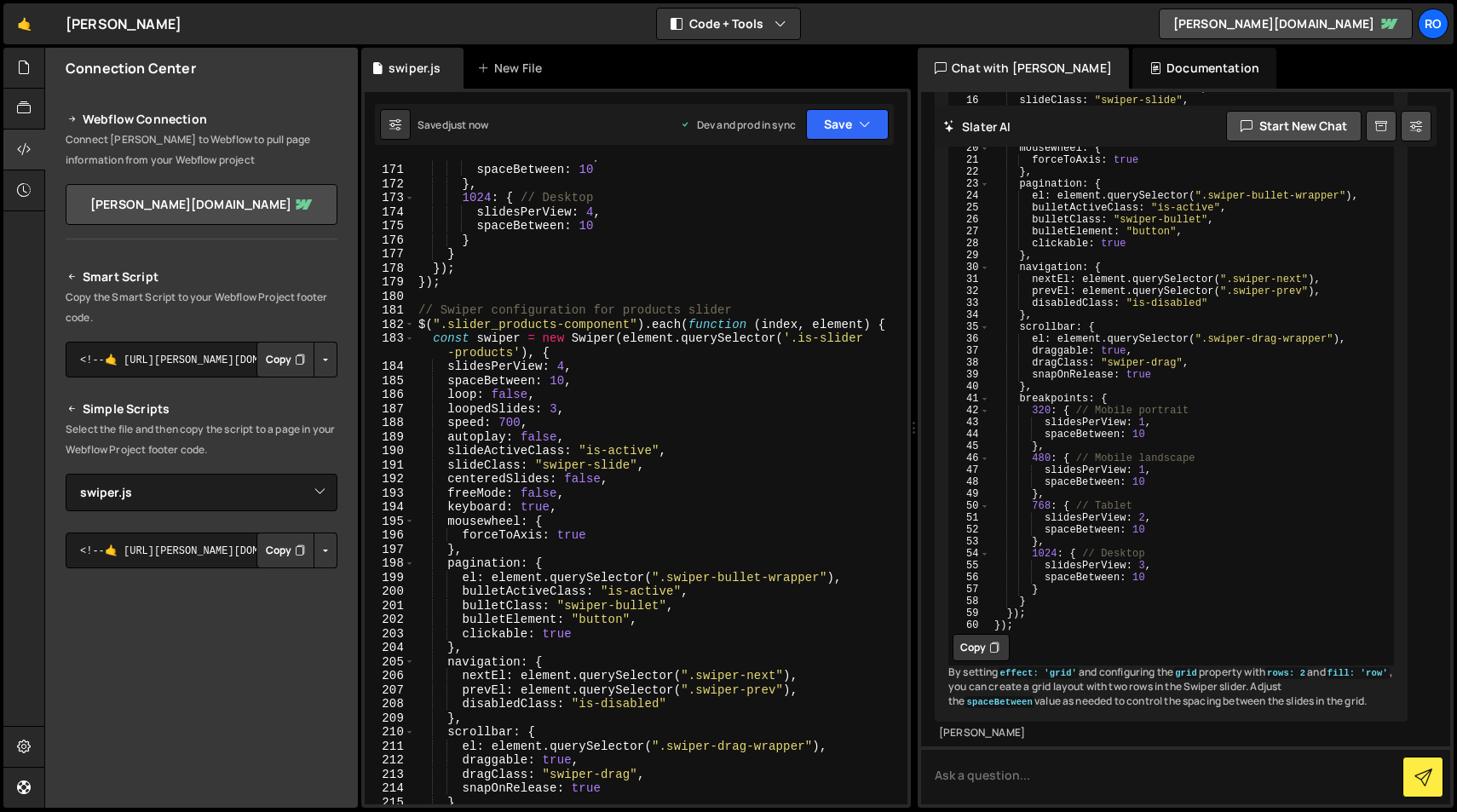
scroll to position [2442, 0]
click at [450, 368] on div "slidesPerView : 4 , spaceBetween : 10 } , 1024 : { // Desktop slidesPerView : 4…" at bounding box center [658, 484] width 486 height 672
paste textarea "},"
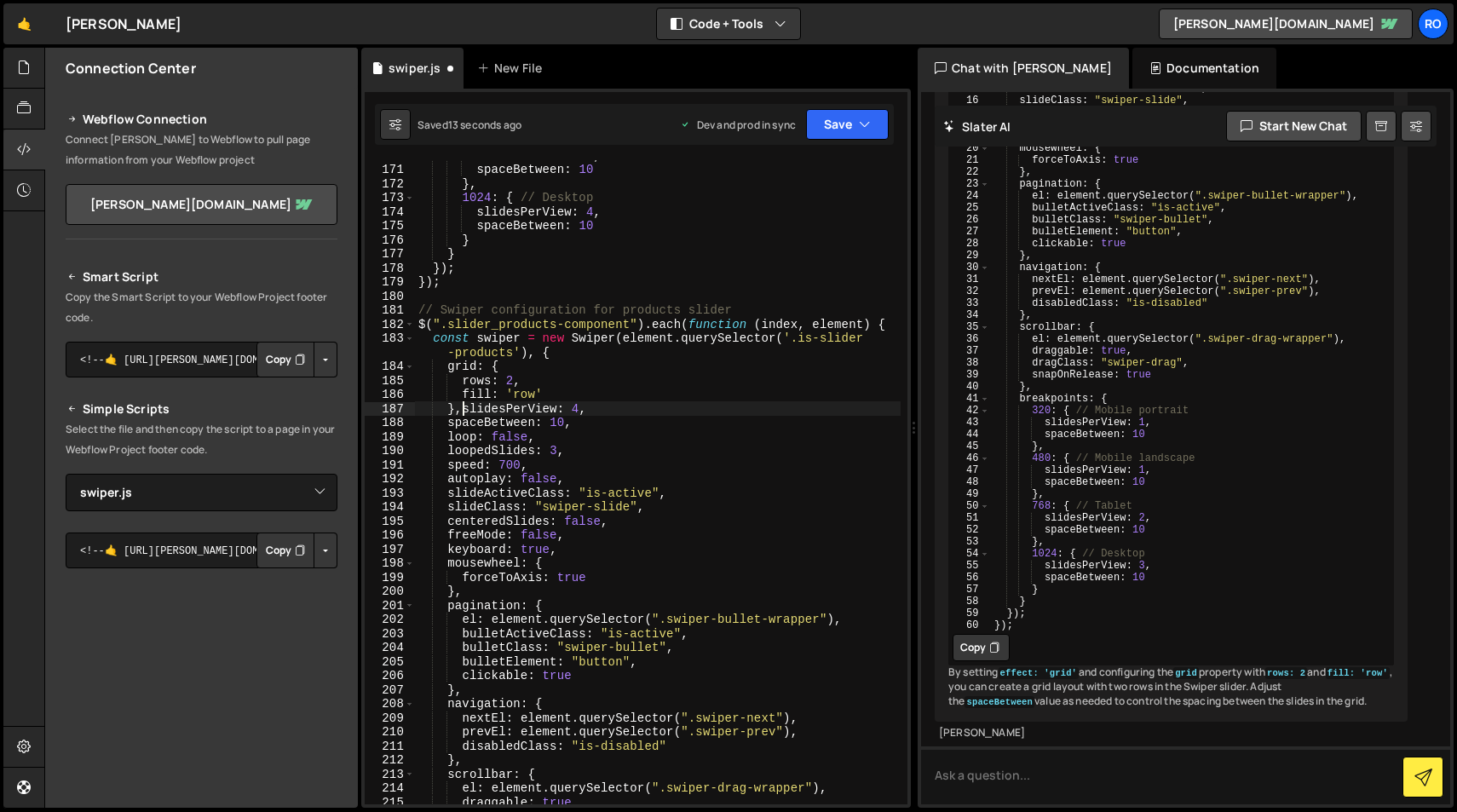
scroll to position [0, 2]
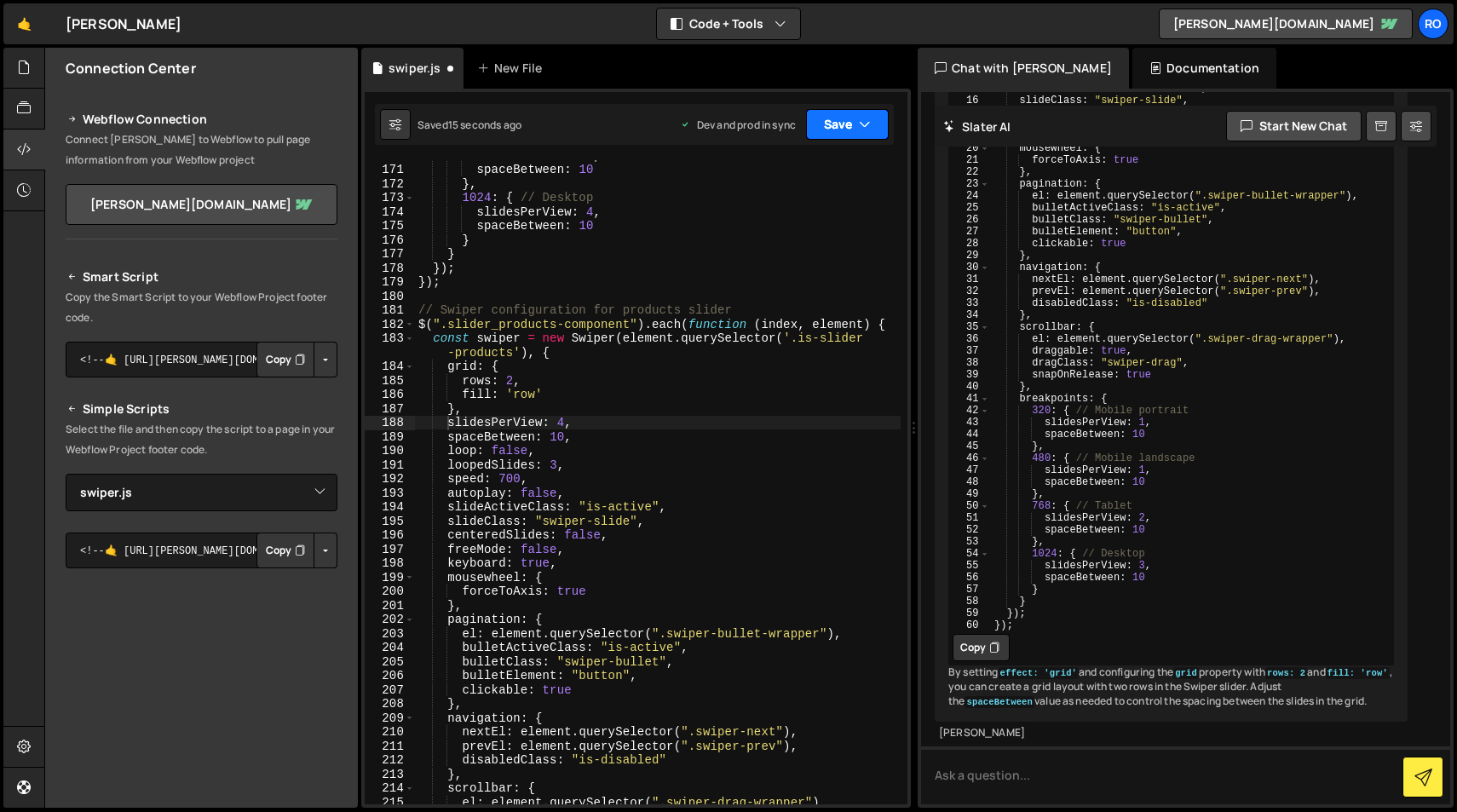
click at [844, 135] on button "Save" at bounding box center [847, 124] width 83 height 30
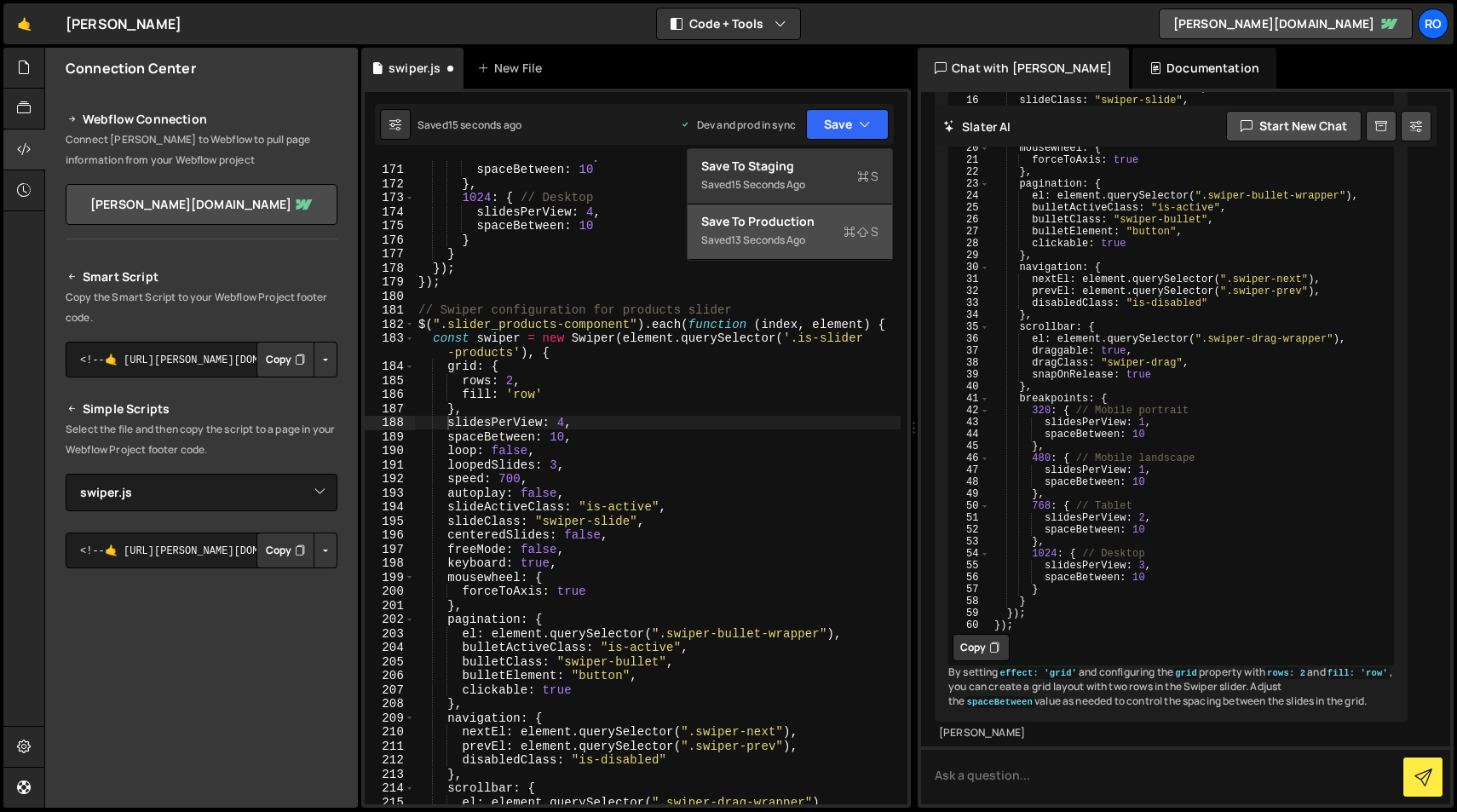
click at [833, 243] on div "Saved 13 seconds ago" at bounding box center [789, 240] width 177 height 20
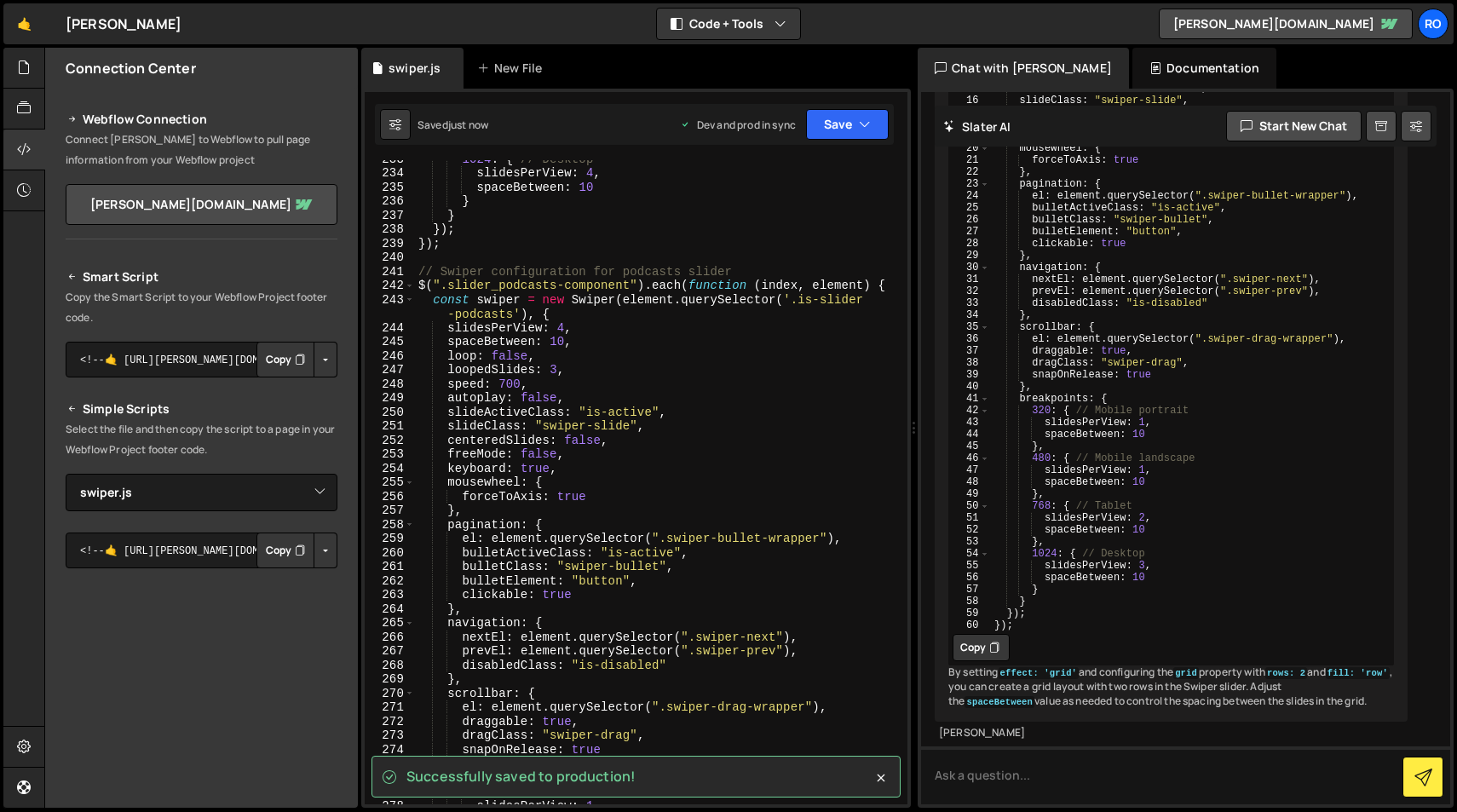
scroll to position [3339, 0]
click at [448, 331] on div "1024 : { // Desktop slidesPerView : 4 , spaceBetween : 10 } } }) ; }) ; // Swip…" at bounding box center [658, 487] width 486 height 672
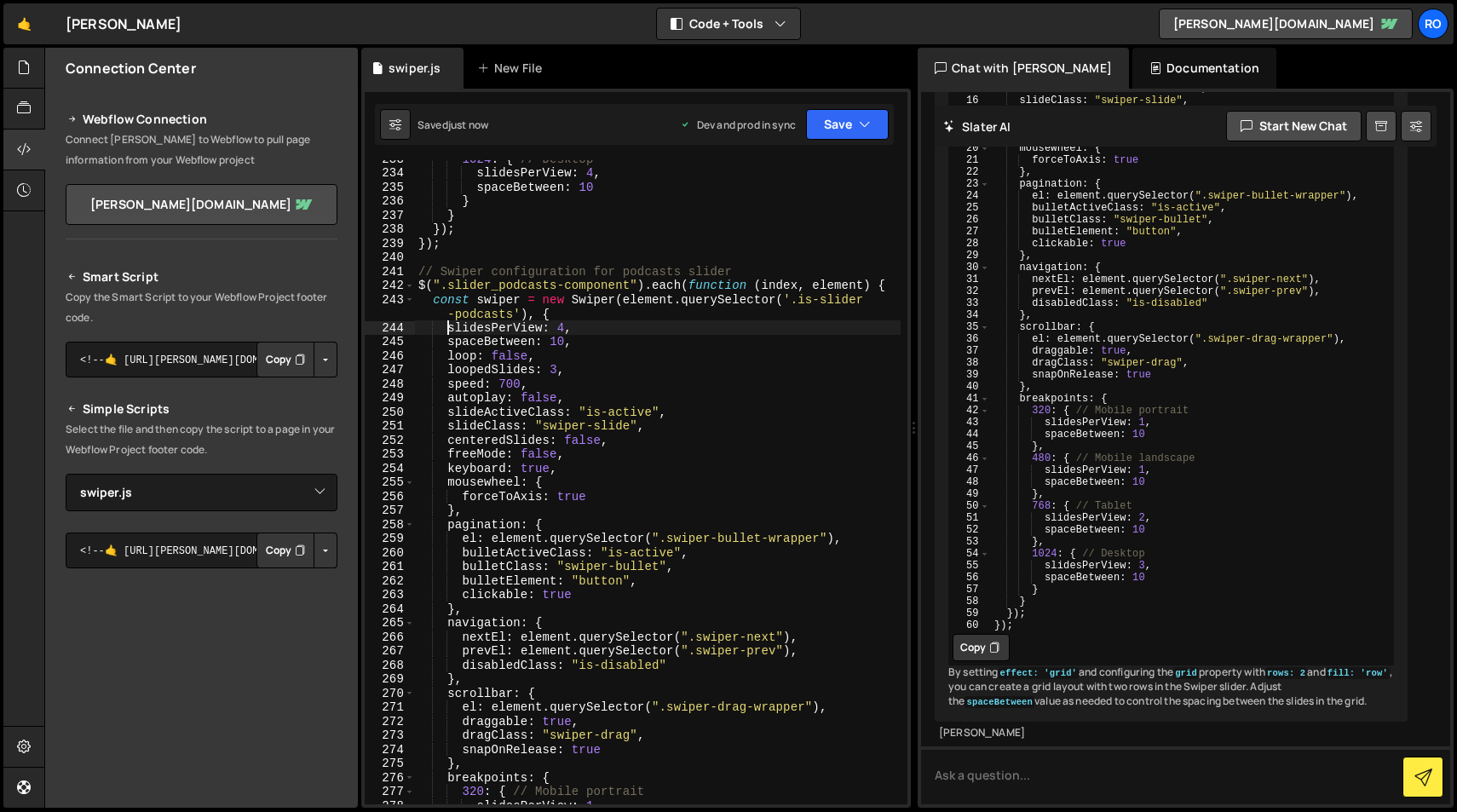
paste textarea "},"
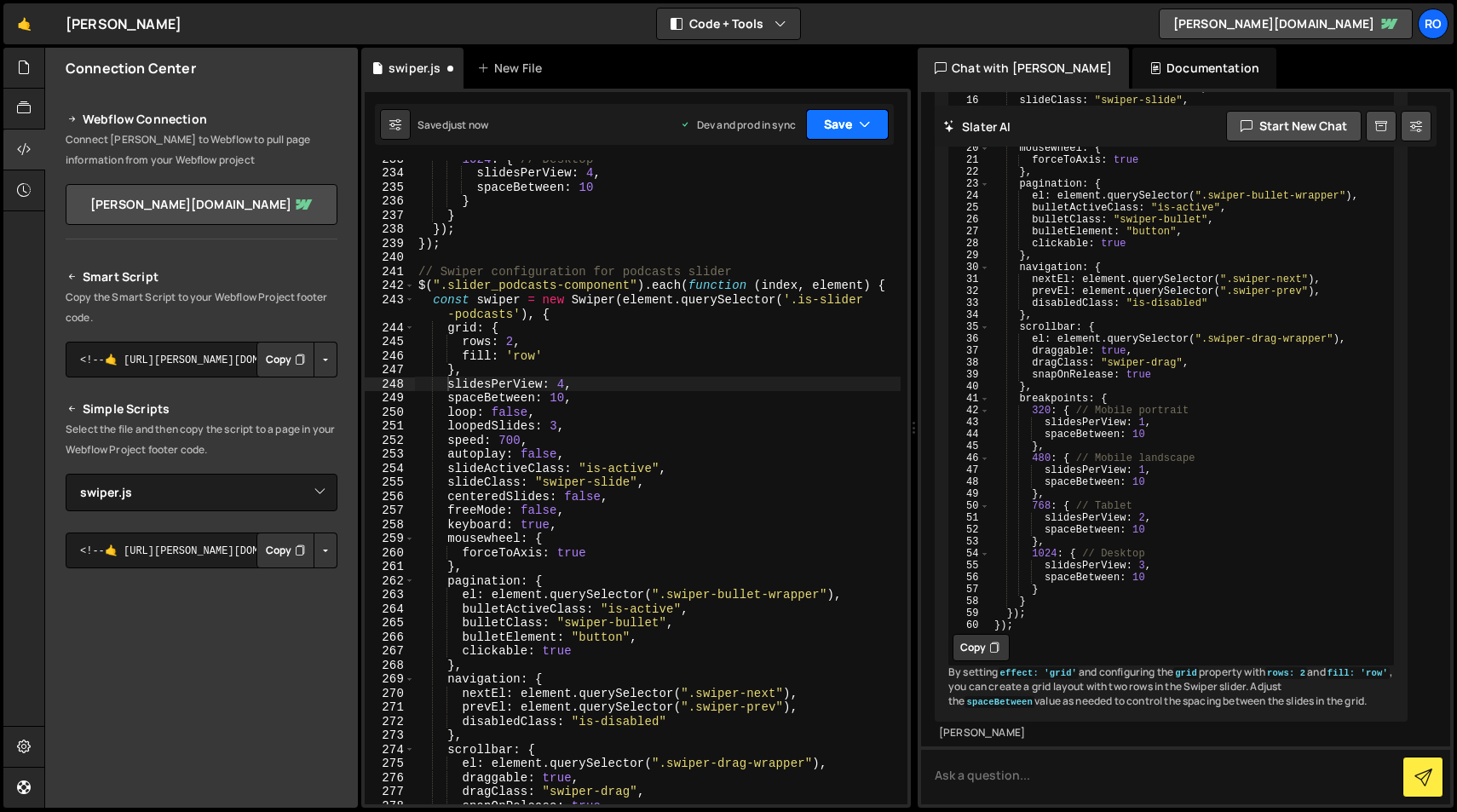
click at [837, 128] on button "Save" at bounding box center [847, 124] width 83 height 30
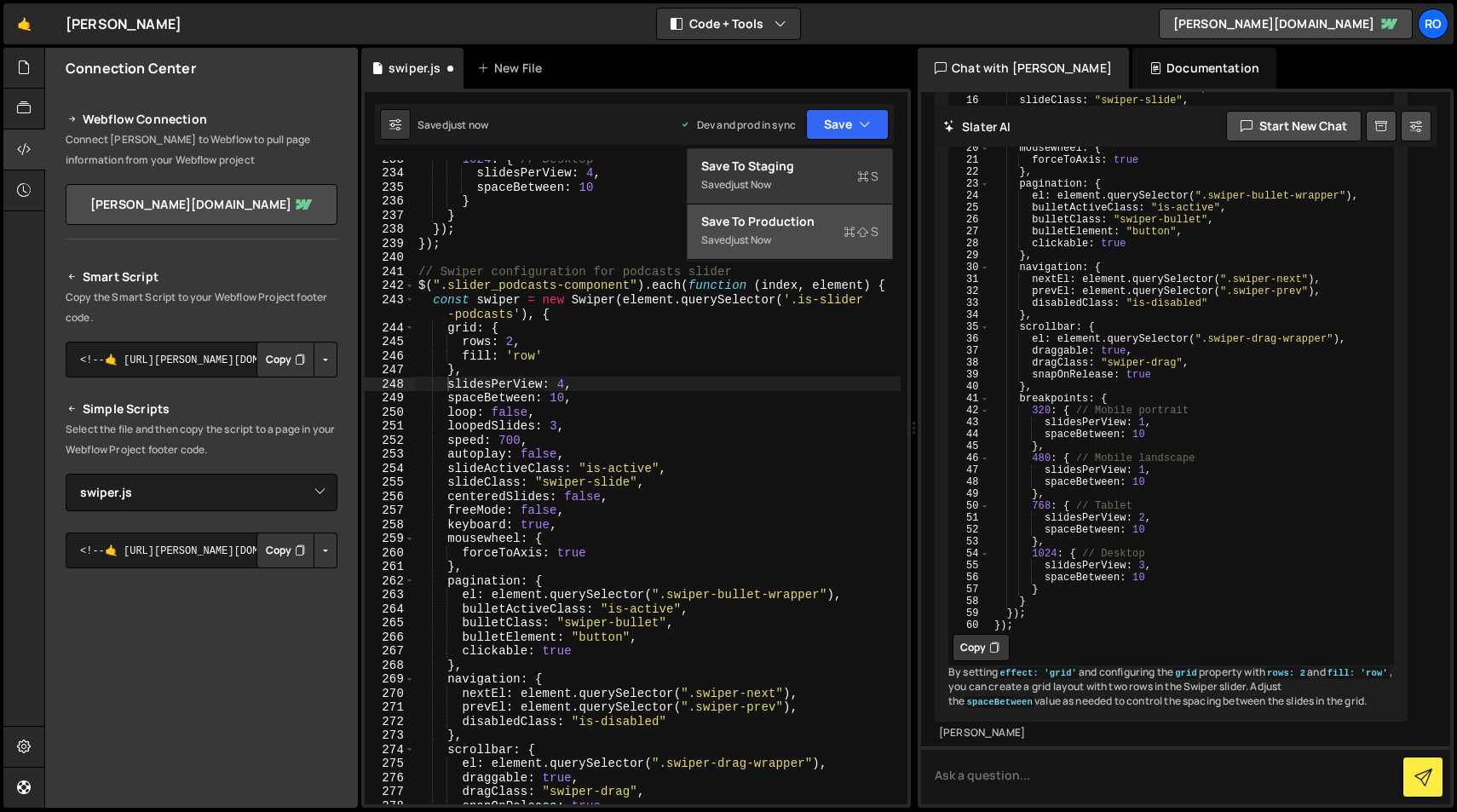
click at [826, 216] on div "Save to Production S" at bounding box center [789, 221] width 177 height 17
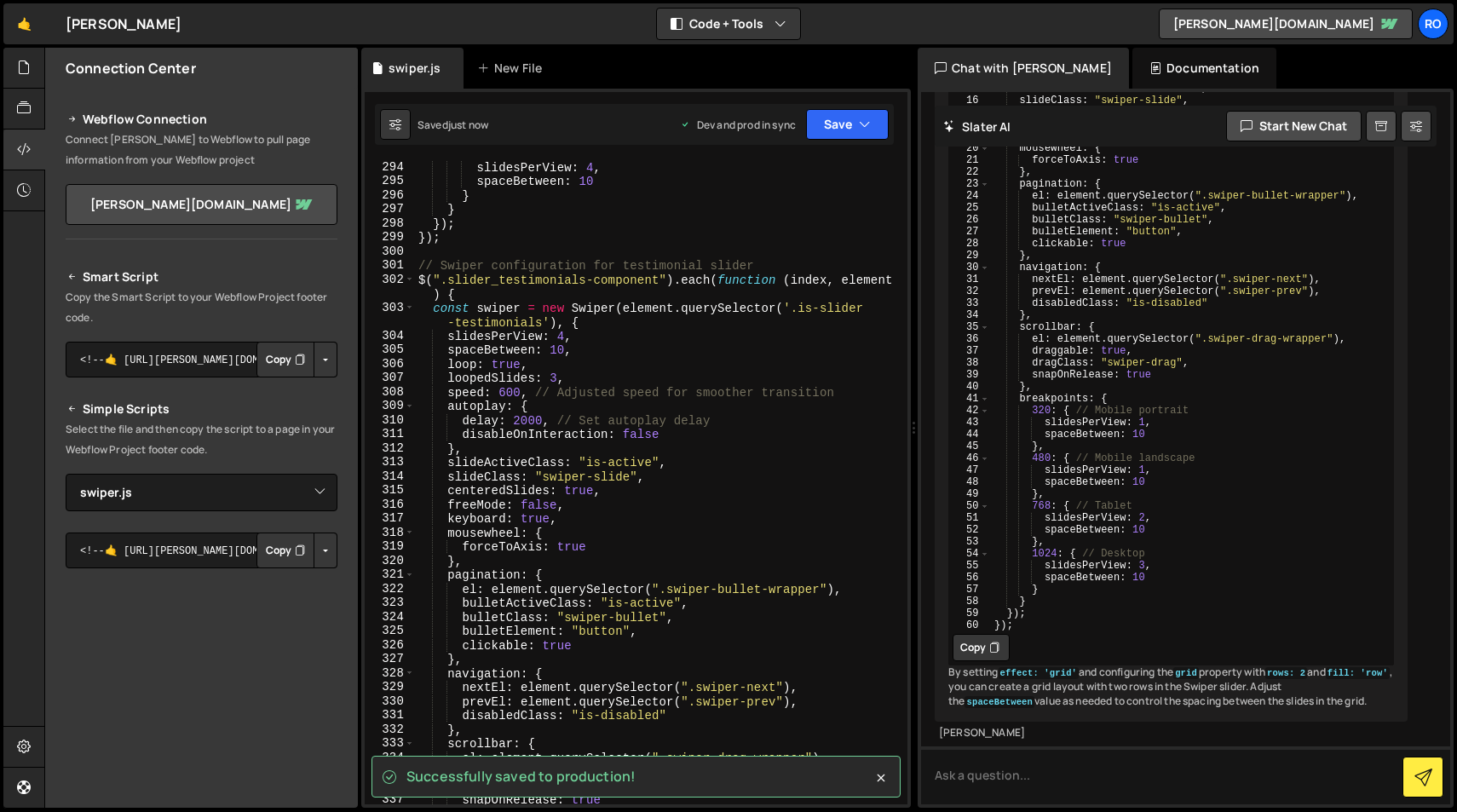
scroll to position [4202, 0]
click at [448, 338] on div "slidesPerView : 4 , spaceBetween : 10 } } }) ; }) ; // Swiper configuration for…" at bounding box center [658, 496] width 486 height 672
type textarea "slidesPerView: 4,"
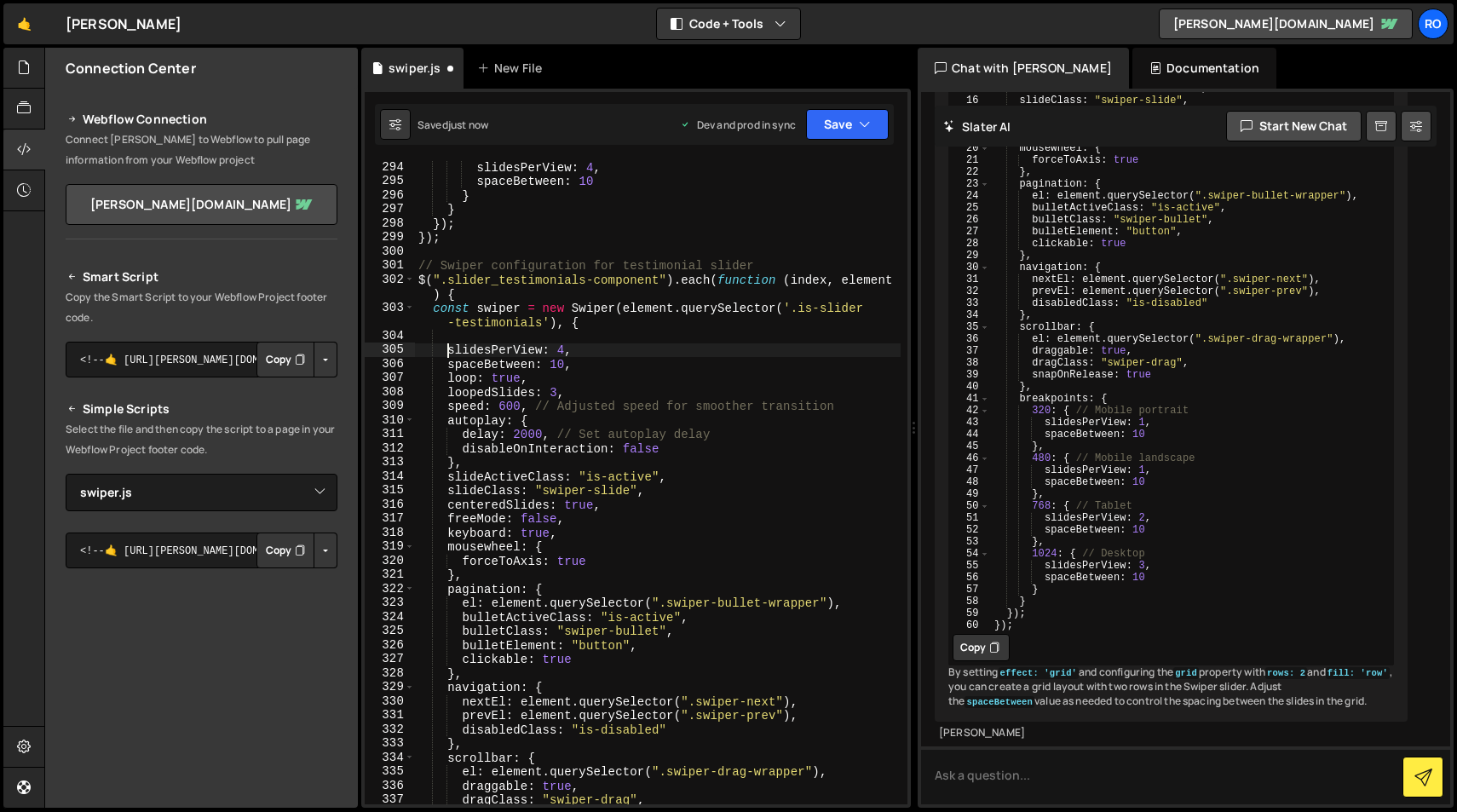
click at [456, 334] on div "slidesPerView : 4 , spaceBetween : 10 } } }) ; }) ; // Swiper configuration for…" at bounding box center [658, 496] width 486 height 672
paste textarea "},"
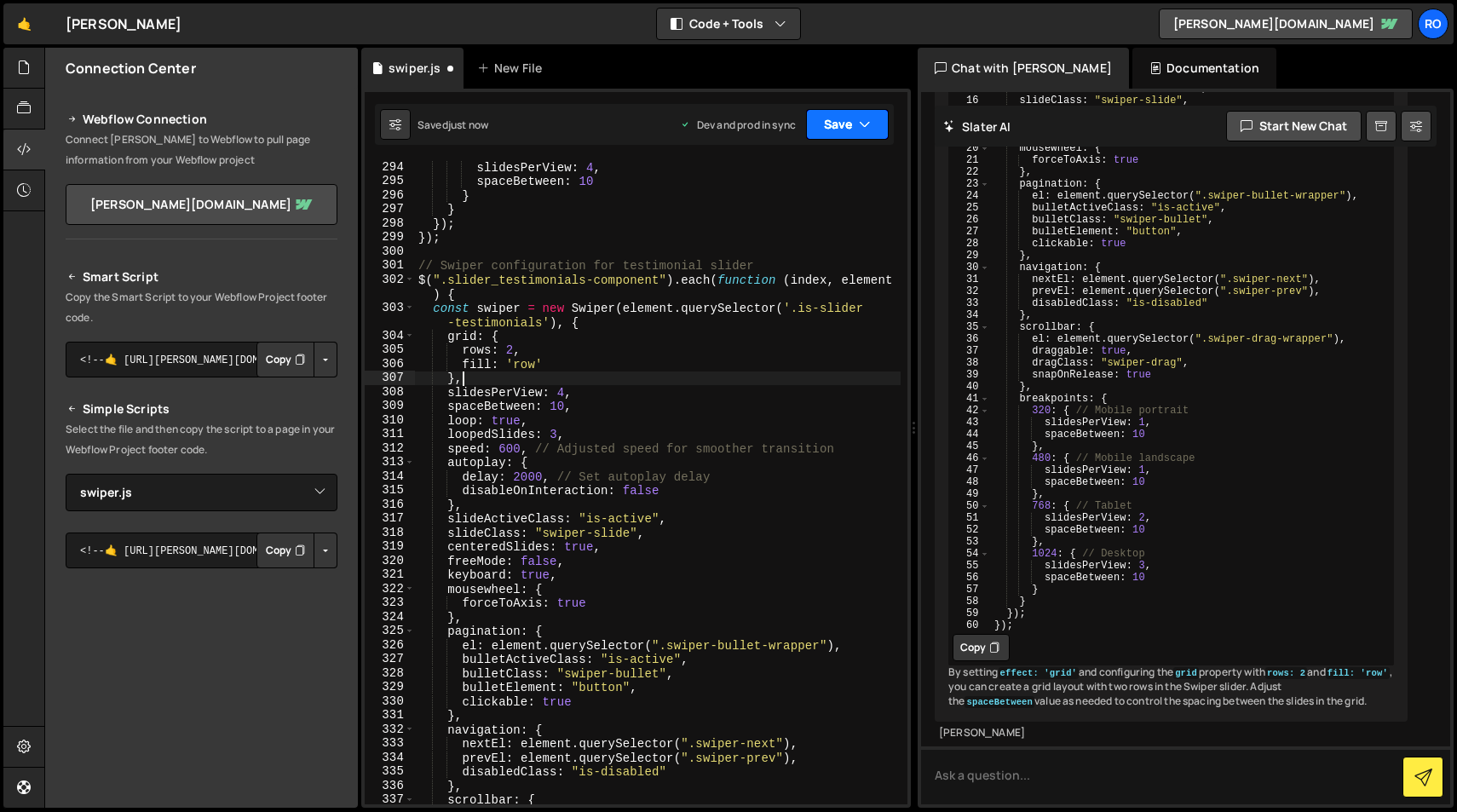
click at [845, 125] on button "Save" at bounding box center [847, 124] width 83 height 30
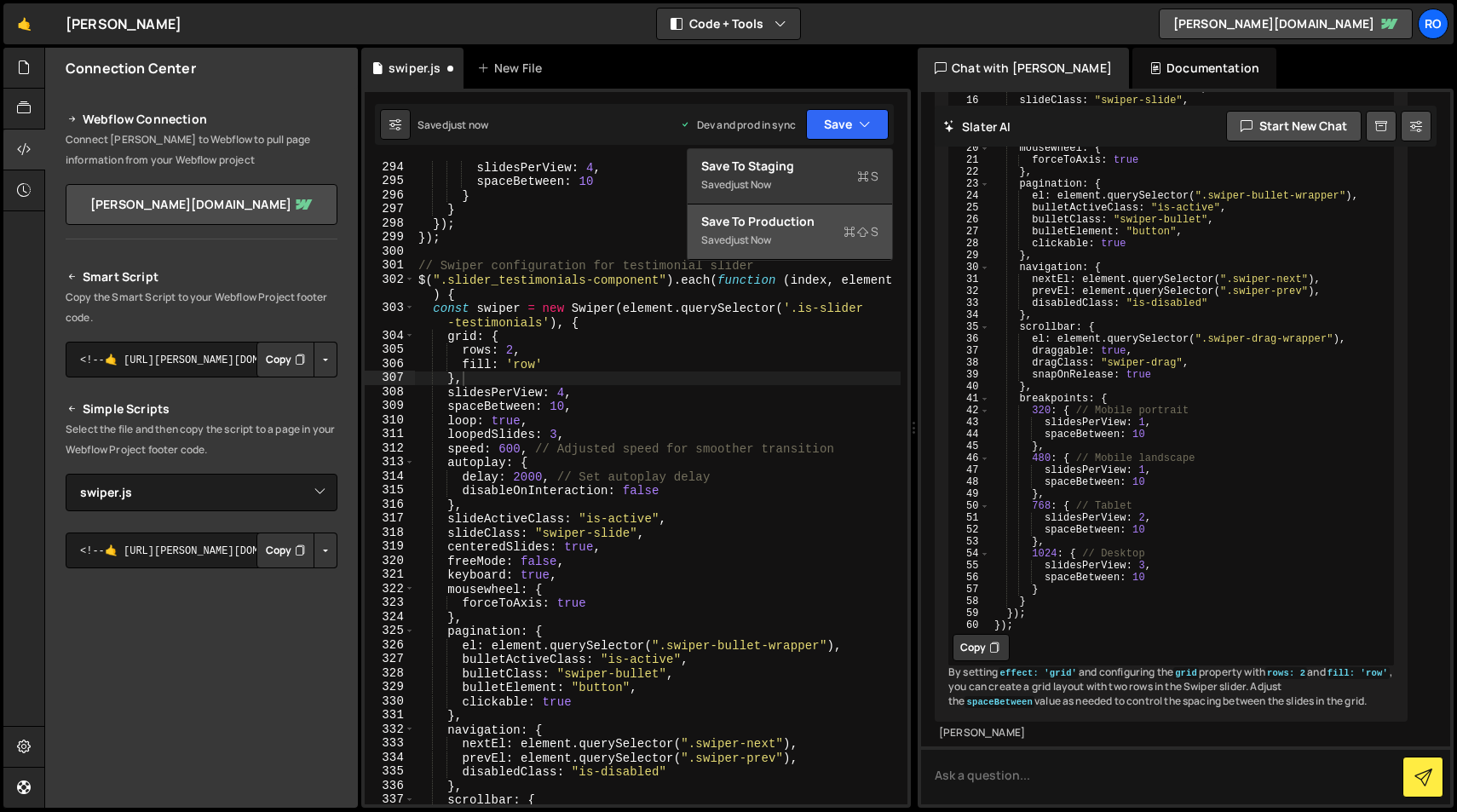
click at [830, 218] on div "Save to Production S" at bounding box center [789, 221] width 177 height 17
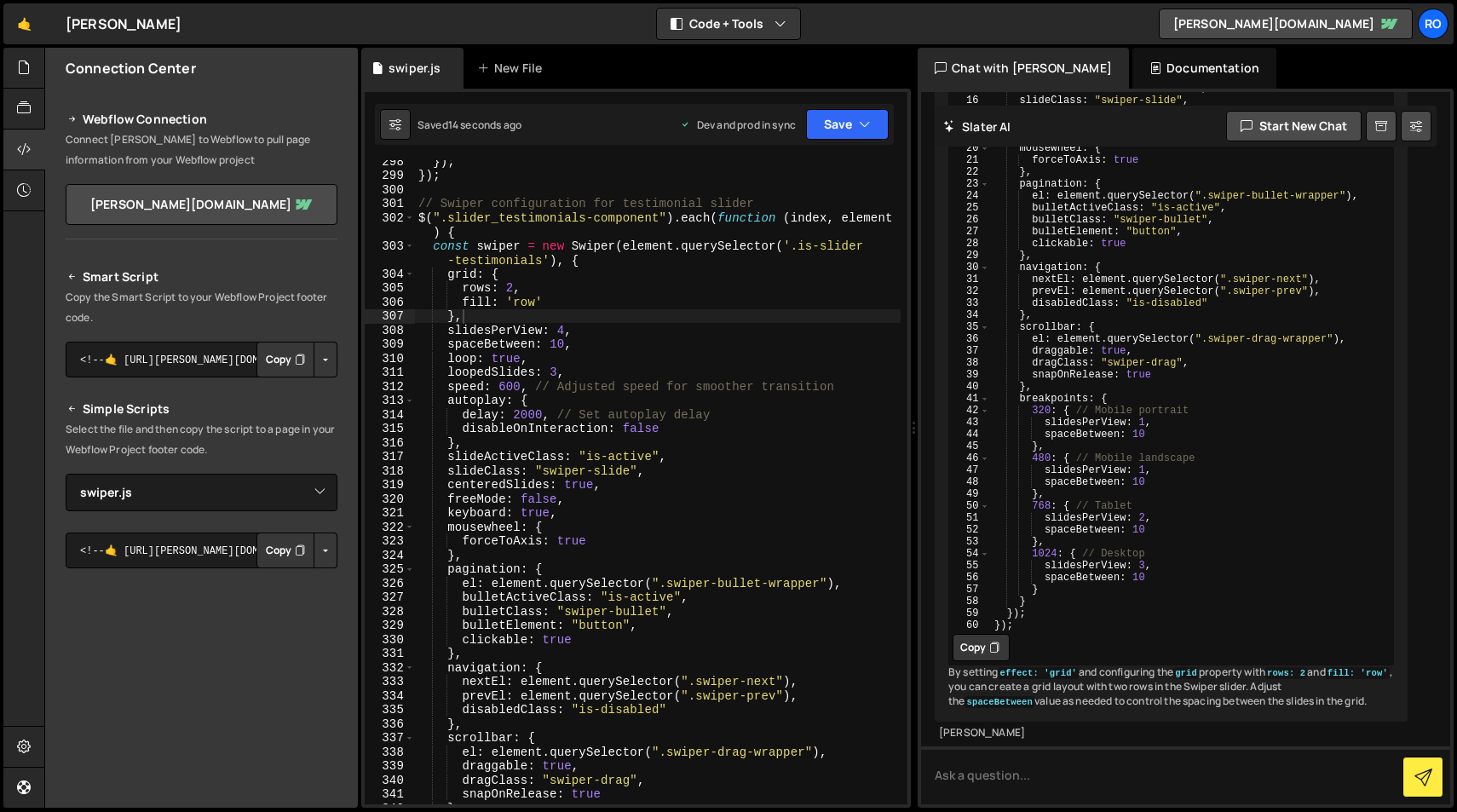
scroll to position [4268, 0]
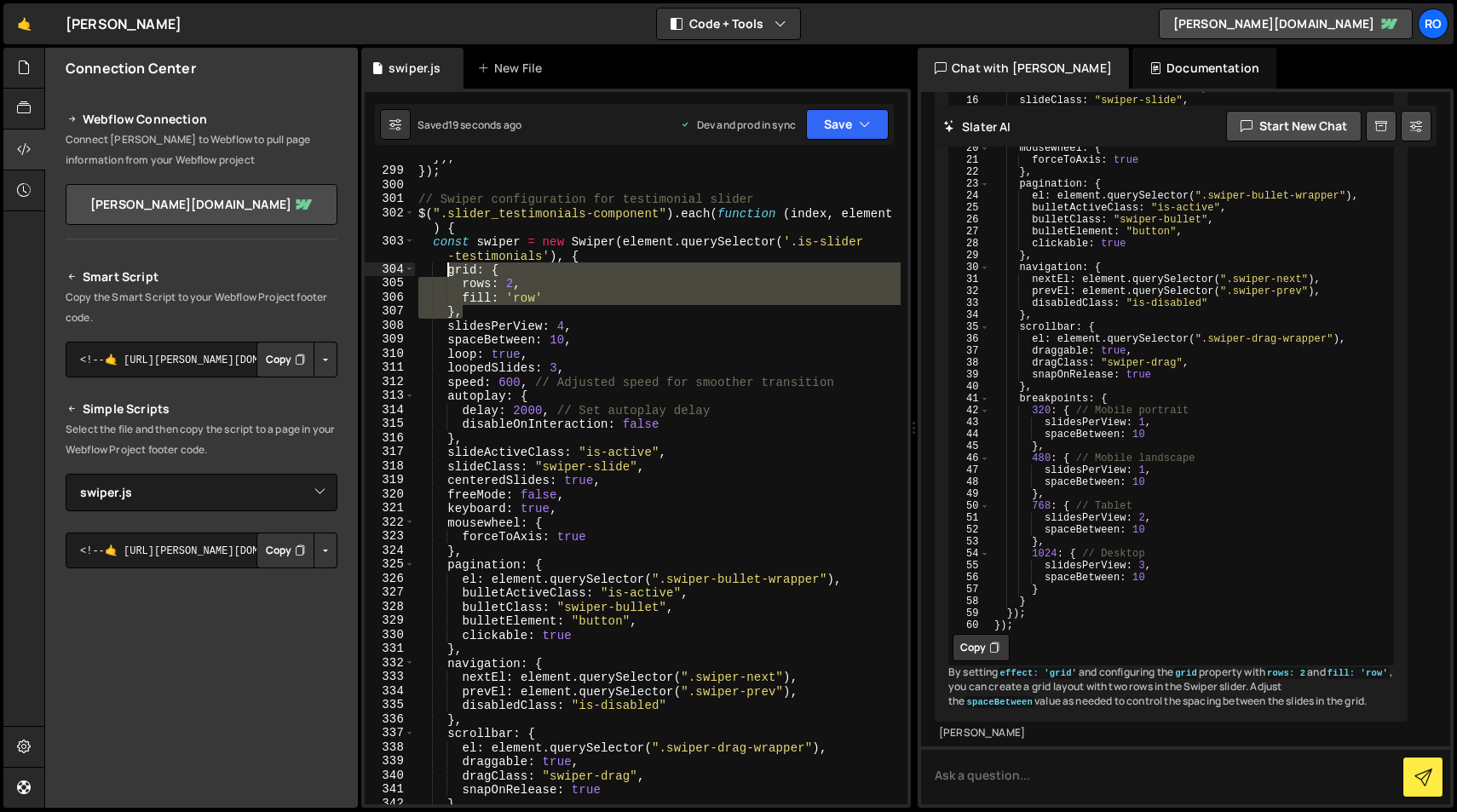
drag, startPoint x: 479, startPoint y: 315, endPoint x: 449, endPoint y: 273, distance: 51.6
click at [449, 273] on div "}) ; }) ; // Swiper configuration for testimonial slider $ ( ".slider_testimoni…" at bounding box center [658, 486] width 486 height 672
type textarea "grid: { rows: 2,"
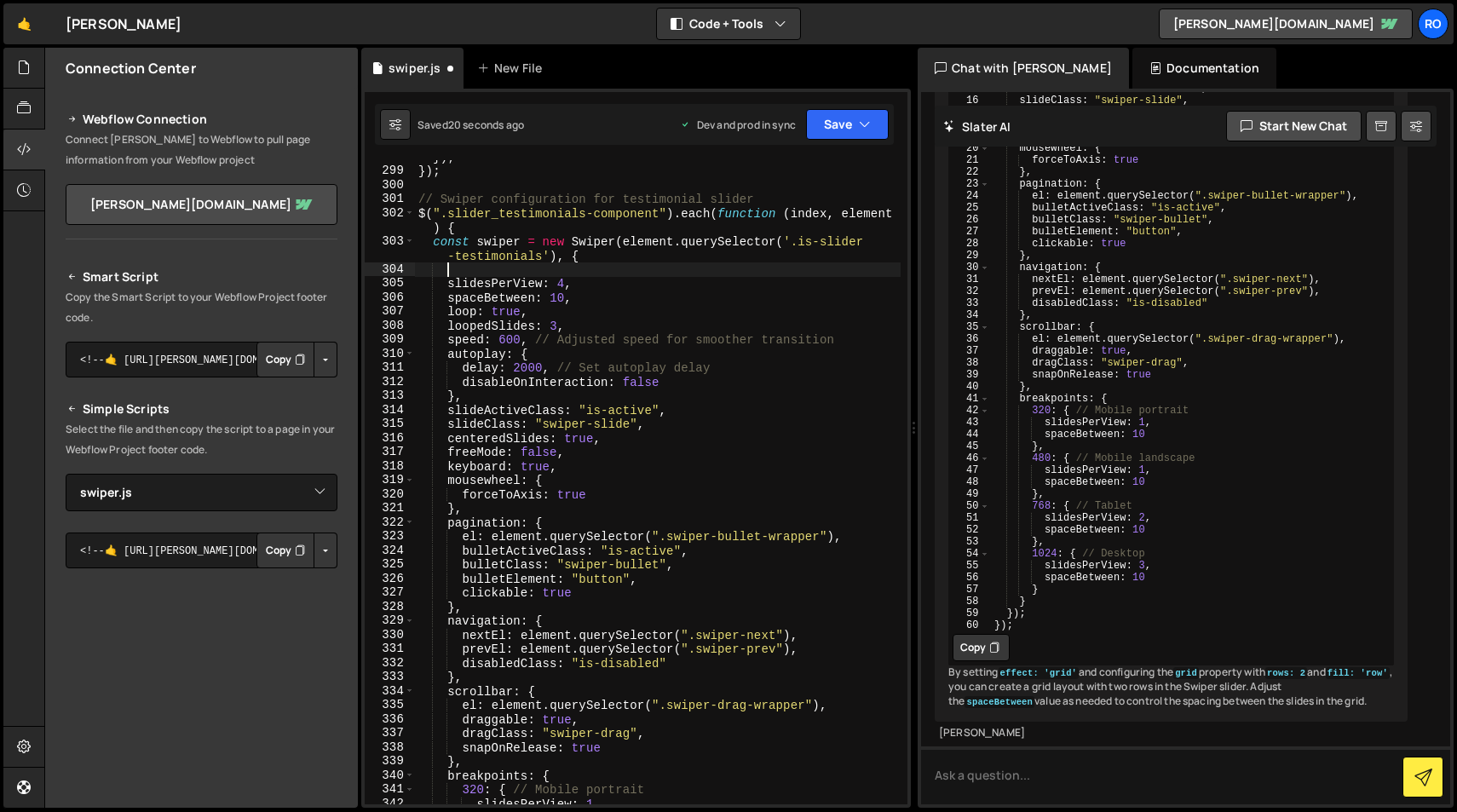
scroll to position [0, 0]
type textarea "const swiper = new Swiper(element.querySelector('.is-slider-testimonials'), {"
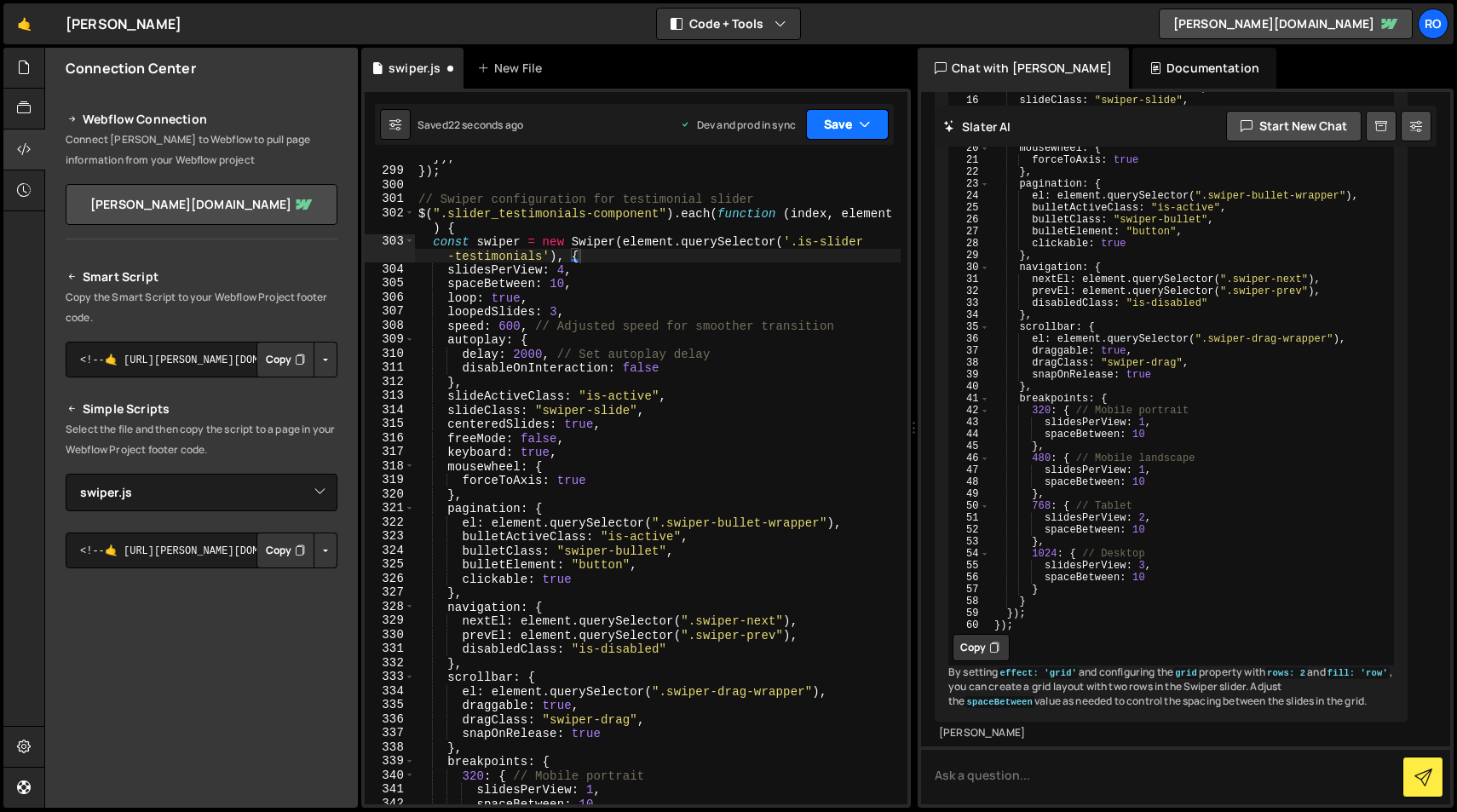
click at [871, 124] on button "Save" at bounding box center [847, 124] width 83 height 30
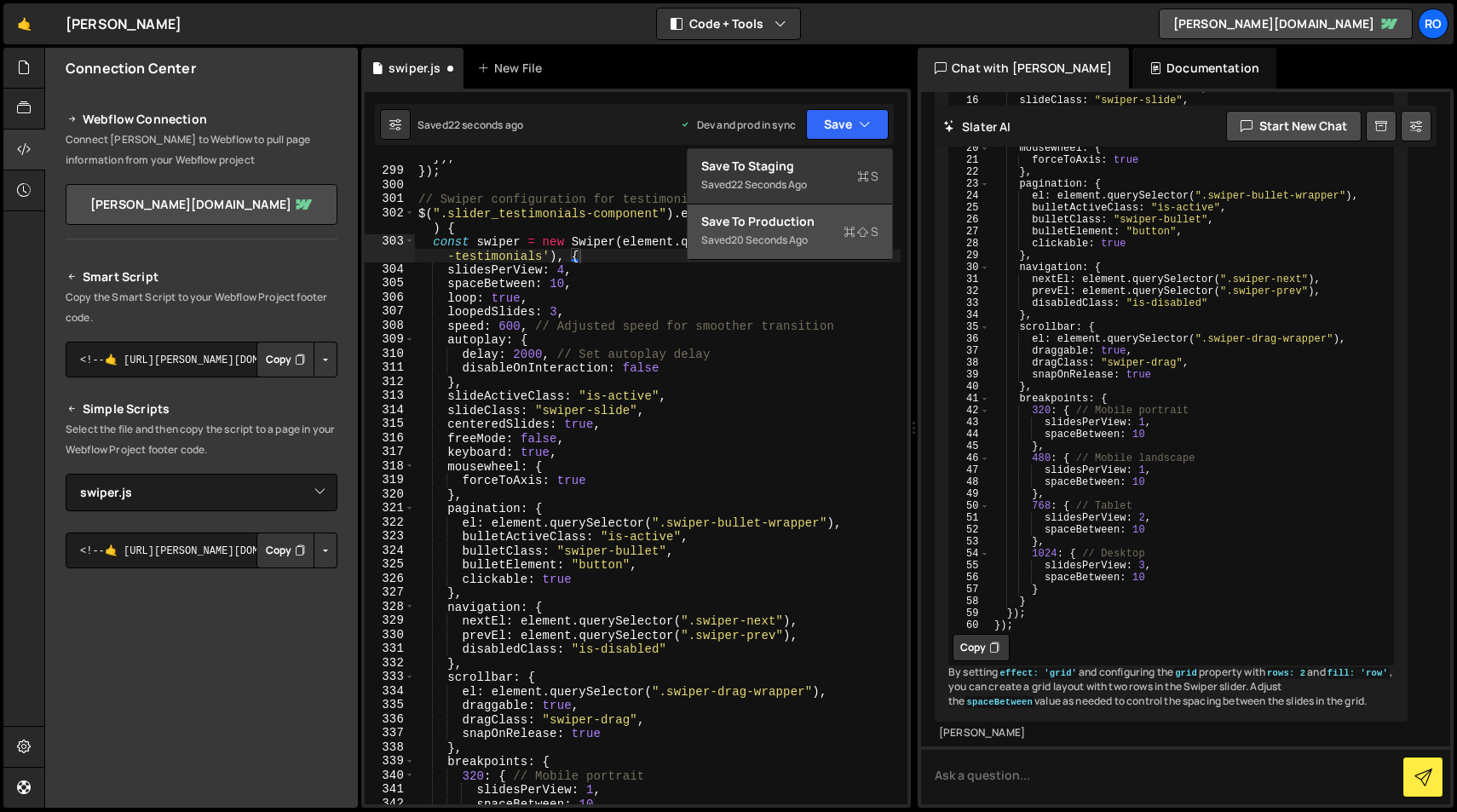
click at [835, 226] on div "Save to Production S" at bounding box center [789, 221] width 177 height 17
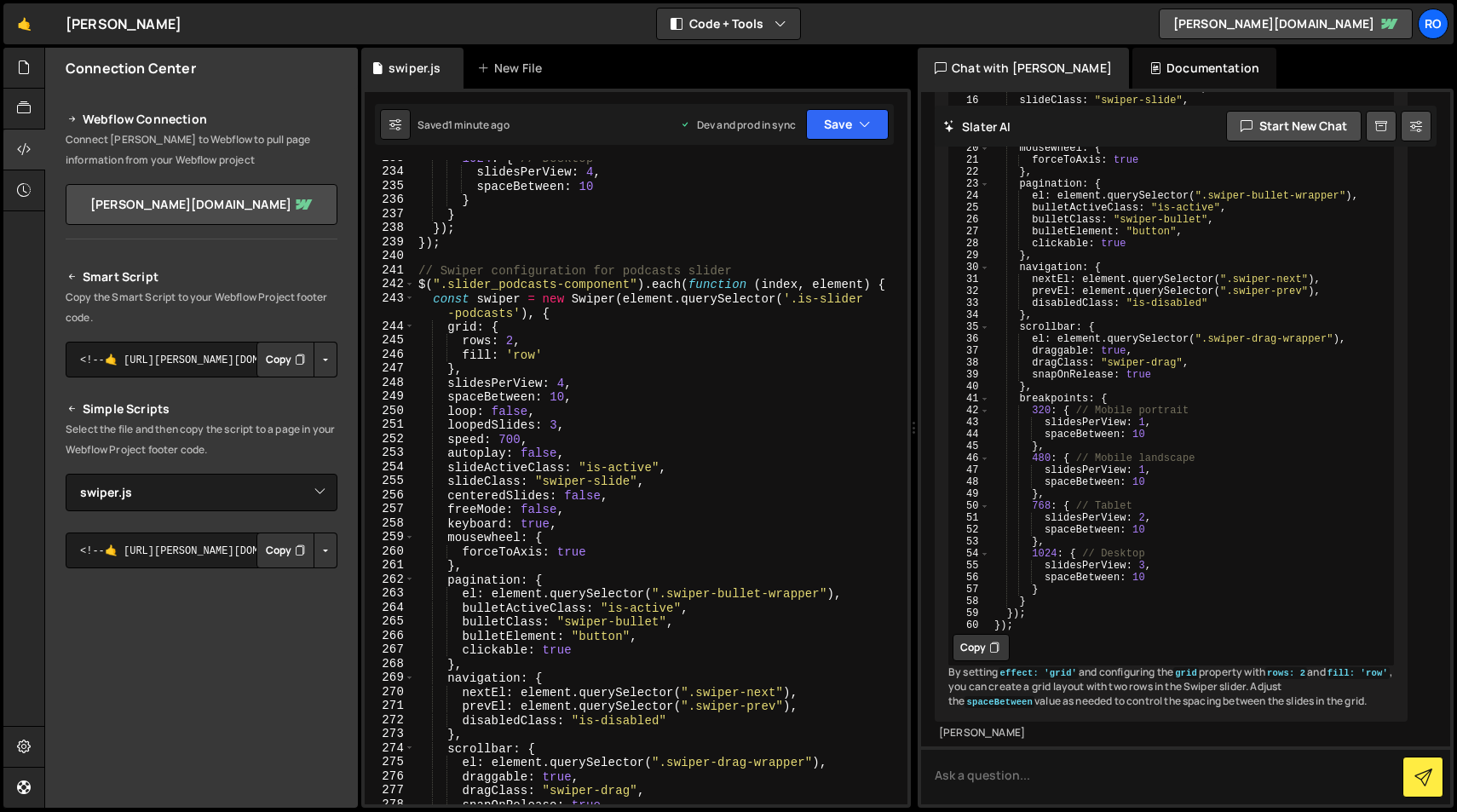
scroll to position [3326, 0]
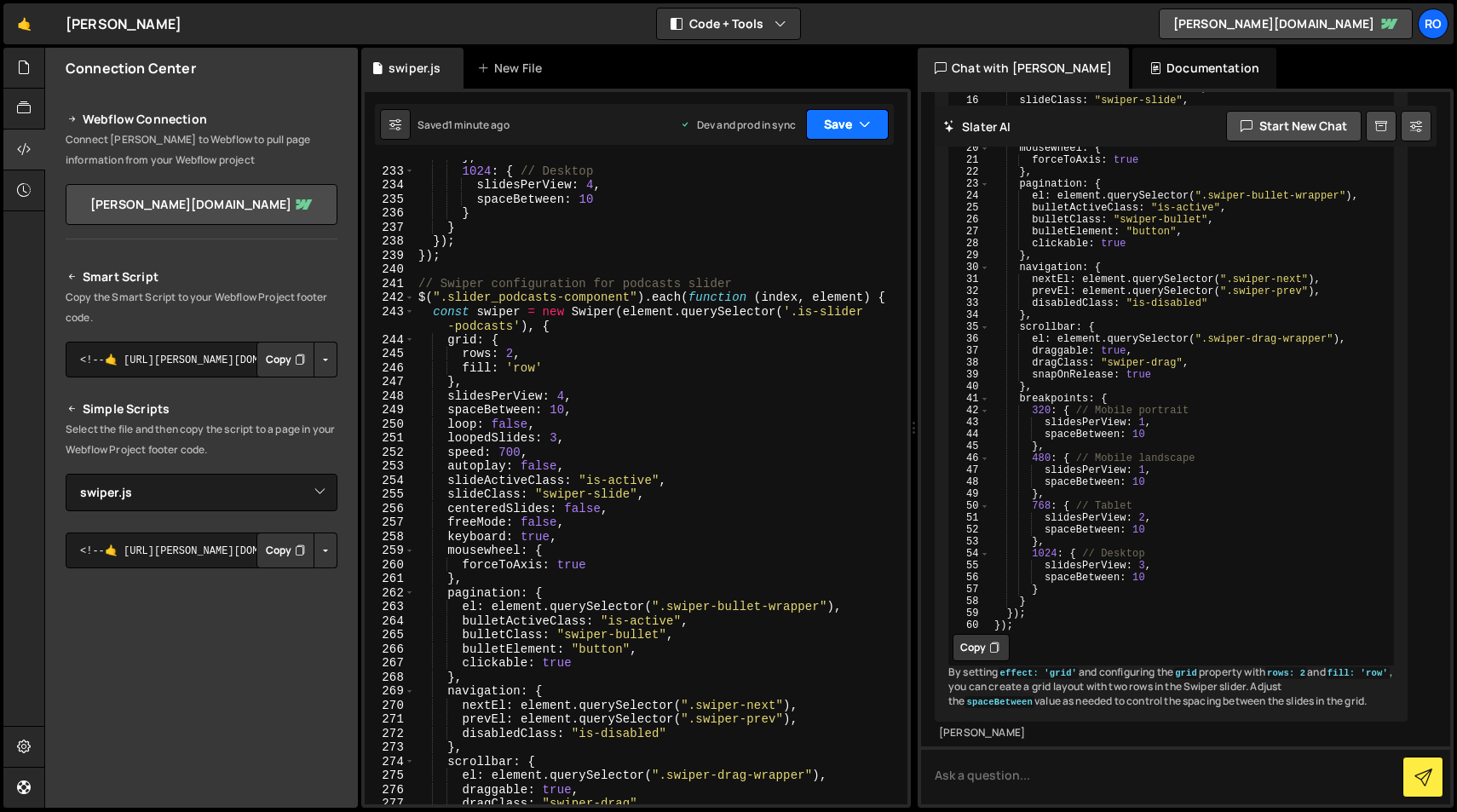
click at [848, 115] on button "Save" at bounding box center [847, 124] width 83 height 30
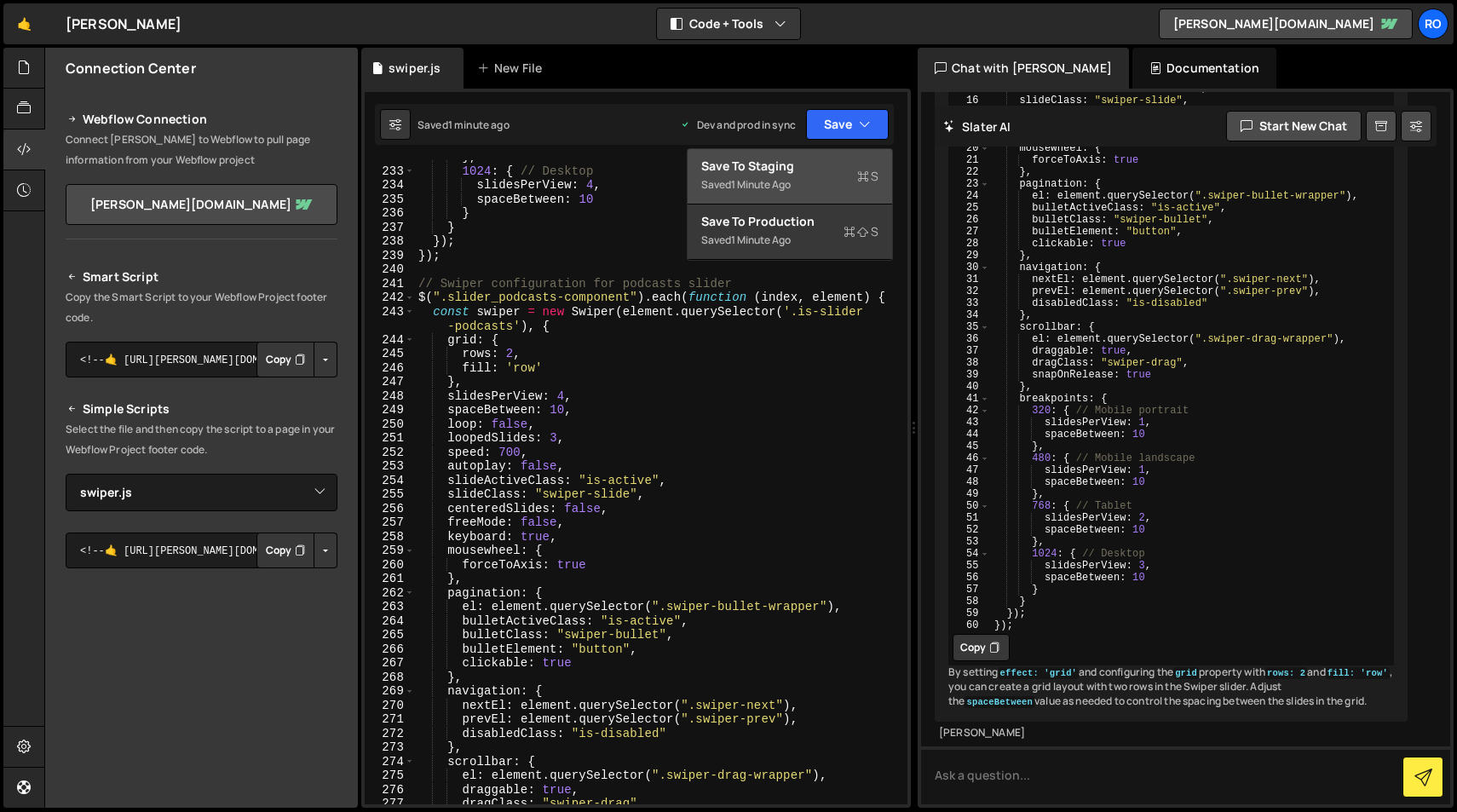
click at [844, 189] on div "Saved 1 minute ago" at bounding box center [789, 185] width 177 height 20
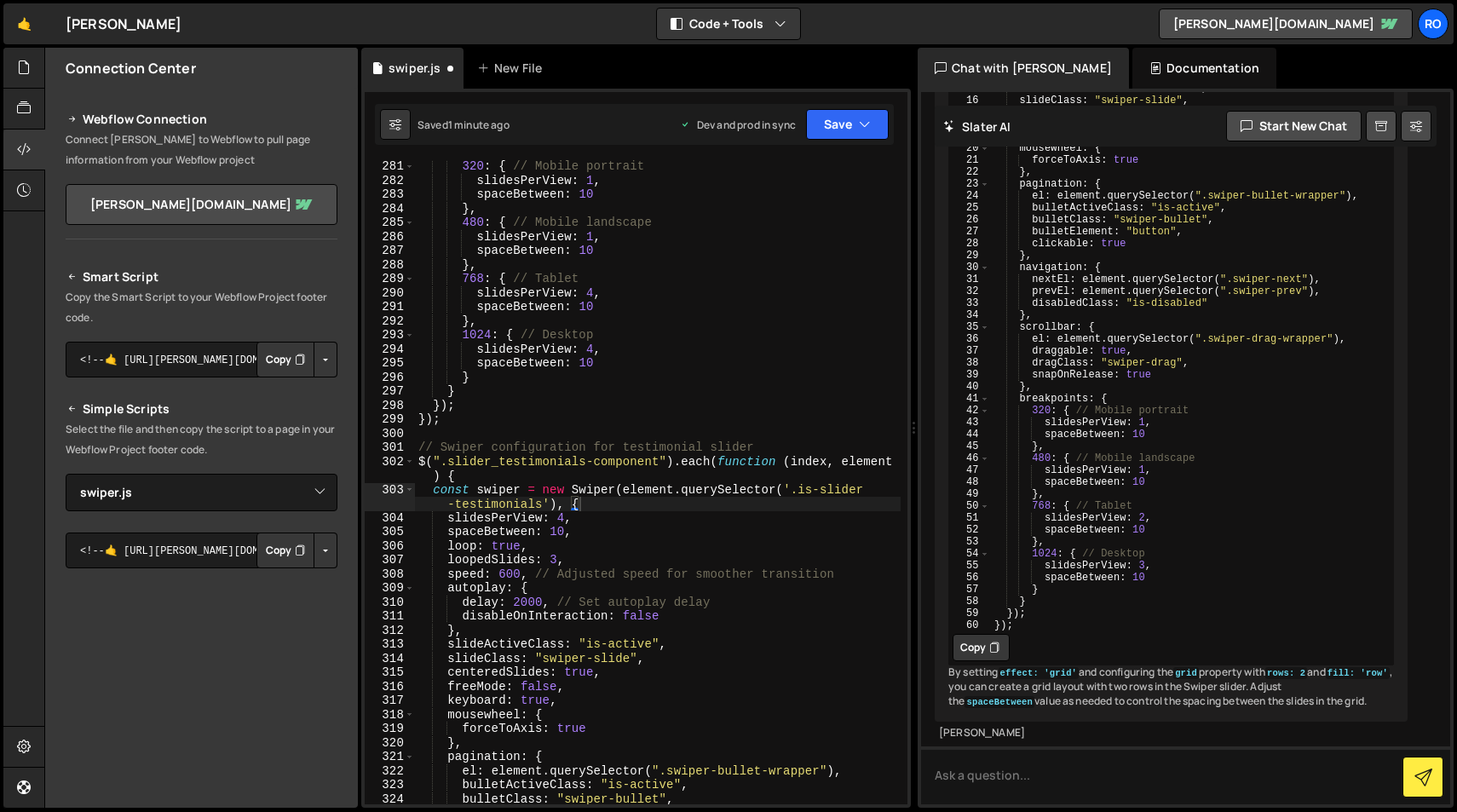
scroll to position [4021, 0]
click at [849, 129] on button "Save" at bounding box center [847, 124] width 83 height 30
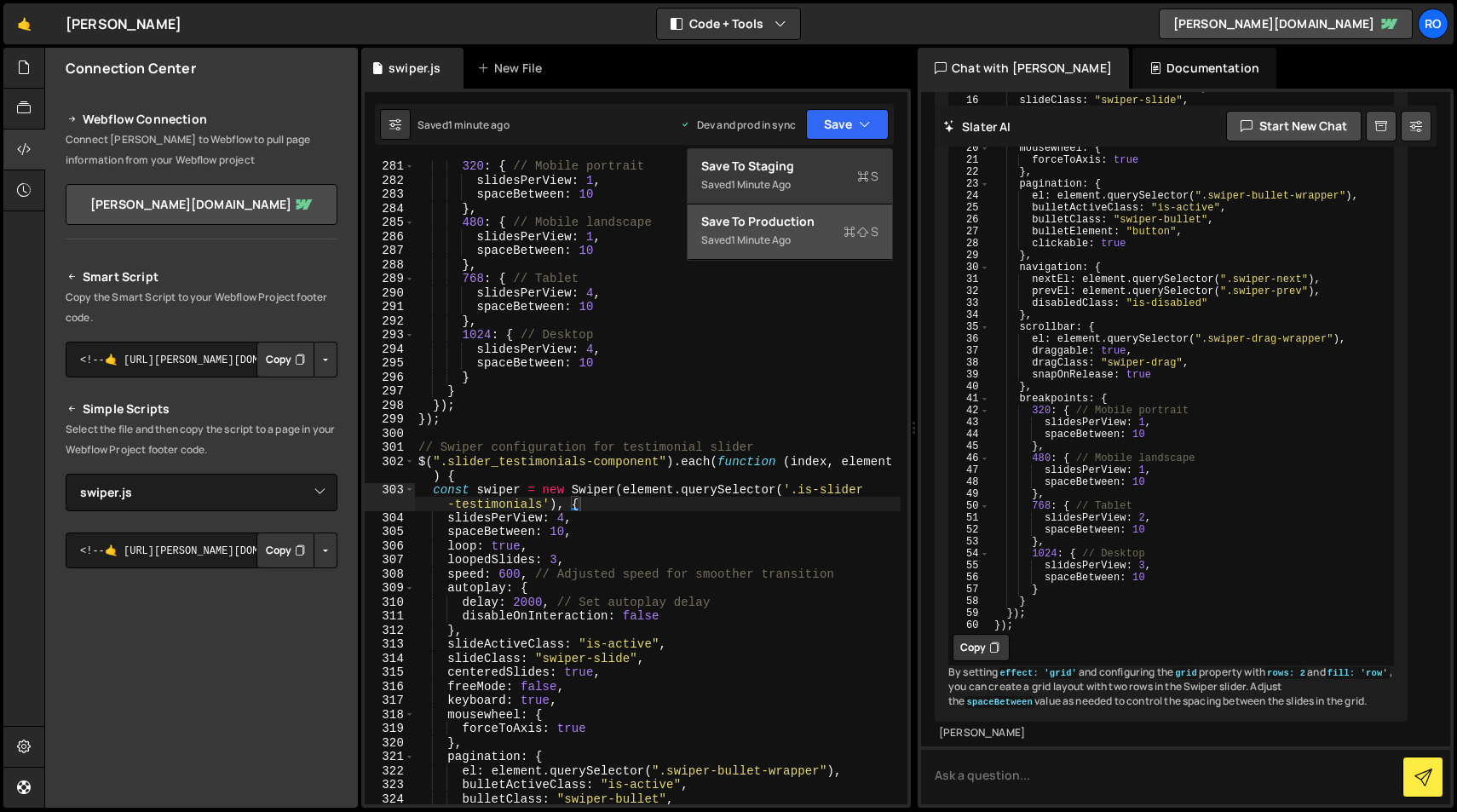
click at [767, 247] on div "1 minute ago" at bounding box center [760, 240] width 60 height 15
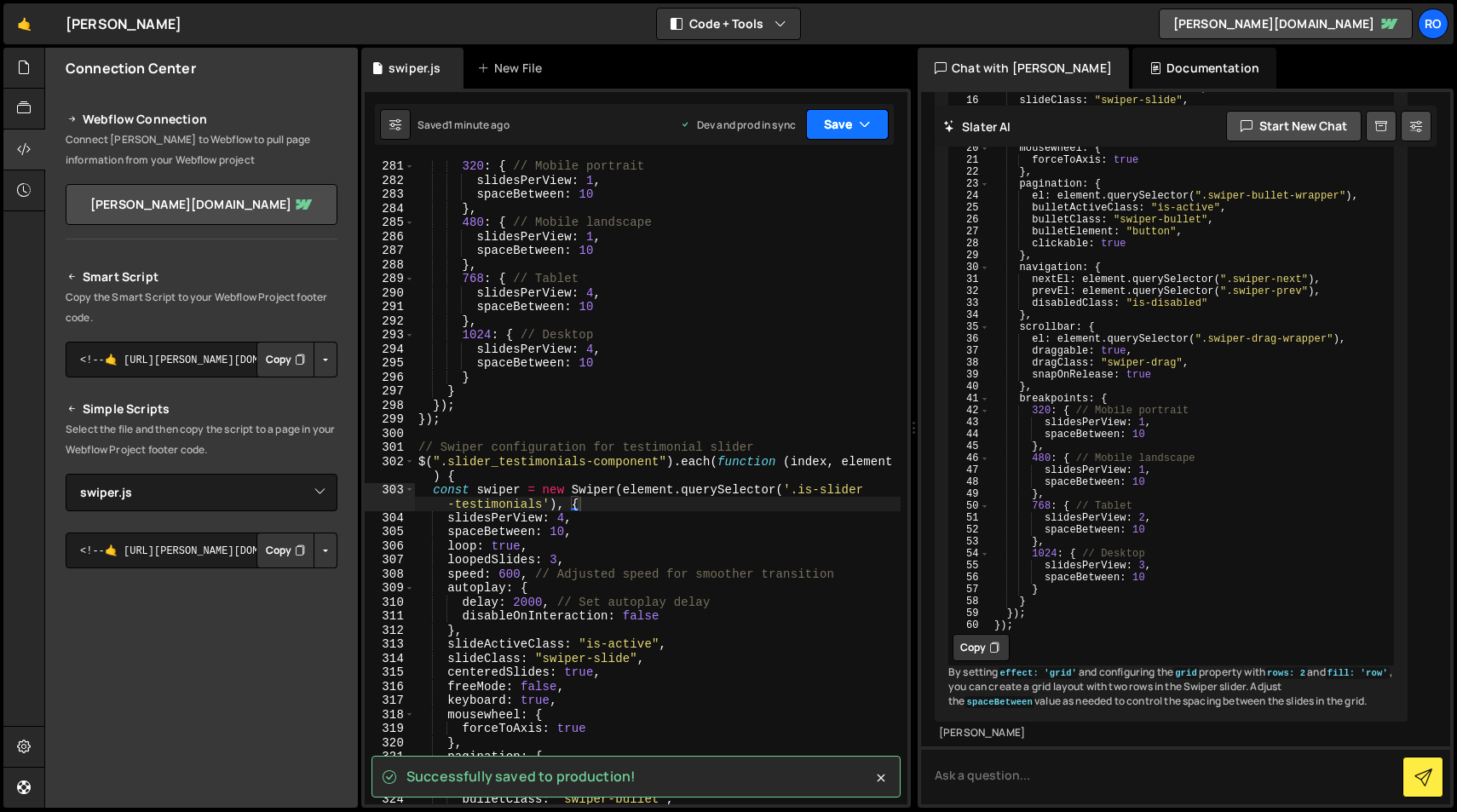
click at [839, 131] on button "Save" at bounding box center [847, 124] width 83 height 30
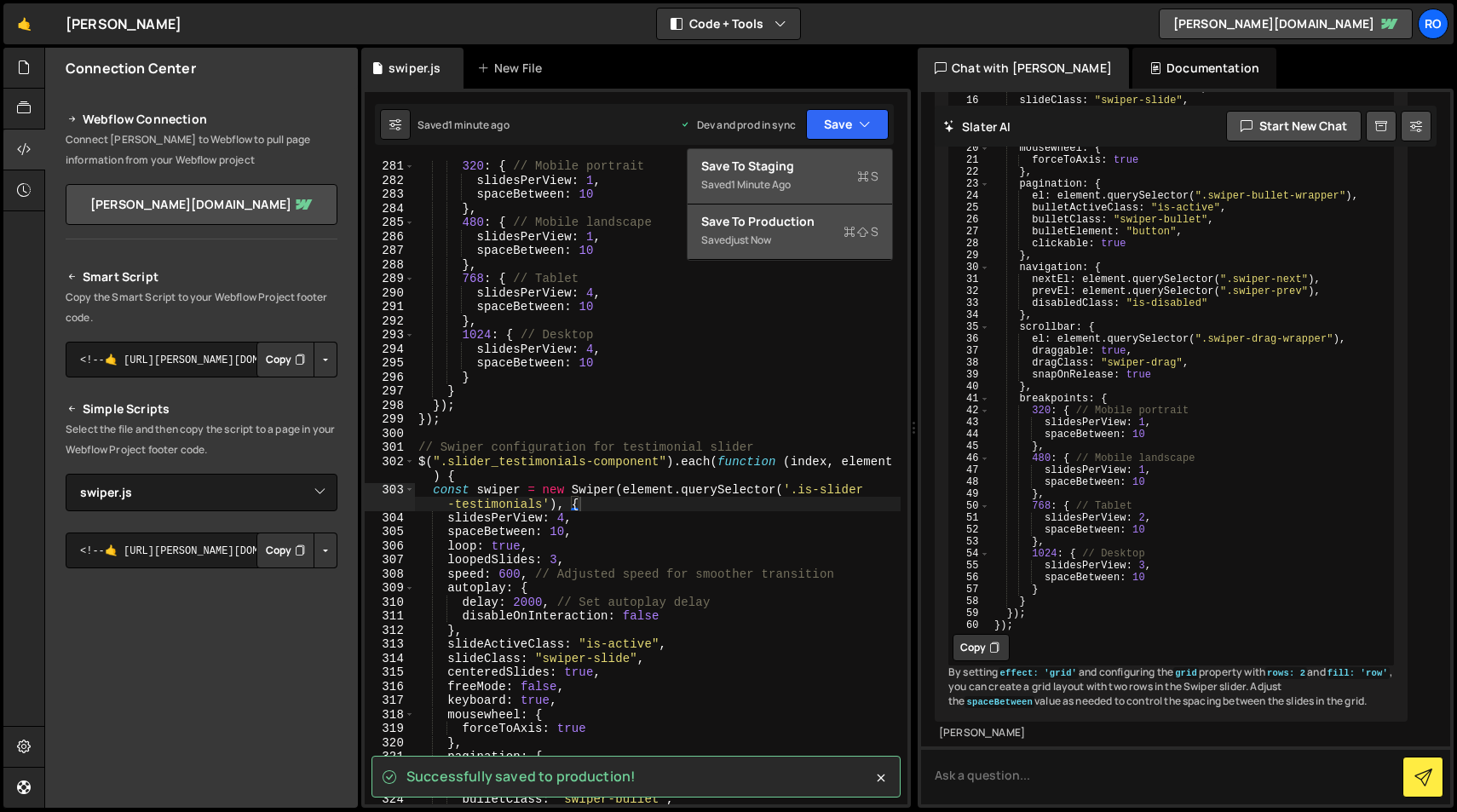
click at [822, 180] on div "Saved 1 minute ago" at bounding box center [789, 185] width 177 height 20
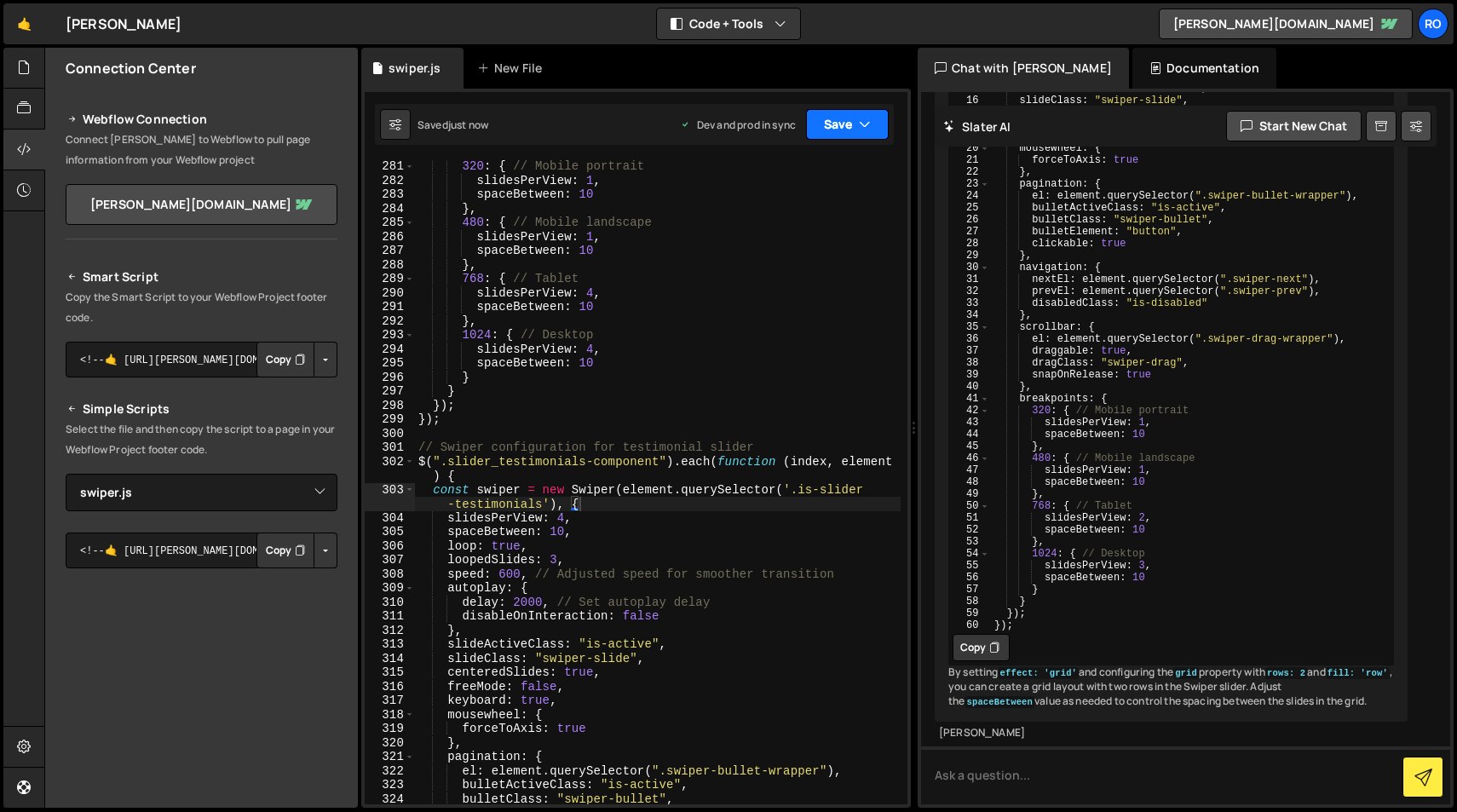
click at [837, 128] on button "Save" at bounding box center [847, 124] width 83 height 30
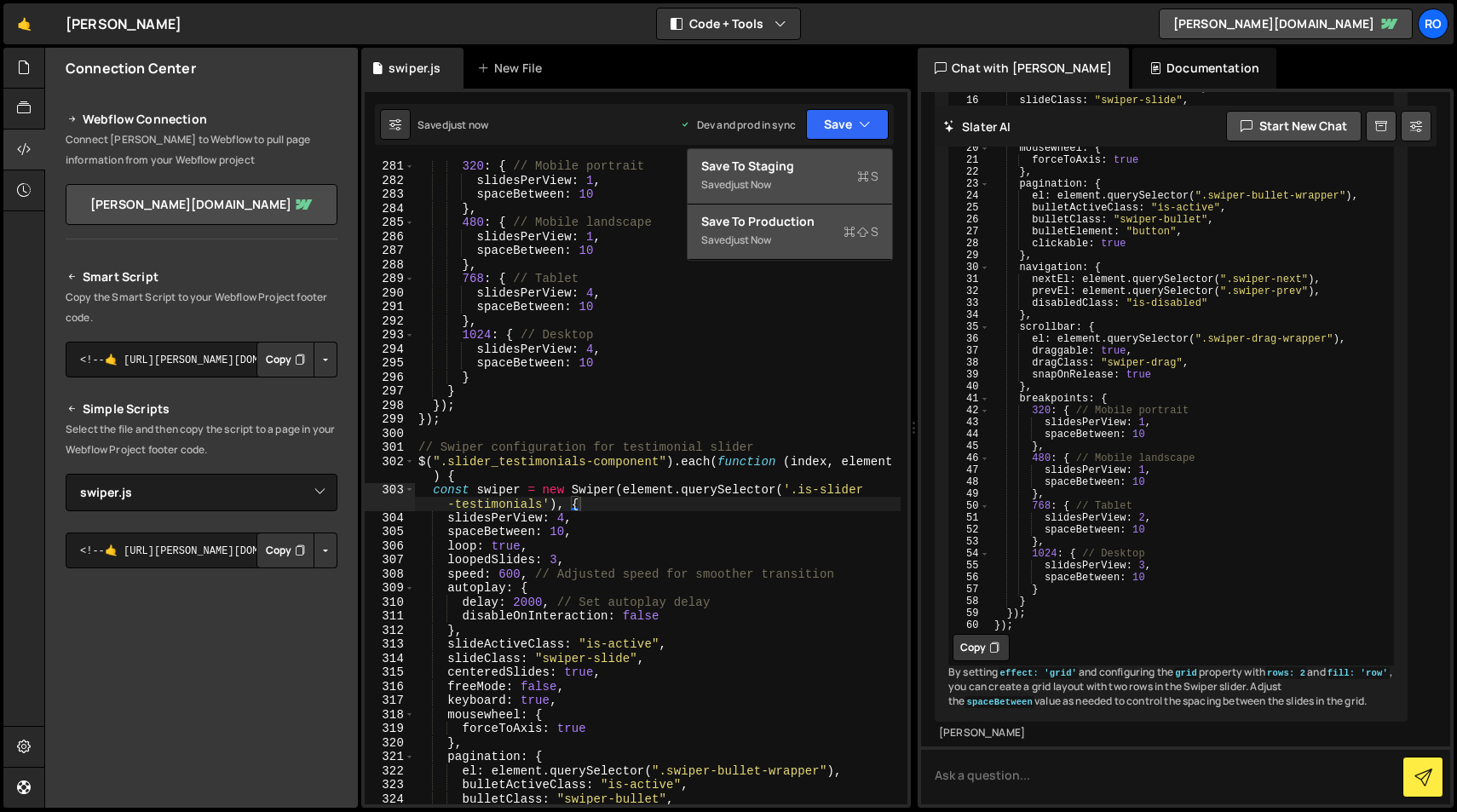
click at [833, 168] on div "Save to Staging S" at bounding box center [789, 166] width 177 height 17
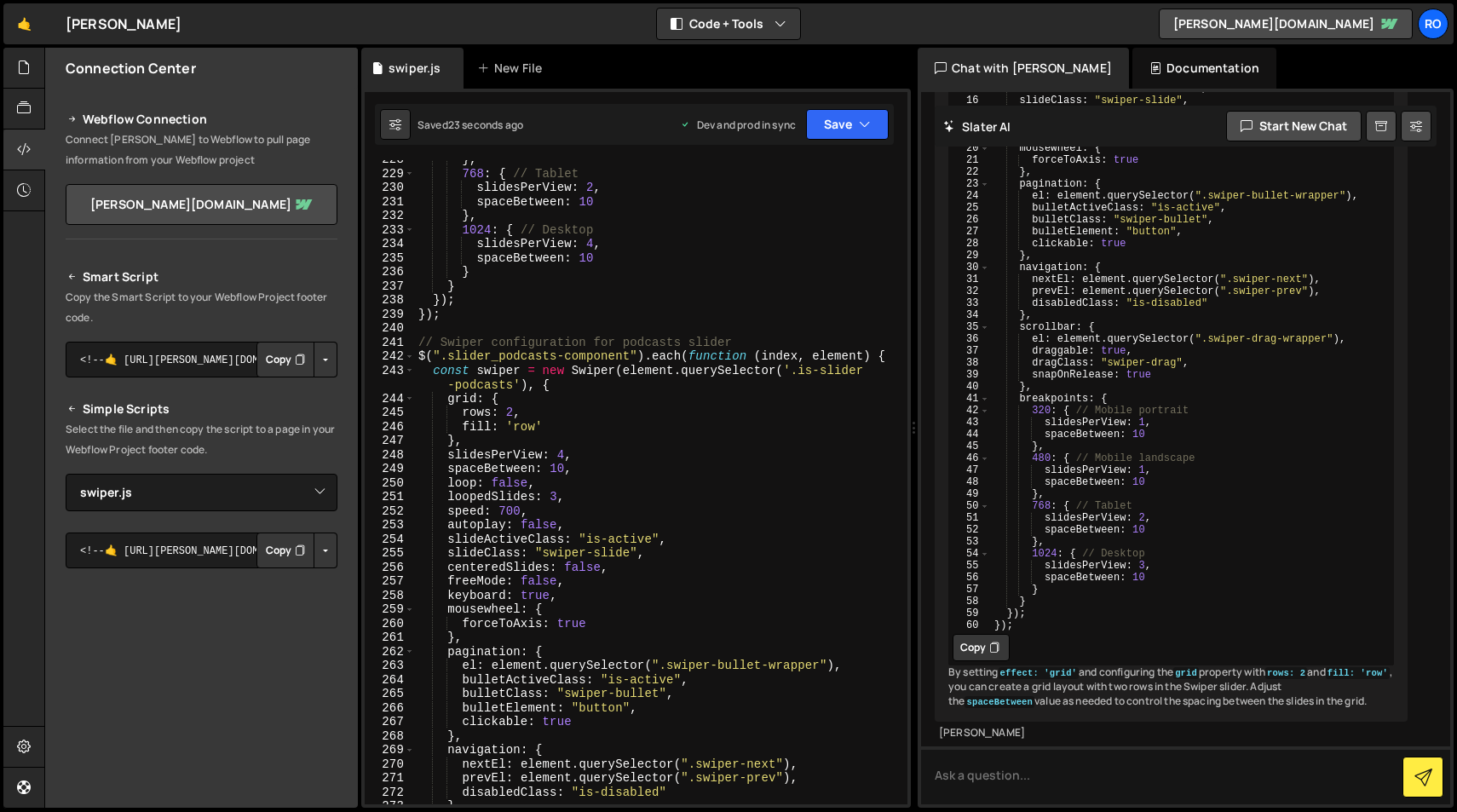
scroll to position [3266, 0]
drag, startPoint x: 1020, startPoint y: 474, endPoint x: 1111, endPoint y: 521, distance: 102.4
click at [1111, 521] on div "// Swiper configuration for podcasts slider with grid effect $ ( ".slider_podca…" at bounding box center [1192, 272] width 403 height 763
type textarea "fill: 'row' },"
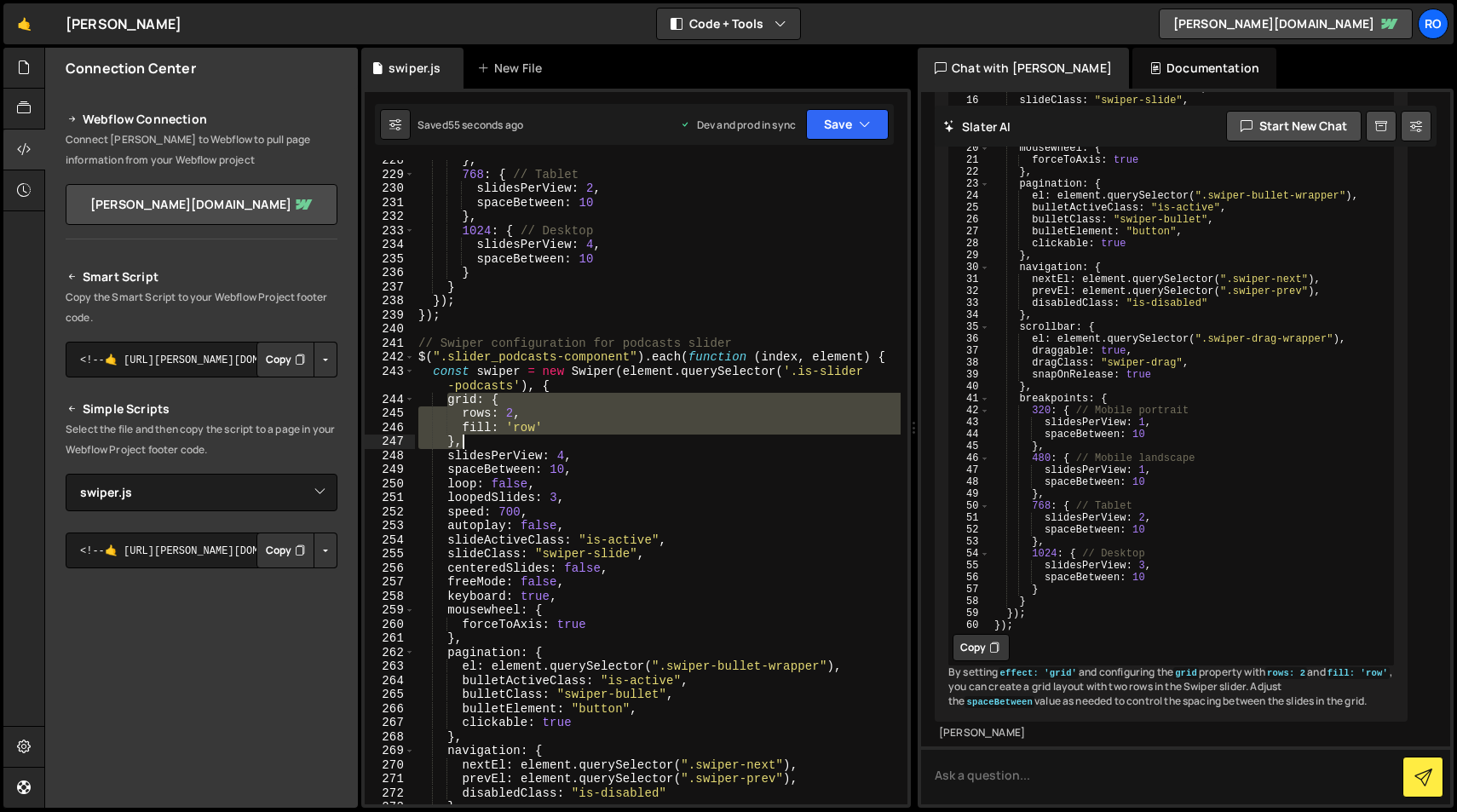
drag, startPoint x: 447, startPoint y: 398, endPoint x: 513, endPoint y: 445, distance: 81.0
click at [513, 445] on div "} , 768 : { // Tablet slidesPerView : 2 , spaceBetween : 10 } , 1024 : { // Des…" at bounding box center [658, 488] width 486 height 672
paste textarea
type textarea "},"
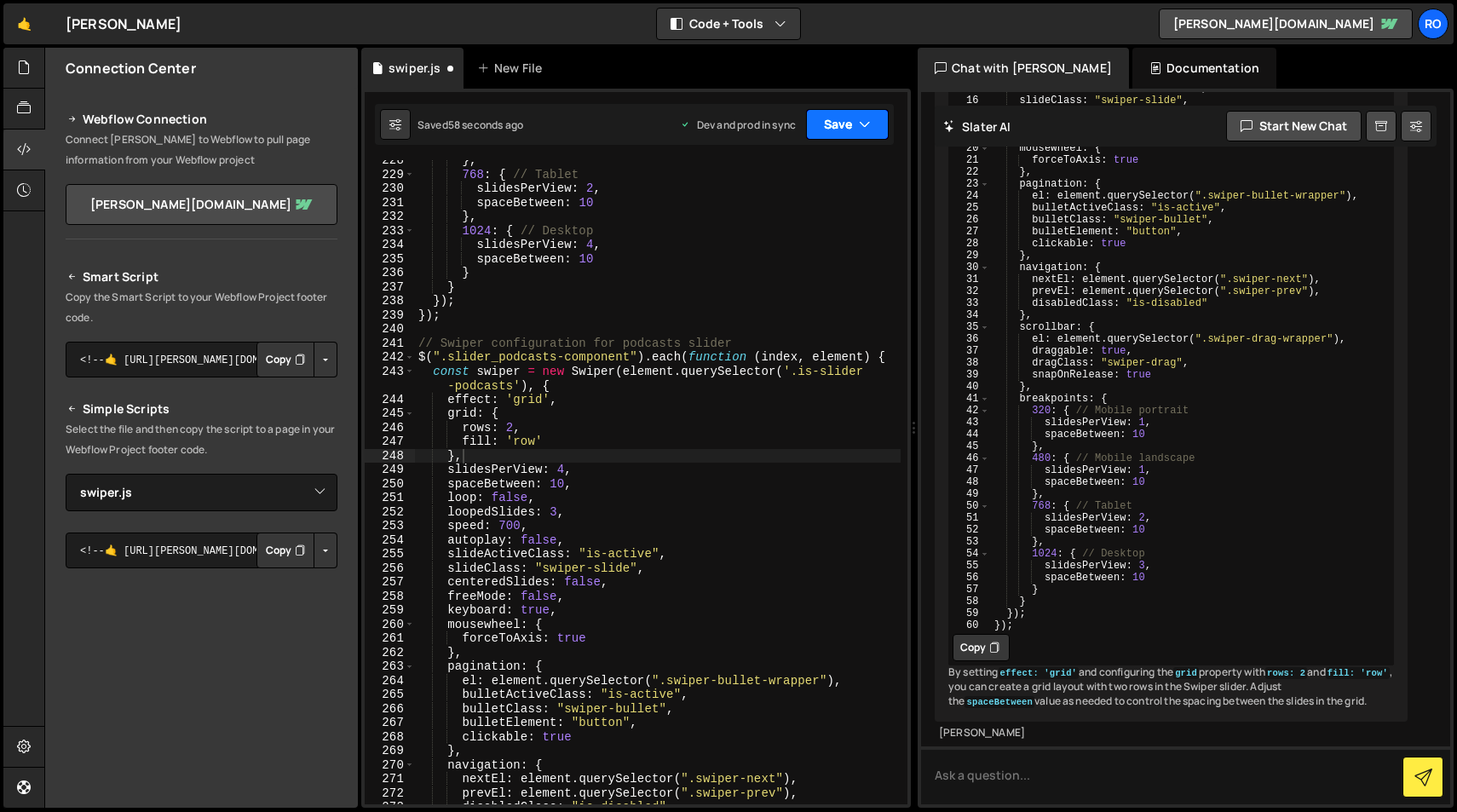
click at [848, 129] on button "Save" at bounding box center [847, 124] width 83 height 30
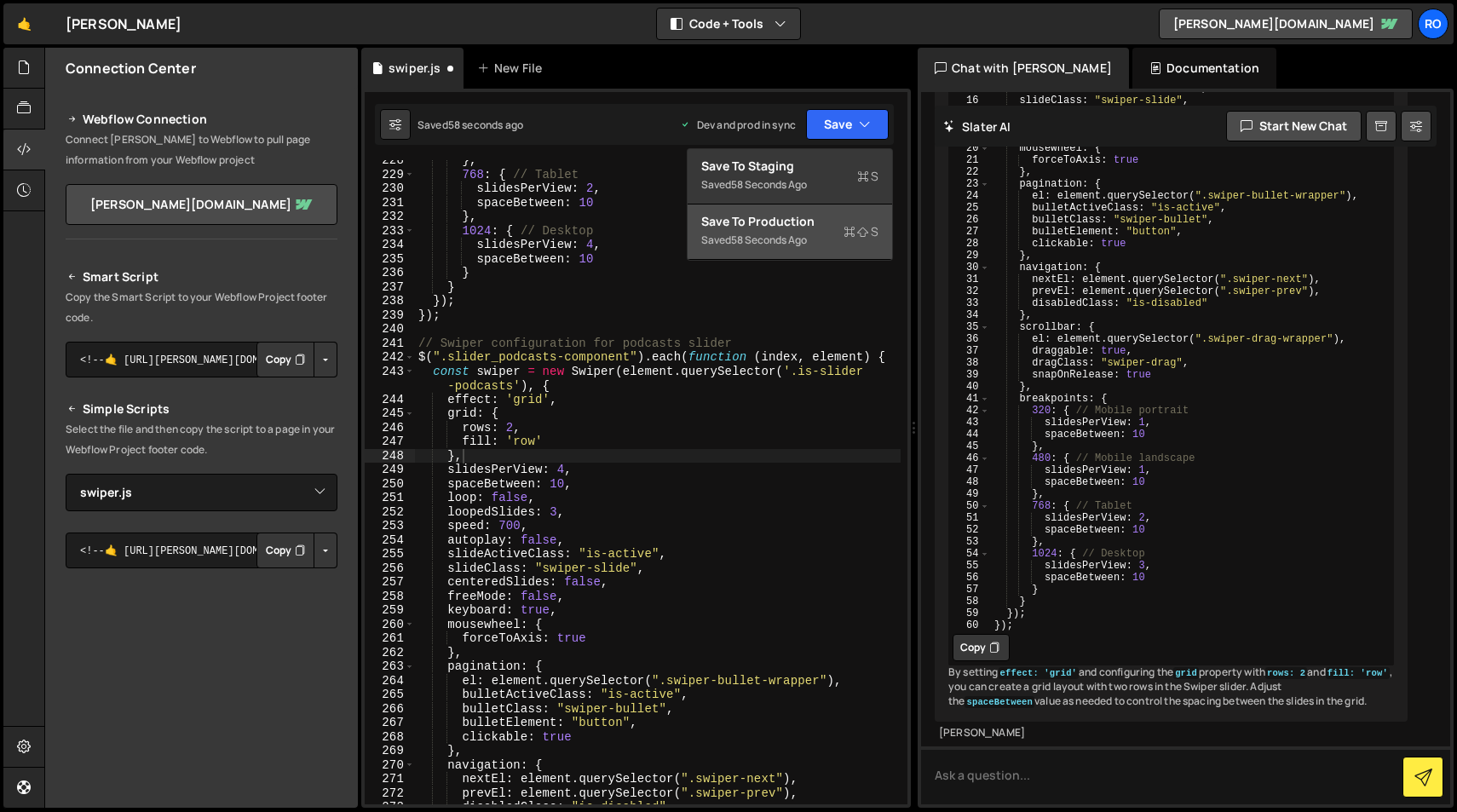
click at [836, 214] on div "Save to Production S" at bounding box center [789, 221] width 177 height 17
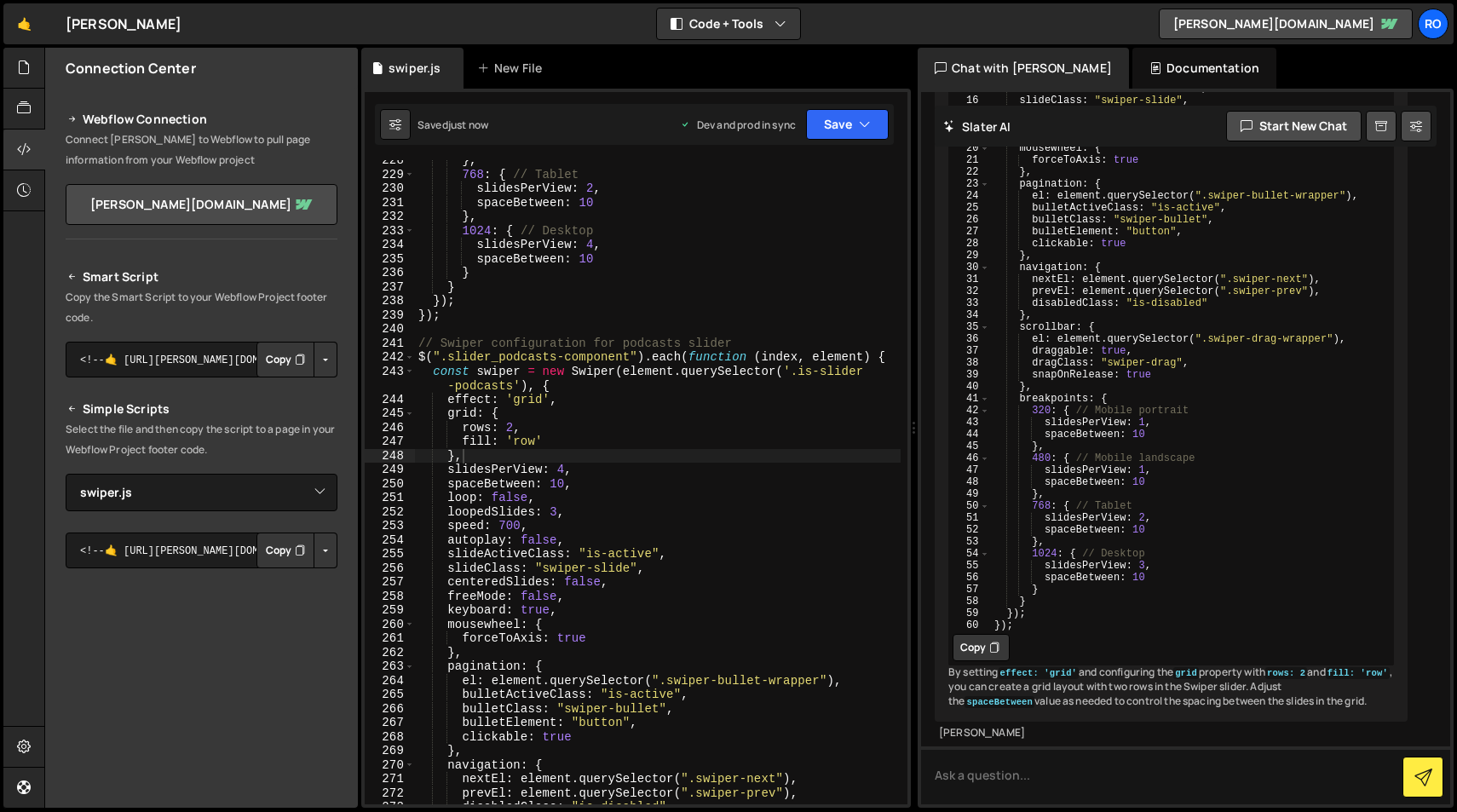
type textarea "slidesPerView: 'auto',"
click at [1067, 533] on div "// Swiper configuration for podcasts slider with grid effect $ ( ".slider_podca…" at bounding box center [1192, 272] width 403 height 763
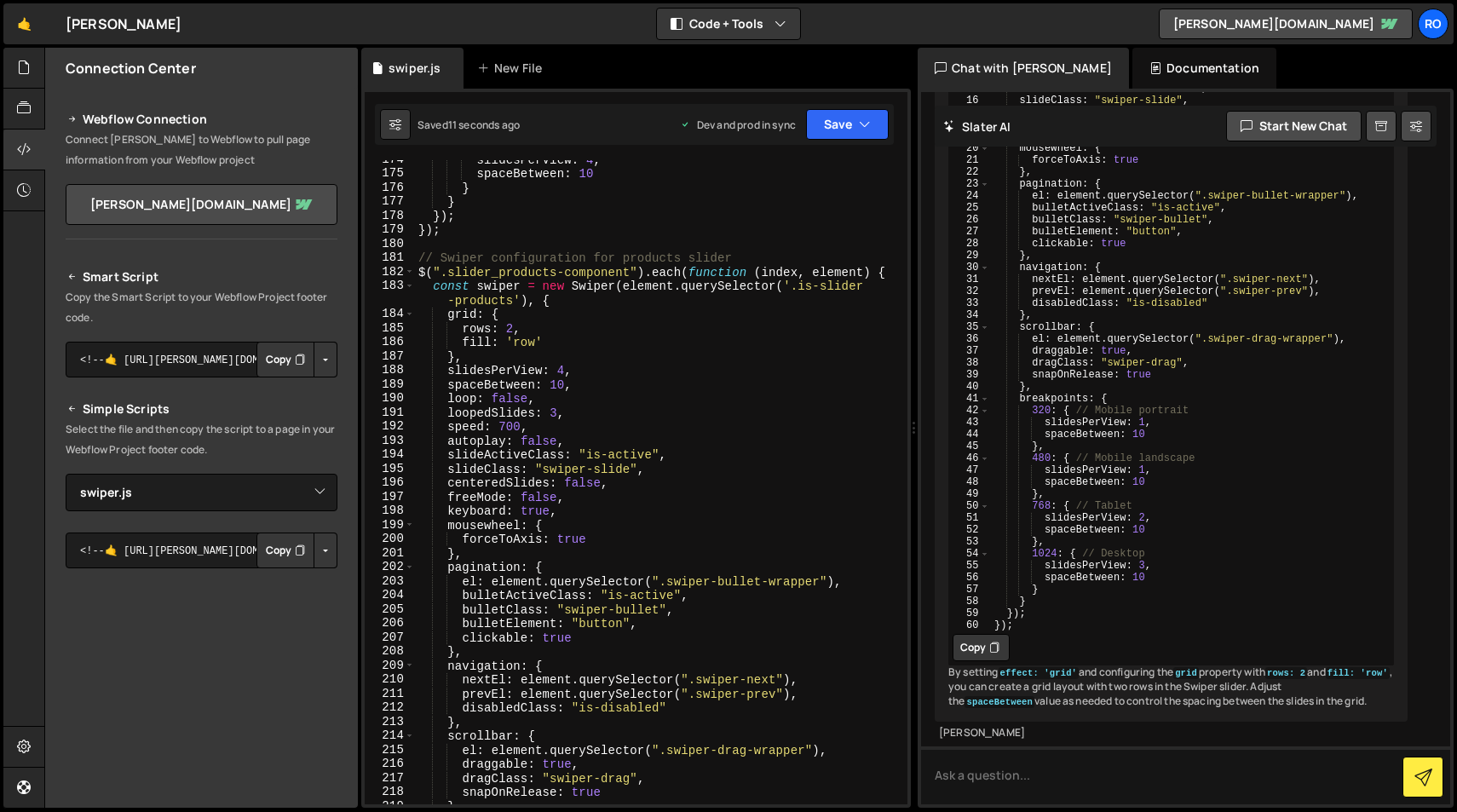
scroll to position [2357, 0]
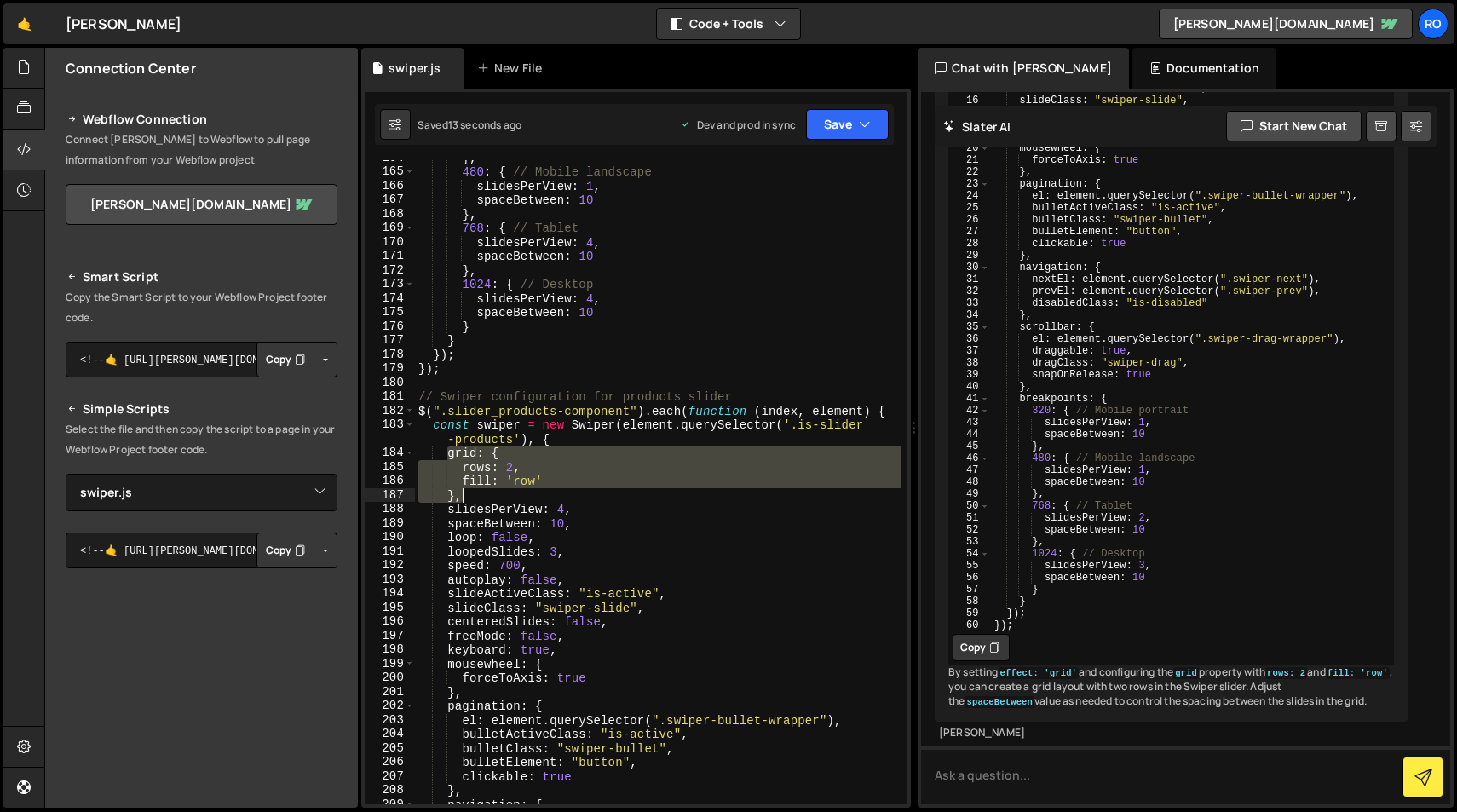
drag, startPoint x: 448, startPoint y: 457, endPoint x: 508, endPoint y: 494, distance: 70.5
click at [508, 494] on div "} , 480 : { // Mobile landscape slidesPerView : 1 , spaceBetween : 10 } , 768 :…" at bounding box center [658, 487] width 486 height 672
paste textarea
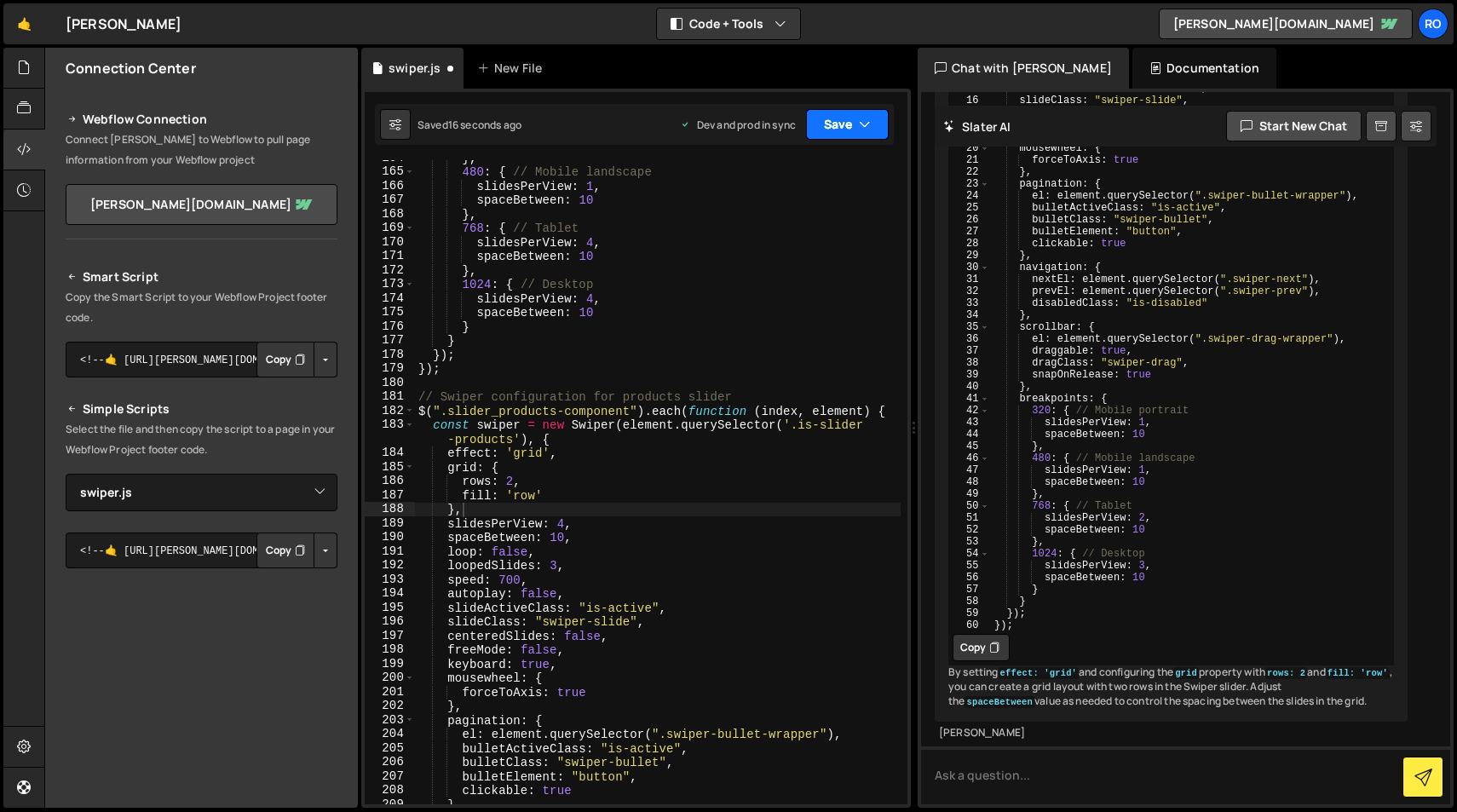
click at [852, 126] on button "Save" at bounding box center [847, 124] width 83 height 30
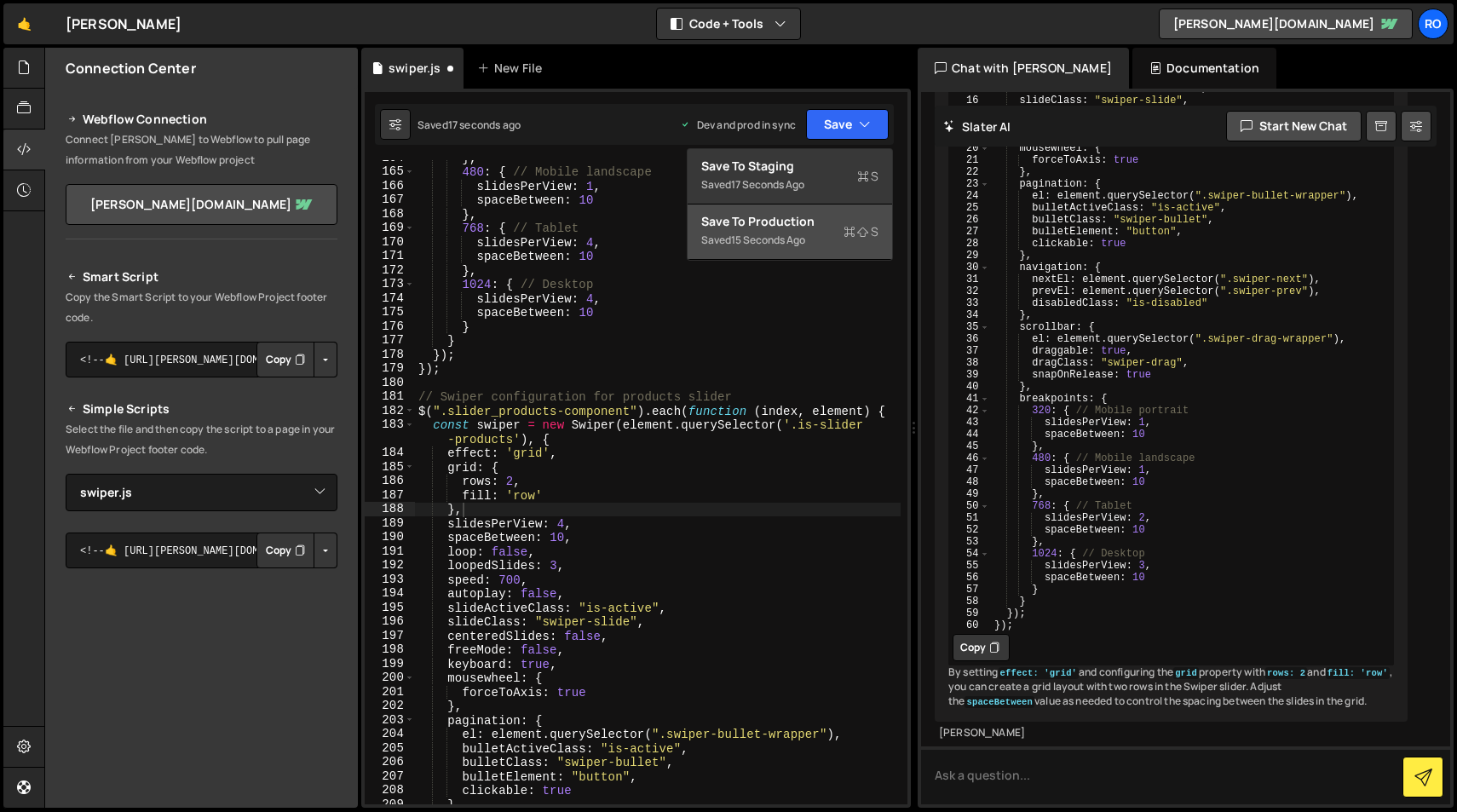
click at [835, 229] on div "Save to Production S" at bounding box center [789, 221] width 177 height 17
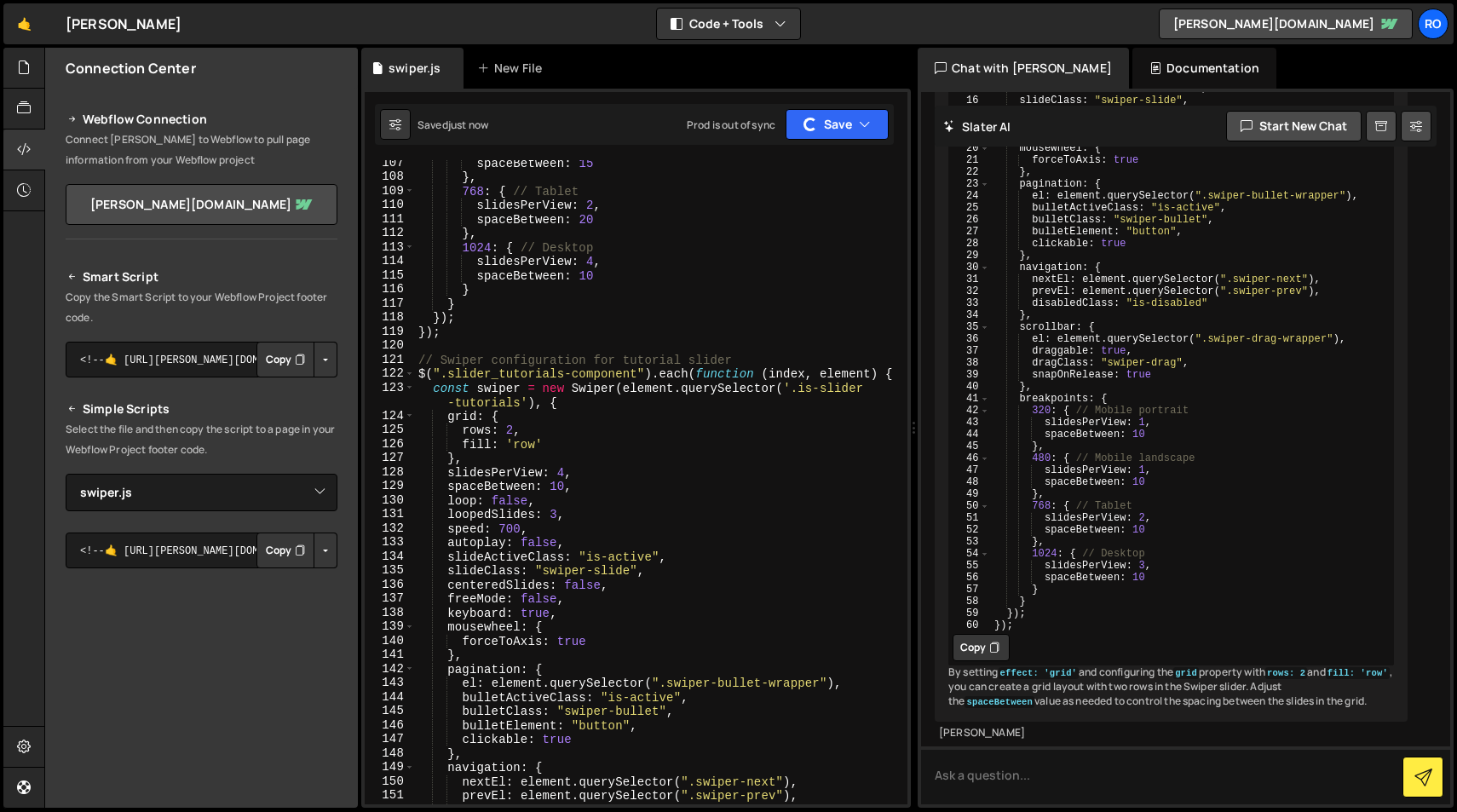
scroll to position [1527, 0]
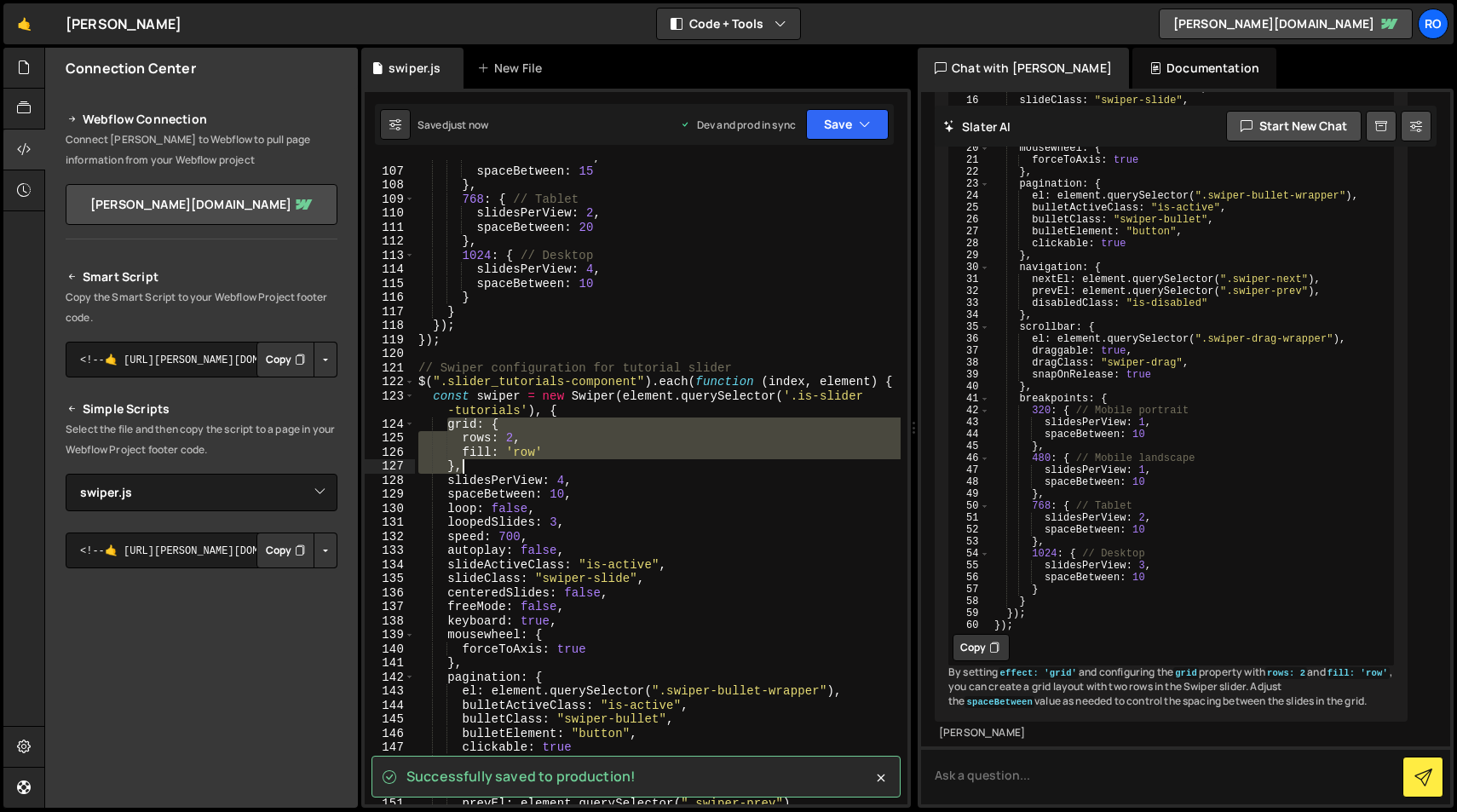
drag, startPoint x: 448, startPoint y: 425, endPoint x: 479, endPoint y: 466, distance: 51.4
click at [479, 466] on div "slidesPerView : 1 , spaceBetween : 15 } , 768 : { // Tablet slidesPerView : 2 ,…" at bounding box center [658, 486] width 486 height 672
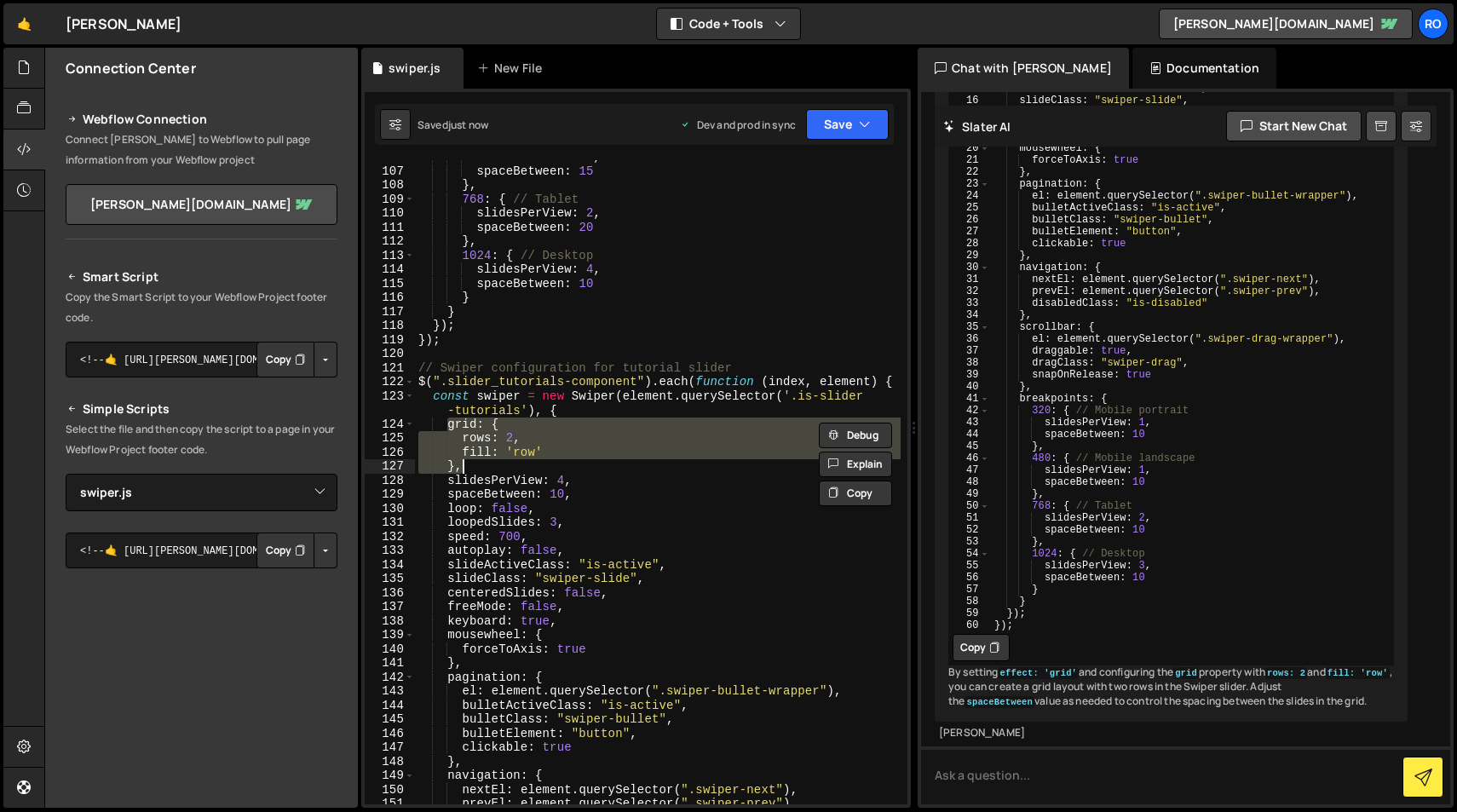
paste textarea
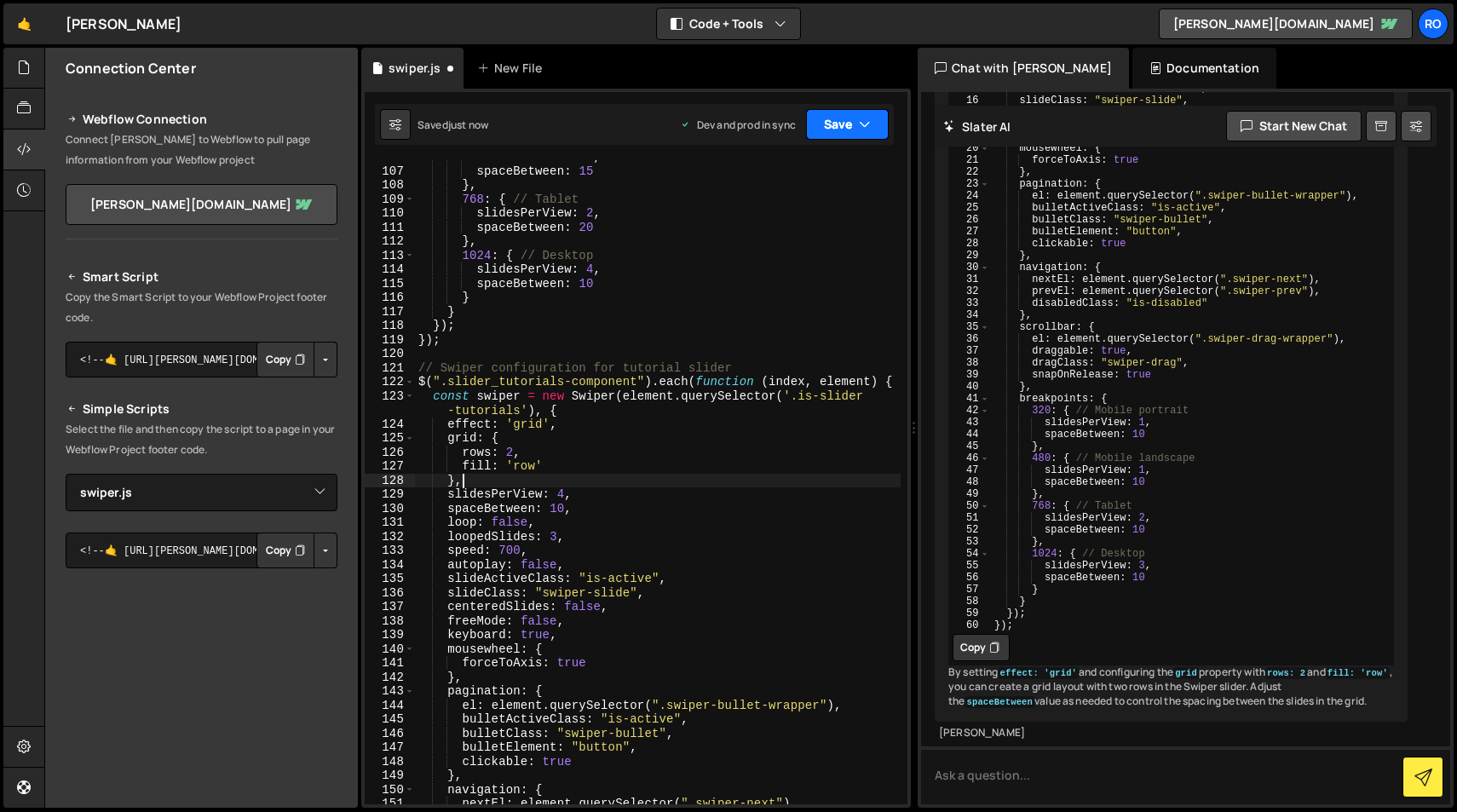
click at [866, 125] on icon "button" at bounding box center [865, 124] width 12 height 17
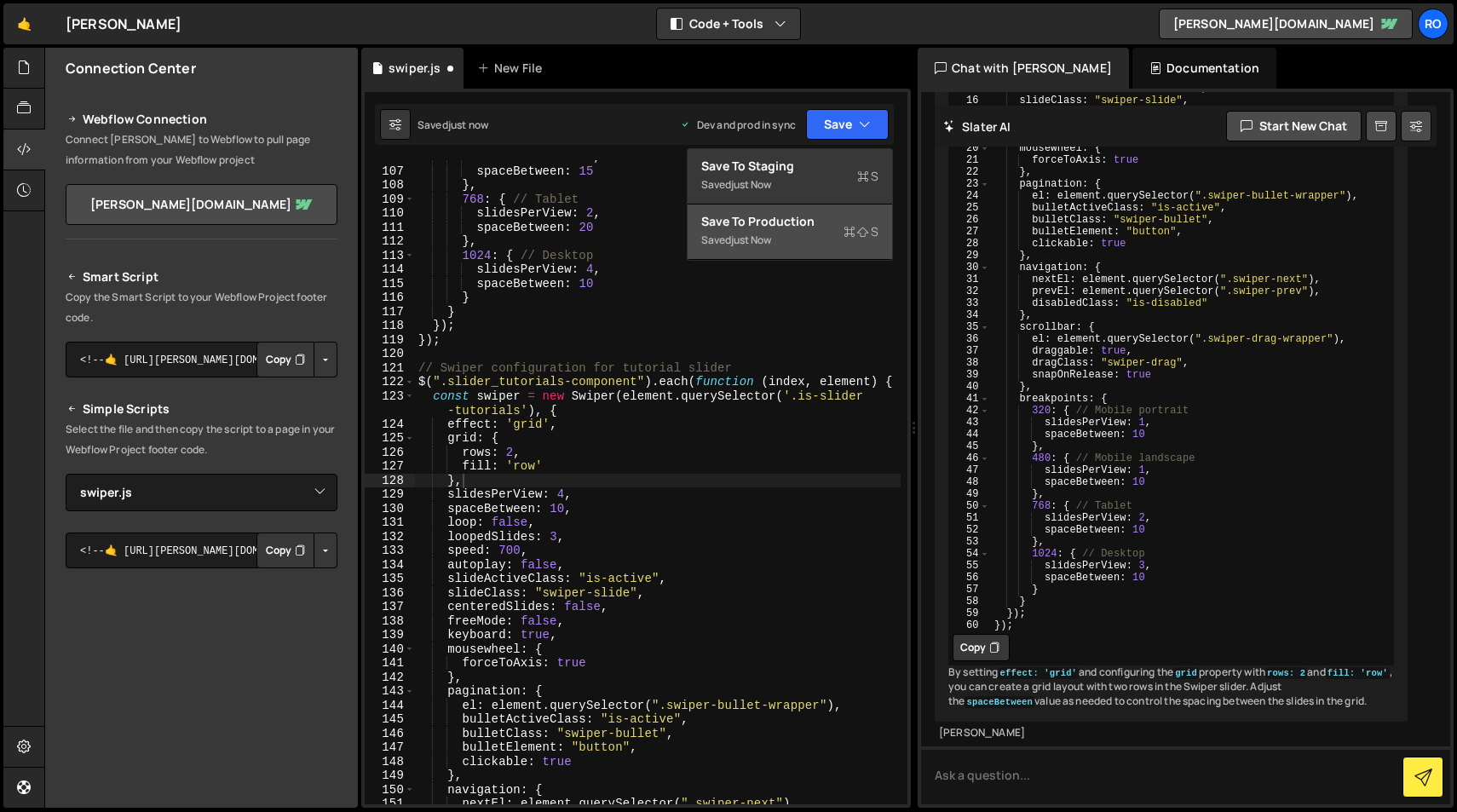
click at [848, 223] on icon at bounding box center [849, 231] width 12 height 17
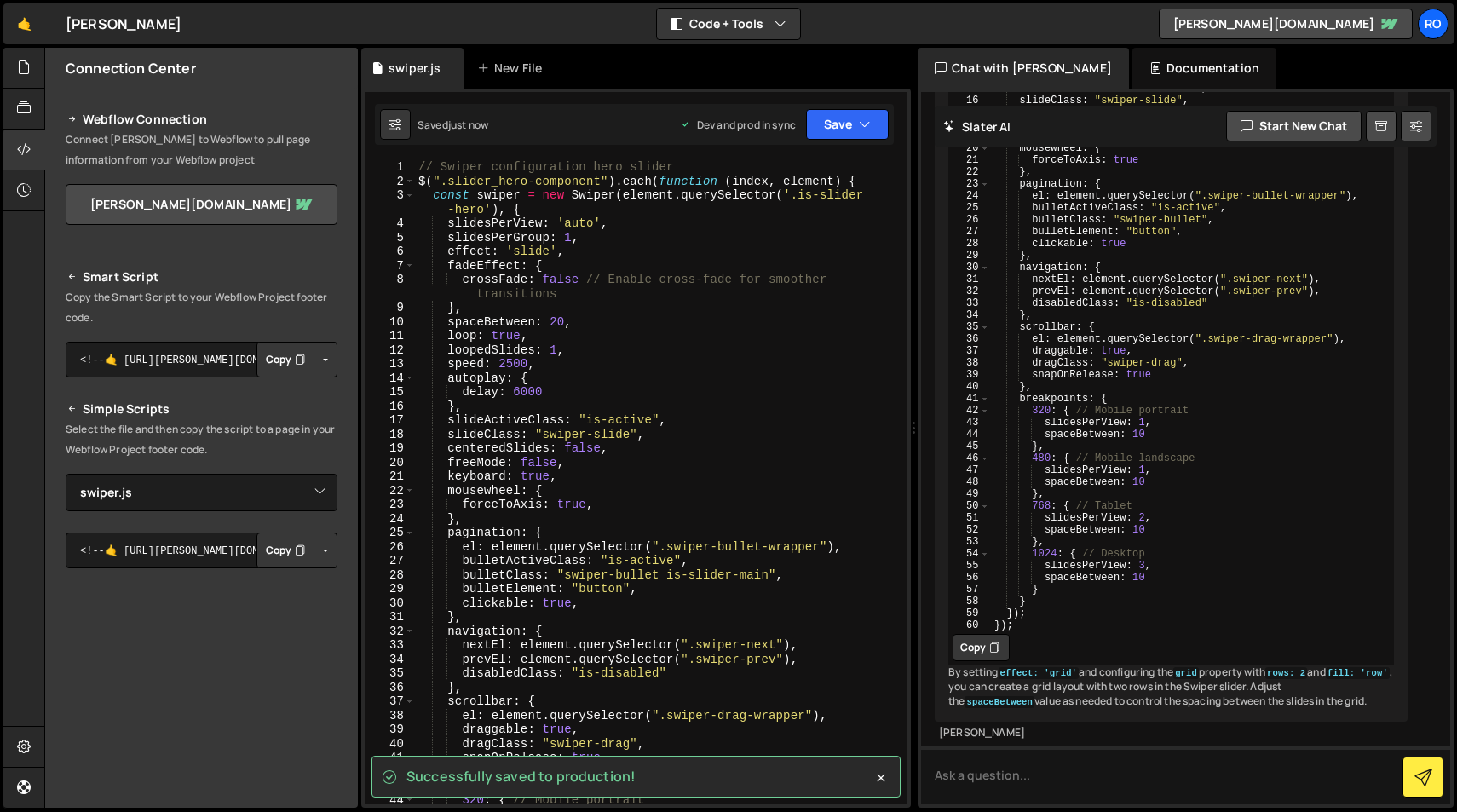
scroll to position [0, 0]
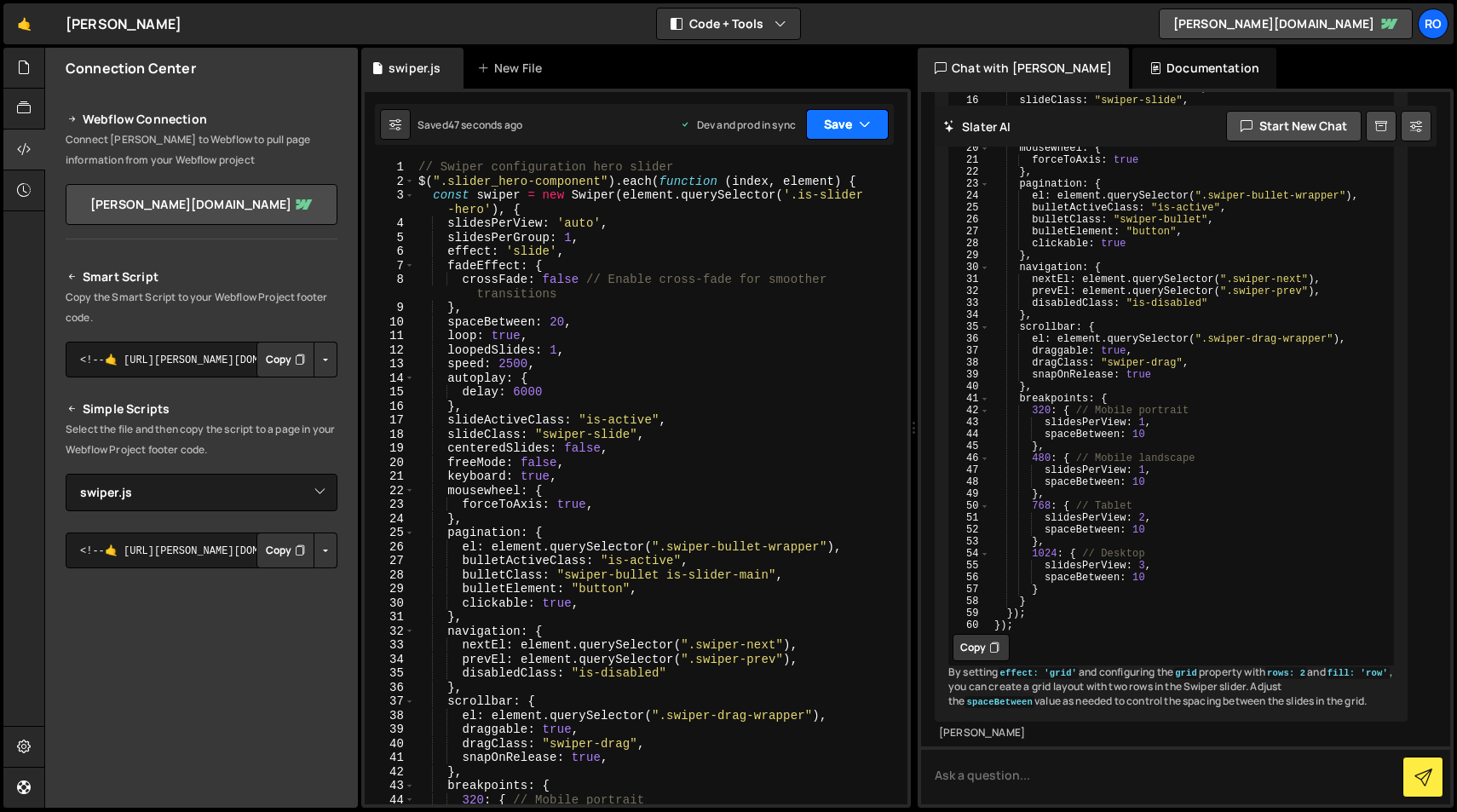
click at [838, 126] on button "Save" at bounding box center [847, 124] width 83 height 30
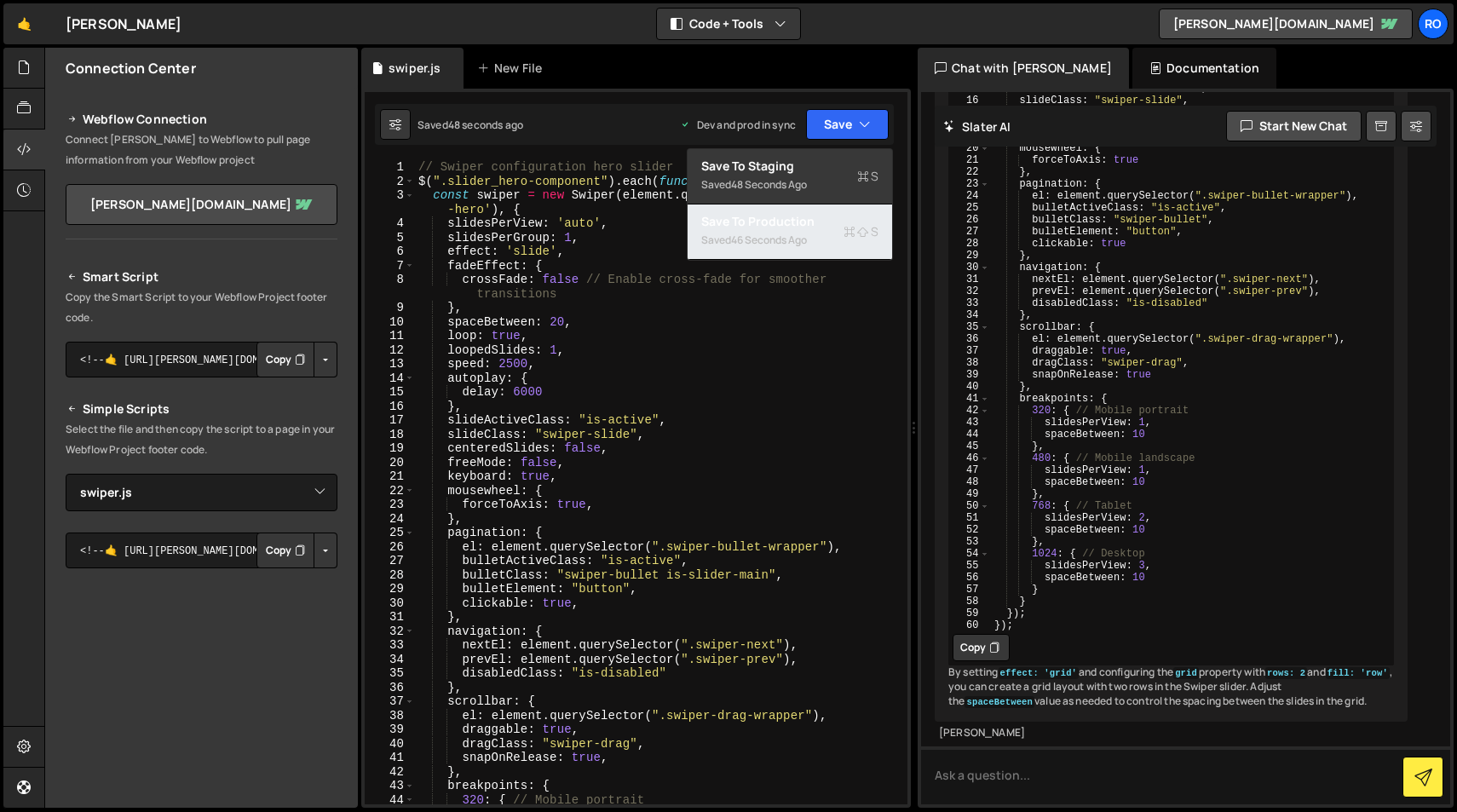
click at [822, 238] on div "Saved 46 seconds ago" at bounding box center [789, 240] width 177 height 20
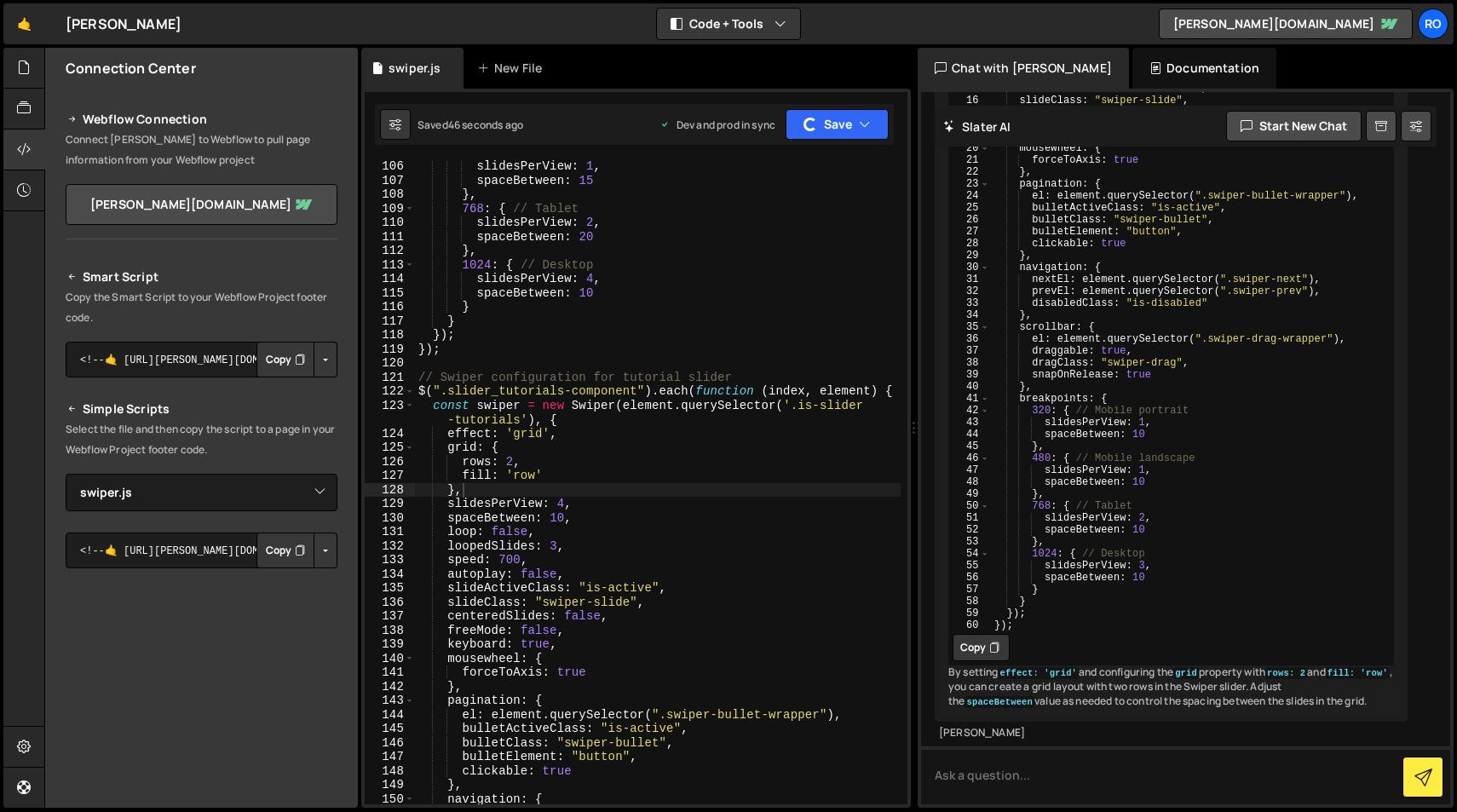
scroll to position [1519, 0]
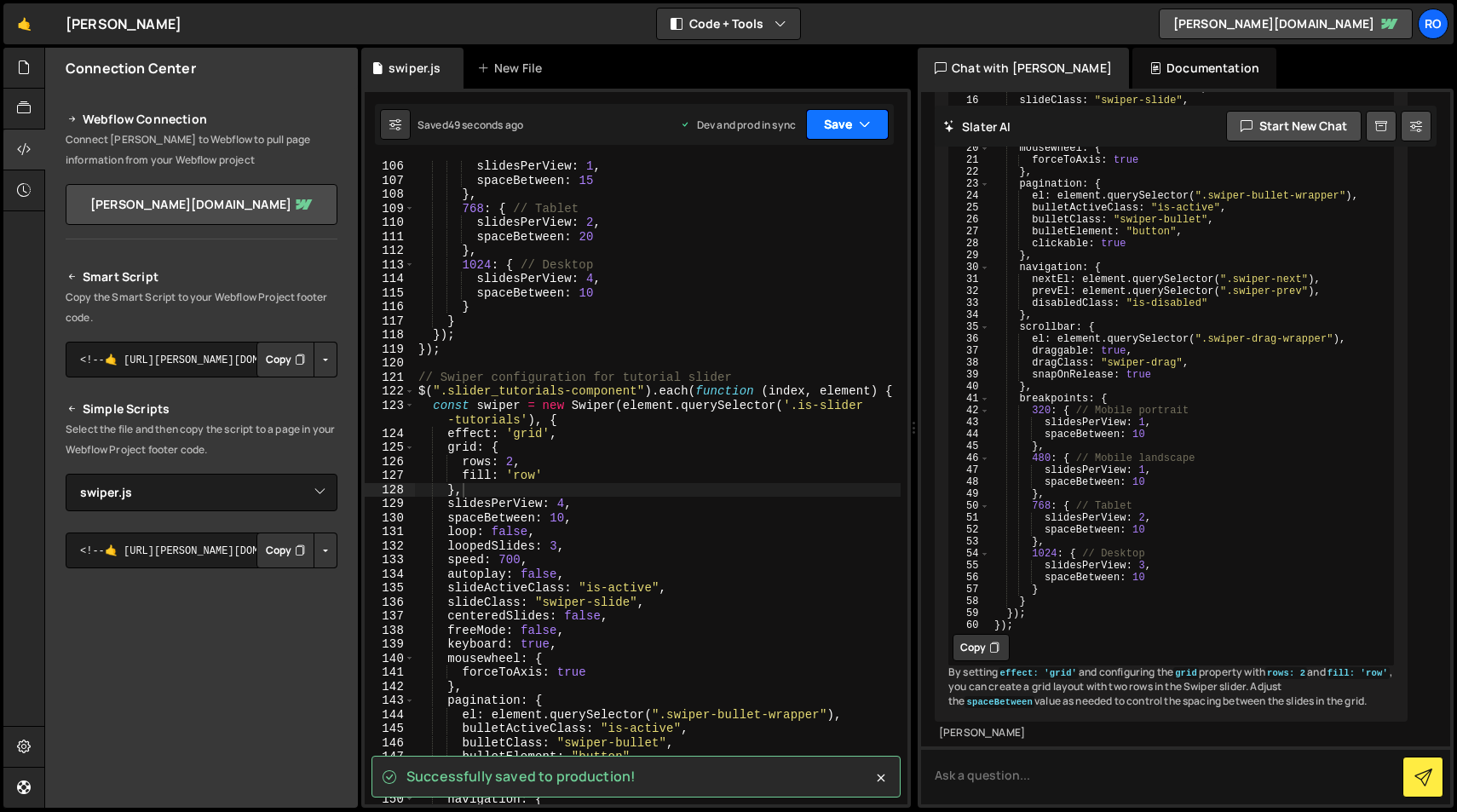
click at [850, 125] on button "Save" at bounding box center [847, 124] width 83 height 30
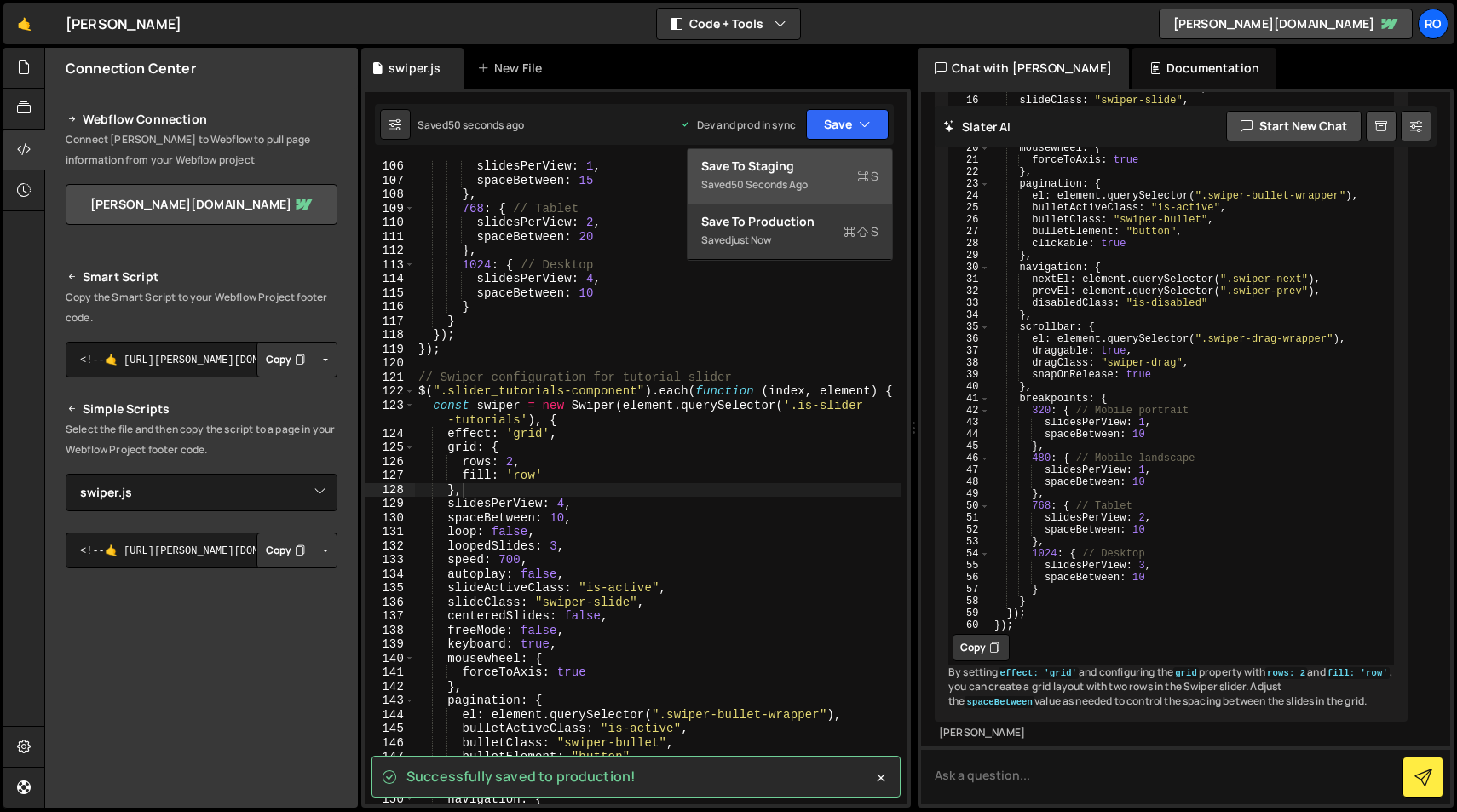
click at [844, 167] on div "Save to Staging S" at bounding box center [789, 166] width 177 height 17
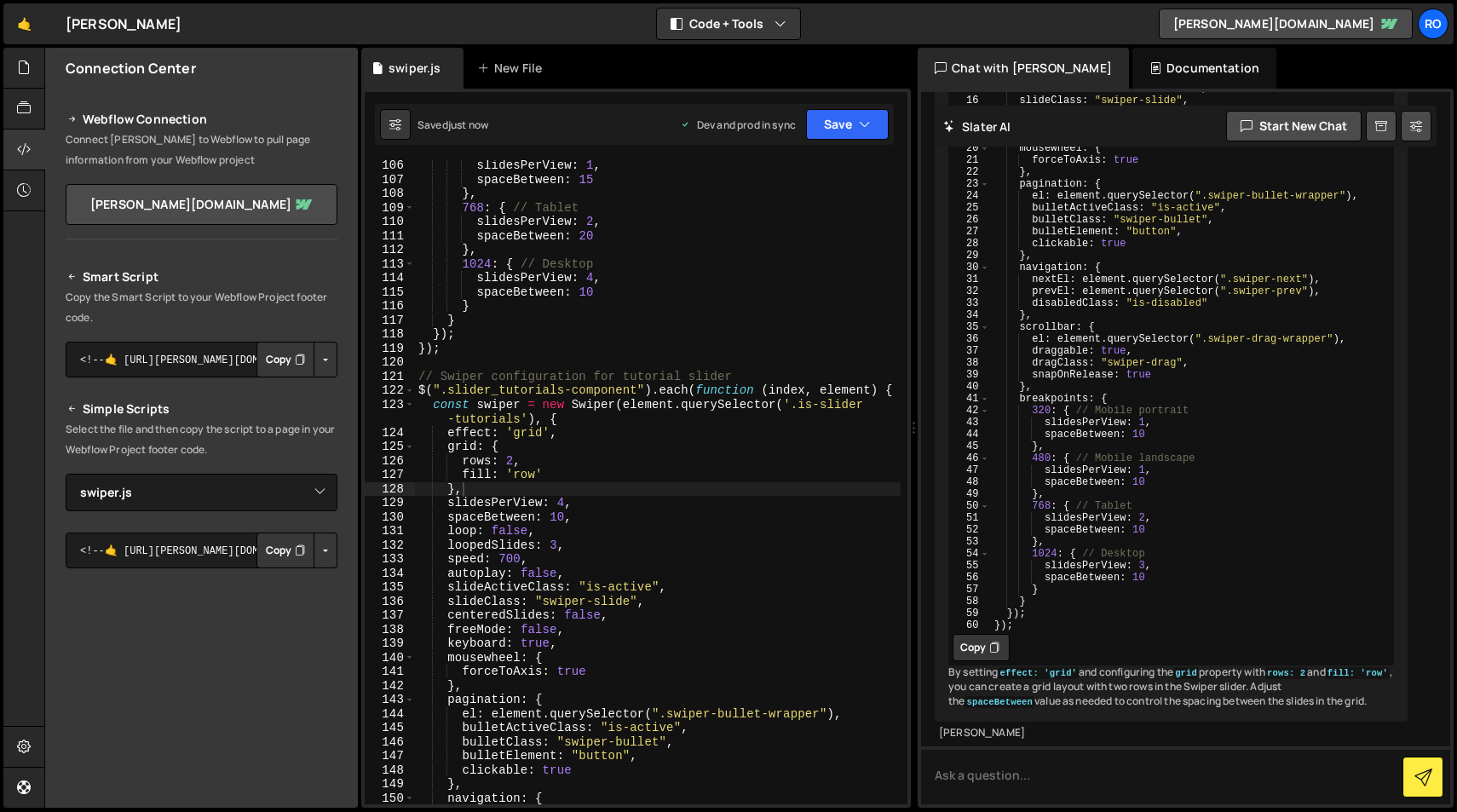
scroll to position [1520, 0]
click at [839, 638] on div "slidesPerView : 1 , spaceBetween : 15 } , 768 : { // Tablet slidesPerView : 2 ,…" at bounding box center [658, 494] width 486 height 672
type textarea "});"
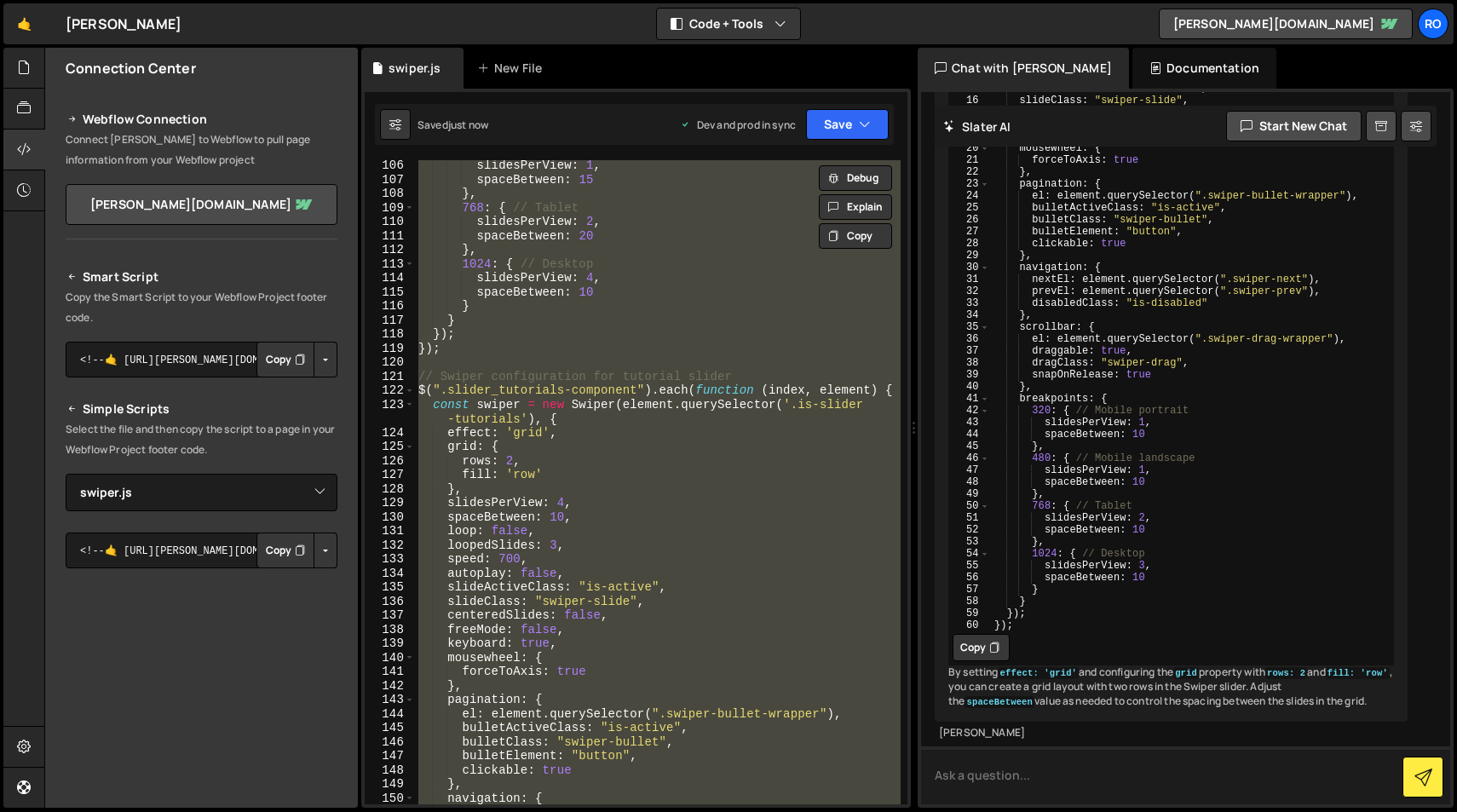
click at [1202, 771] on textarea at bounding box center [1186, 774] width 529 height 58
paste textarea "// Swiper configuration hero slider $(".slider_hero-component").each(function (…"
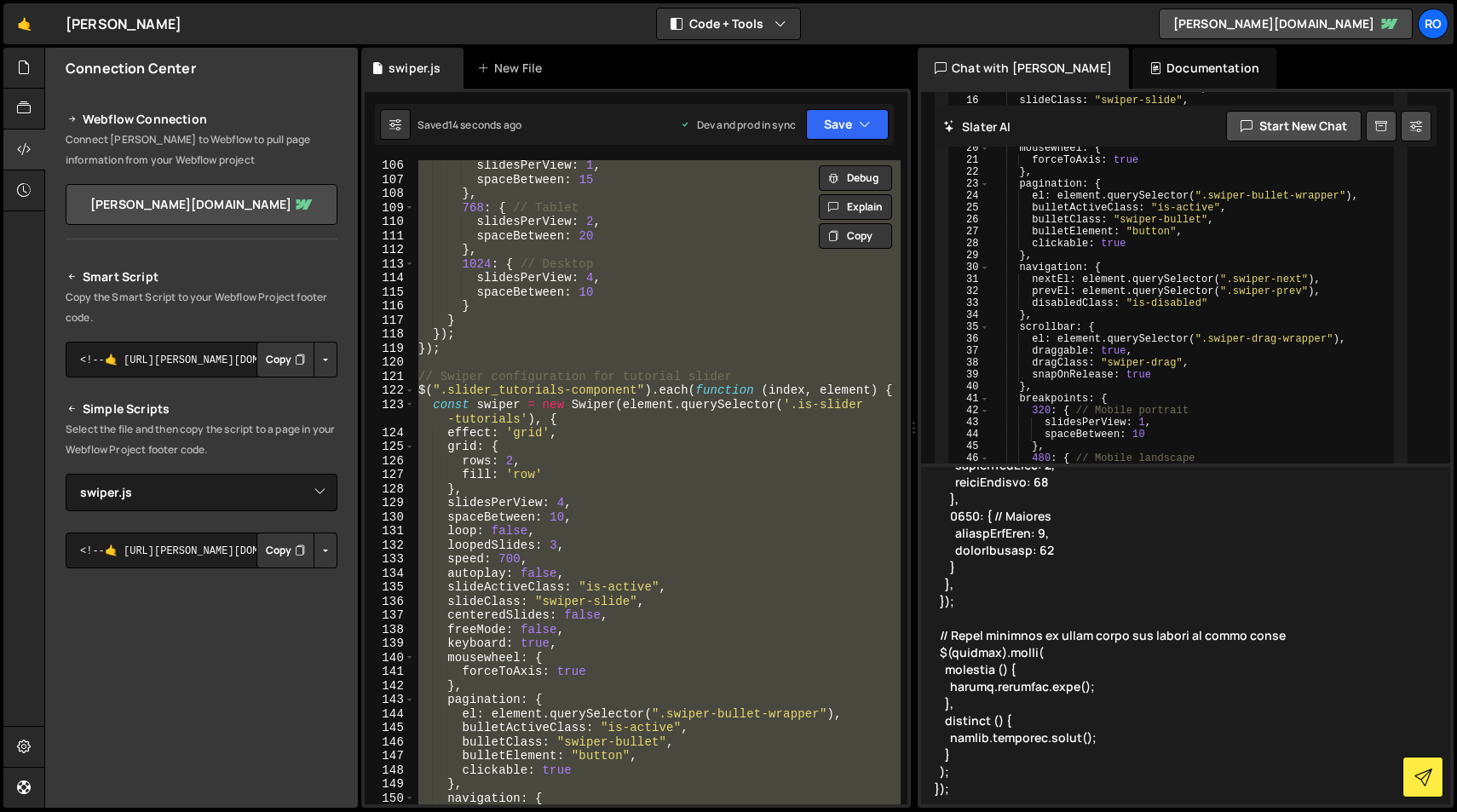
type textarea "fix this "// Swiper configuration hero slider $(".slider_hero-component").each(…"
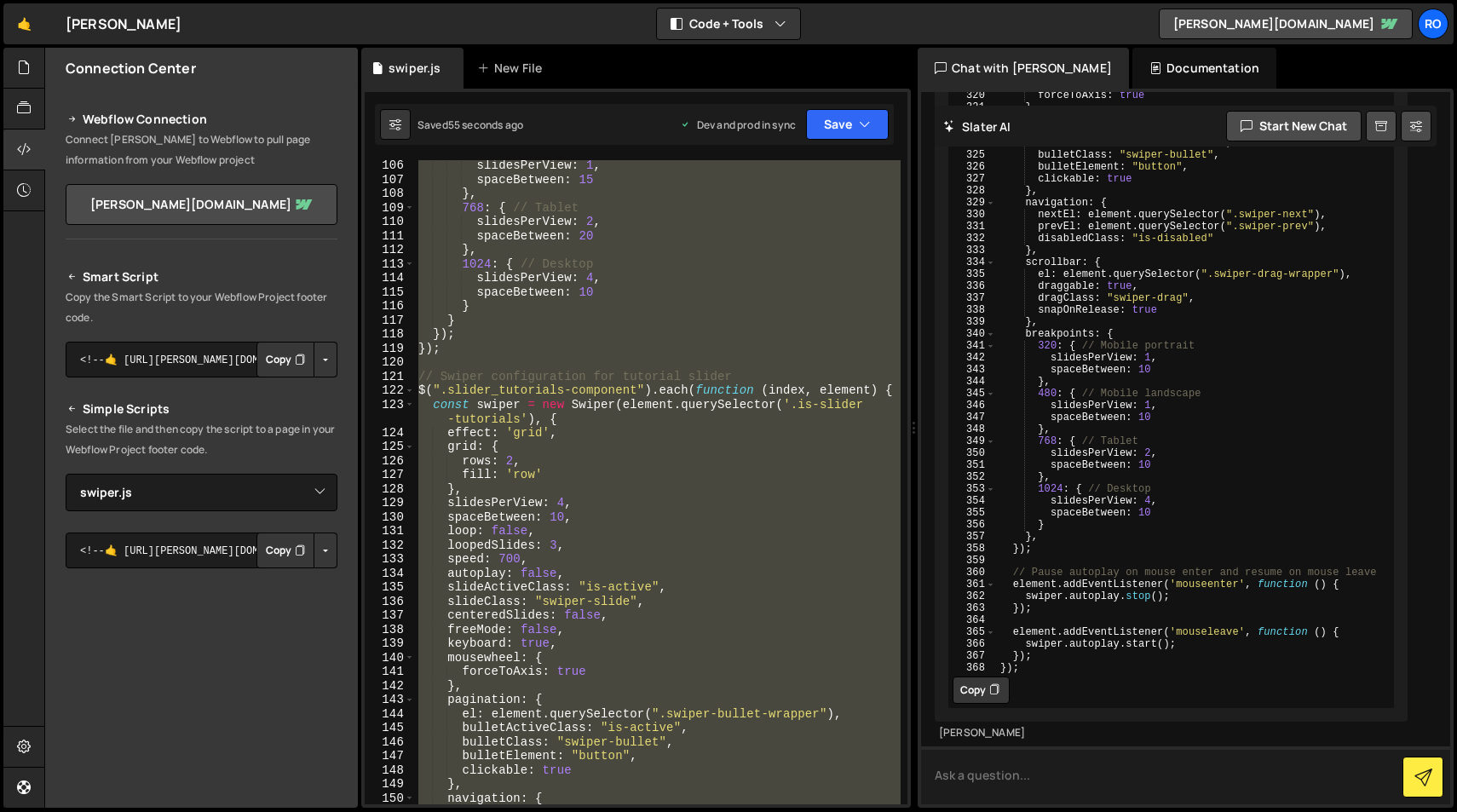
scroll to position [41466, 0]
click at [993, 693] on icon at bounding box center [994, 690] width 10 height 17
click at [795, 652] on div "slidesPerView : 1 , spaceBetween : 15 } , 768 : { // Tablet slidesPerView : 2 ,…" at bounding box center [658, 482] width 486 height 644
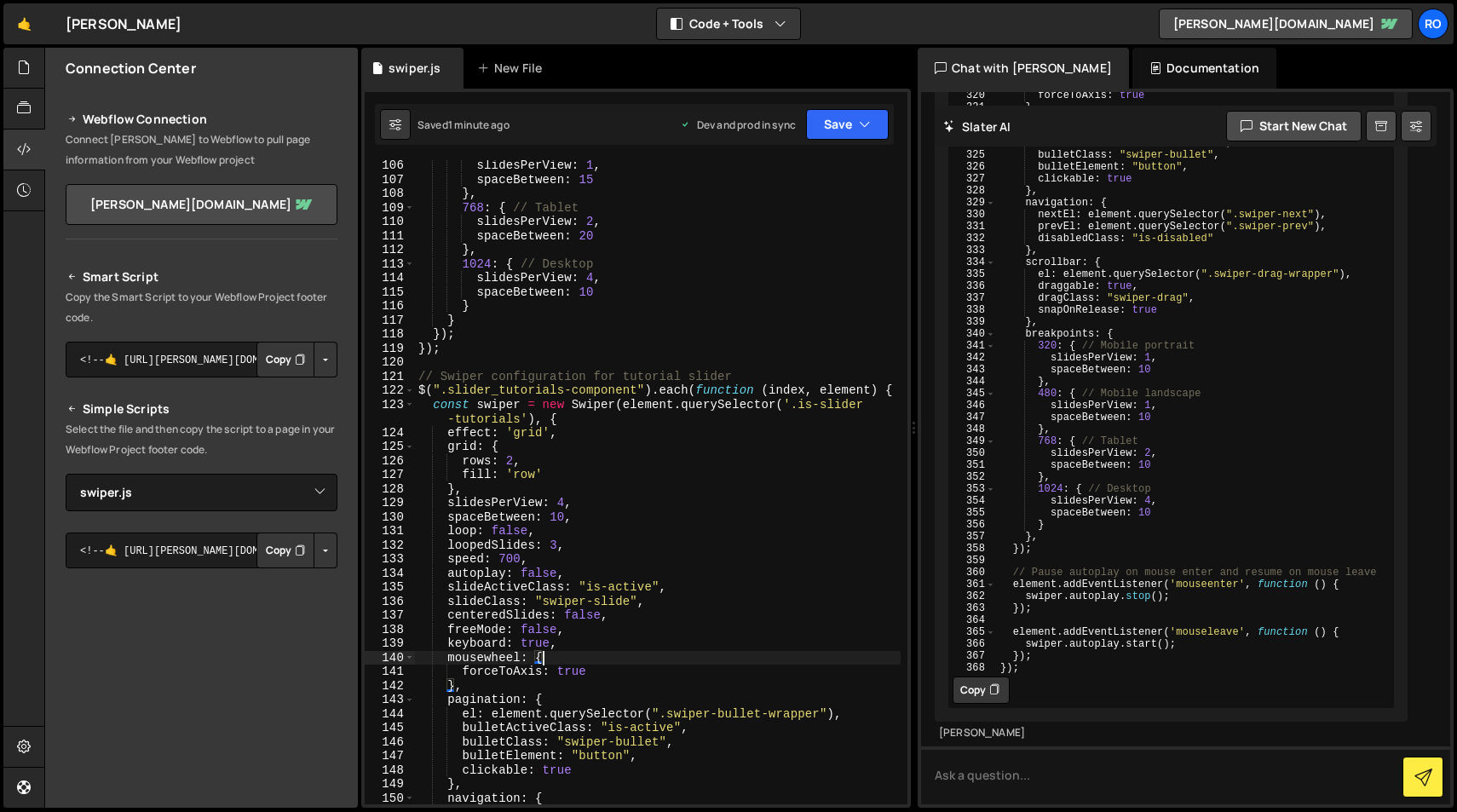
type textarea "});"
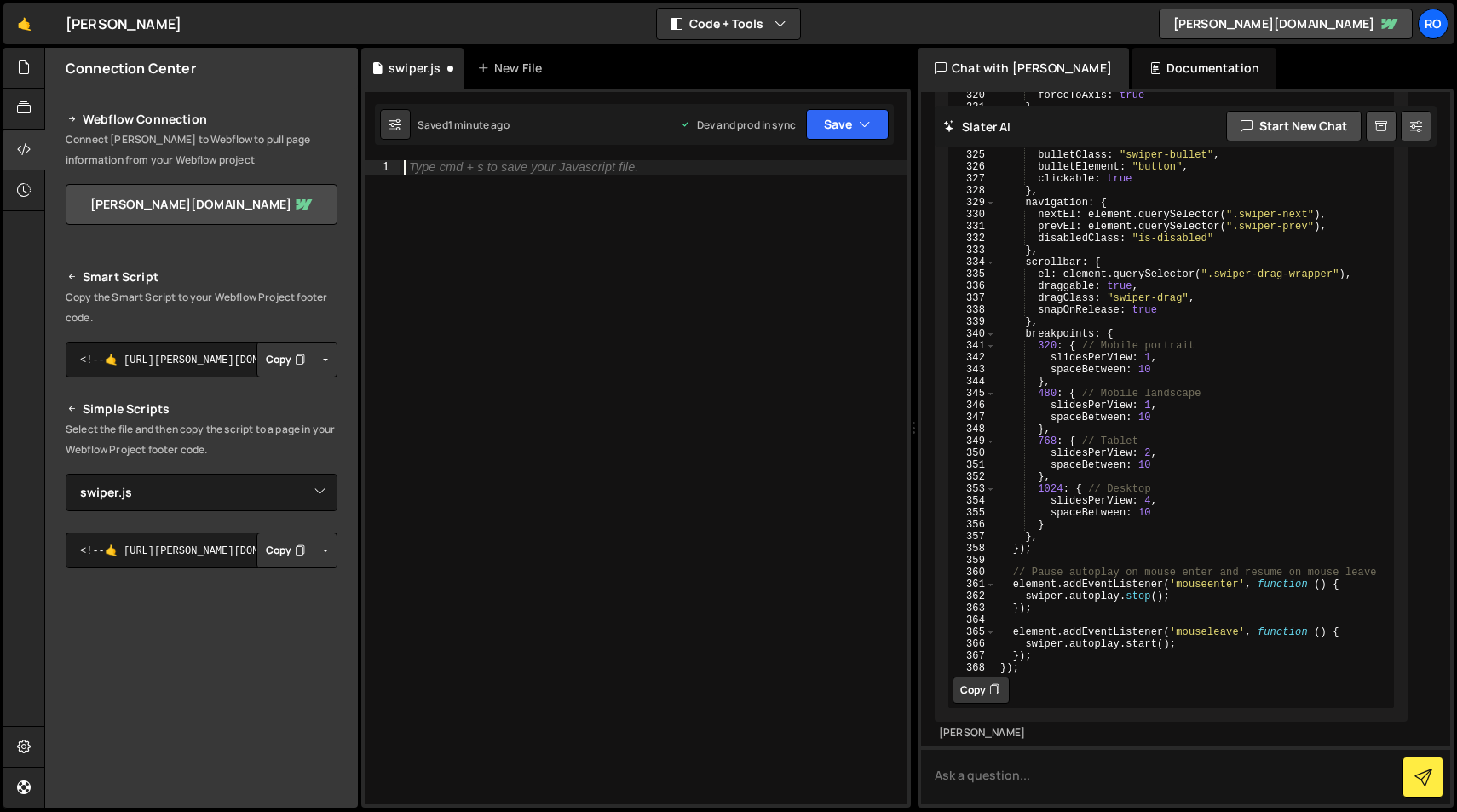
paste textarea "});"
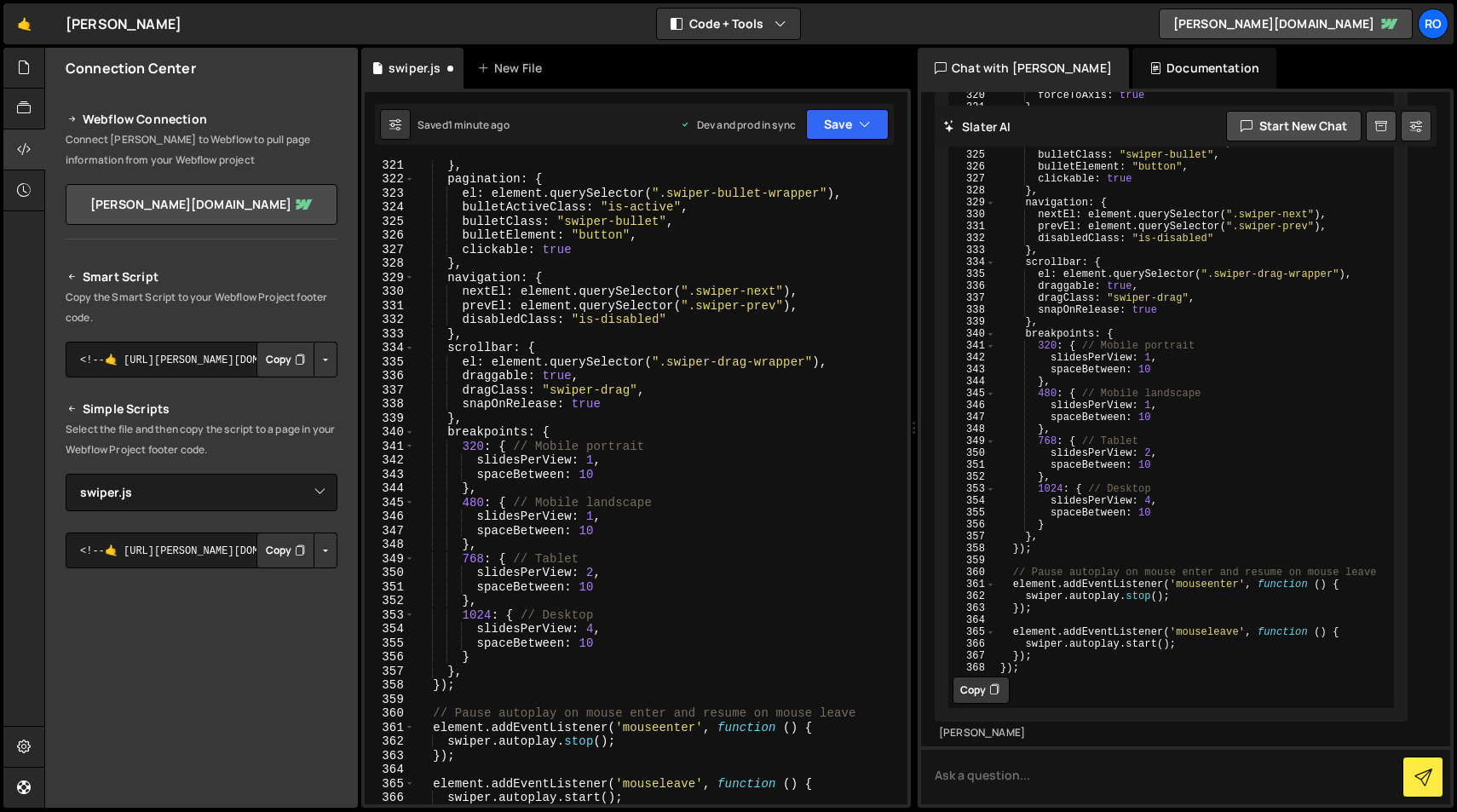
scroll to position [4682, 0]
click at [838, 120] on button "Save" at bounding box center [847, 124] width 83 height 30
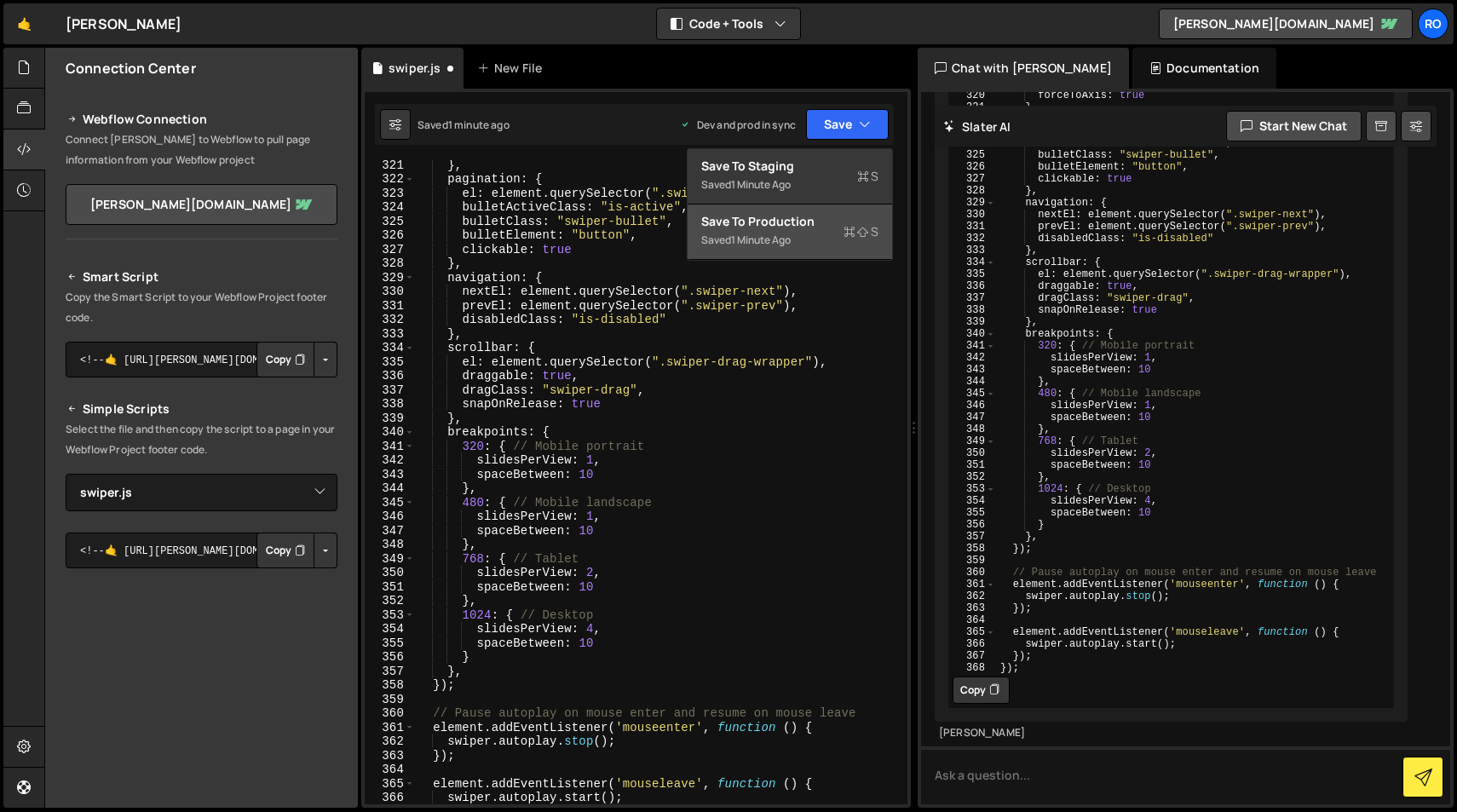
click at [819, 223] on div "Save to Production S" at bounding box center [789, 221] width 177 height 17
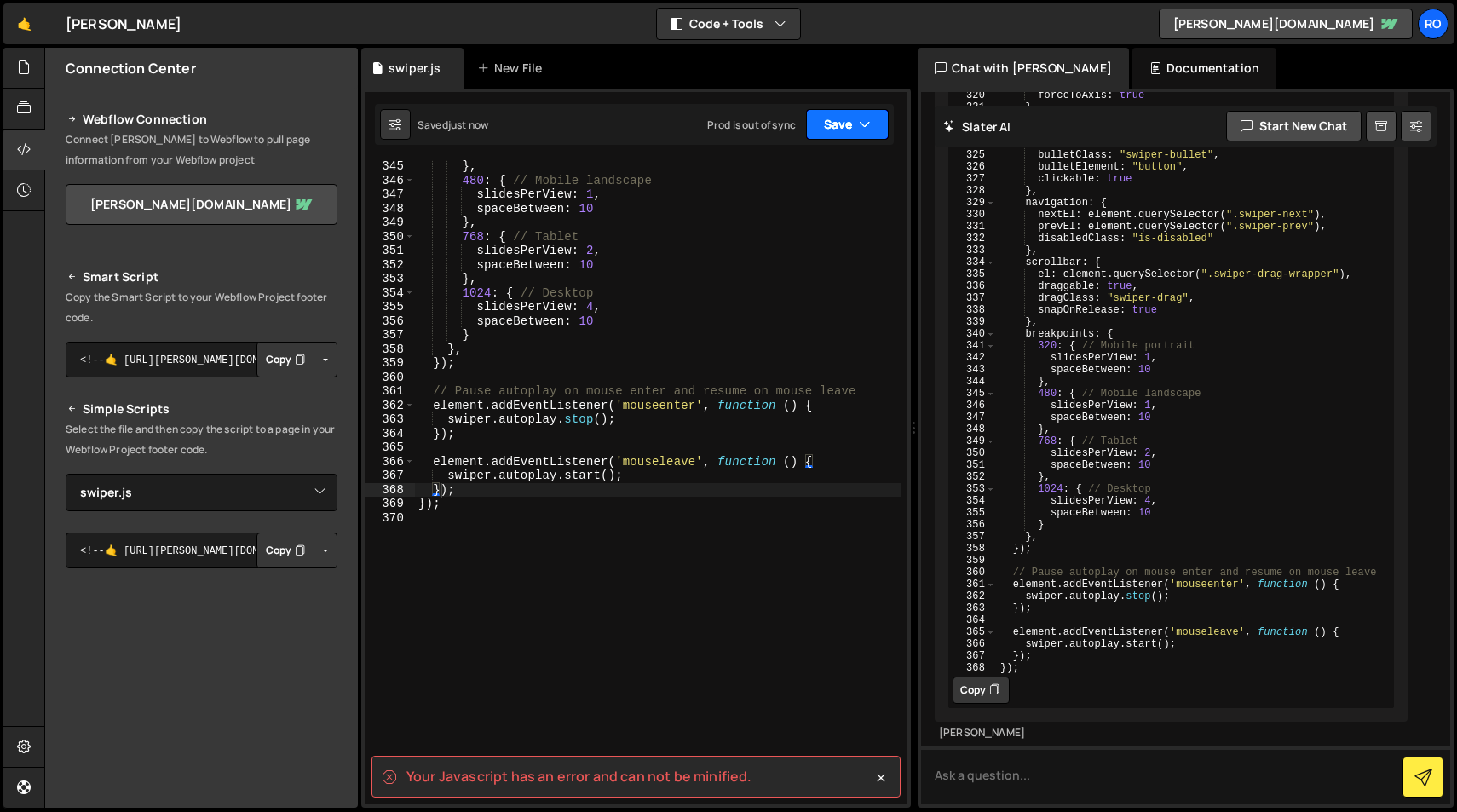
click at [855, 124] on button "Save" at bounding box center [847, 124] width 83 height 30
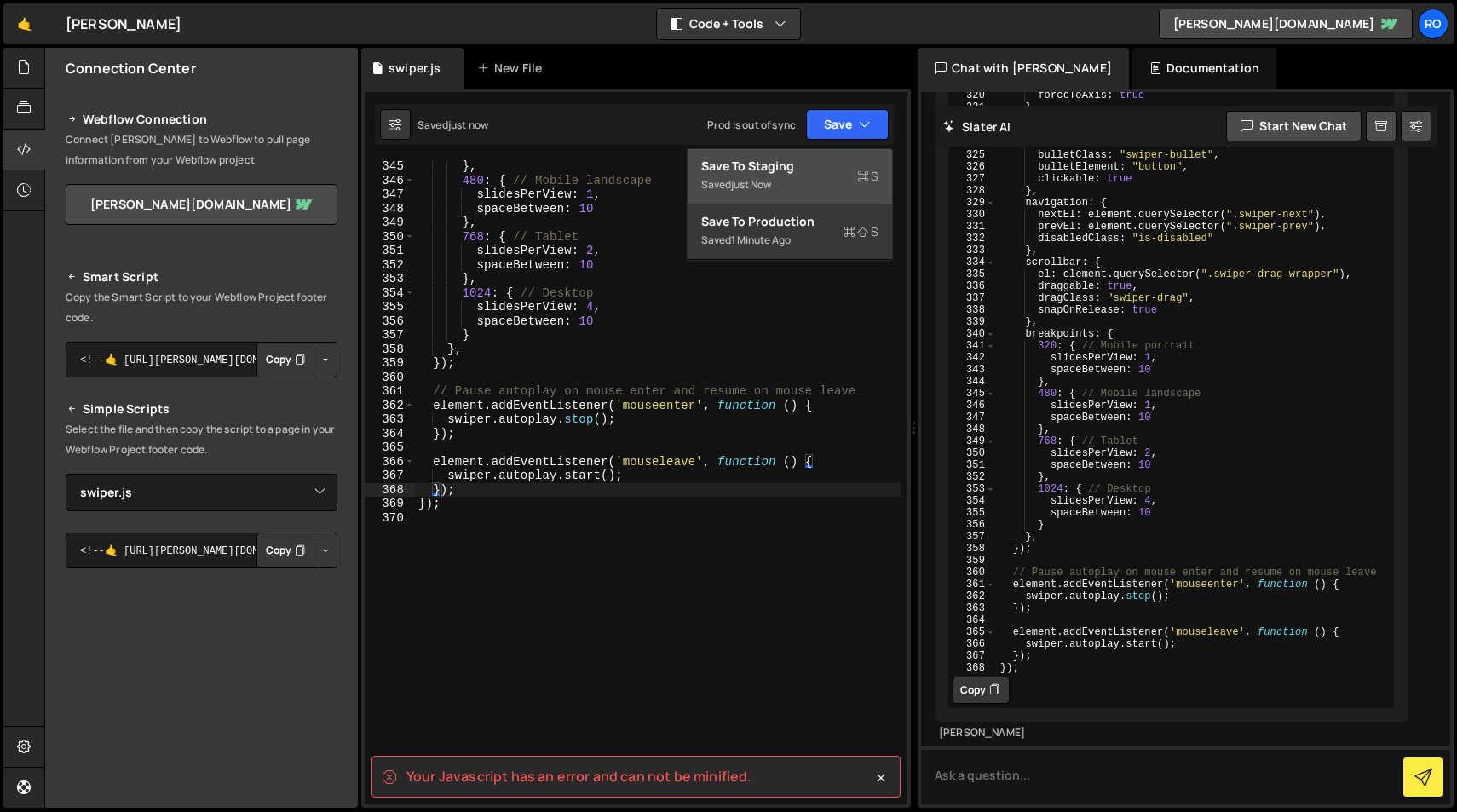
click at [840, 163] on div "Save to Staging S" at bounding box center [789, 166] width 177 height 17
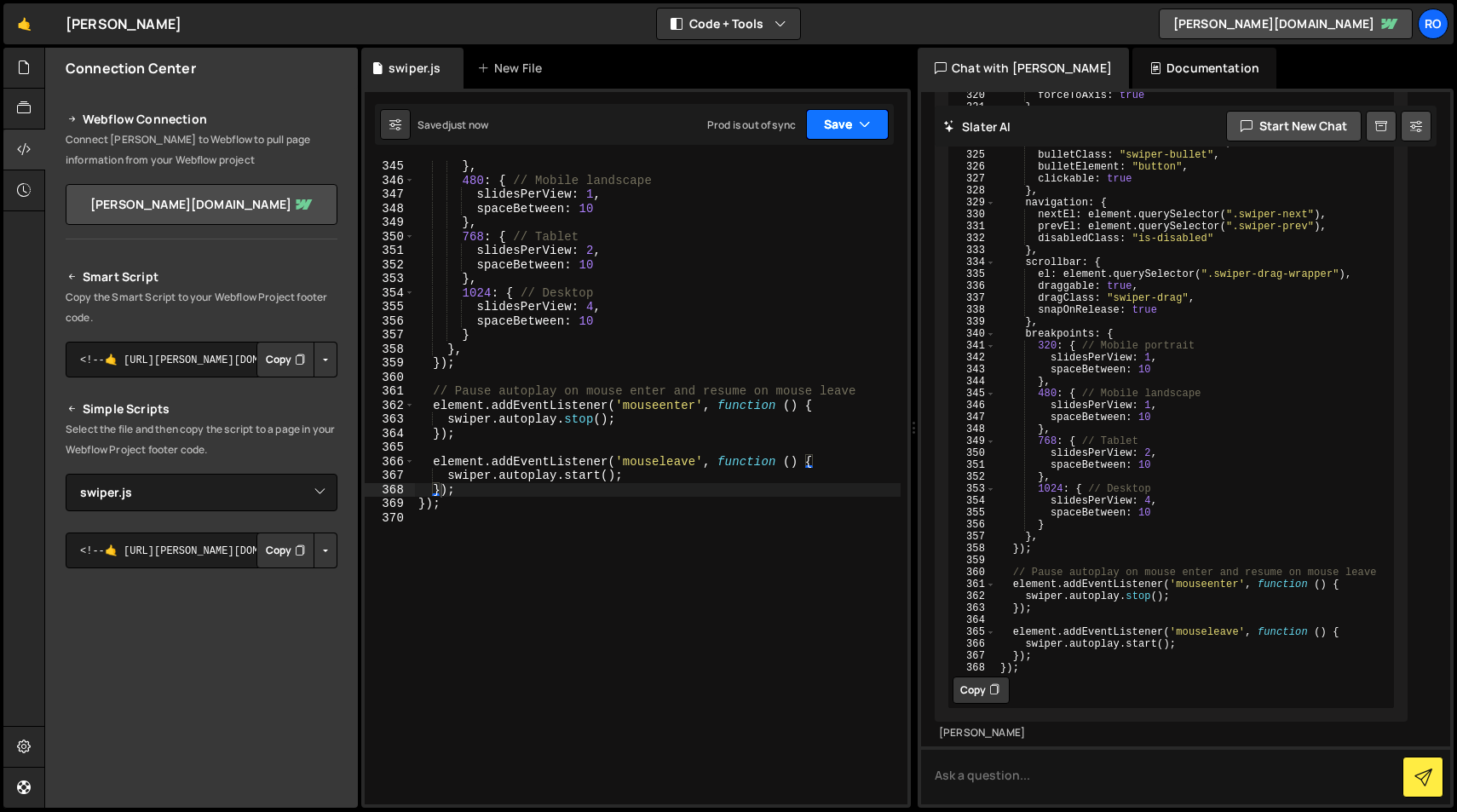
click at [844, 128] on button "Save" at bounding box center [847, 124] width 83 height 30
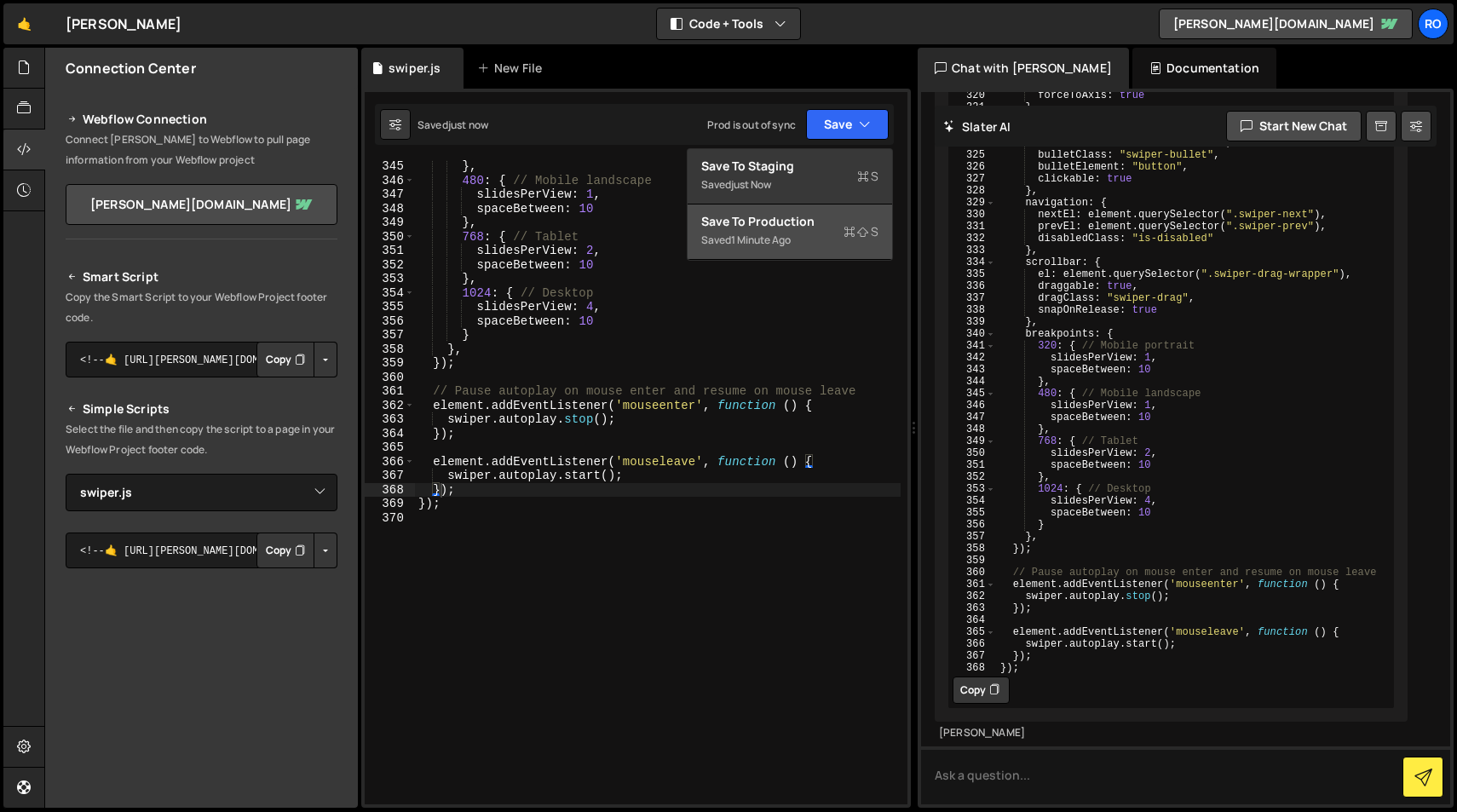
click at [829, 218] on div "Save to Production S" at bounding box center [789, 221] width 177 height 17
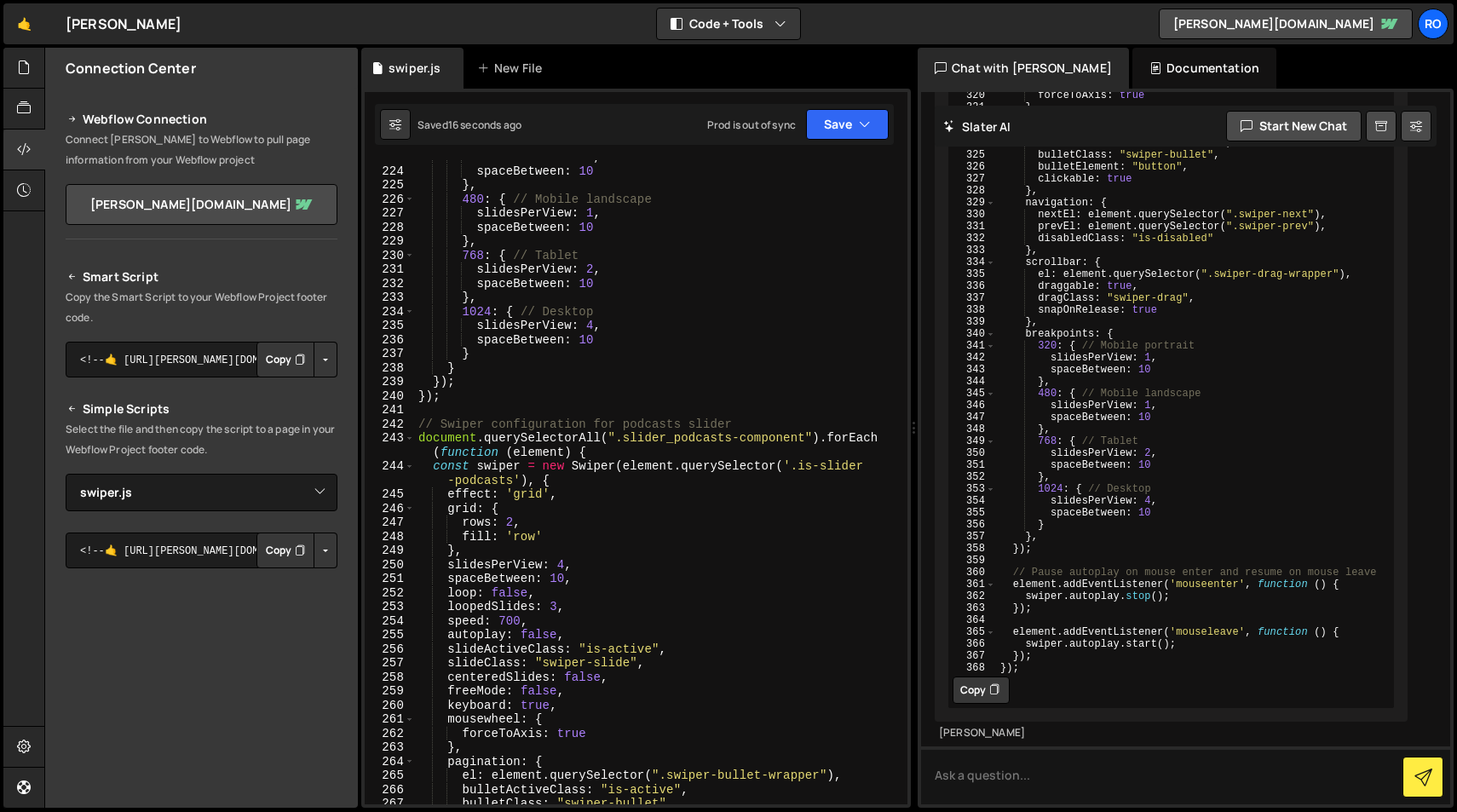
scroll to position [3186, 0]
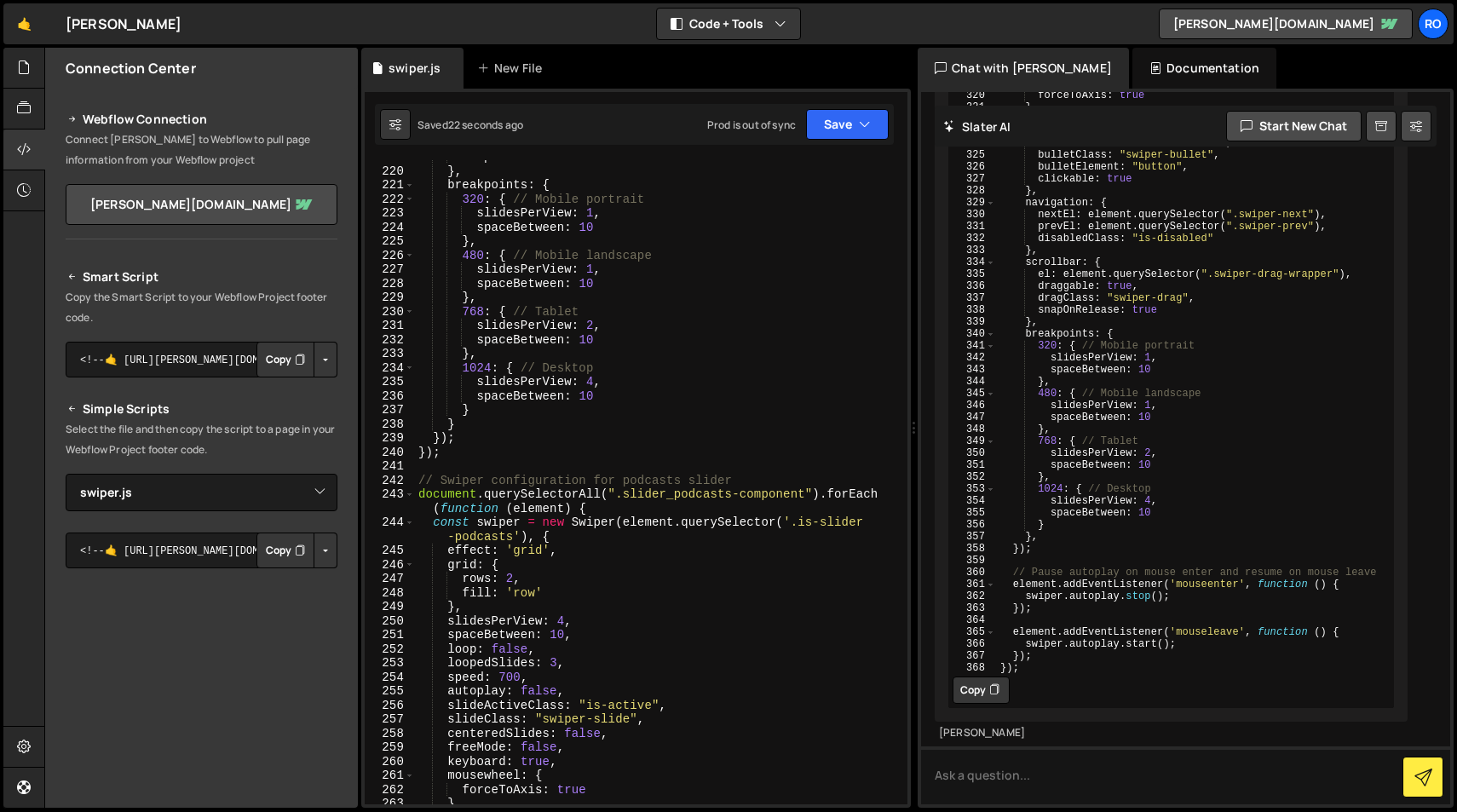
type textarea "fill: 'row'"
click at [544, 594] on div "snapOnRelease : true } , breakpoints : { 320 : { // Mobile portrait slidesPerVi…" at bounding box center [658, 486] width 486 height 672
click at [1070, 779] on textarea at bounding box center [1186, 774] width 529 height 58
type textarea "that didn't work"
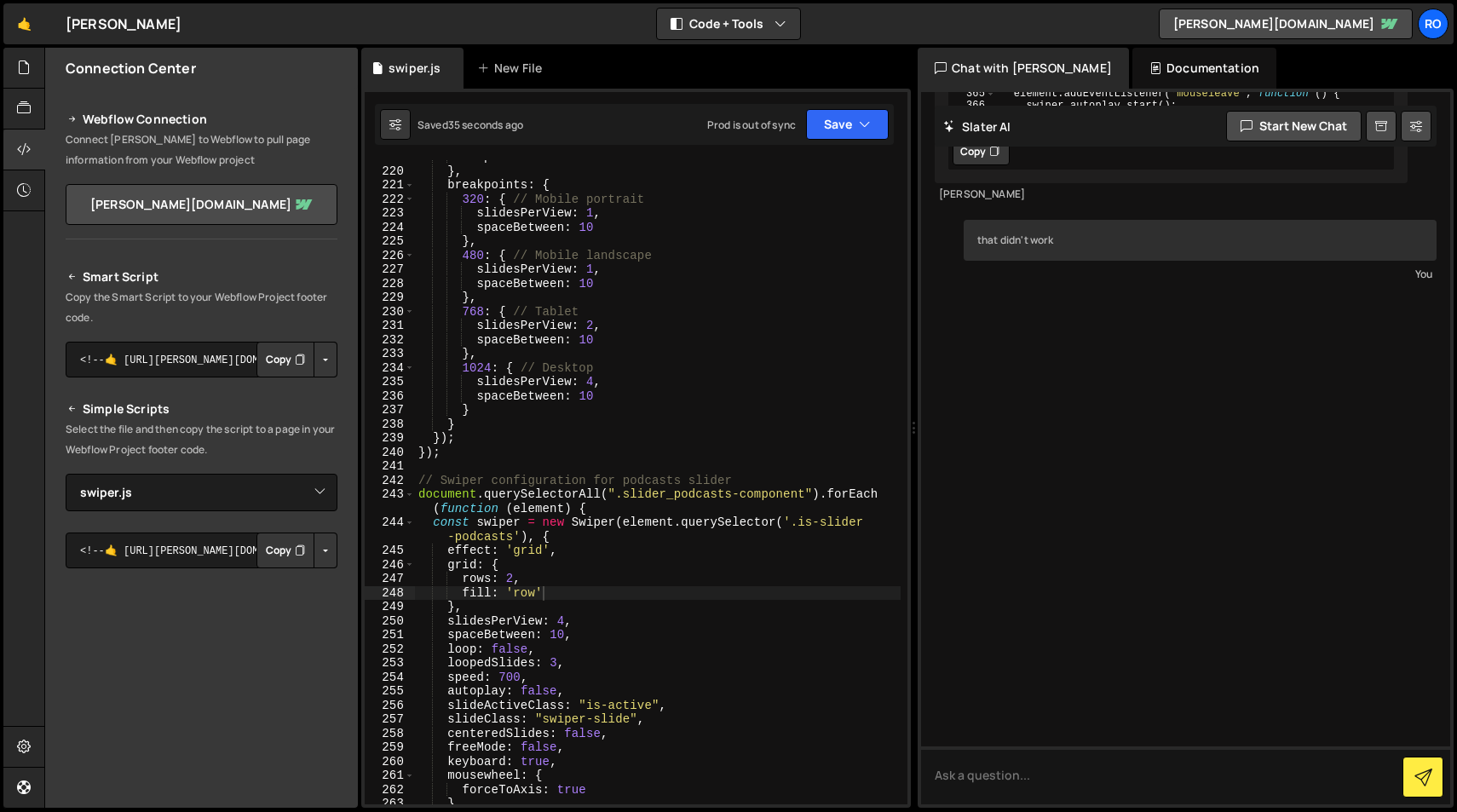
click at [755, 448] on div "snapOnRelease : true } , breakpoints : { 320 : { // Mobile portrait slidesPerVi…" at bounding box center [658, 486] width 486 height 672
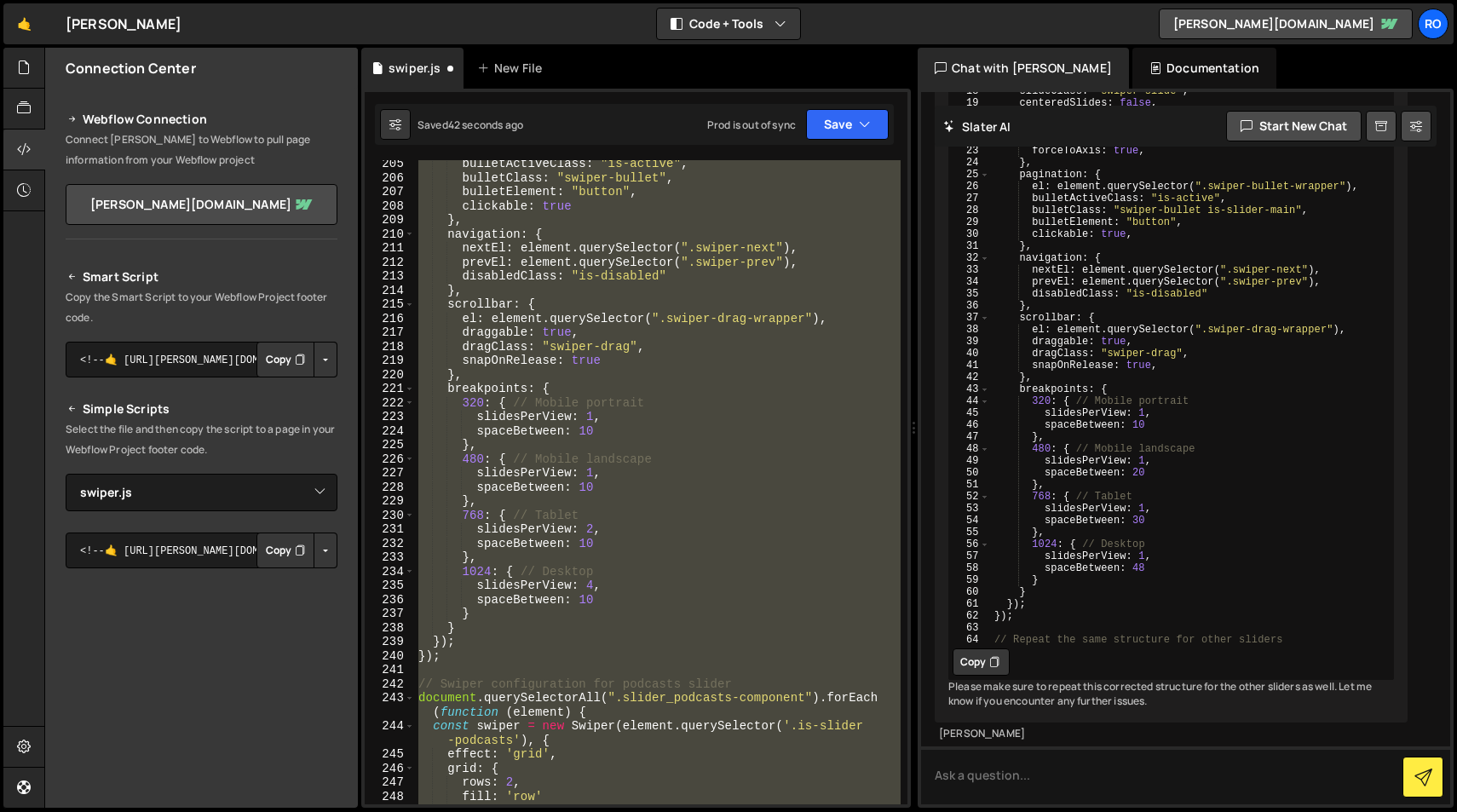
scroll to position [5025, 0]
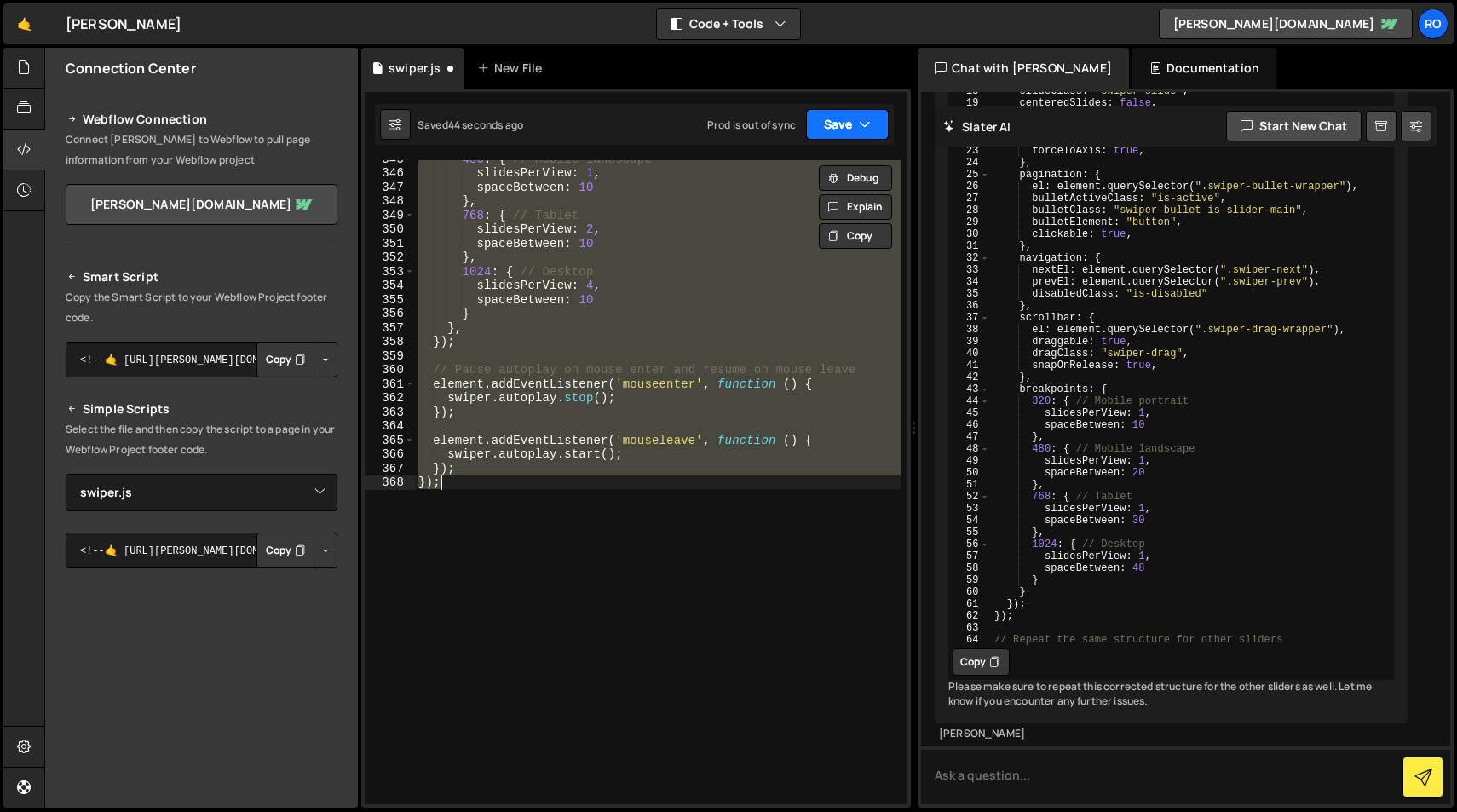
click at [834, 126] on button "Save" at bounding box center [847, 124] width 83 height 30
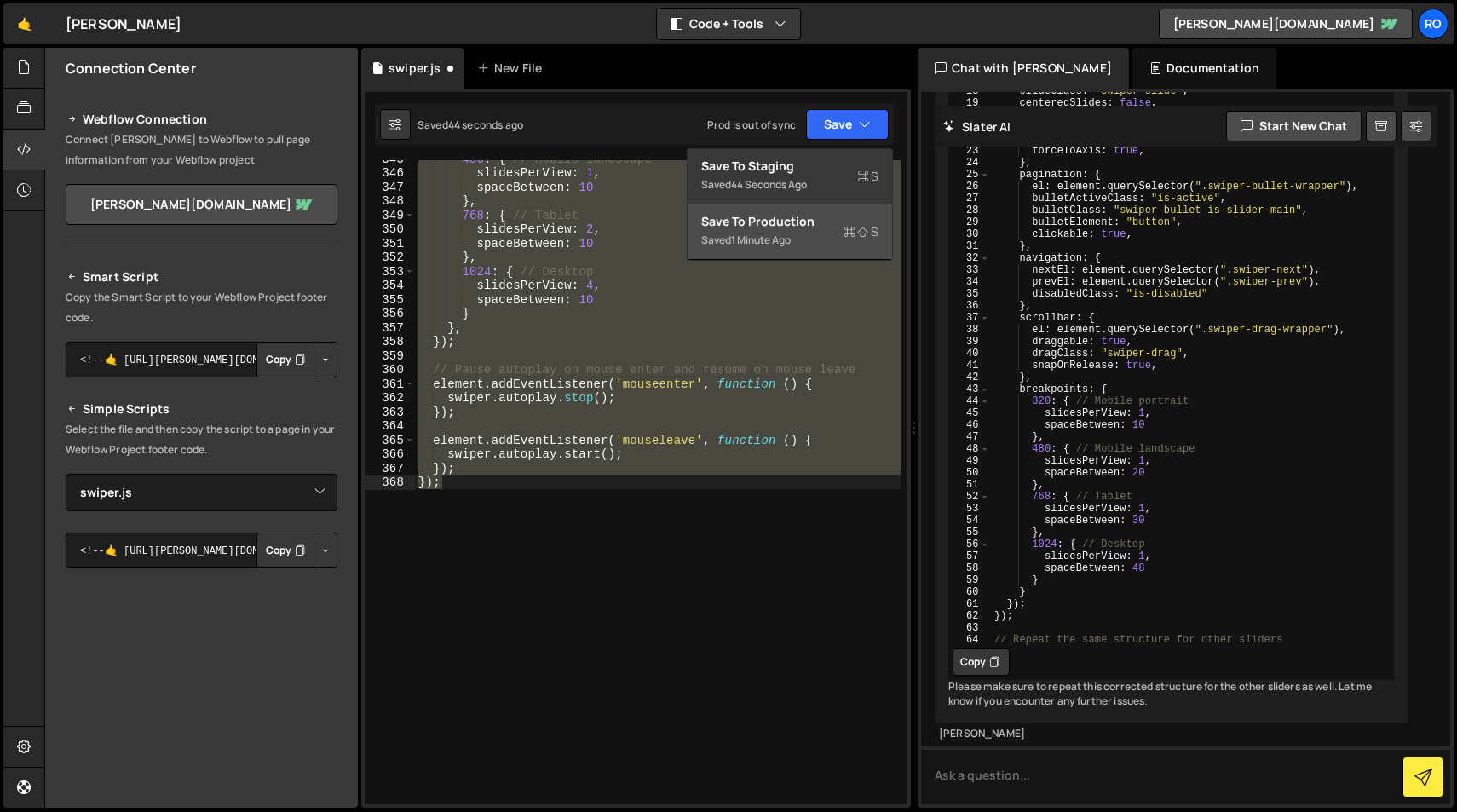
click at [834, 230] on div "Saved 1 minute ago" at bounding box center [789, 240] width 177 height 20
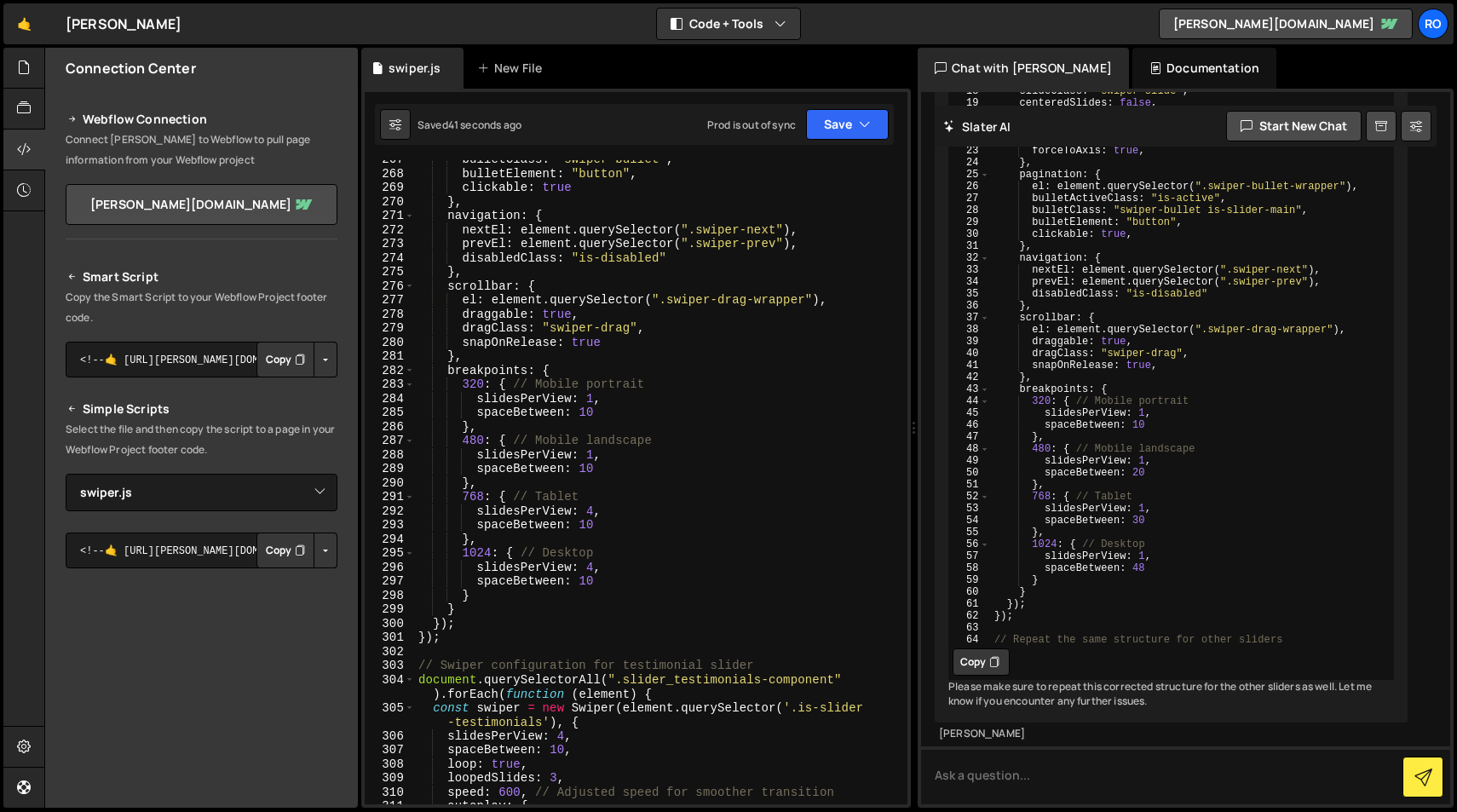
scroll to position [3887, 0]
click at [838, 123] on button "Save" at bounding box center [847, 124] width 83 height 30
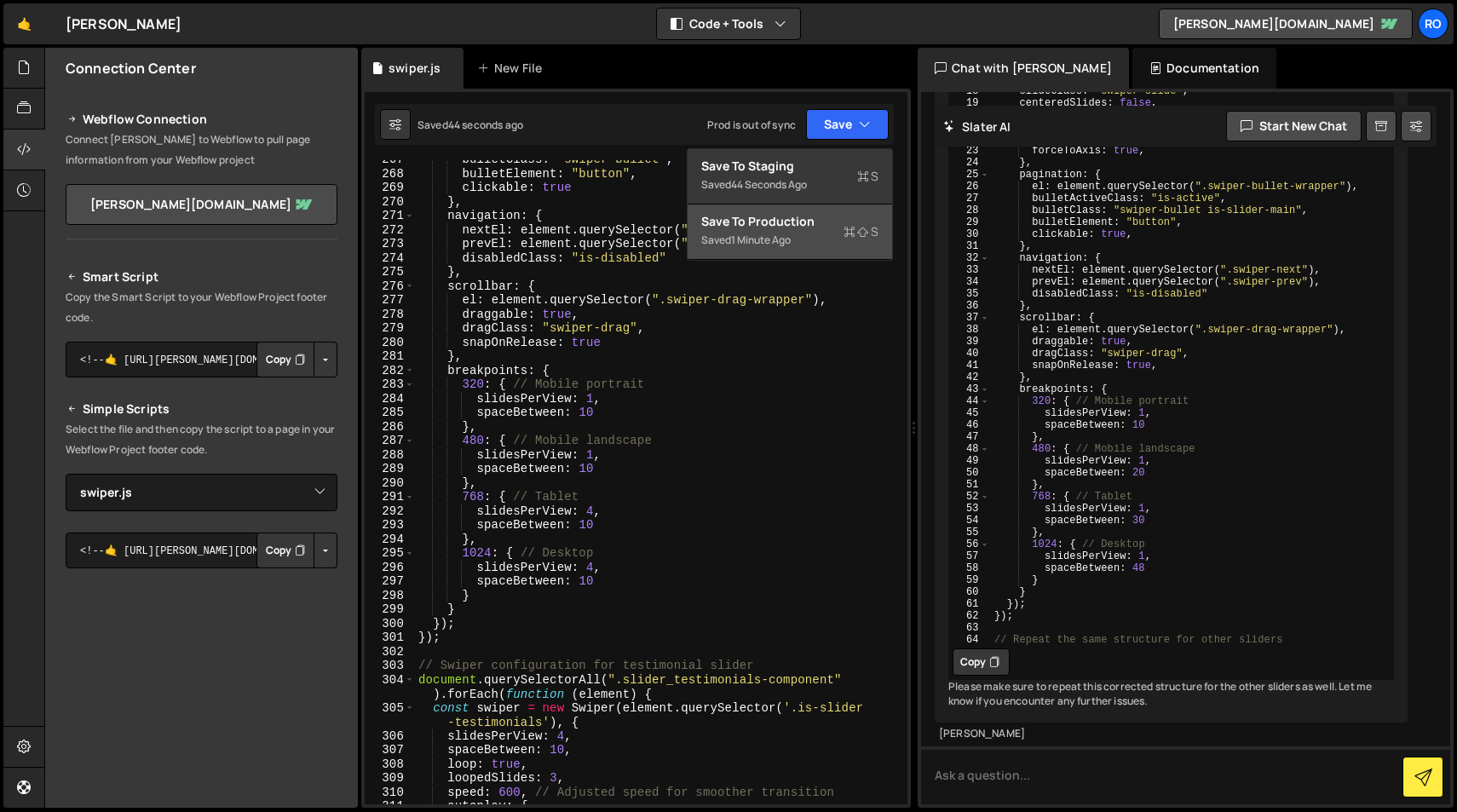
click at [838, 226] on div "Save to Production S" at bounding box center [789, 221] width 177 height 17
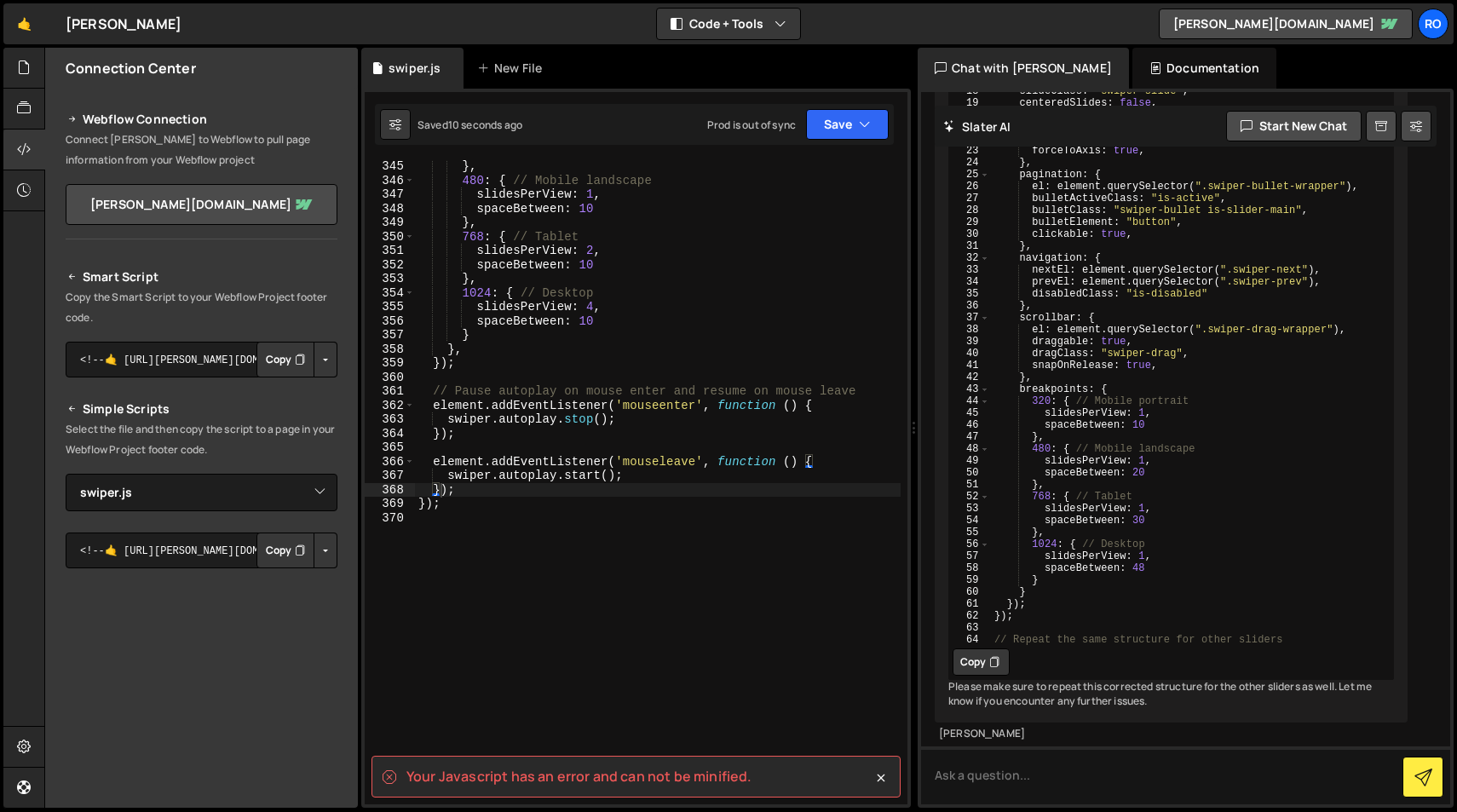
click at [816, 325] on div "} , 480 : { // Mobile landscape slidesPerView : 1 , spaceBetween : 10 } , 768 :…" at bounding box center [658, 495] width 486 height 672
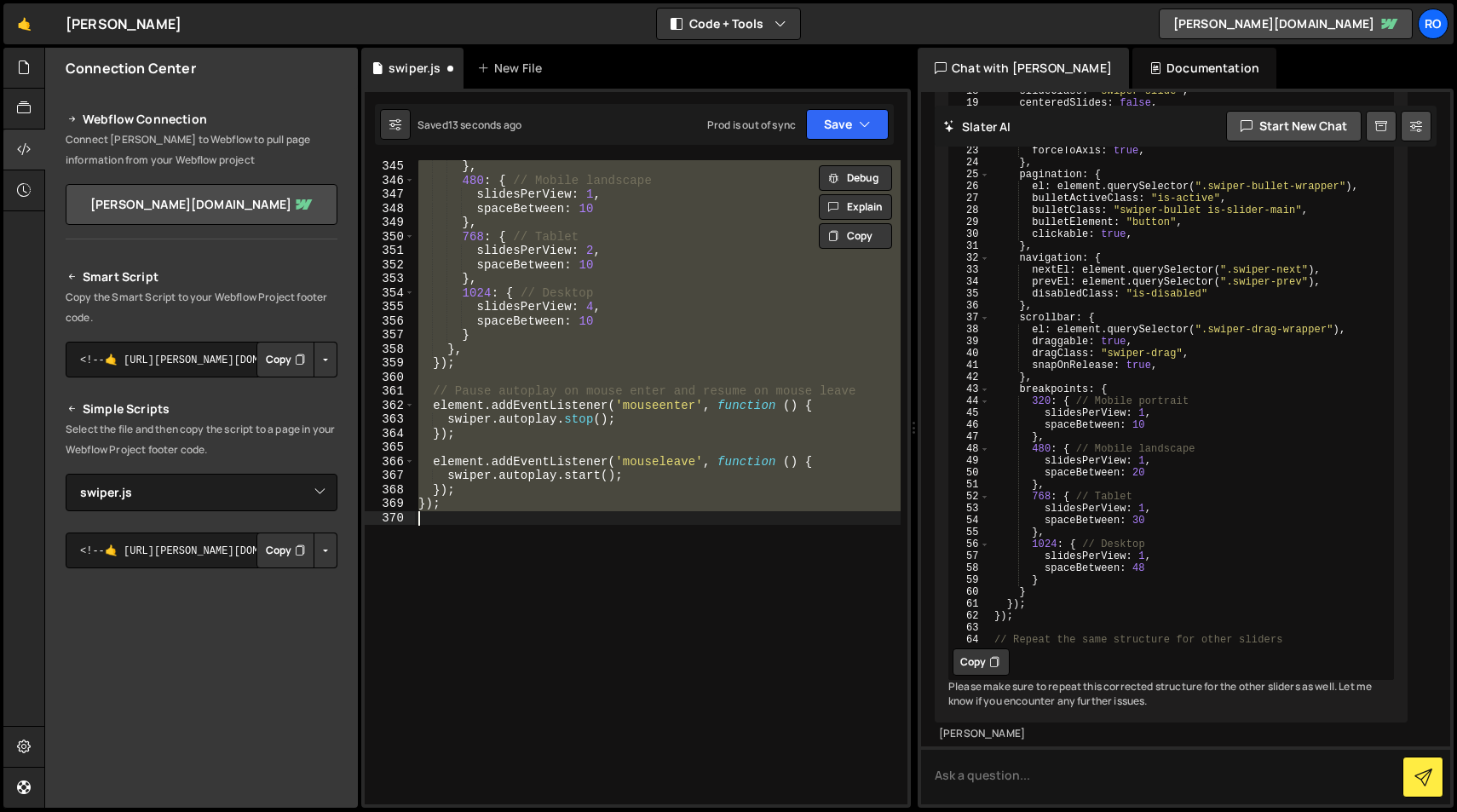
type textarea "}); });"
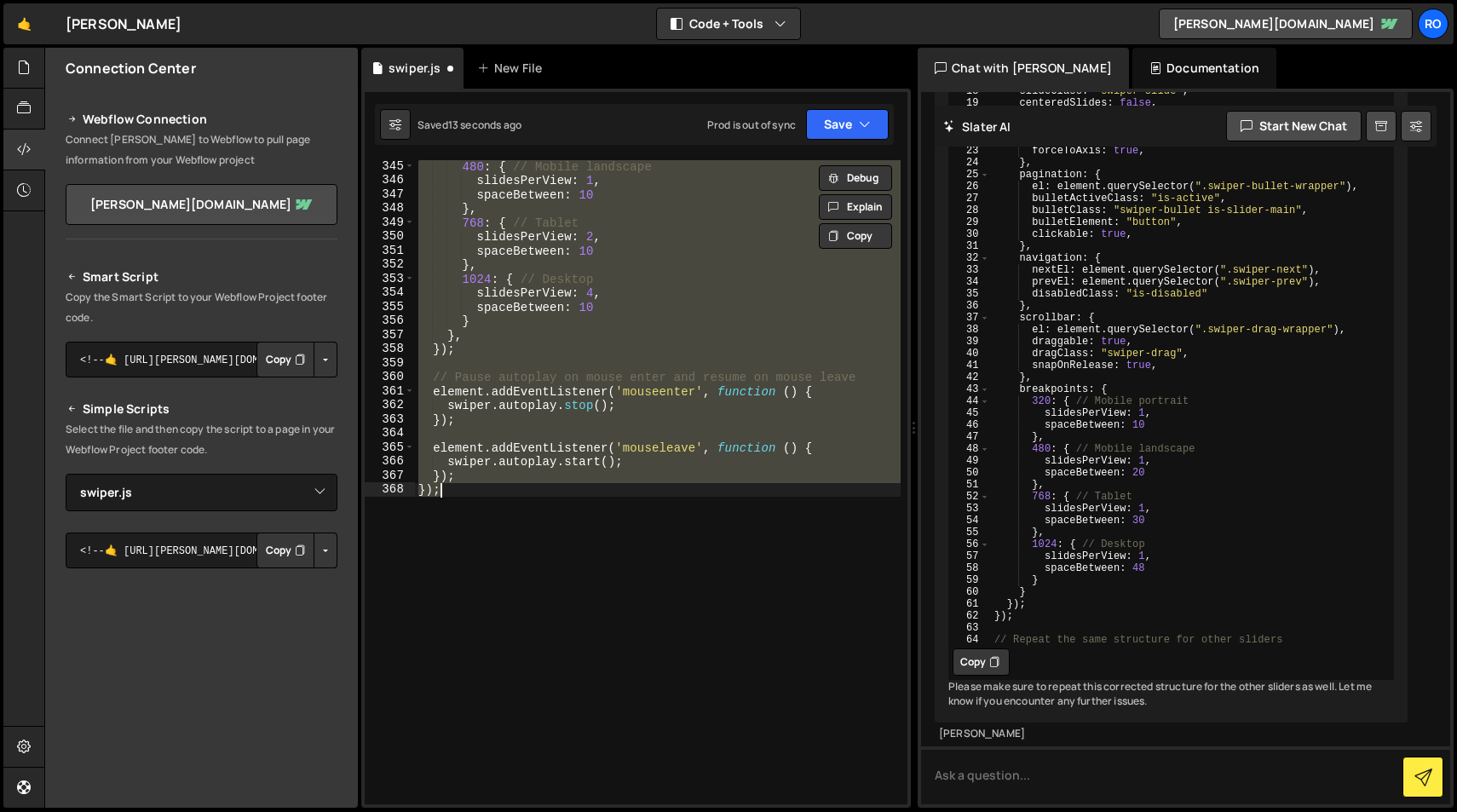
scroll to position [5019, 0]
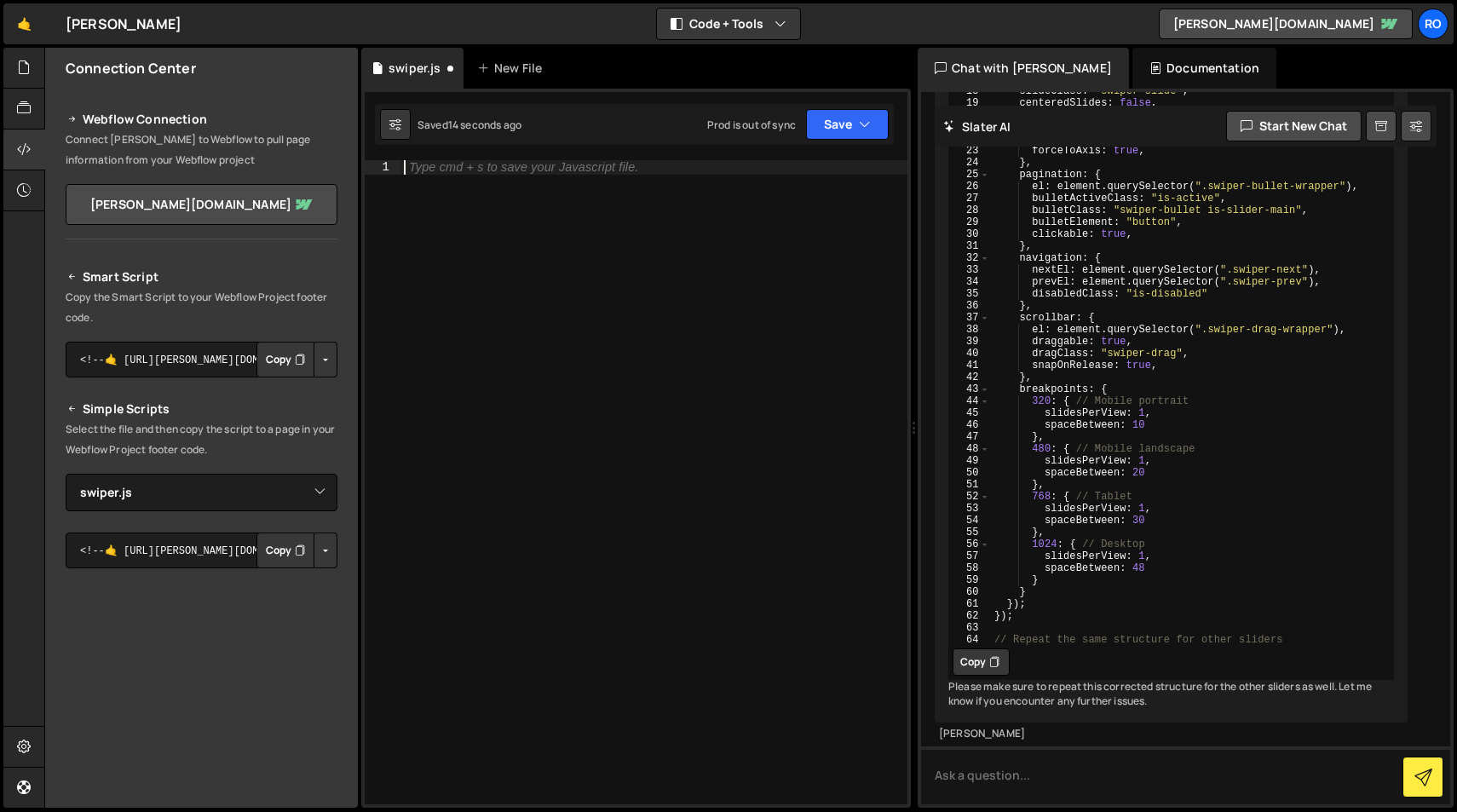
type textarea "});"
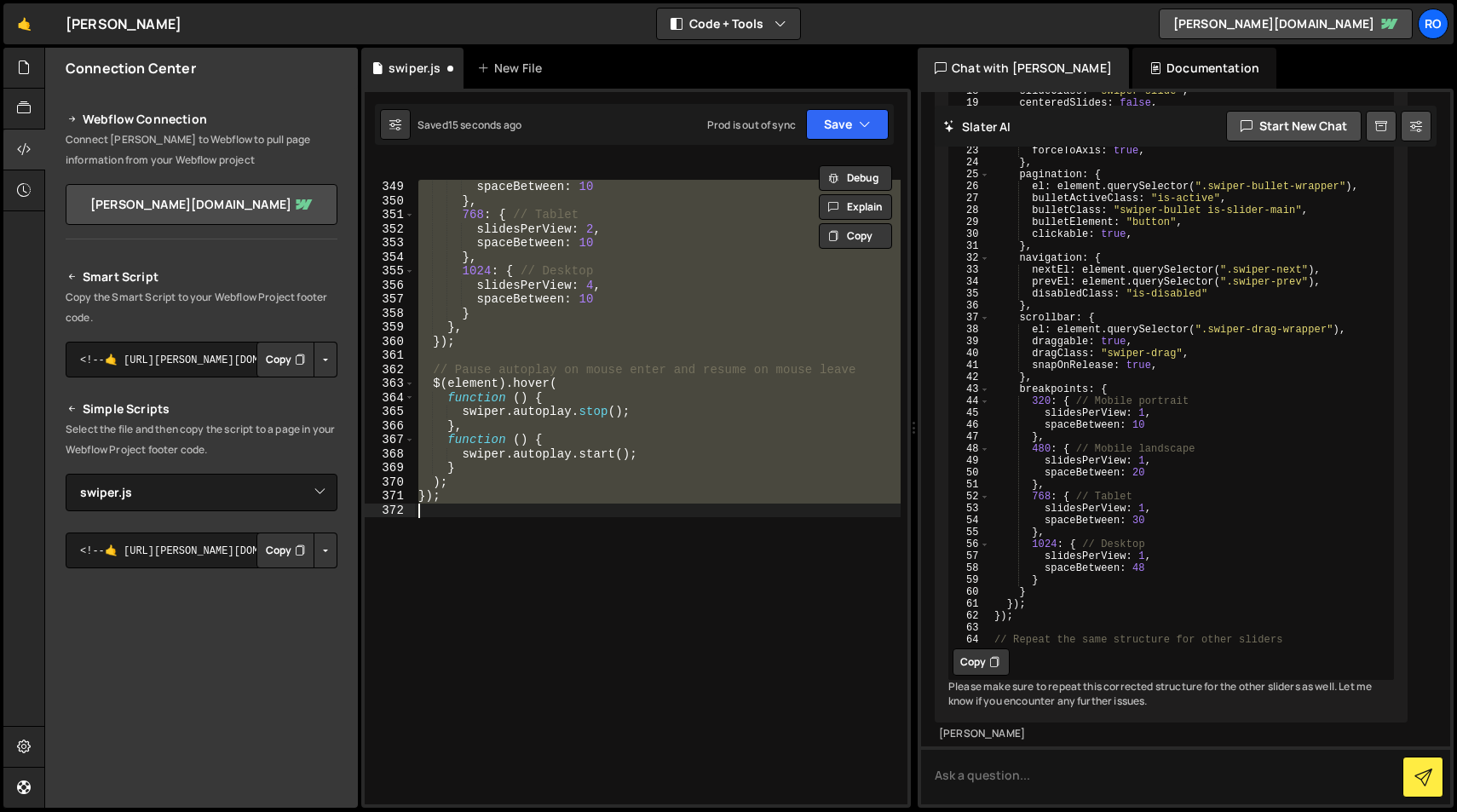
scroll to position [4984, 0]
click at [812, 547] on div "480 : { // Mobile landscape slidesPerView : 1 , spaceBetween : 10 } , 768 : { /…" at bounding box center [658, 482] width 486 height 644
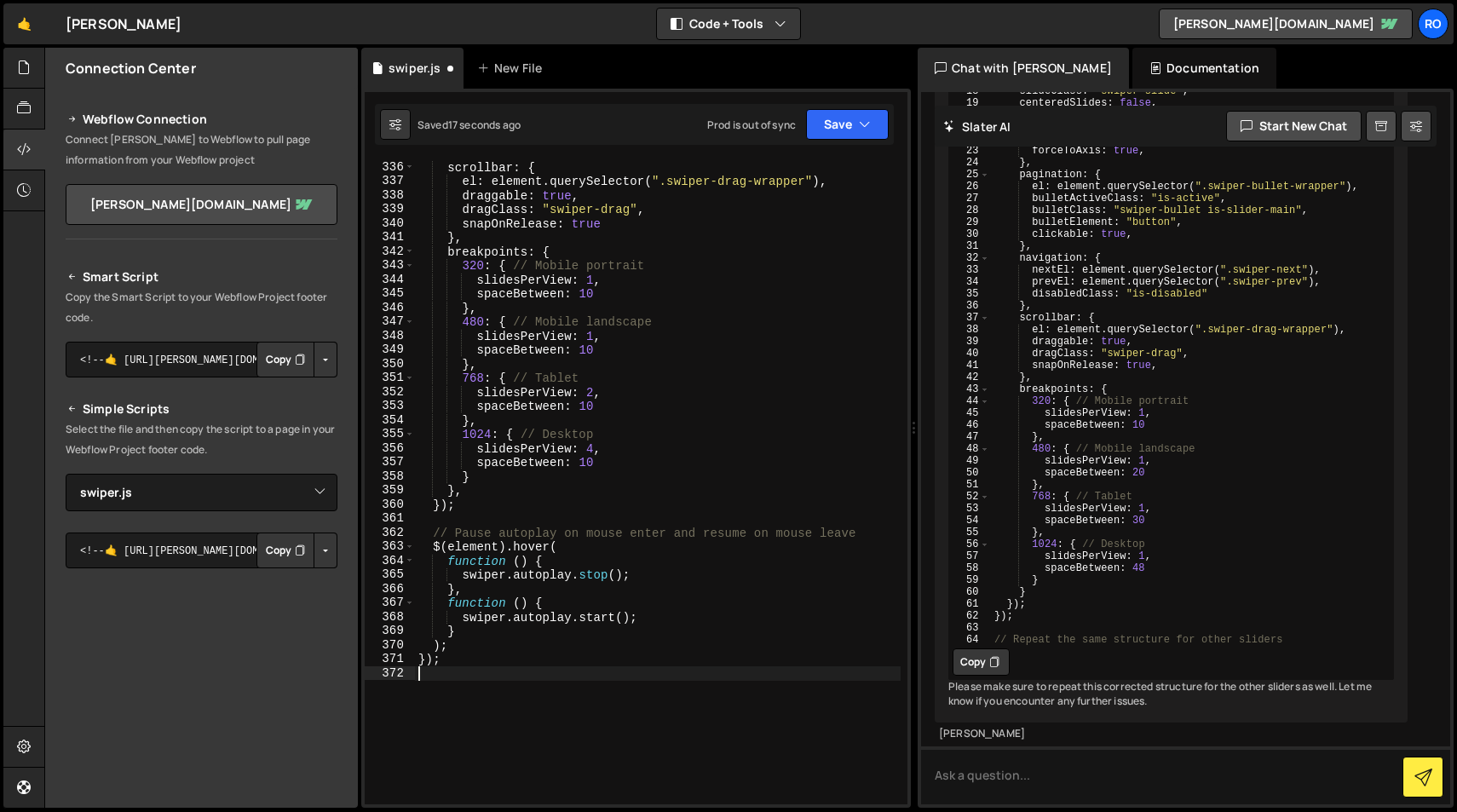
scroll to position [4821, 0]
click at [840, 140] on div "Saved 18 seconds ago Prod is out of sync Upgrade to Edit Save Save to Staging S…" at bounding box center [635, 124] width 519 height 41
click at [836, 125] on button "Save" at bounding box center [847, 124] width 83 height 30
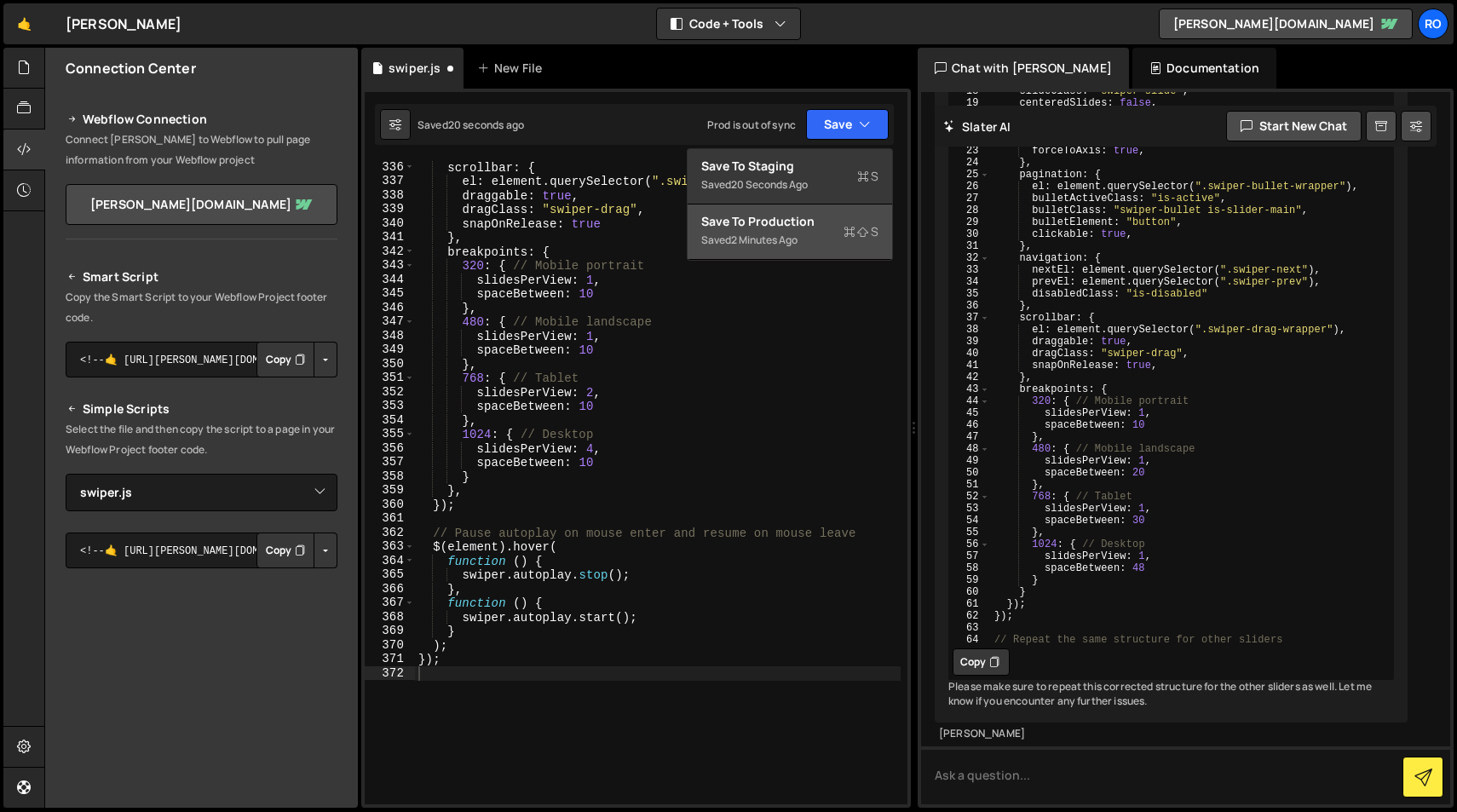
click at [814, 247] on div "Saved 2 minutes ago" at bounding box center [789, 240] width 177 height 20
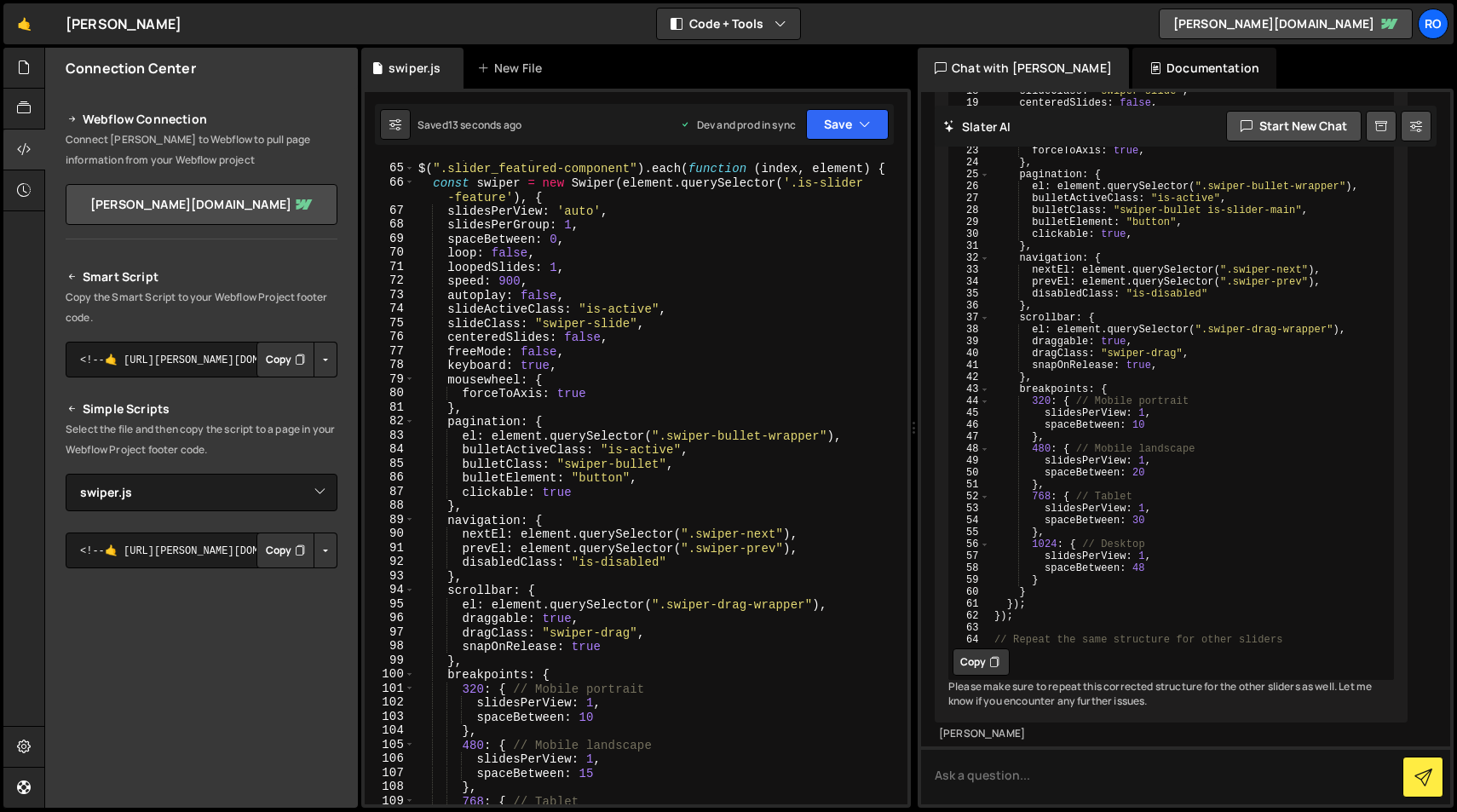
scroll to position [927, 0]
